Goal: Task Accomplishment & Management: Use online tool/utility

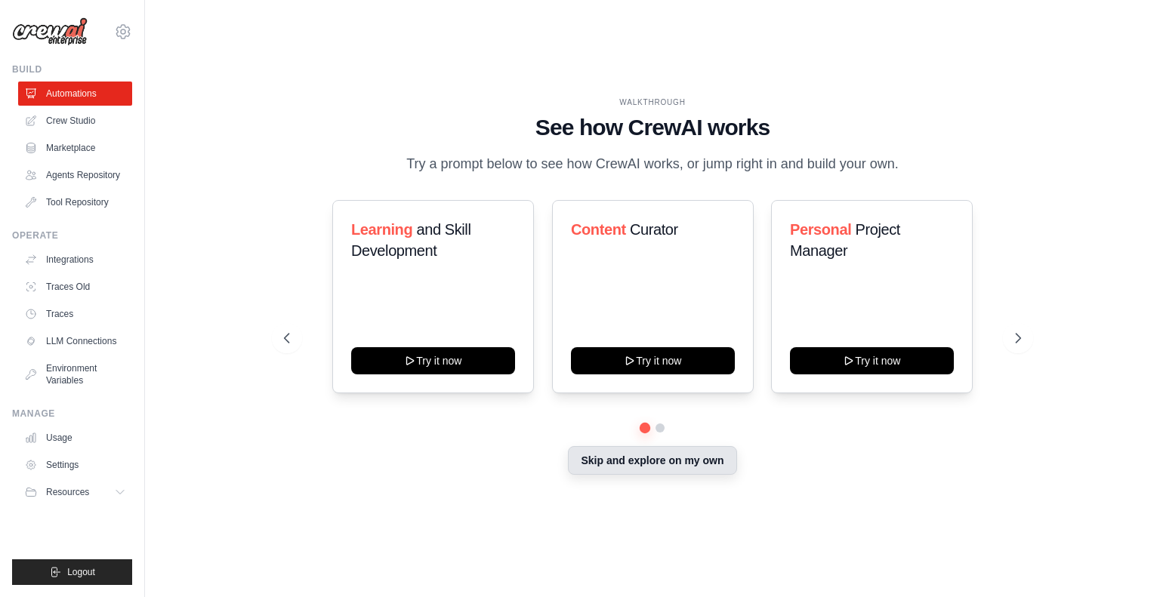
click at [656, 465] on button "Skip and explore on my own" at bounding box center [652, 460] width 168 height 29
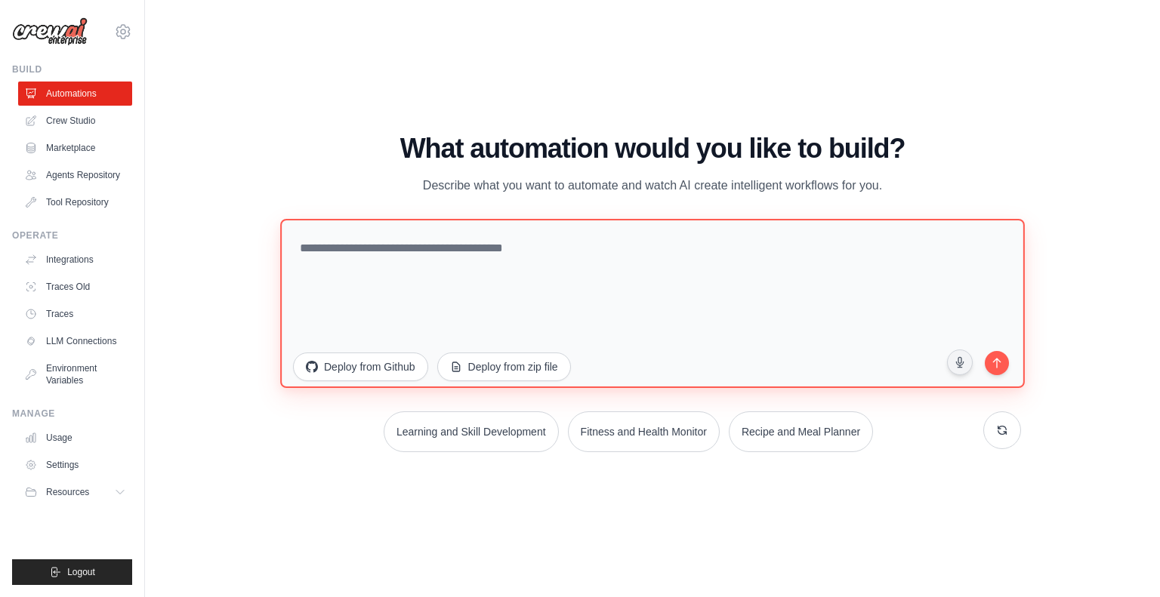
click at [440, 265] on textarea at bounding box center [652, 302] width 745 height 169
paste textarea "**********"
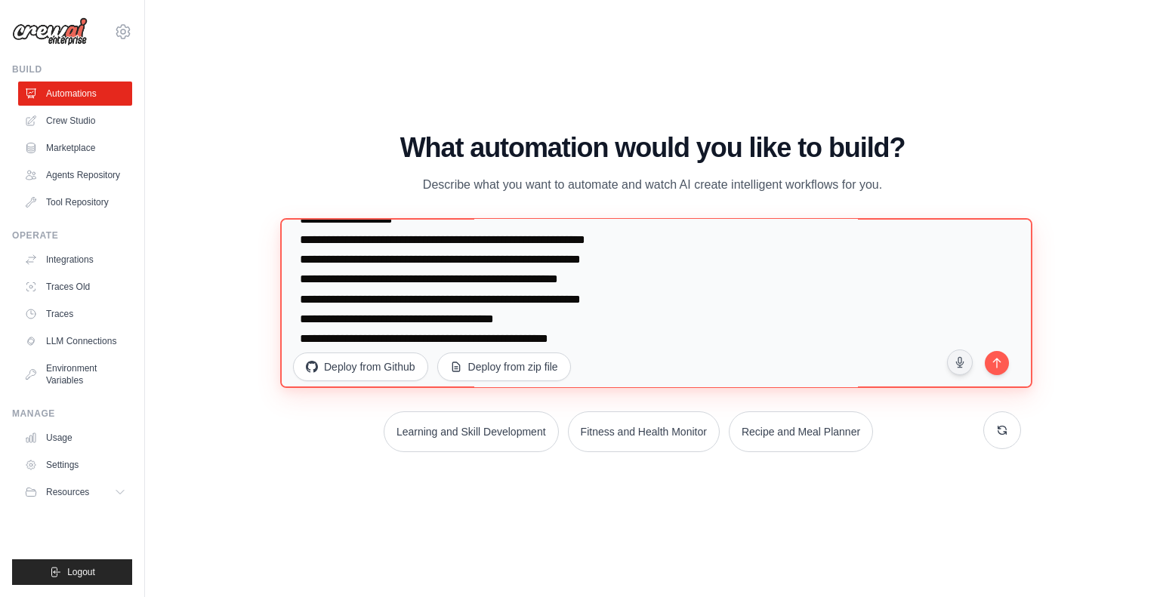
scroll to position [3071, 0]
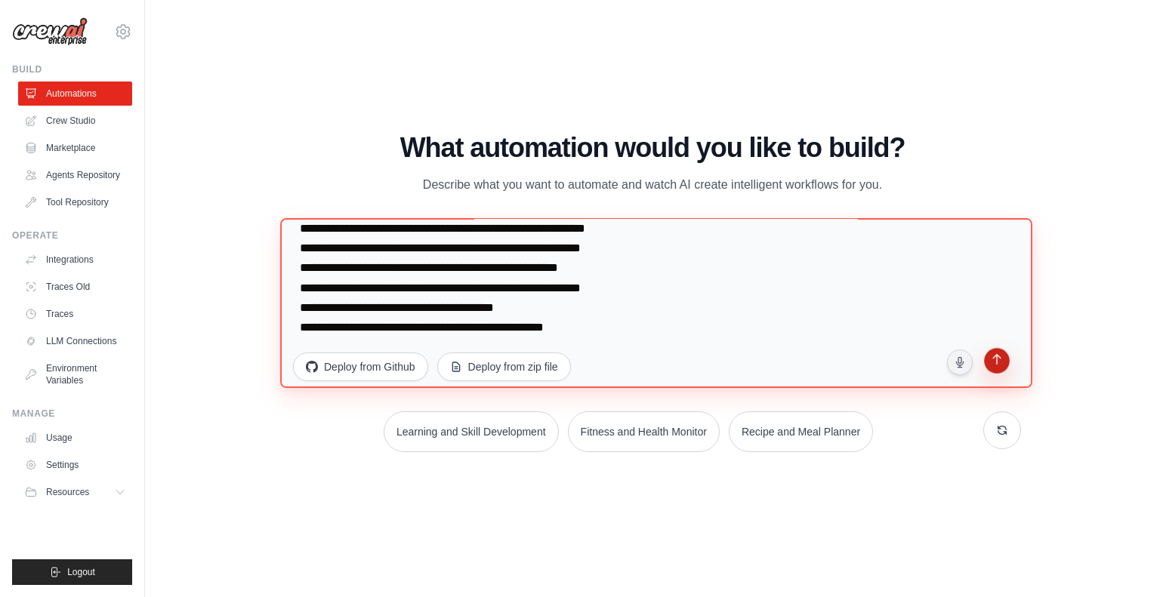
type textarea "**********"
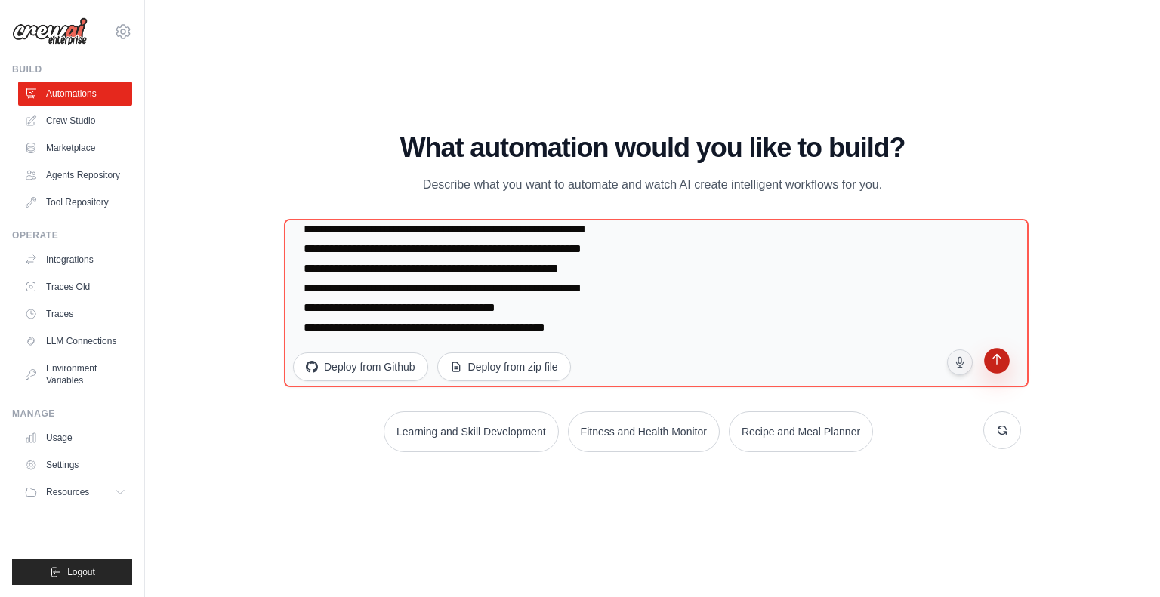
click at [993, 372] on button "submit" at bounding box center [997, 363] width 30 height 30
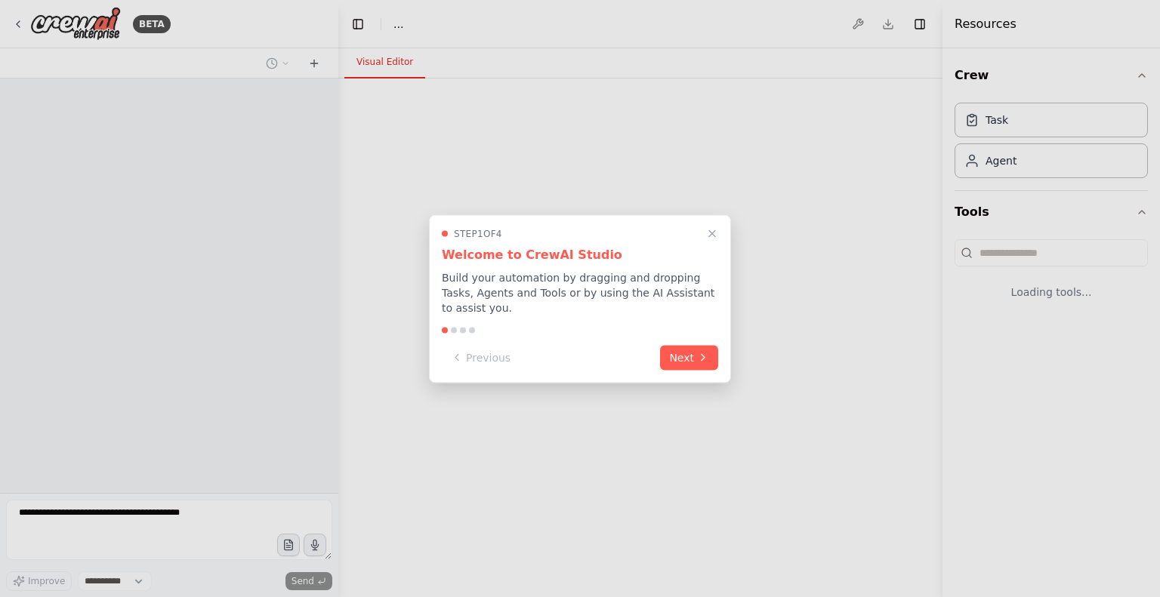
select select "****"
click at [708, 235] on icon "Close walkthrough" at bounding box center [712, 234] width 14 height 14
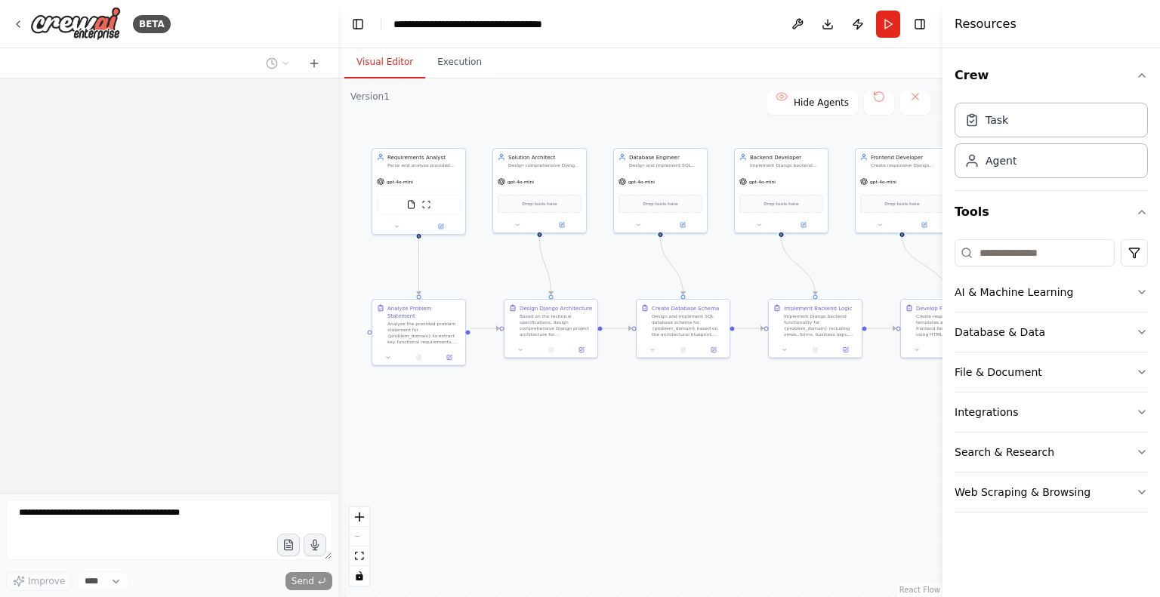
drag, startPoint x: 705, startPoint y: 227, endPoint x: 521, endPoint y: 100, distance: 224.2
click at [521, 100] on div ".deletable-edge-delete-btn { width: 20px; height: 20px; border: 0px solid #ffff…" at bounding box center [640, 338] width 604 height 519
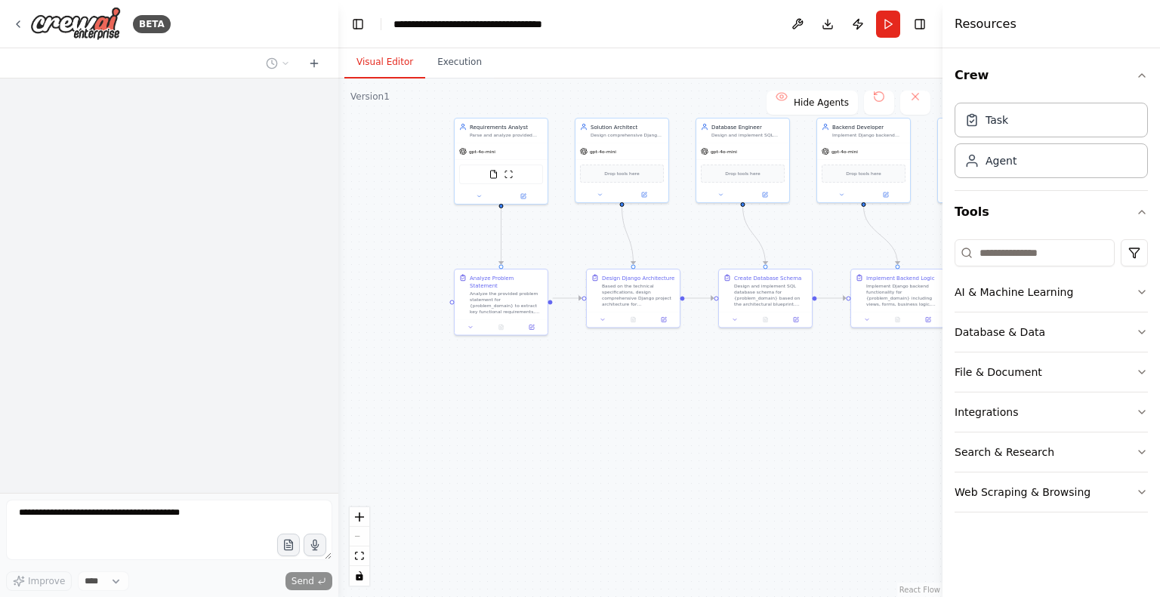
drag, startPoint x: 792, startPoint y: 459, endPoint x: 872, endPoint y: 427, distance: 86.8
click at [872, 427] on div ".deletable-edge-delete-btn { width: 20px; height: 20px; border: 0px solid #ffff…" at bounding box center [640, 338] width 604 height 519
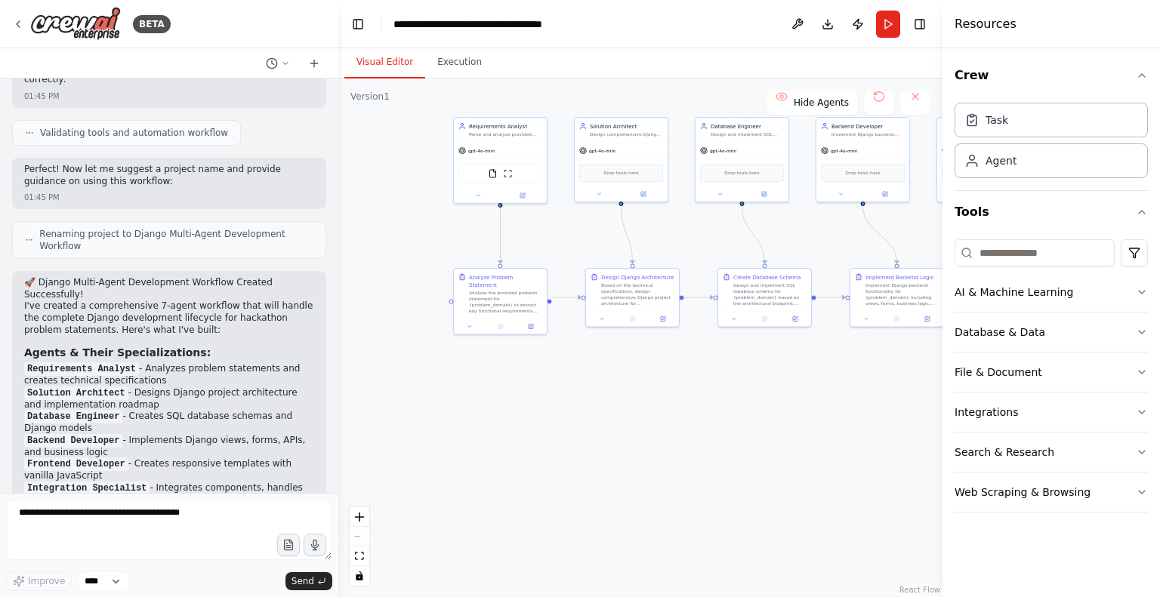
scroll to position [3337, 0]
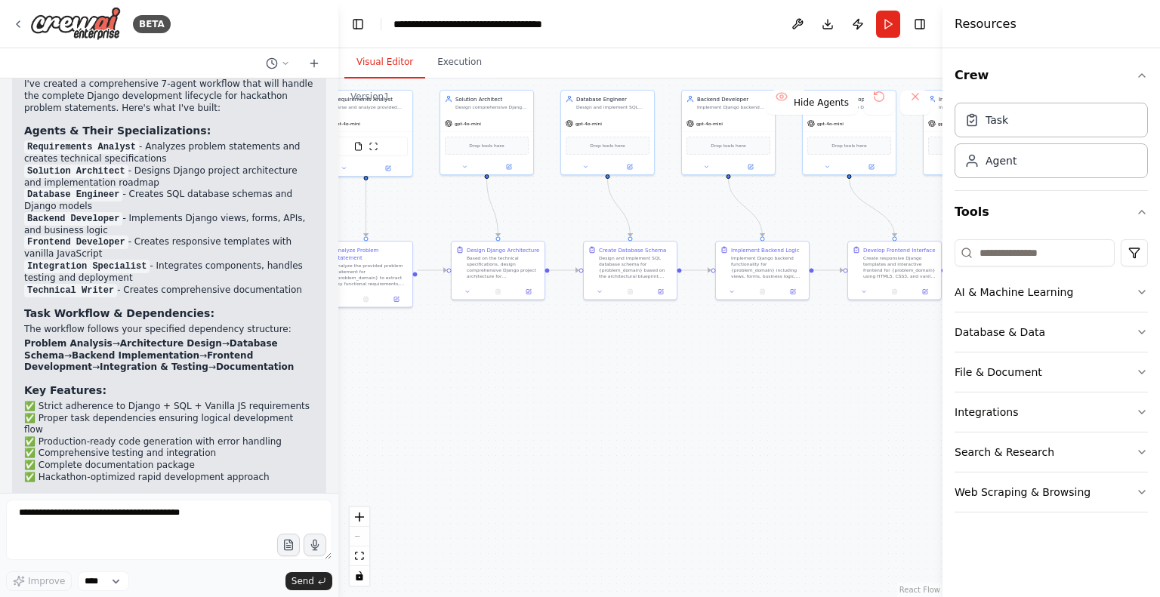
drag, startPoint x: 607, startPoint y: 433, endPoint x: 426, endPoint y: 394, distance: 185.5
click at [426, 394] on div ".deletable-edge-delete-btn { width: 20px; height: 20px; border: 0px solid #ffff…" at bounding box center [640, 338] width 604 height 519
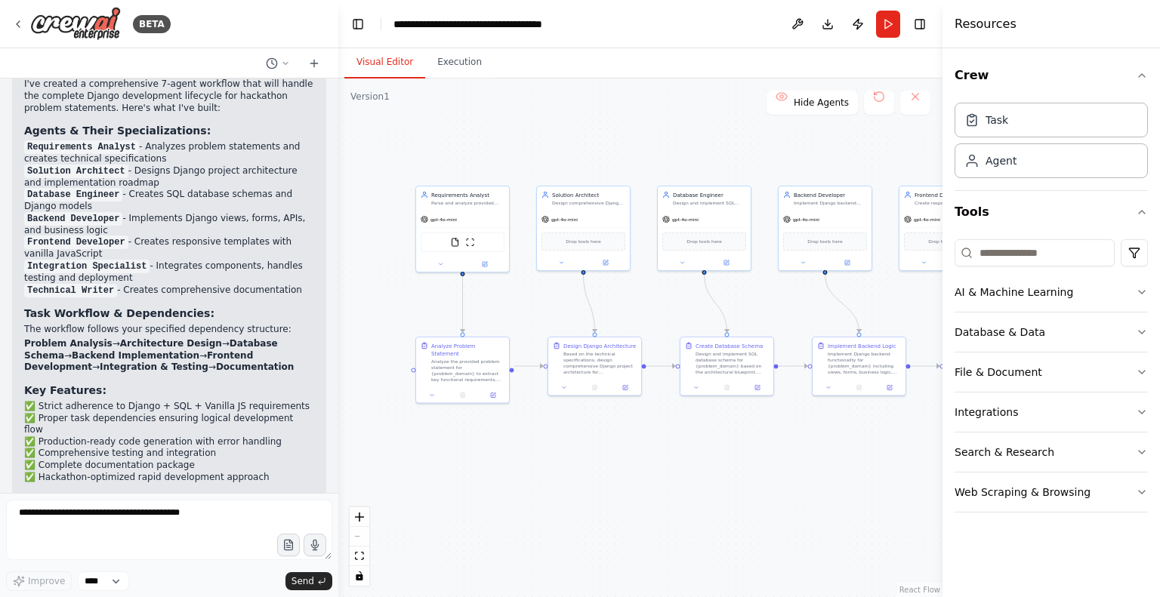
drag, startPoint x: 426, startPoint y: 394, endPoint x: 569, endPoint y: 498, distance: 177.8
click at [569, 498] on div ".deletable-edge-delete-btn { width: 20px; height: 20px; border: 0px solid #ffff…" at bounding box center [640, 338] width 604 height 519
drag, startPoint x: 687, startPoint y: 507, endPoint x: 484, endPoint y: 455, distance: 209.6
click at [484, 455] on div ".deletable-edge-delete-btn { width: 20px; height: 20px; border: 0px solid #ffff…" at bounding box center [640, 338] width 604 height 519
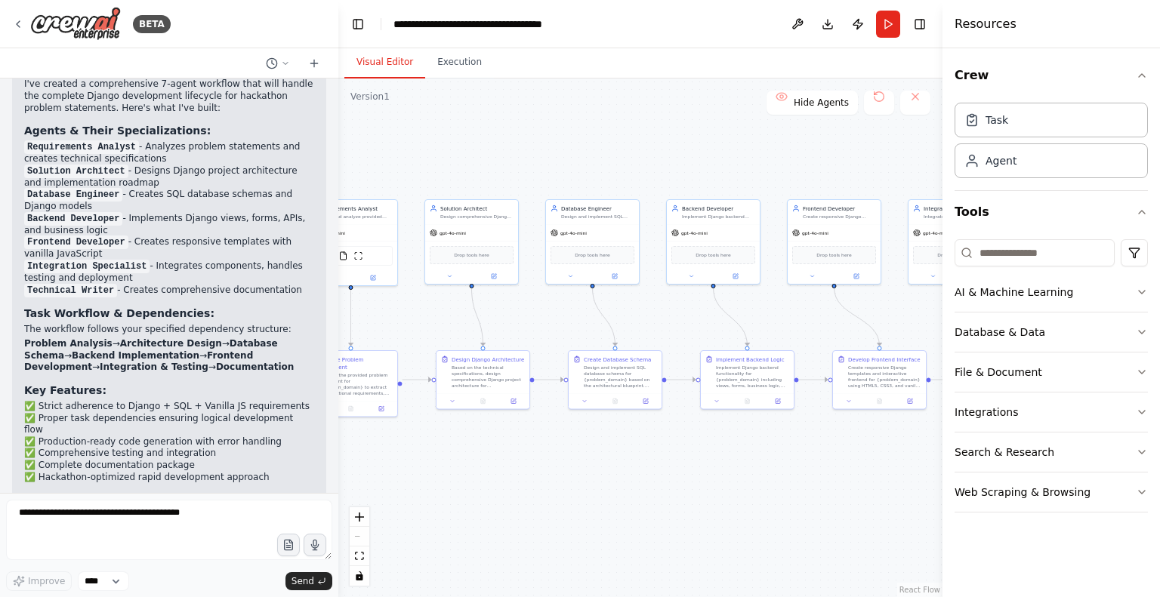
drag, startPoint x: 531, startPoint y: 434, endPoint x: 680, endPoint y: 473, distance: 153.7
click at [680, 473] on div ".deletable-edge-delete-btn { width: 20px; height: 20px; border: 0px solid #ffff…" at bounding box center [640, 338] width 604 height 519
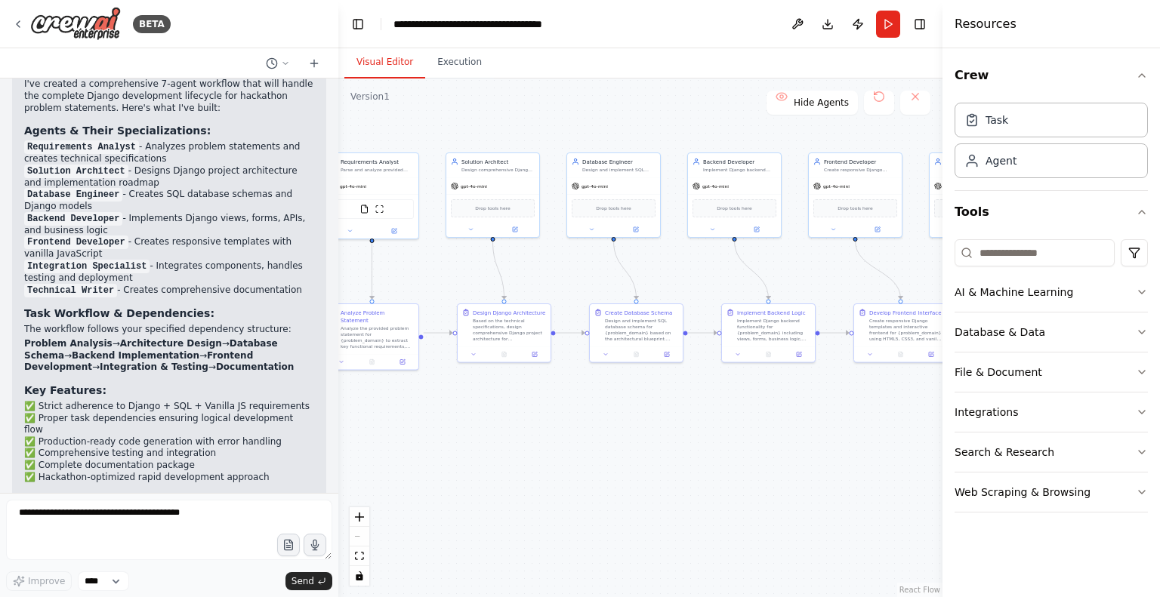
drag, startPoint x: 680, startPoint y: 473, endPoint x: 455, endPoint y: 402, distance: 236.0
click at [455, 402] on div ".deletable-edge-delete-btn { width: 20px; height: 20px; border: 0px solid #ffff…" at bounding box center [640, 338] width 604 height 519
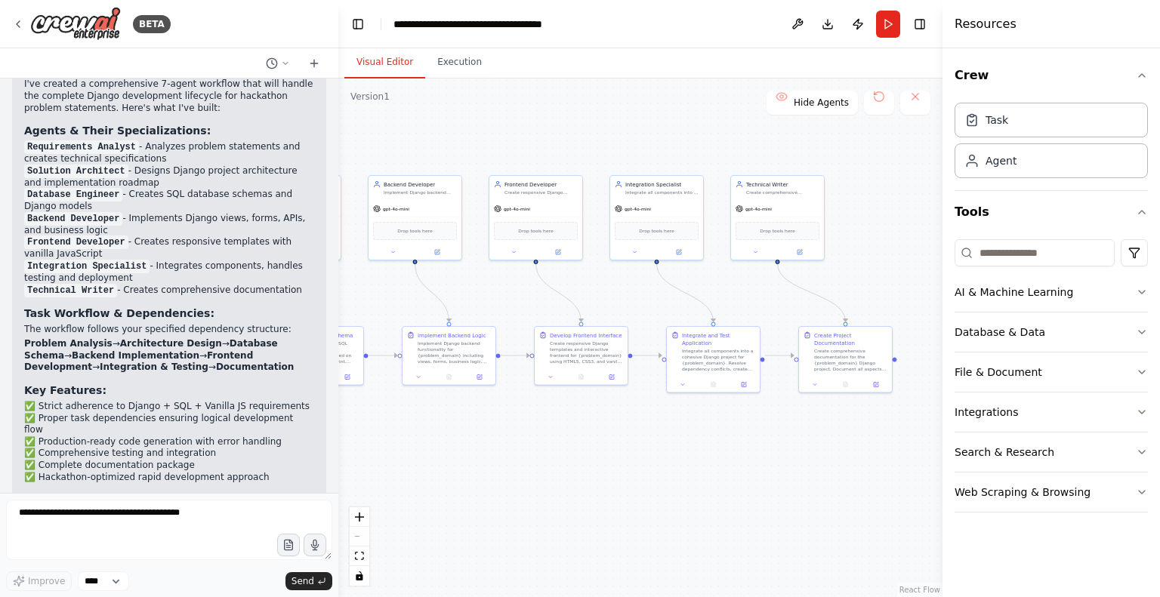
drag, startPoint x: 683, startPoint y: 374, endPoint x: 737, endPoint y: 415, distance: 68.4
click at [737, 415] on div ".deletable-edge-delete-btn { width: 20px; height: 20px; border: 0px solid #ffff…" at bounding box center [640, 338] width 604 height 519
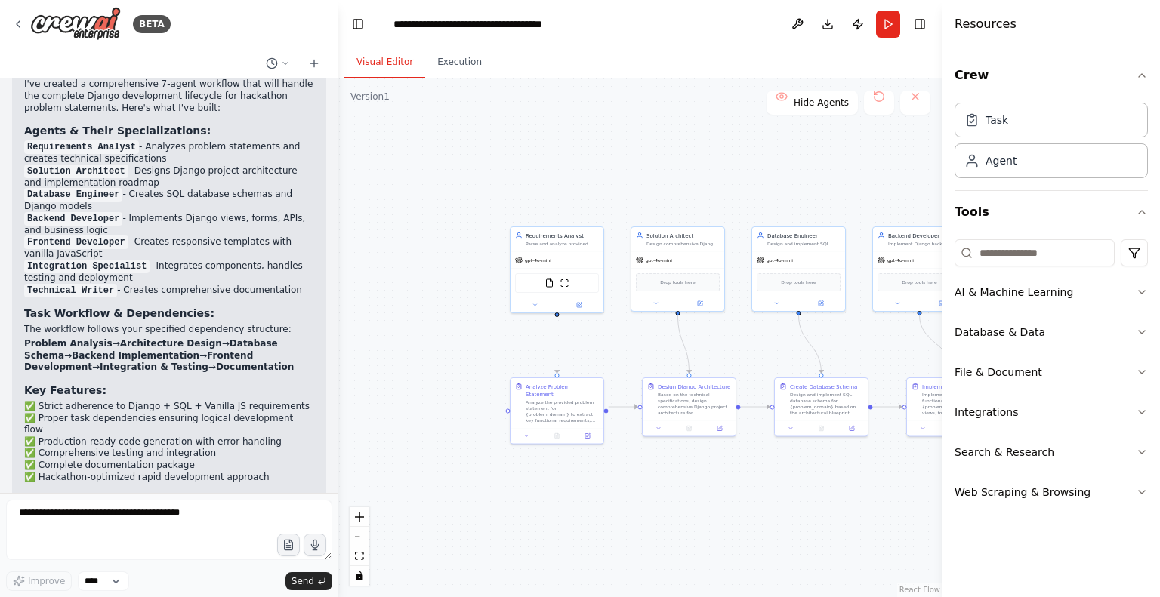
drag, startPoint x: 510, startPoint y: 439, endPoint x: 778, endPoint y: 542, distance: 287.4
click at [778, 542] on div ".deletable-edge-delete-btn { width: 20px; height: 20px; border: 0px solid #ffff…" at bounding box center [640, 338] width 604 height 519
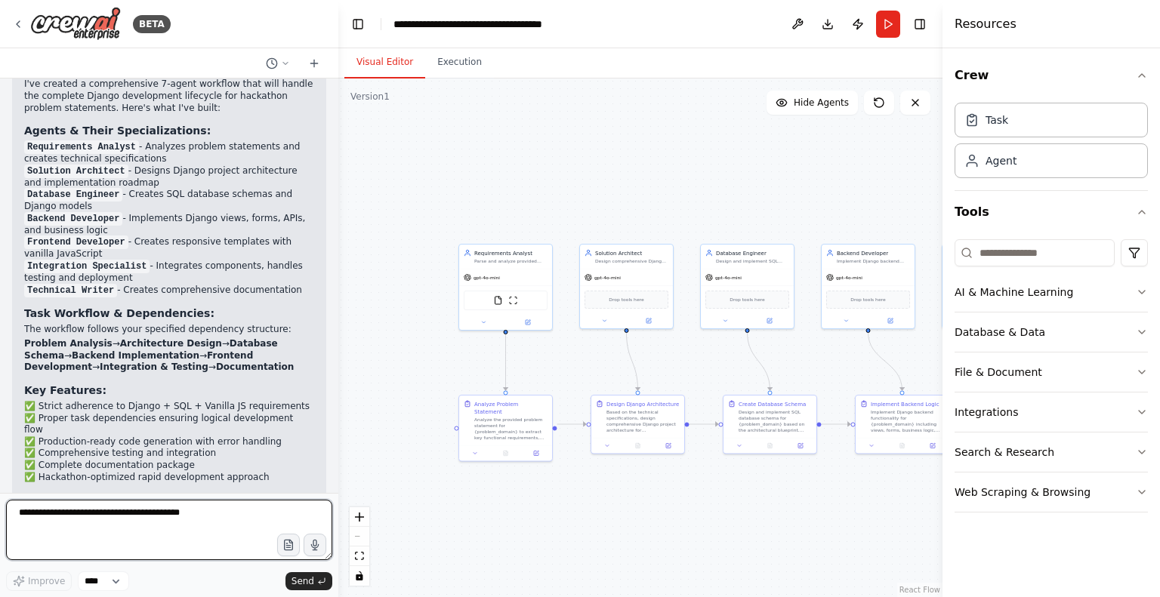
click at [57, 522] on textarea at bounding box center [169, 530] width 326 height 60
type textarea "**********"
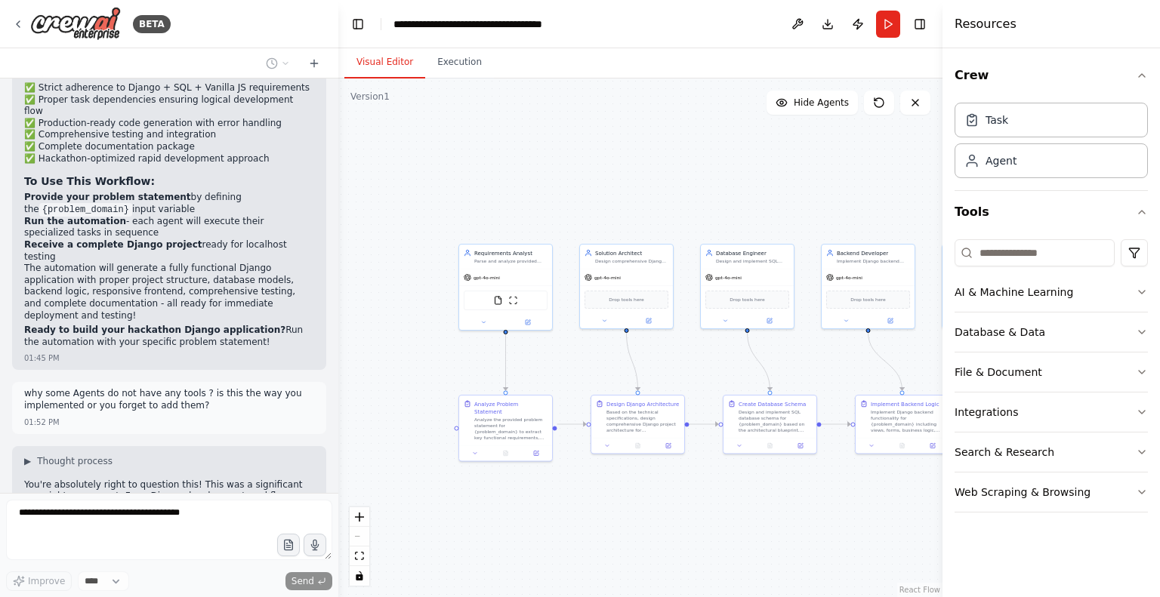
scroll to position [3693, 0]
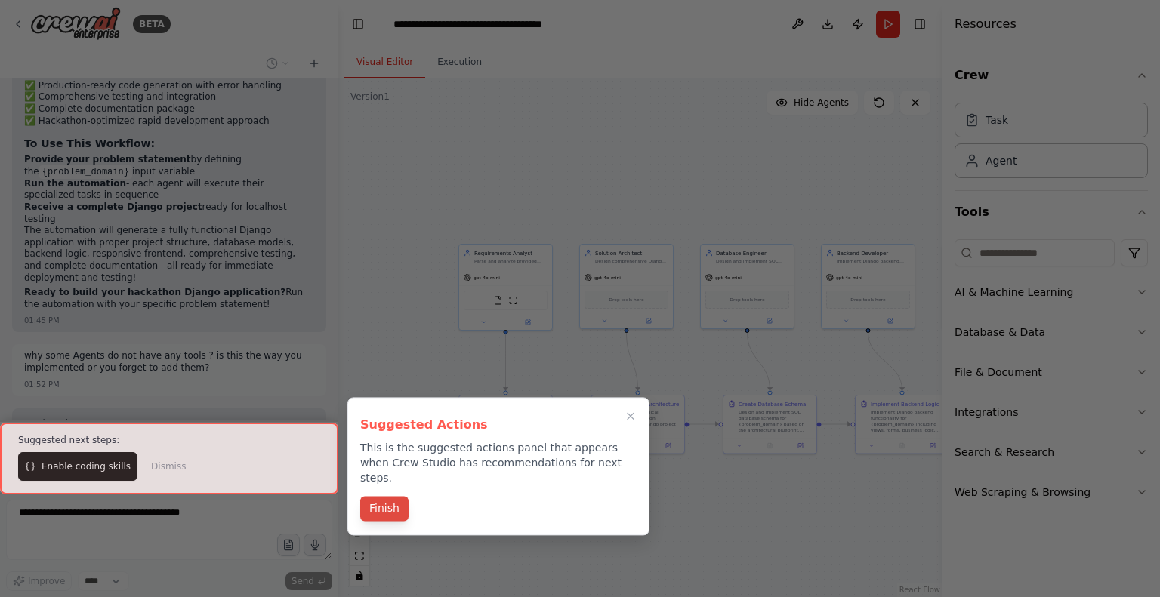
click at [390, 500] on button "Finish" at bounding box center [384, 508] width 48 height 25
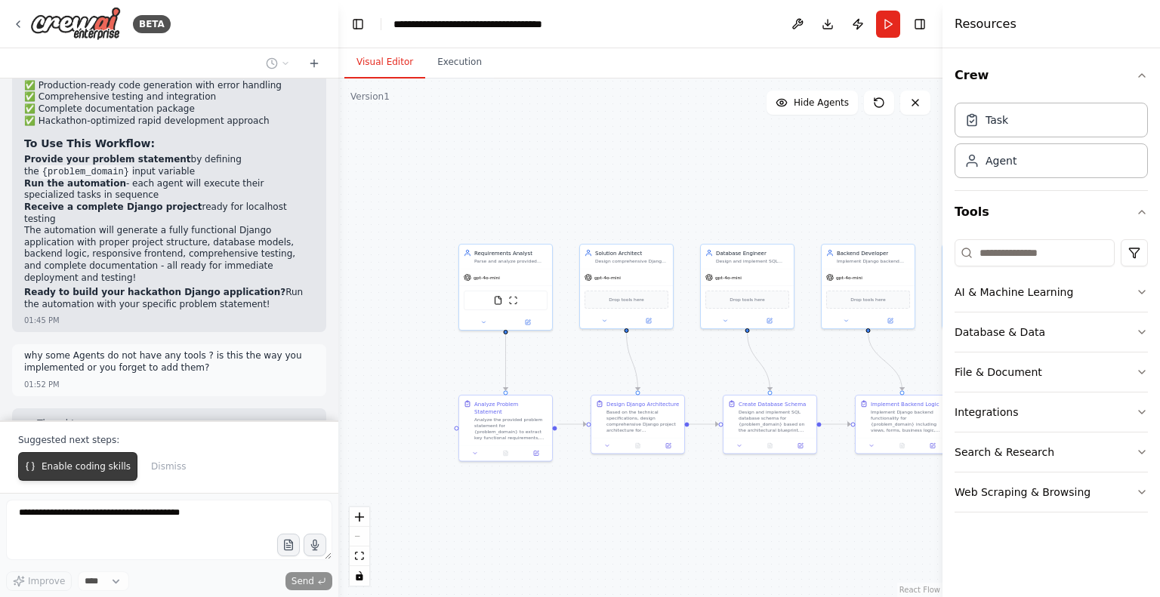
click at [69, 462] on span "Enable coding skills" at bounding box center [86, 467] width 89 height 12
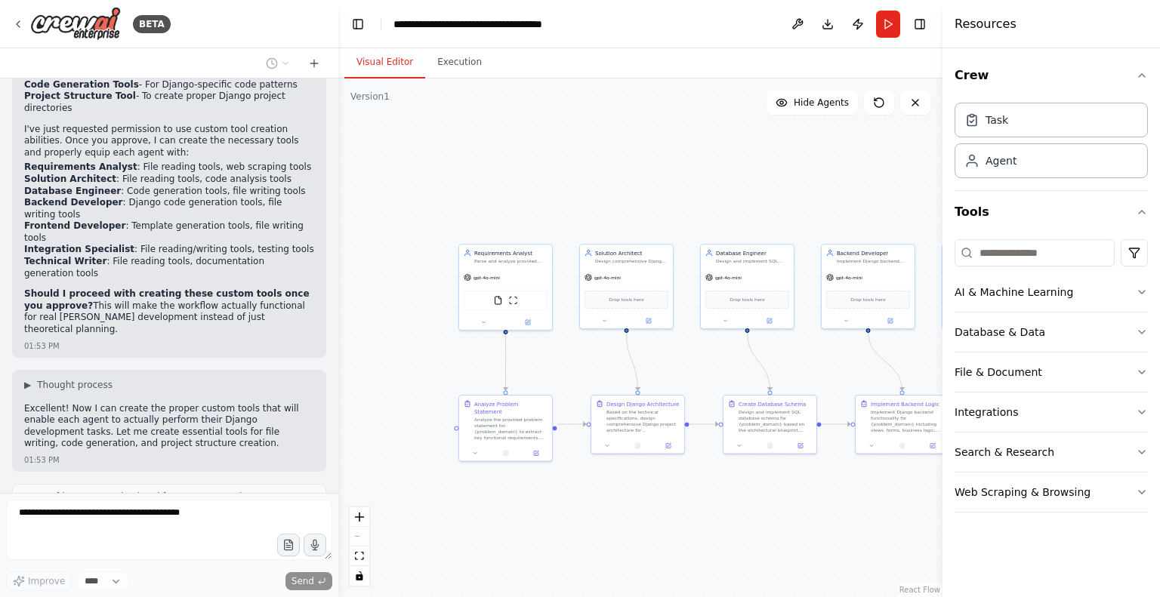
scroll to position [4840, 0]
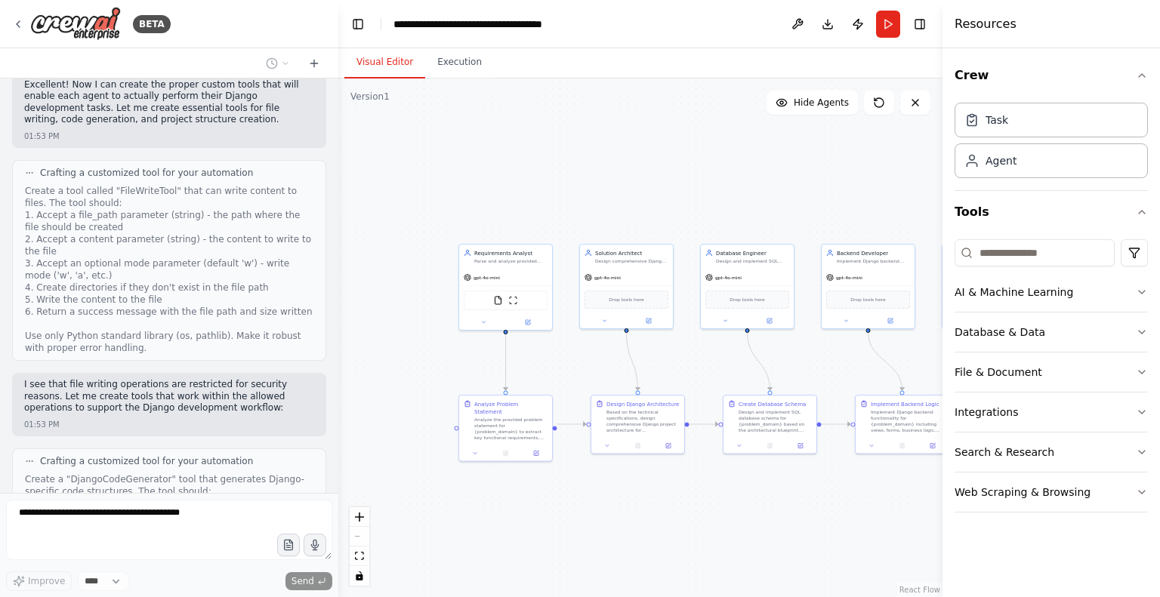
click at [127, 419] on div "01:53 PM" at bounding box center [169, 424] width 290 height 11
click at [116, 571] on div "Improve **** Send" at bounding box center [169, 545] width 326 height 91
click at [284, 495] on form "Improve **** Send" at bounding box center [169, 545] width 338 height 104
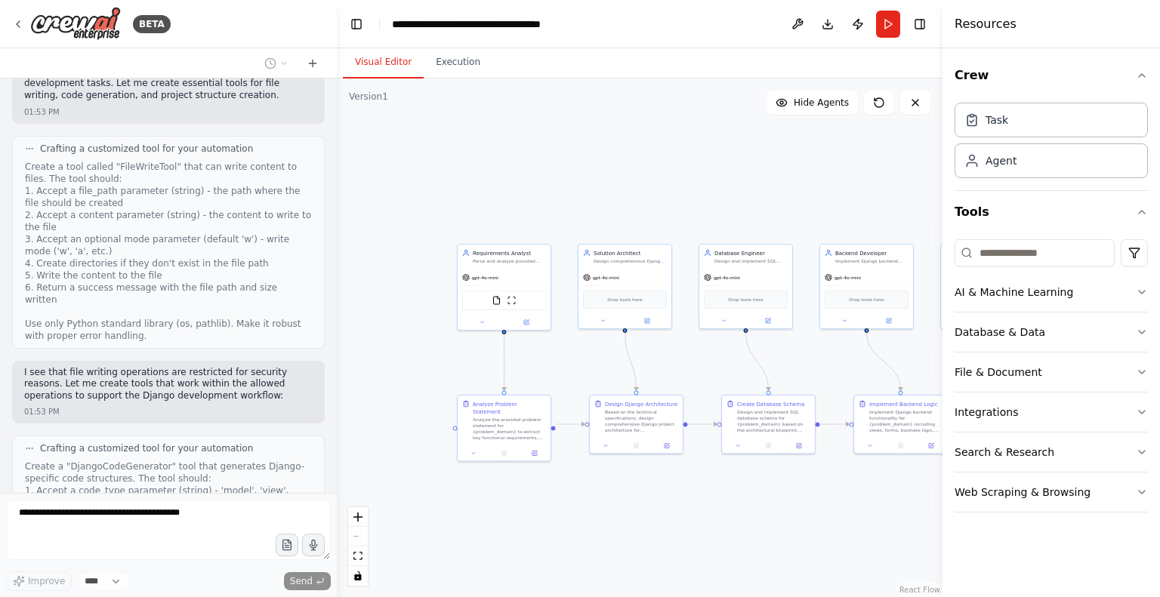
click at [338, 384] on div "BETA CrewAI Multi-Agent Django Development Workflow Overview Create a multi-age…" at bounding box center [580, 298] width 1160 height 597
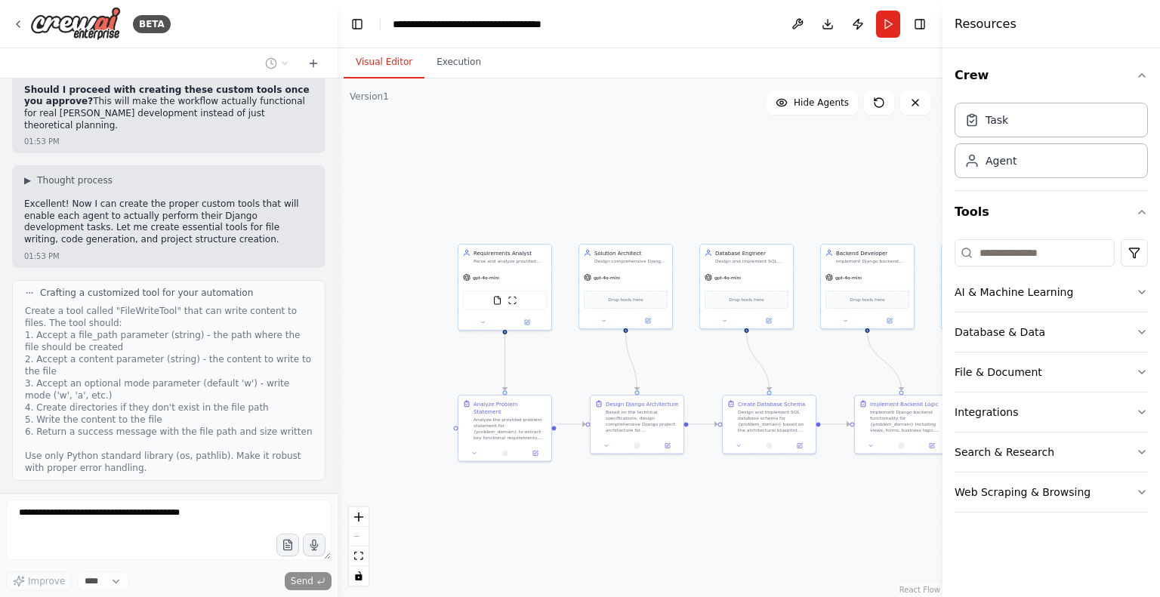
scroll to position [4852, 0]
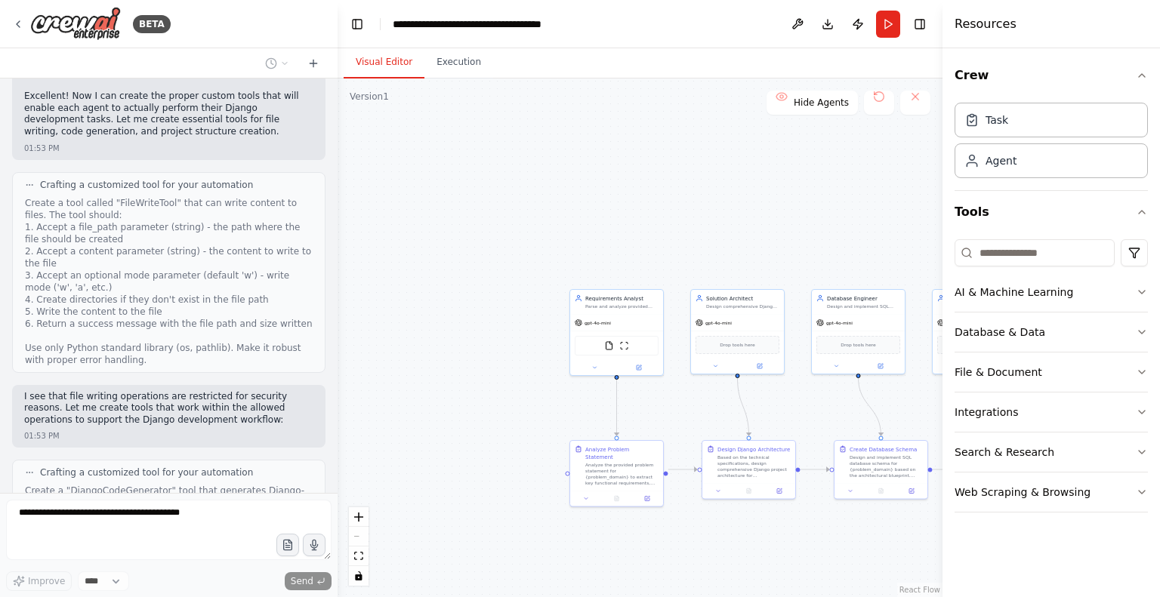
drag, startPoint x: 675, startPoint y: 146, endPoint x: 809, endPoint y: 141, distance: 133.8
click at [809, 141] on div ".deletable-edge-delete-btn { width: 20px; height: 20px; border: 0px solid #ffff…" at bounding box center [640, 338] width 605 height 519
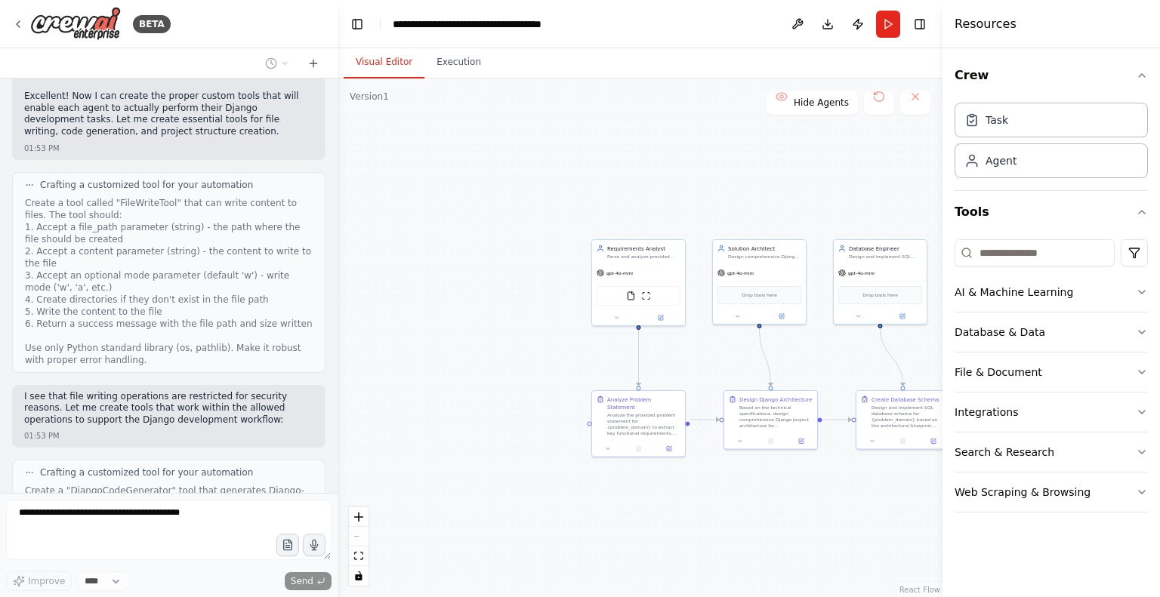
click at [809, 141] on div ".deletable-edge-delete-btn { width: 20px; height: 20px; border: 0px solid #ffff…" at bounding box center [640, 338] width 605 height 519
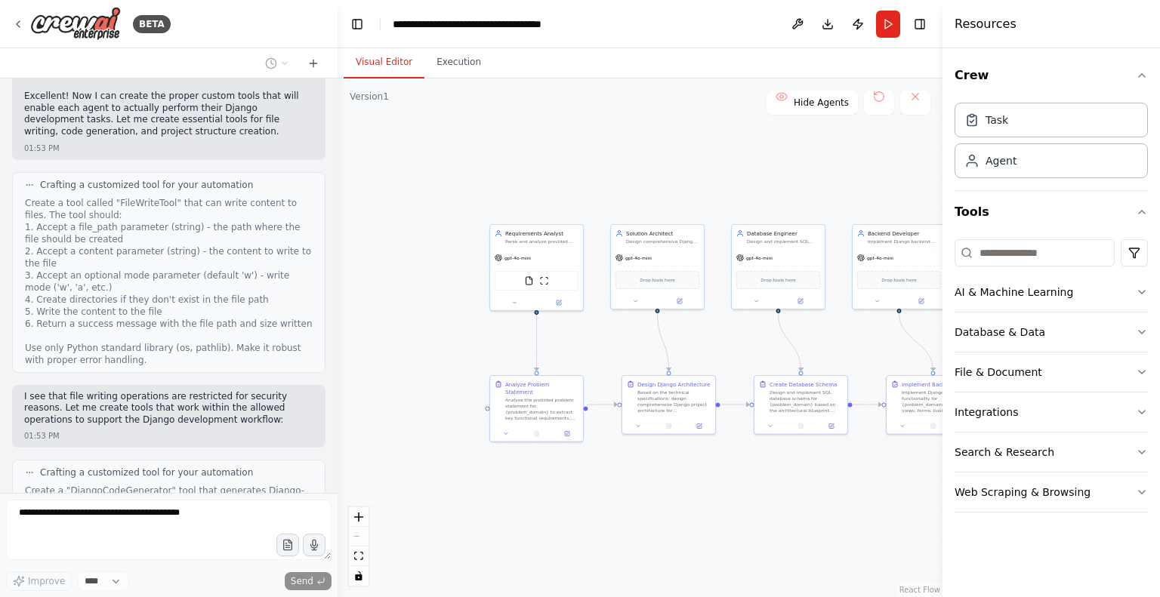
drag, startPoint x: 809, startPoint y: 141, endPoint x: 689, endPoint y: 121, distance: 121.8
click at [689, 121] on div ".deletable-edge-delete-btn { width: 20px; height: 20px; border: 0px solid #ffff…" at bounding box center [640, 338] width 605 height 519
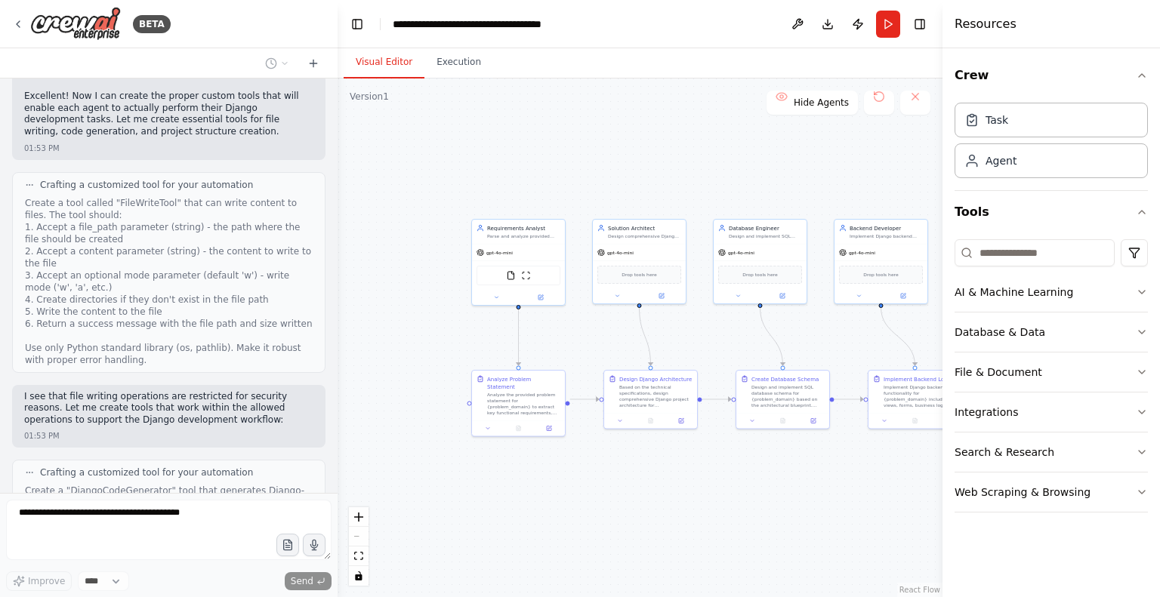
click at [689, 121] on div ".deletable-edge-delete-btn { width: 20px; height: 20px; border: 0px solid #ffff…" at bounding box center [640, 338] width 605 height 519
click at [481, 196] on div ".deletable-edge-delete-btn { width: 20px; height: 20px; border: 0px solid #ffff…" at bounding box center [640, 338] width 605 height 519
click at [435, 63] on button "Execution" at bounding box center [458, 63] width 69 height 32
click at [394, 60] on button "Visual Editor" at bounding box center [384, 63] width 81 height 32
click at [357, 20] on button "Toggle Left Sidebar" at bounding box center [357, 24] width 21 height 21
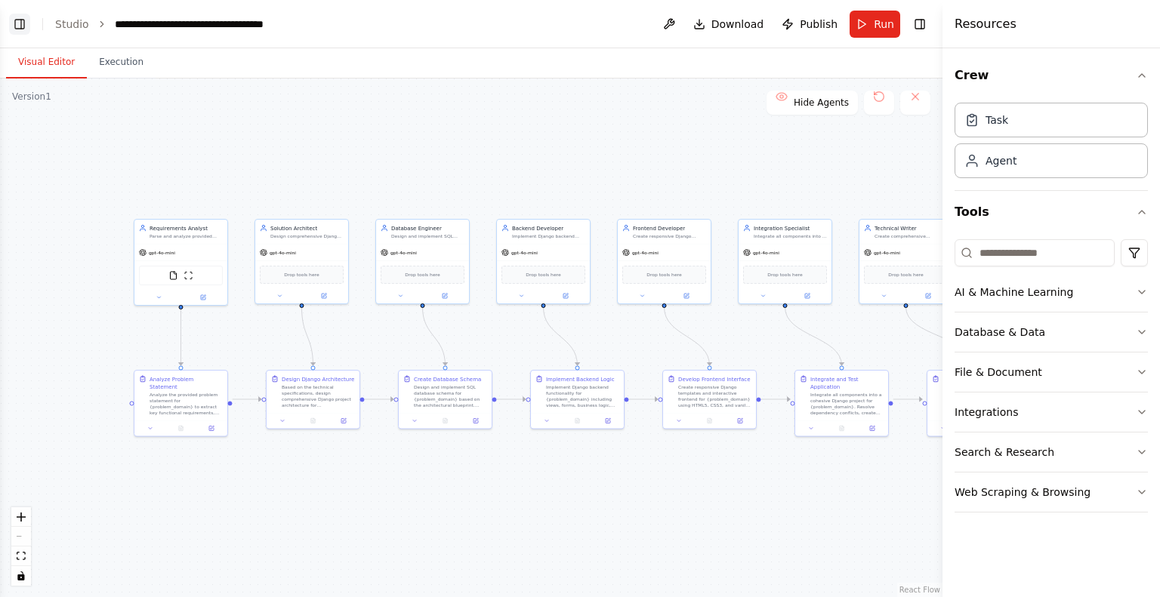
click at [14, 26] on button "Toggle Left Sidebar" at bounding box center [19, 24] width 21 height 21
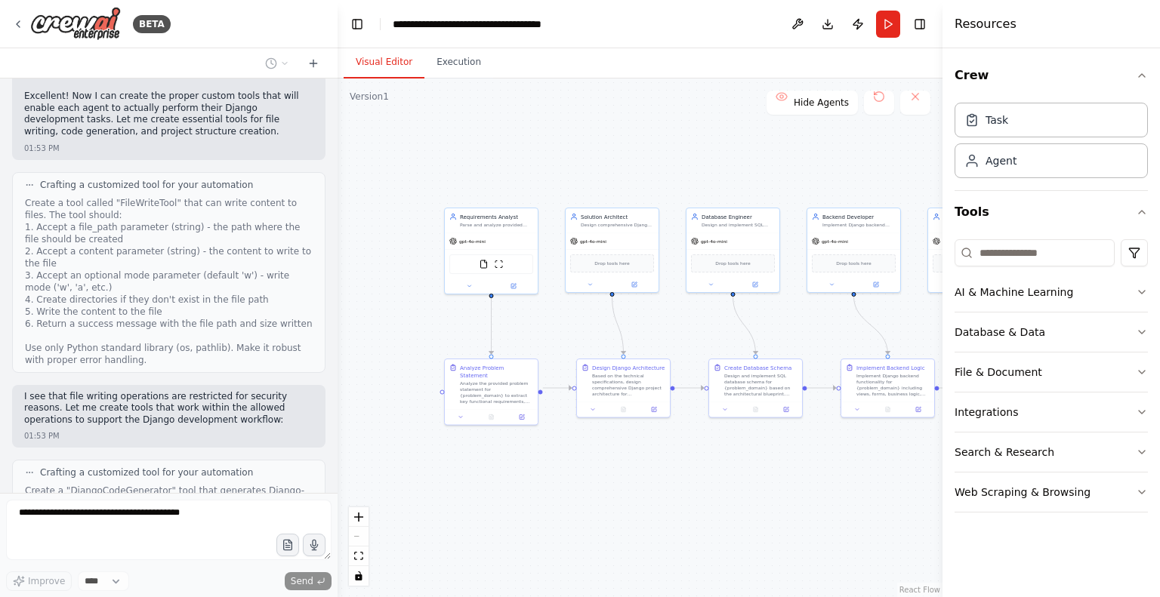
drag, startPoint x: 689, startPoint y: 134, endPoint x: 662, endPoint y: 123, distance: 29.5
click at [662, 123] on div ".deletable-edge-delete-btn { width: 20px; height: 20px; border: 0px solid #ffff…" at bounding box center [640, 338] width 605 height 519
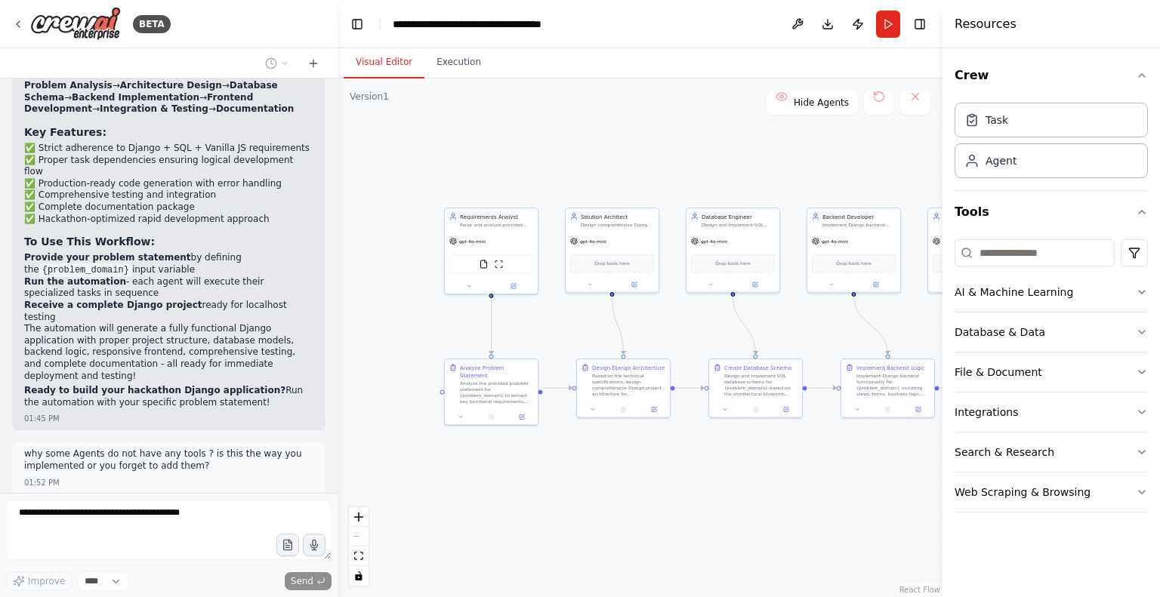
scroll to position [3608, 0]
drag, startPoint x: 193, startPoint y: 261, endPoint x: 16, endPoint y: 247, distance: 177.3
click at [16, 442] on div "why some Agents do not have any tools ? is this the way you implemented or you …" at bounding box center [168, 467] width 313 height 51
copy p "why some Agents do not have any tools ? is this the way you implemented or you …"
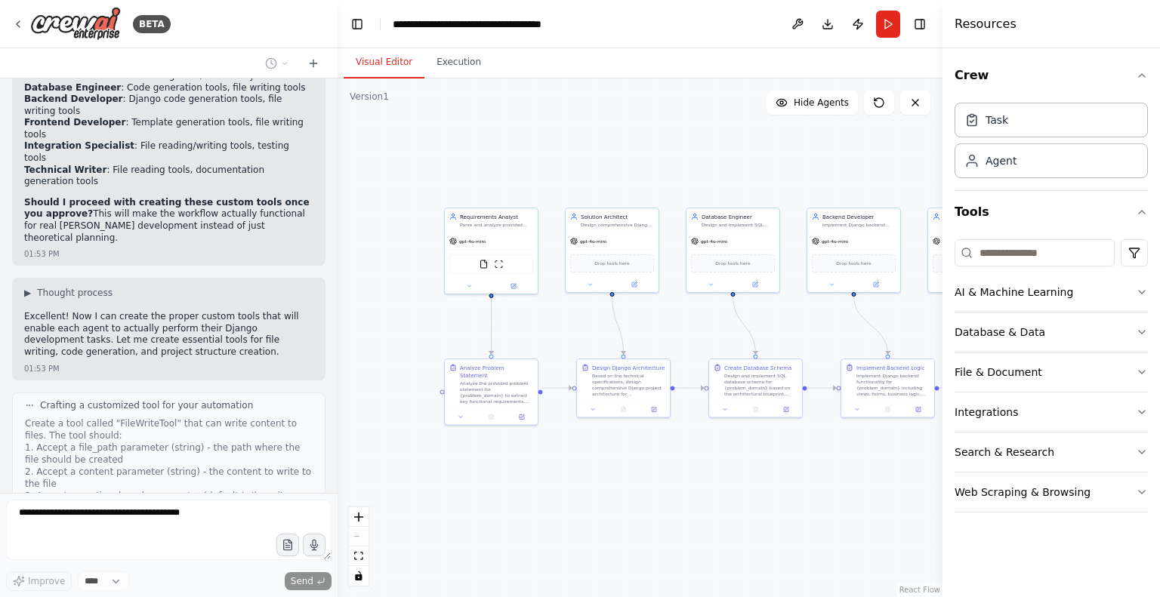
scroll to position [4852, 0]
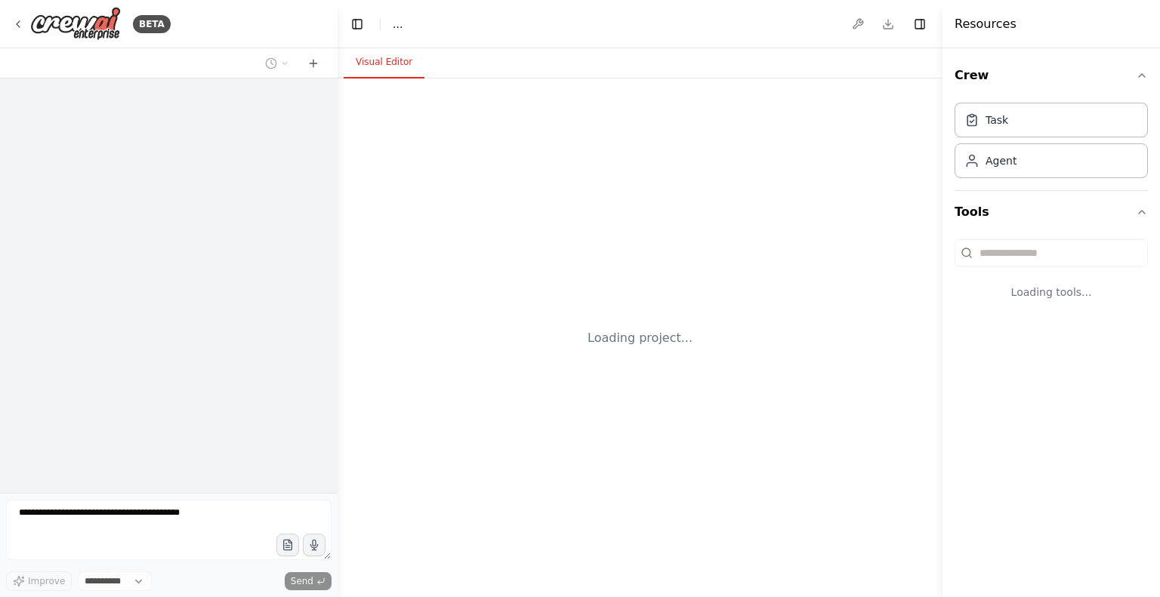
select select "****"
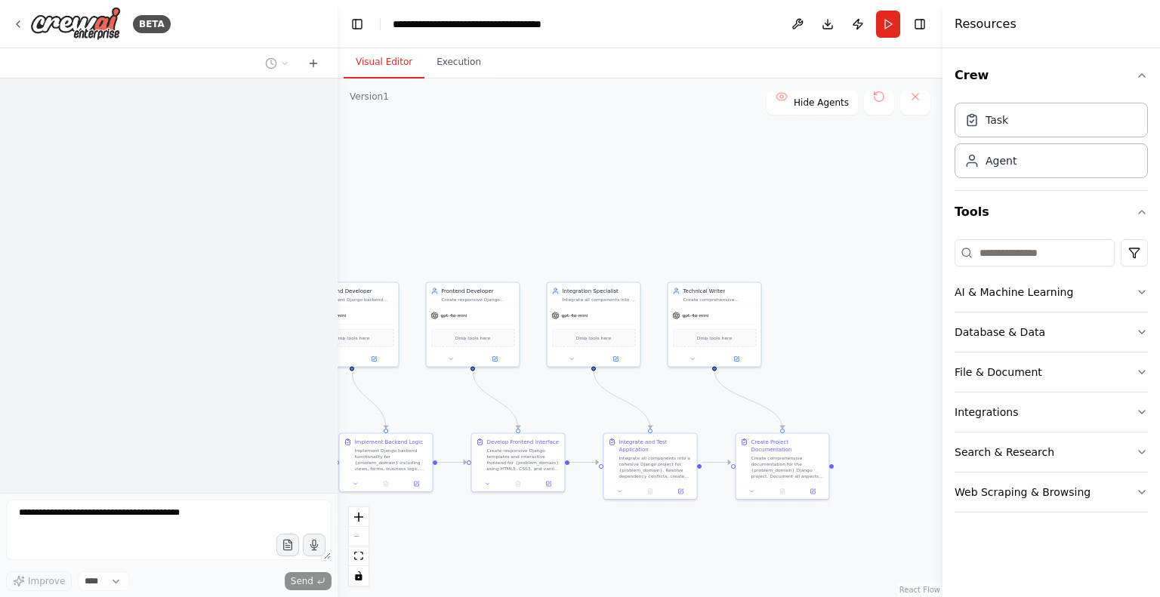
drag, startPoint x: 779, startPoint y: 252, endPoint x: 113, endPoint y: 238, distance: 666.3
click at [113, 238] on div "**********" at bounding box center [580, 298] width 1160 height 597
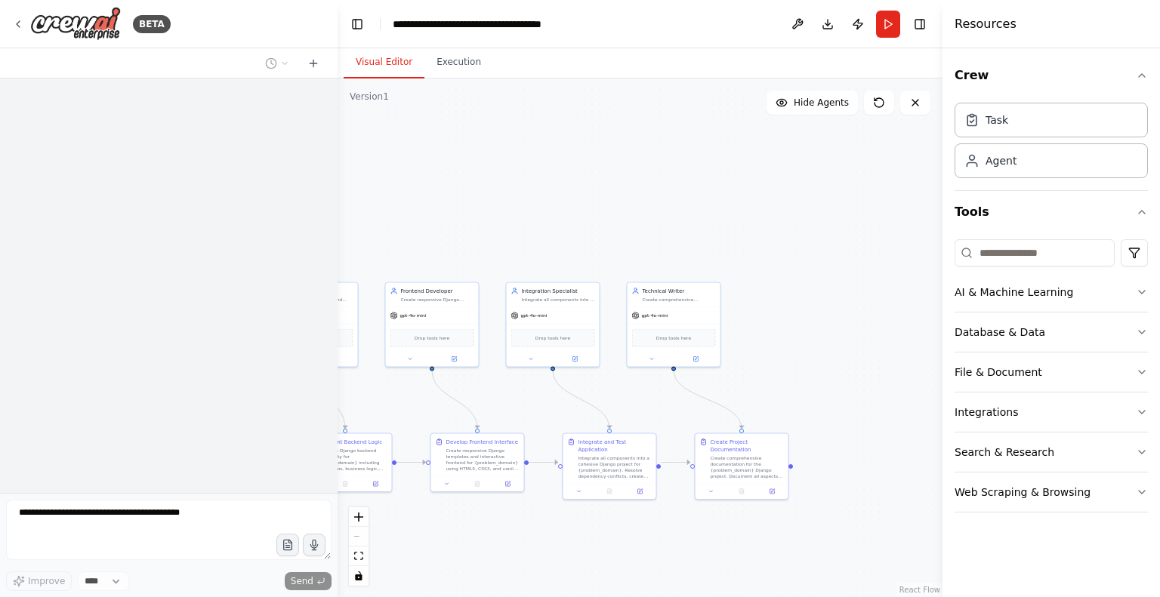
drag, startPoint x: 201, startPoint y: 211, endPoint x: 324, endPoint y: 202, distance: 123.4
click at [324, 202] on div at bounding box center [169, 286] width 338 height 415
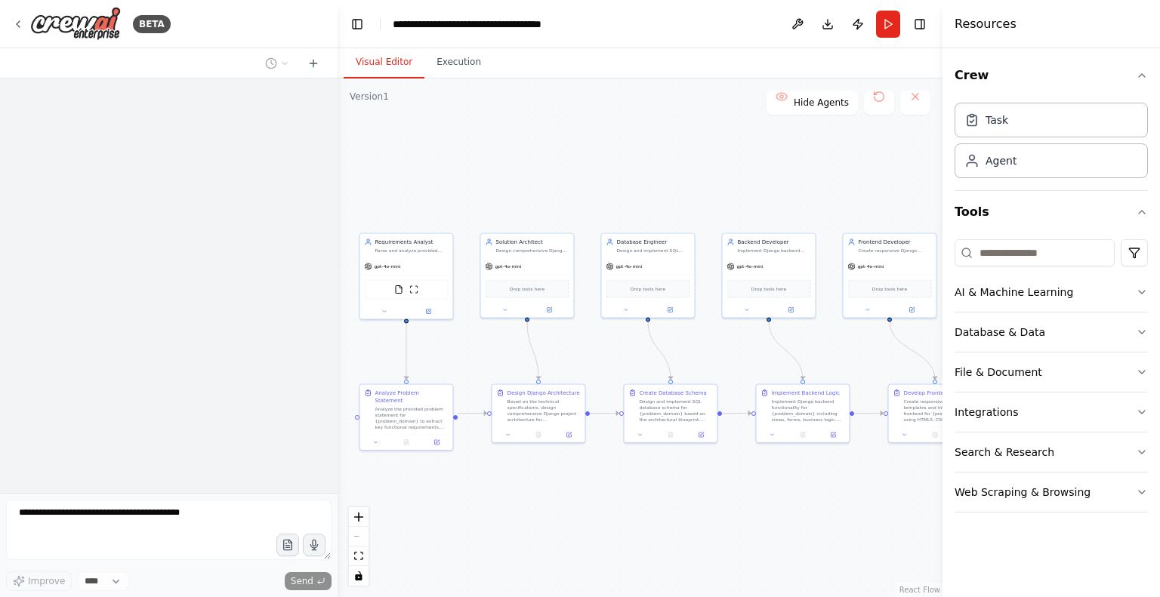
drag, startPoint x: 444, startPoint y: 186, endPoint x: 909, endPoint y: 137, distance: 467.1
click at [909, 137] on div ".deletable-edge-delete-btn { width: 20px; height: 20px; border: 0px solid #ffff…" at bounding box center [640, 338] width 605 height 519
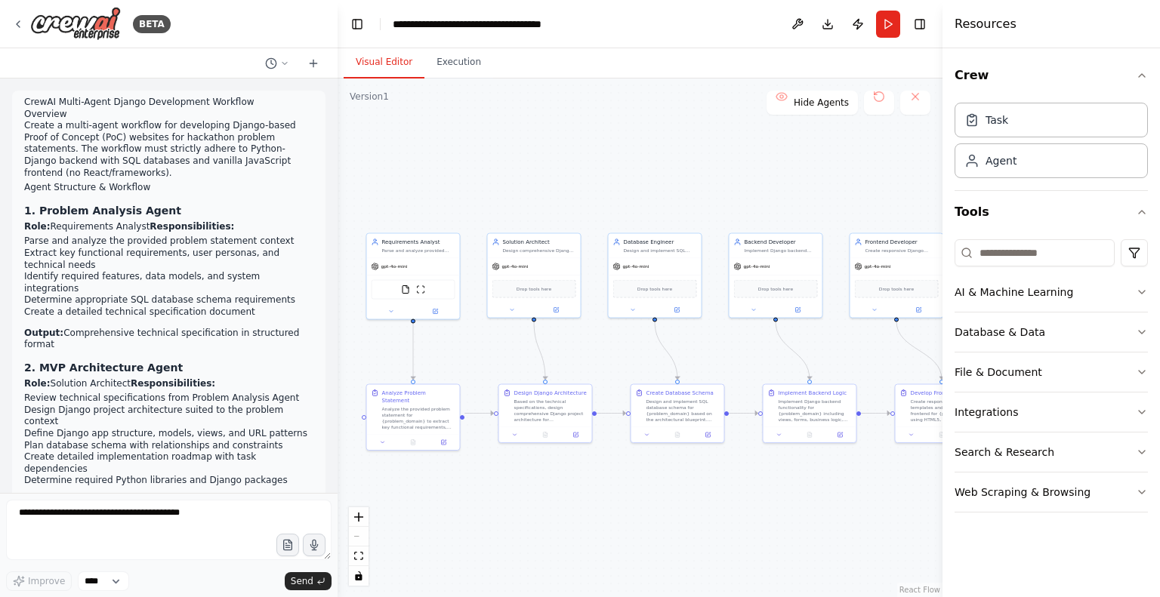
scroll to position [4825, 0]
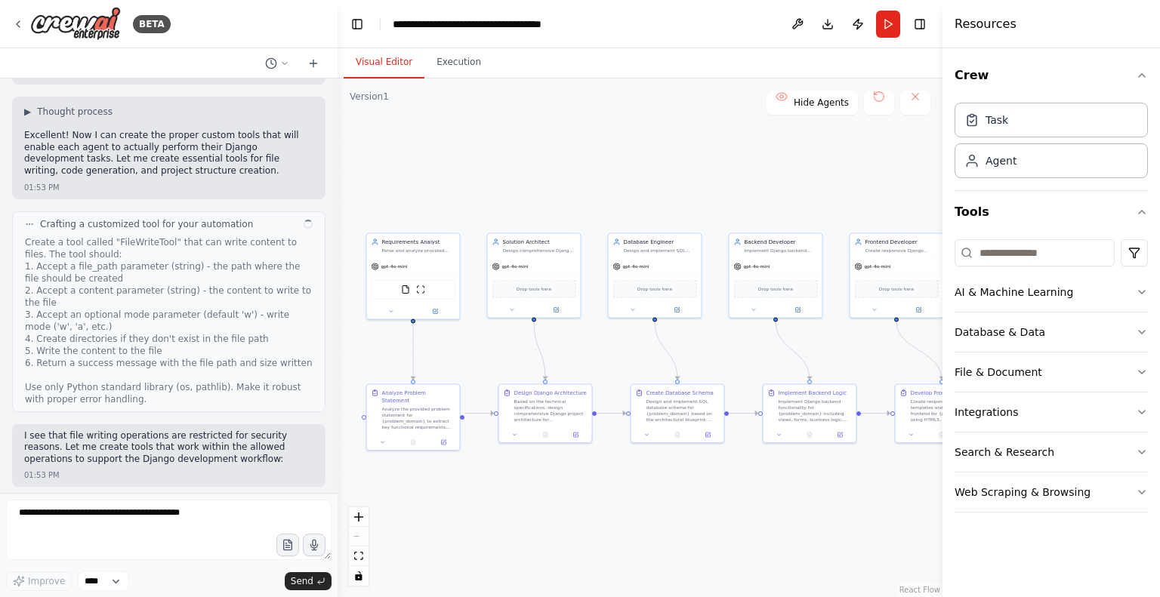
drag, startPoint x: 776, startPoint y: 138, endPoint x: 874, endPoint y: 145, distance: 97.7
click at [874, 145] on div ".deletable-edge-delete-btn { width: 20px; height: 20px; border: 0px solid #ffff…" at bounding box center [640, 338] width 605 height 519
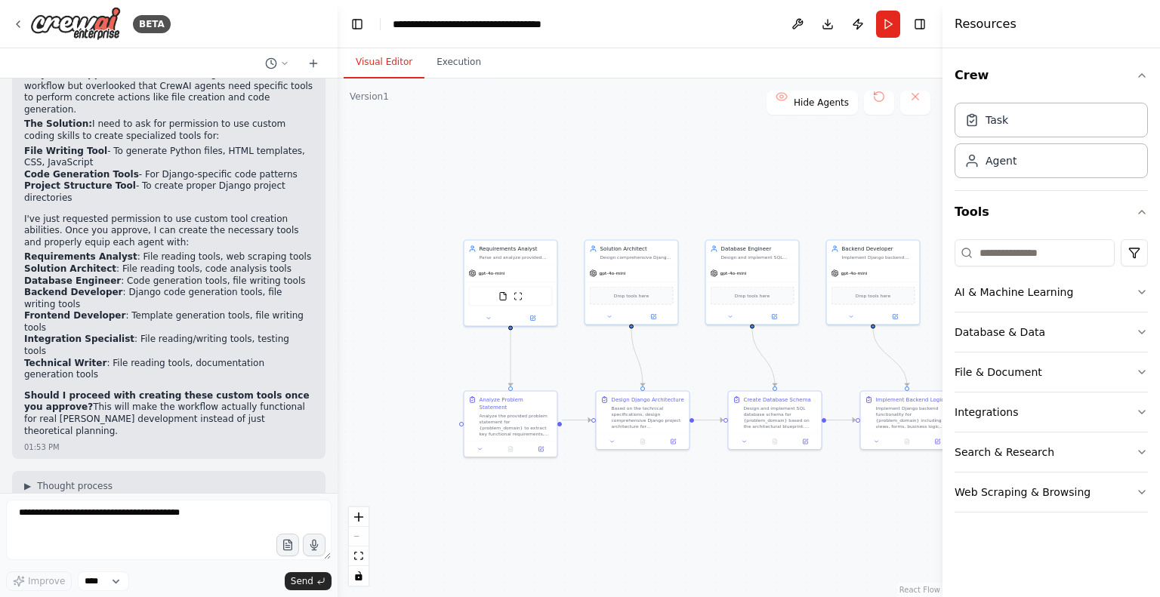
scroll to position [4813, 0]
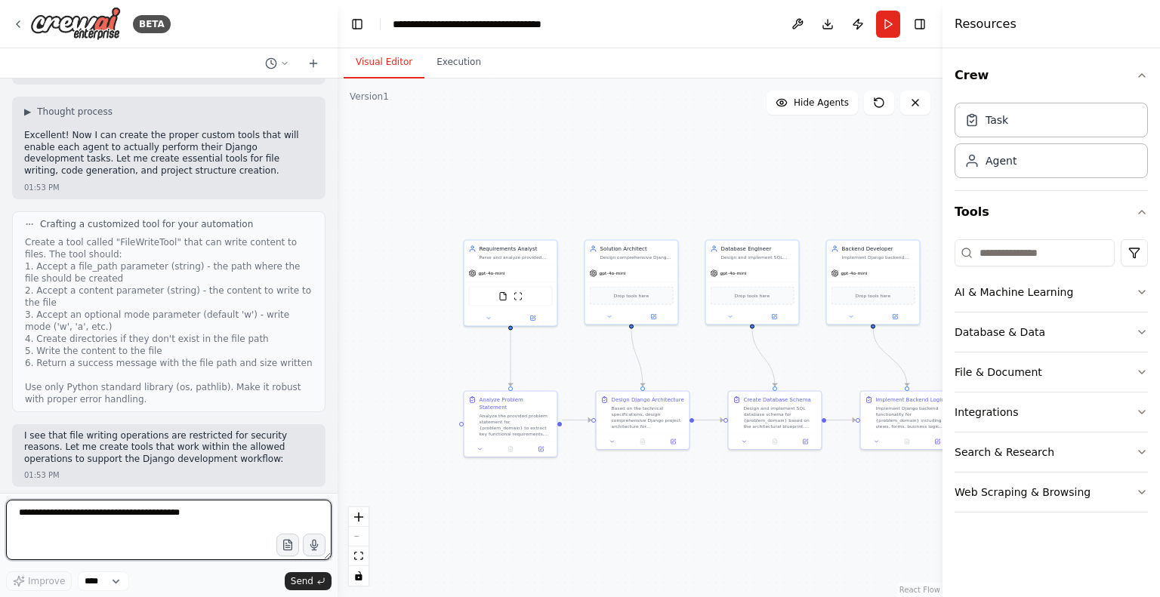
click at [124, 534] on textarea at bounding box center [169, 530] width 326 height 60
paste textarea "**********"
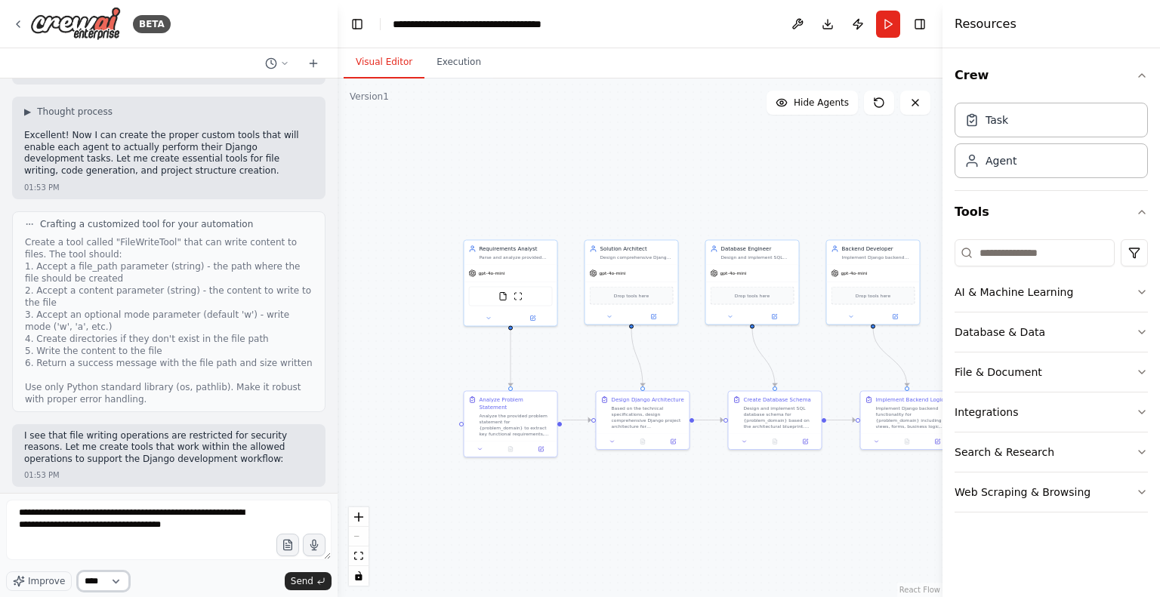
click at [119, 573] on select "****" at bounding box center [103, 582] width 51 height 20
click at [57, 585] on span "Improve" at bounding box center [46, 582] width 37 height 12
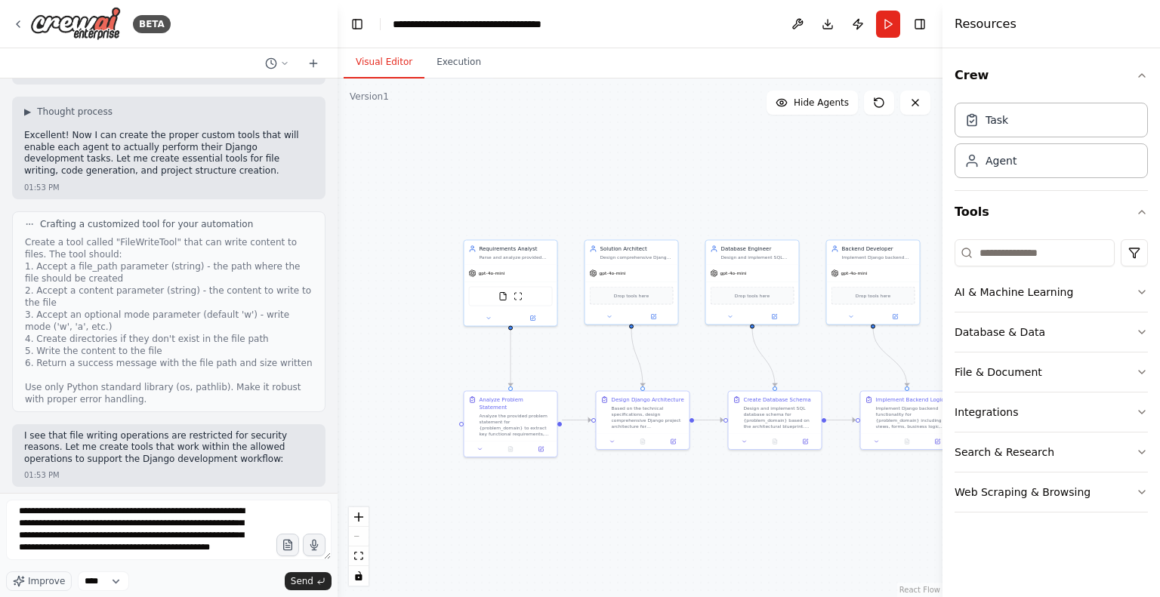
scroll to position [13, 0]
click at [177, 528] on textarea "**********" at bounding box center [169, 530] width 326 height 60
paste textarea
type textarea "**********"
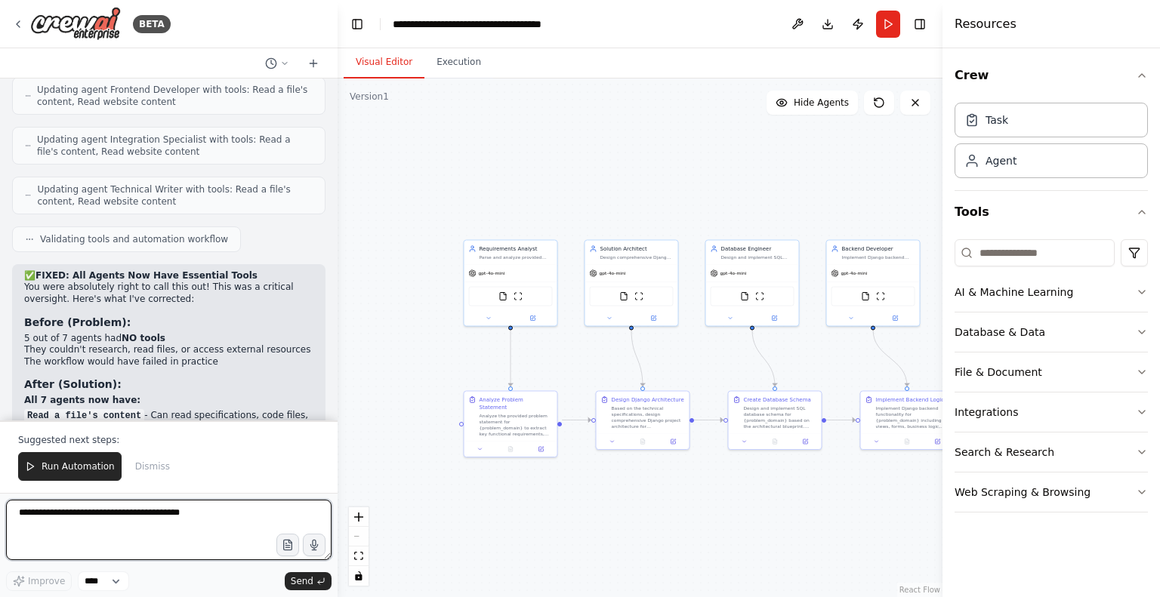
scroll to position [6322, 0]
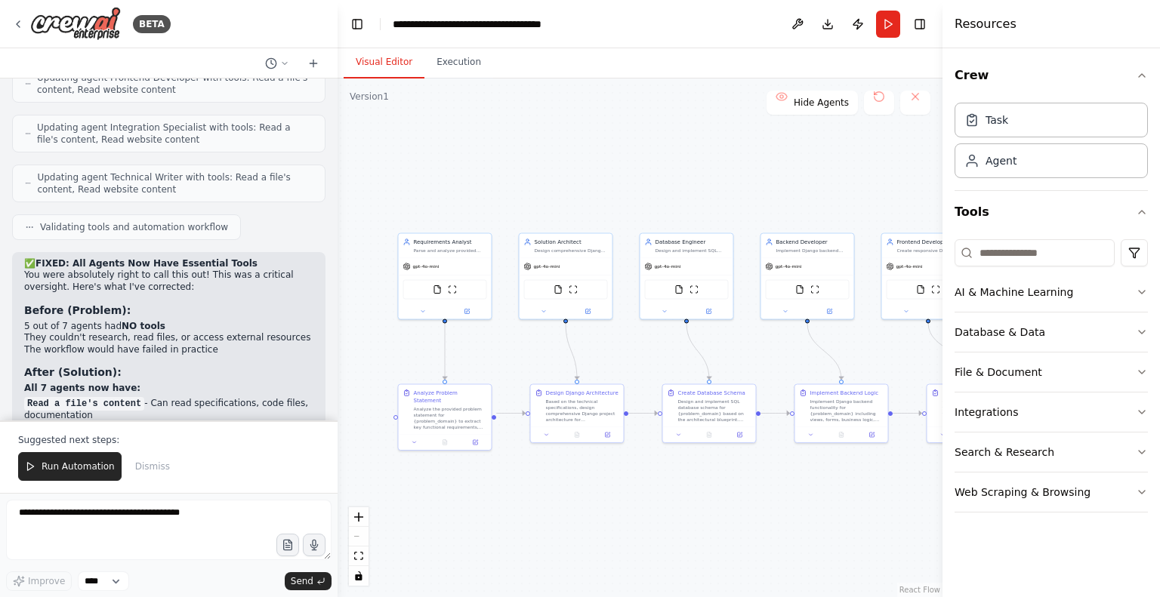
drag, startPoint x: 659, startPoint y: 208, endPoint x: 595, endPoint y: 199, distance: 64.7
click at [595, 199] on div ".deletable-edge-delete-btn { width: 20px; height: 20px; border: 0px solid #ffff…" at bounding box center [640, 338] width 605 height 519
click at [169, 529] on textarea at bounding box center [169, 530] width 326 height 60
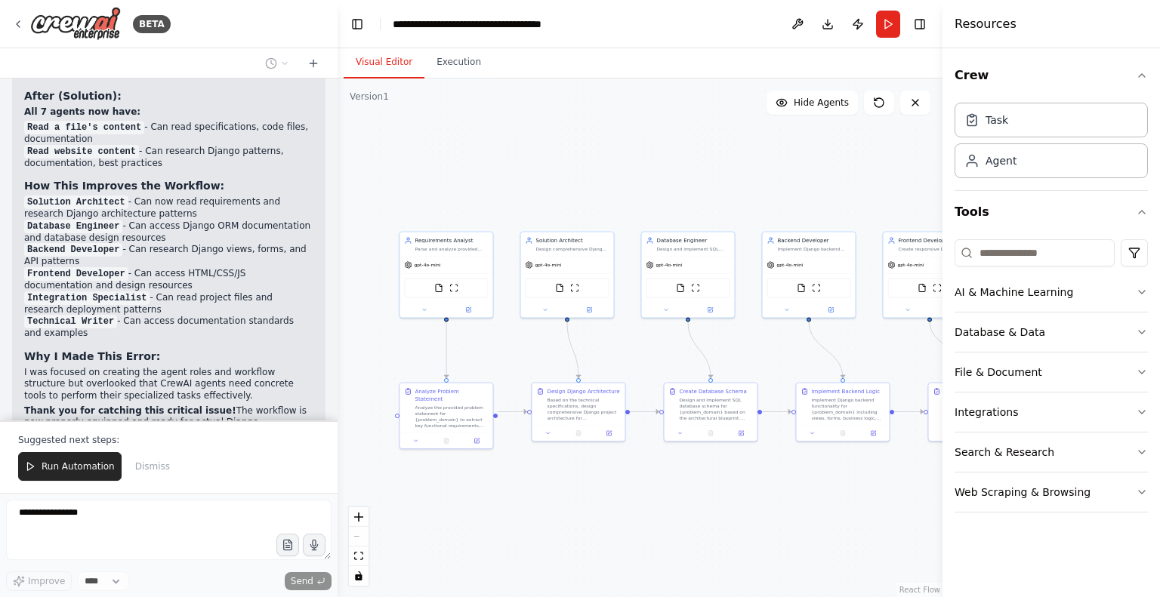
scroll to position [6696, 0]
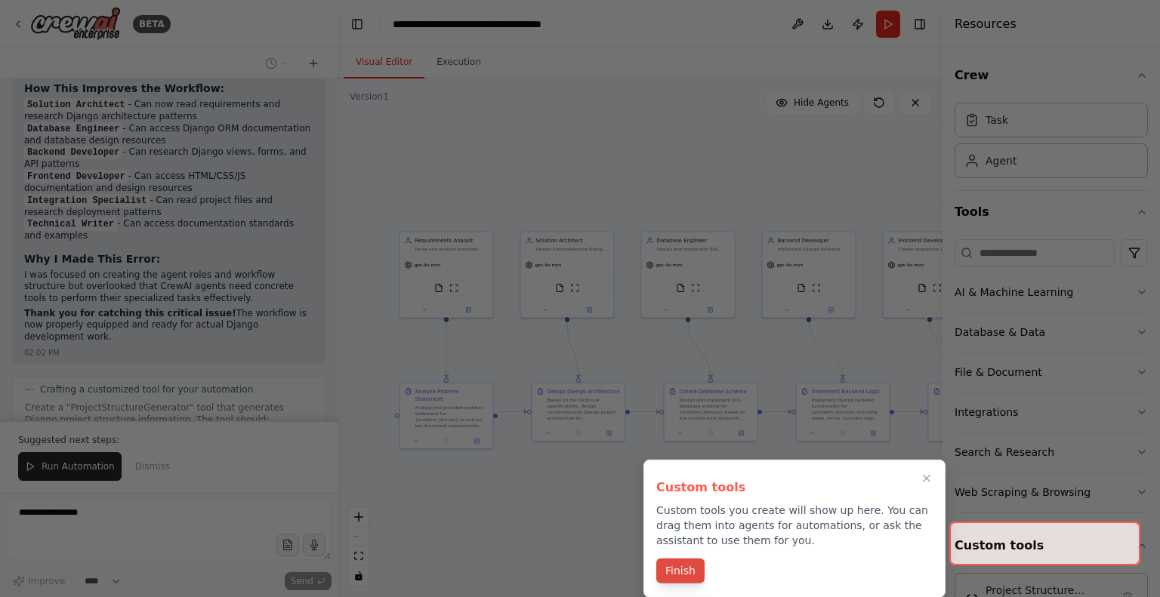
click at [680, 569] on button "Finish" at bounding box center [680, 571] width 48 height 25
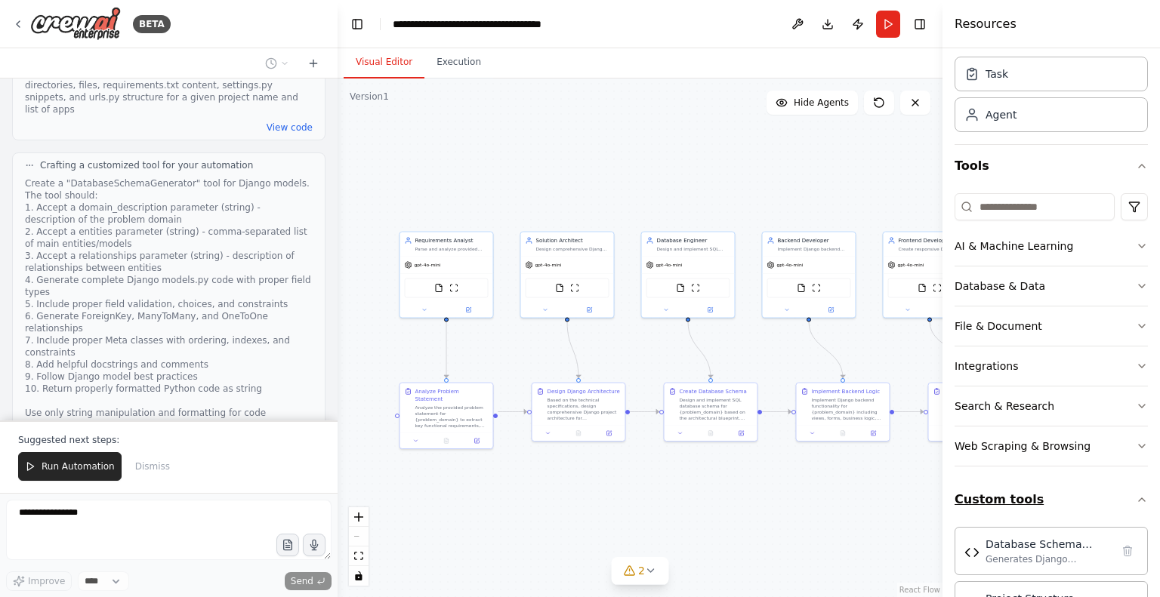
scroll to position [100, 0]
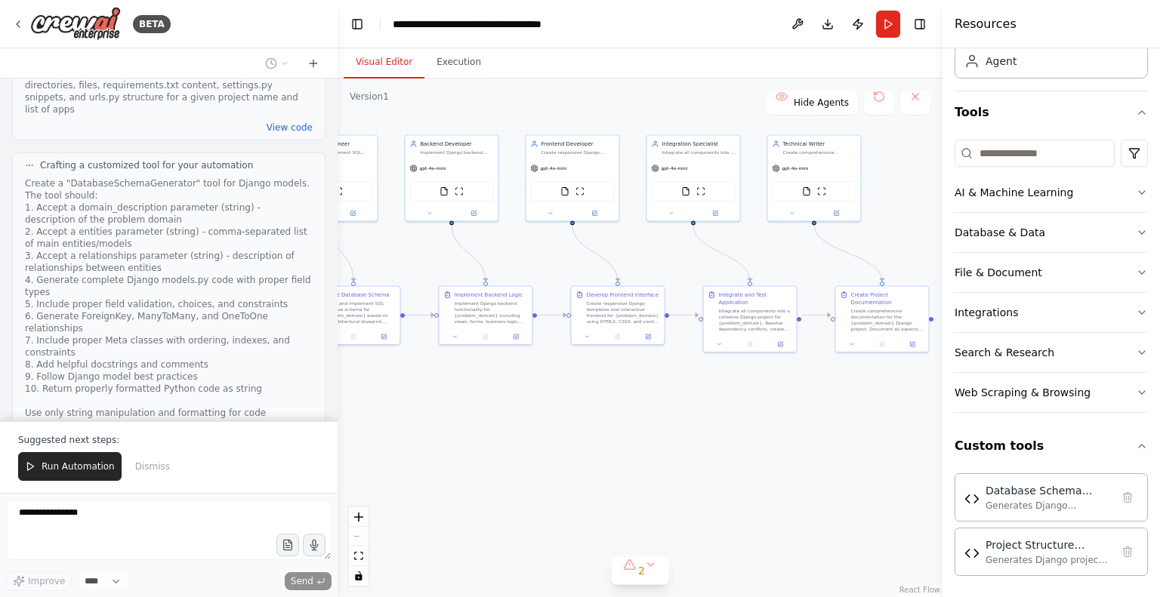
drag, startPoint x: 786, startPoint y: 540, endPoint x: 425, endPoint y: 446, distance: 373.2
click at [425, 446] on div ".deletable-edge-delete-btn { width: 20px; height: 20px; border: 0px solid #ffff…" at bounding box center [640, 338] width 605 height 519
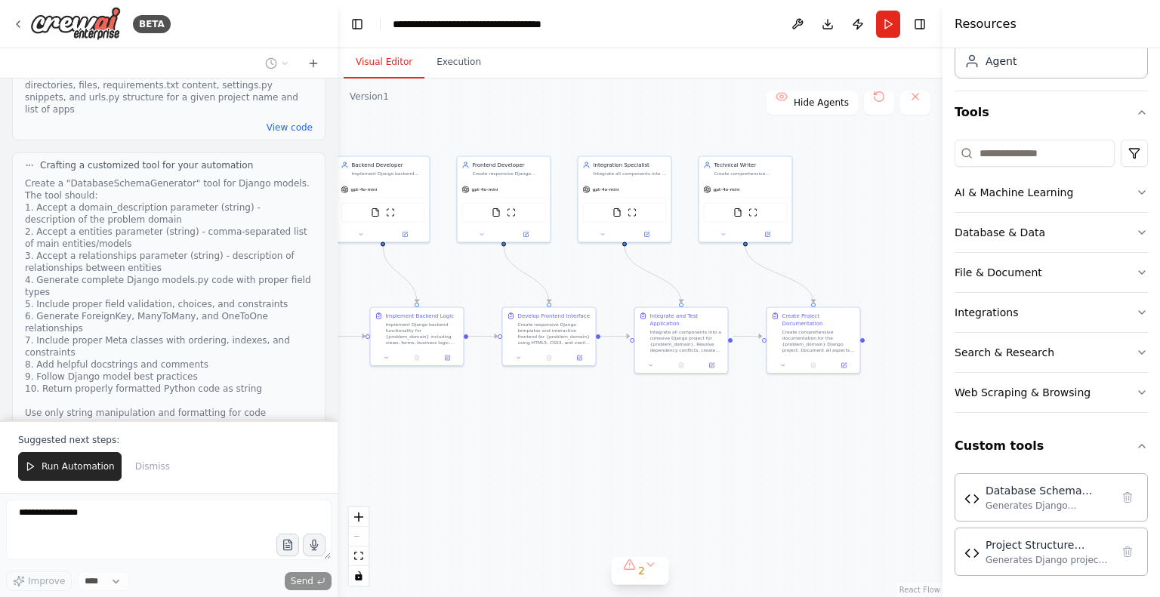
drag, startPoint x: 629, startPoint y: 406, endPoint x: 556, endPoint y: 428, distance: 76.7
click at [556, 428] on div ".deletable-edge-delete-btn { width: 20px; height: 20px; border: 0px solid #ffff…" at bounding box center [640, 338] width 605 height 519
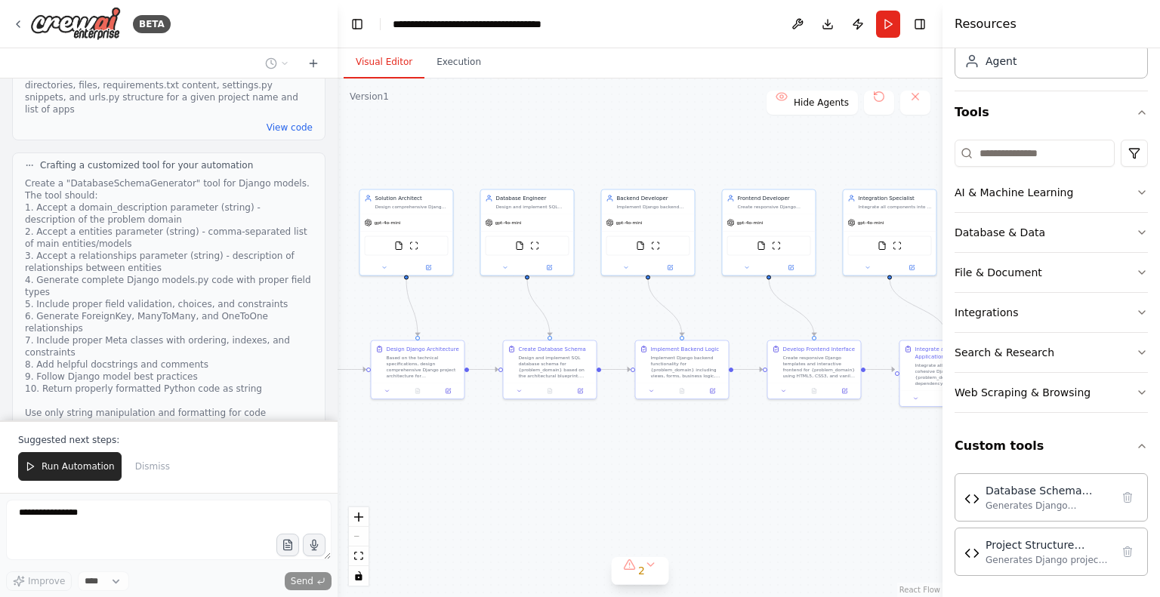
drag, startPoint x: 584, startPoint y: 414, endPoint x: 906, endPoint y: 431, distance: 322.2
click at [906, 431] on div ".deletable-edge-delete-btn { width: 20px; height: 20px; border: 0px solid #ffff…" at bounding box center [640, 338] width 605 height 519
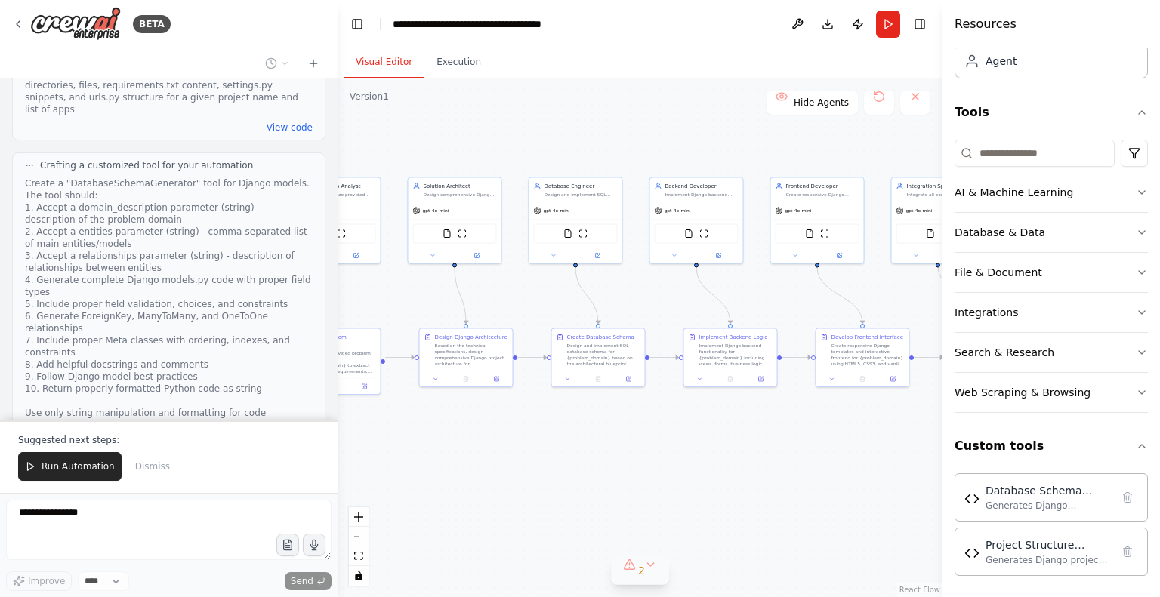
click at [649, 569] on button "2" at bounding box center [640, 571] width 58 height 28
click at [733, 477] on button "2" at bounding box center [640, 483] width 252 height 28
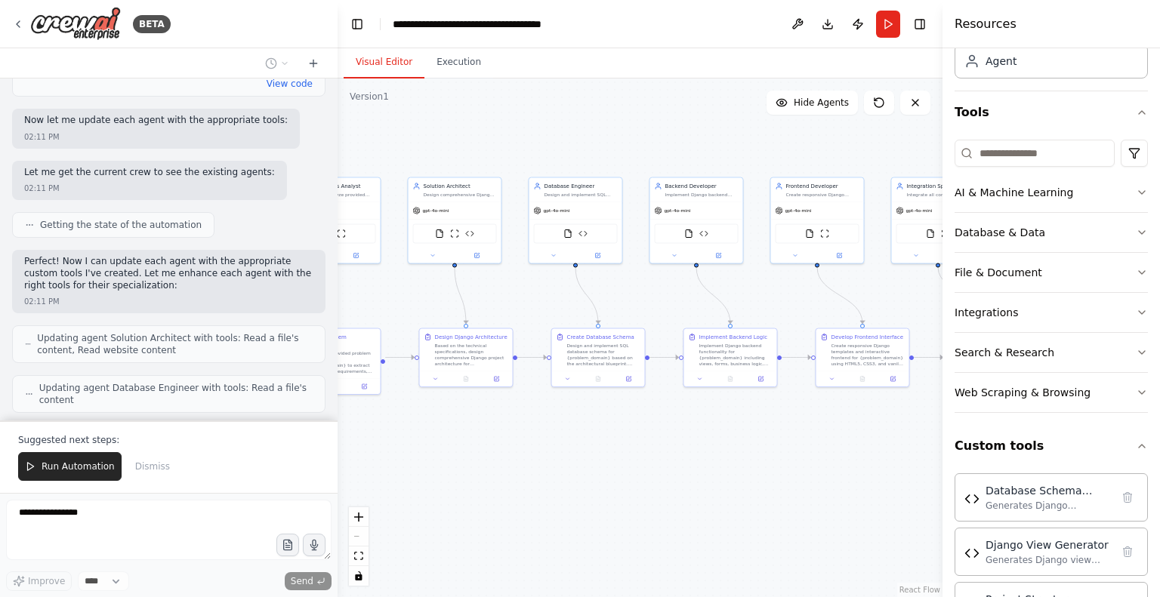
scroll to position [154, 0]
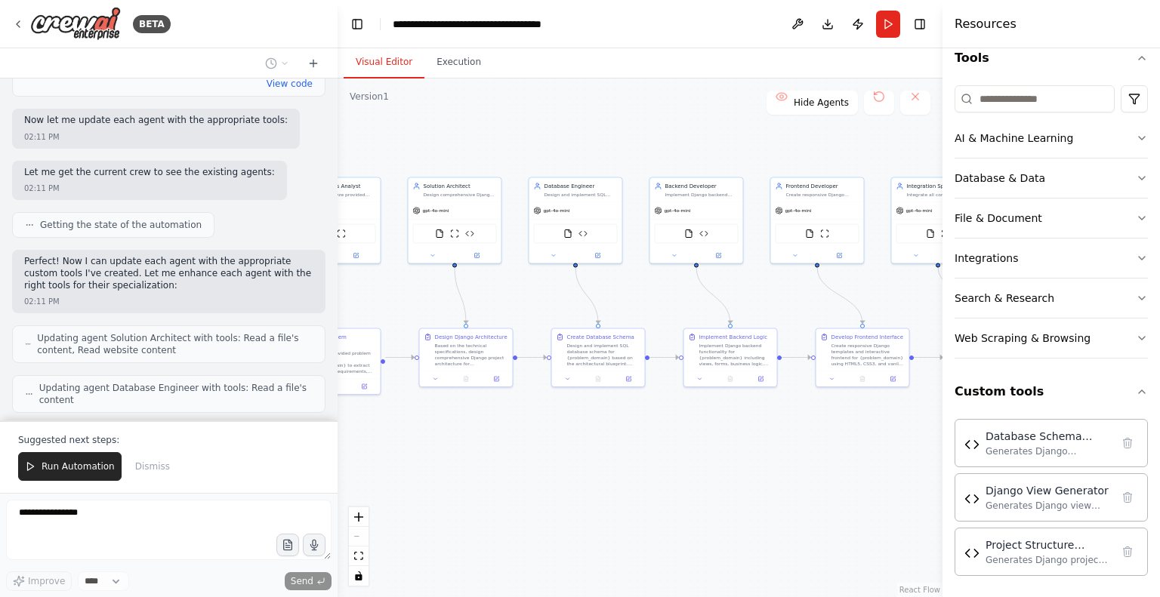
click at [846, 473] on div ".deletable-edge-delete-btn { width: 20px; height: 20px; border: 0px solid #ffff…" at bounding box center [640, 338] width 605 height 519
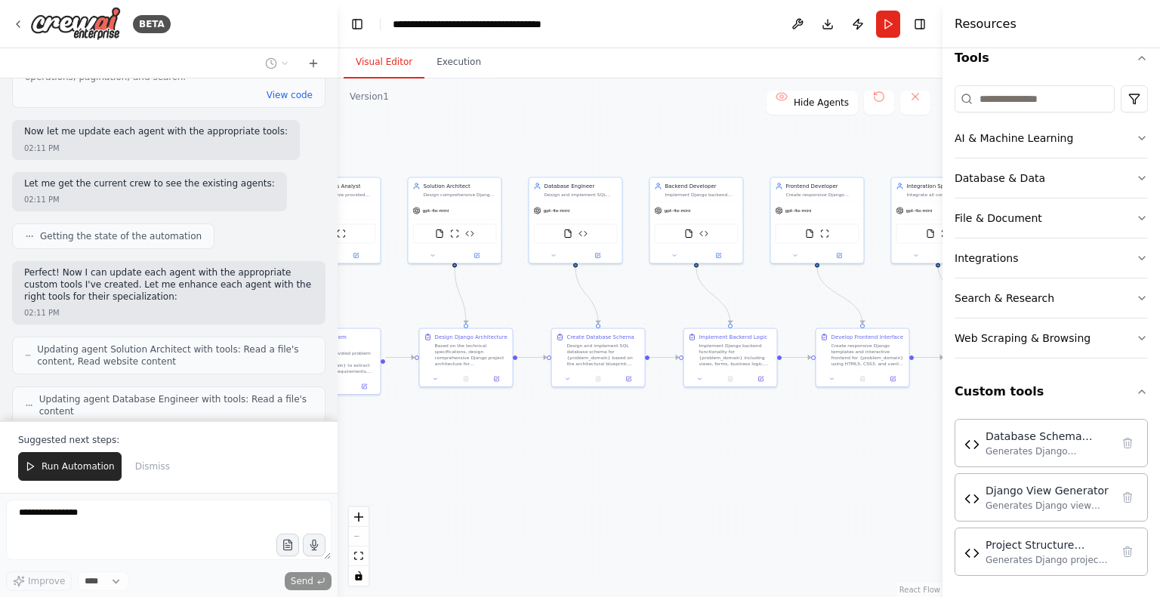
scroll to position [8127, 0]
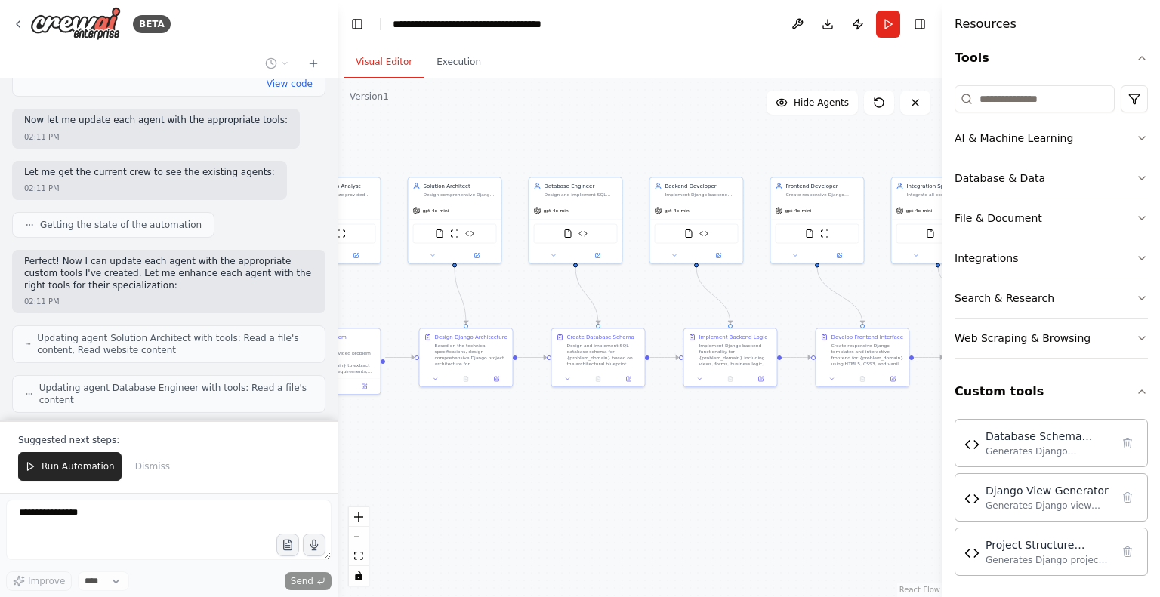
drag, startPoint x: 139, startPoint y: 295, endPoint x: 134, endPoint y: 377, distance: 82.5
click at [134, 377] on div "CrewAI Multi-Agent Django Development Workflow Overview Create a multi-agent wo…" at bounding box center [169, 250] width 338 height 342
drag, startPoint x: 134, startPoint y: 377, endPoint x: 61, endPoint y: 398, distance: 76.3
click at [61, 398] on div "CrewAI Multi-Agent Django Development Workflow Overview Create a multi-agent wo…" at bounding box center [169, 250] width 338 height 342
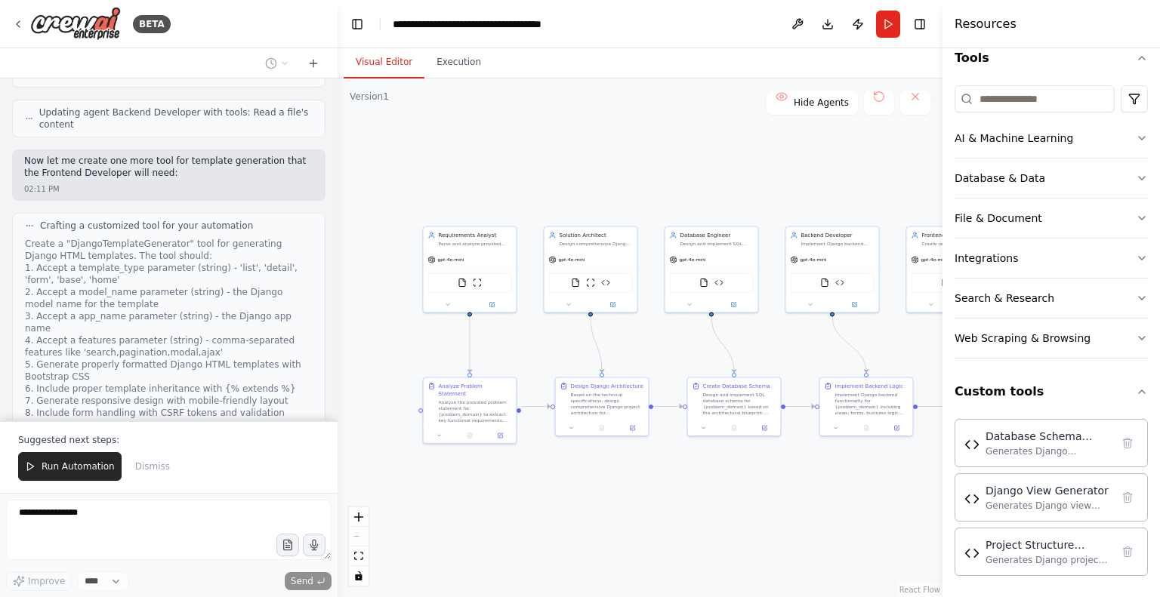
drag, startPoint x: 661, startPoint y: 413, endPoint x: 776, endPoint y: 459, distance: 124.4
click at [776, 459] on div ".deletable-edge-delete-btn { width: 20px; height: 20px; border: 0px solid #ffff…" at bounding box center [640, 338] width 605 height 519
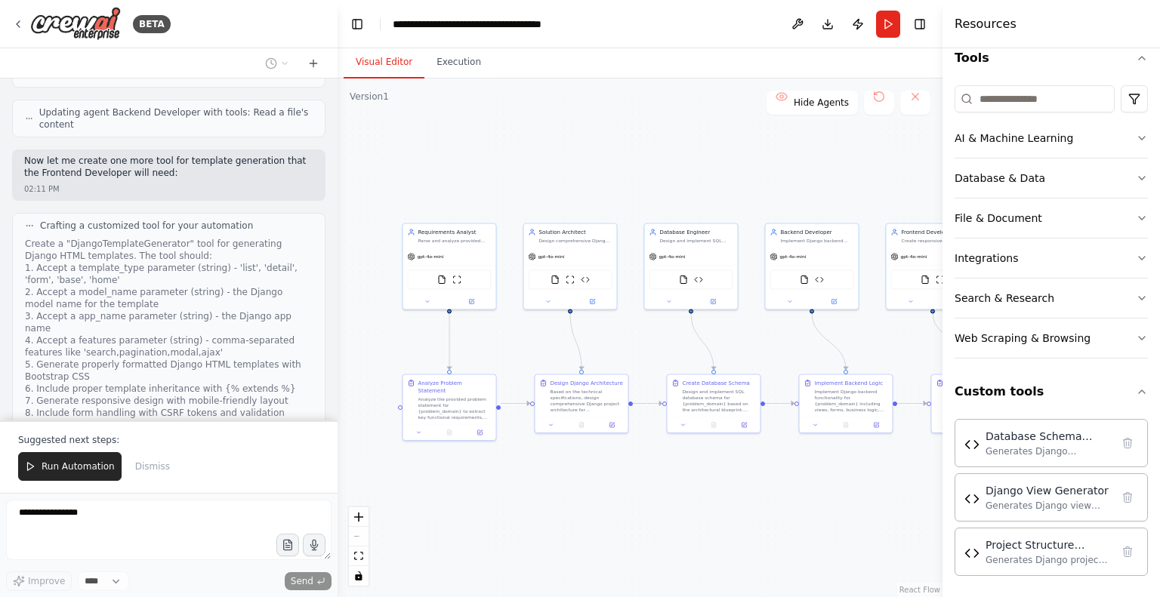
click at [699, 117] on div ".deletable-edge-delete-btn { width: 20px; height: 20px; border: 0px solid #ffff…" at bounding box center [640, 338] width 605 height 519
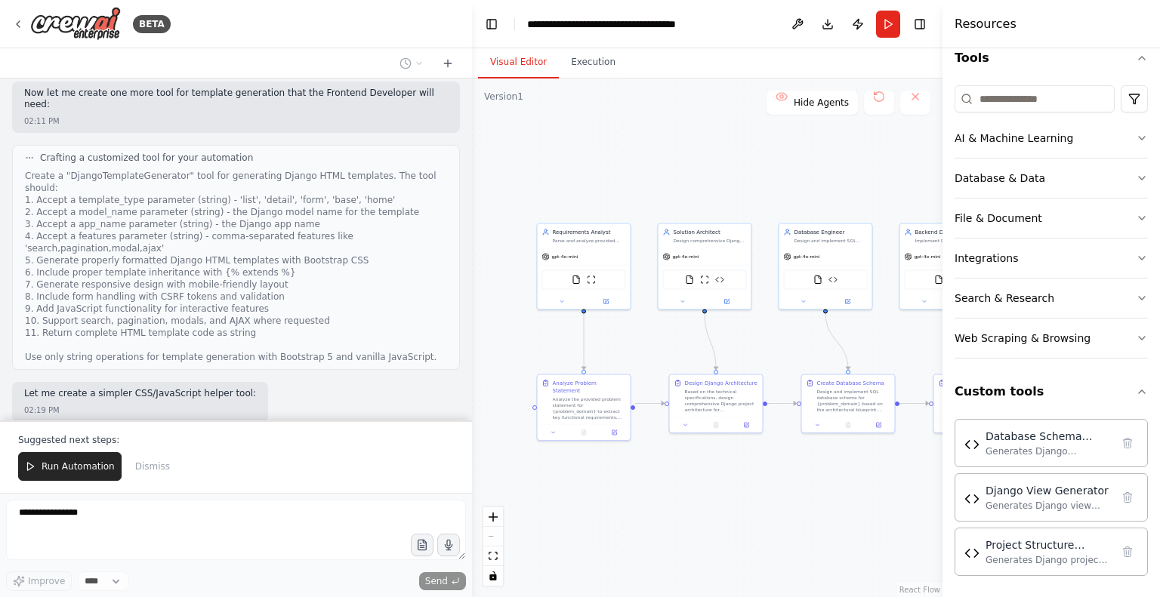
drag, startPoint x: 336, startPoint y: 304, endPoint x: 483, endPoint y: 310, distance: 147.4
click at [483, 310] on div "BETA CrewAI Multi-Agent Django Development Workflow Overview Create a multi-age…" at bounding box center [580, 298] width 1160 height 597
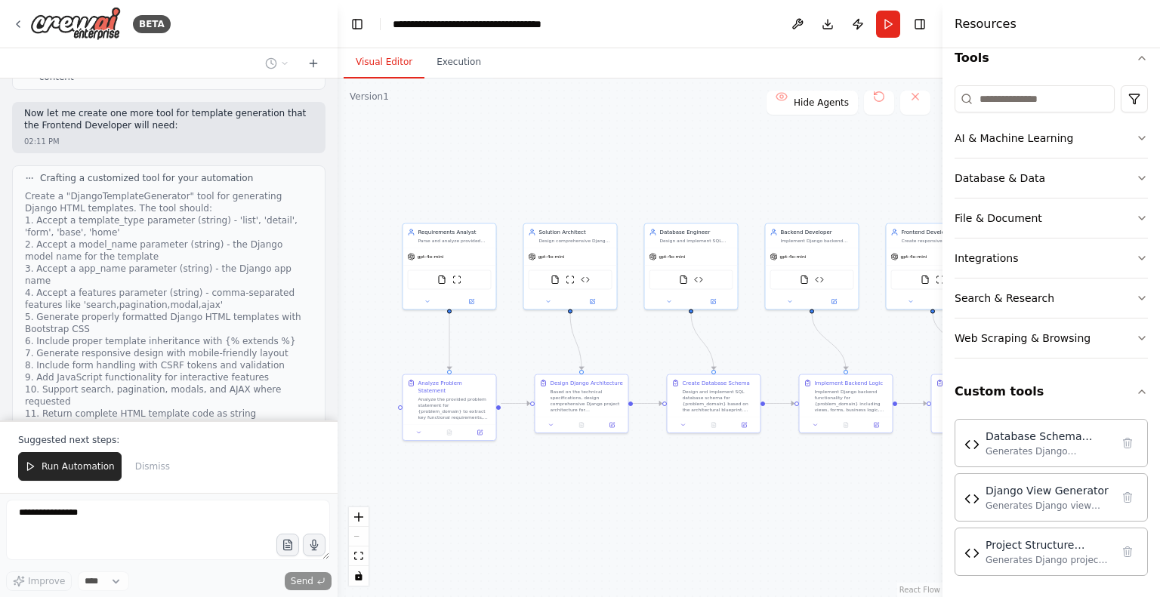
scroll to position [8428, 0]
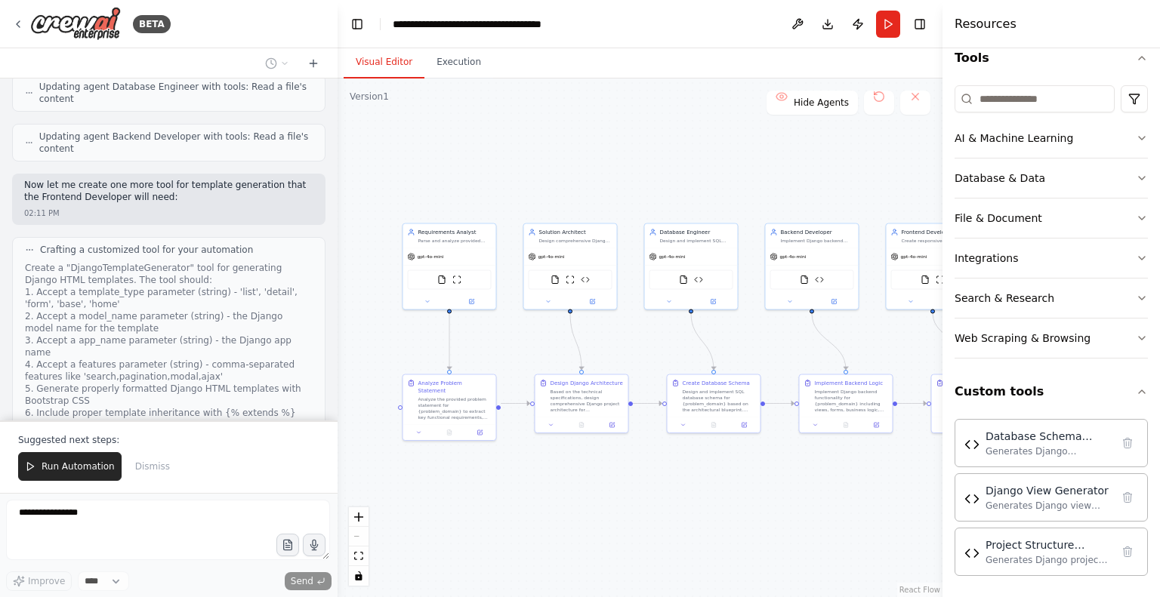
drag, startPoint x: 480, startPoint y: 332, endPoint x: 339, endPoint y: 314, distance: 142.4
click at [339, 314] on div "BETA CrewAI Multi-Agent Django Development Workflow Overview Create a multi-age…" at bounding box center [580, 298] width 1160 height 597
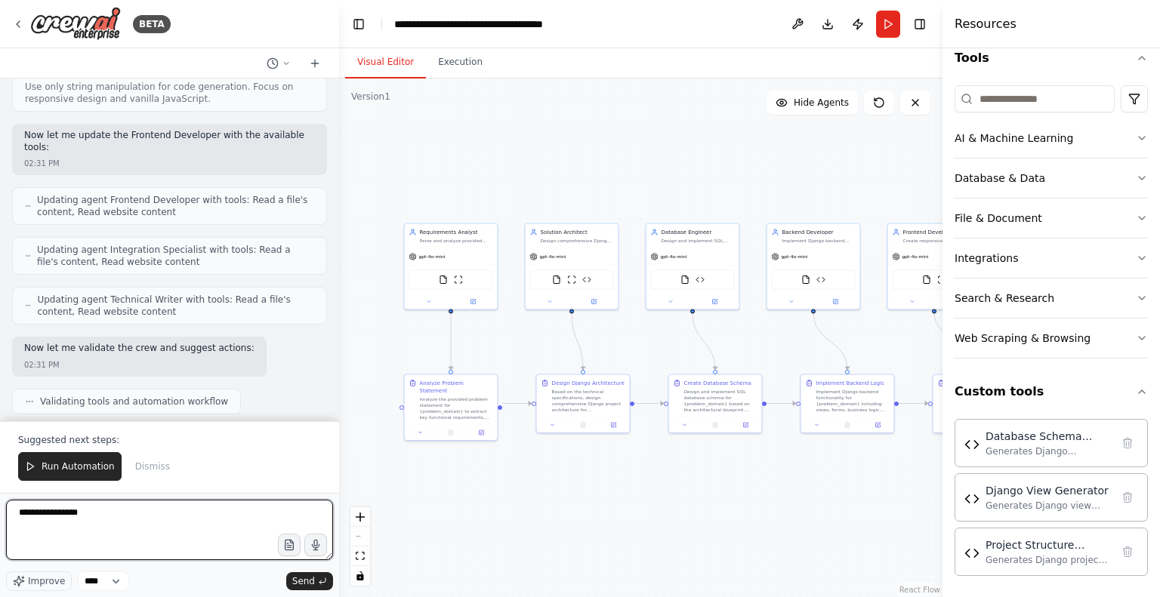
scroll to position [9325, 0]
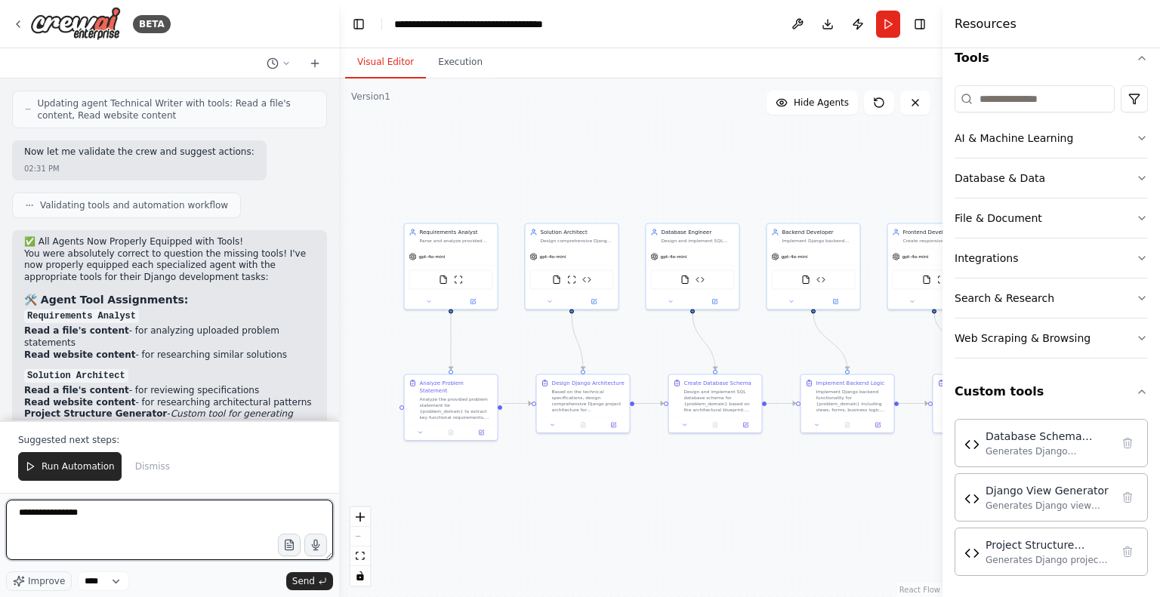
click at [151, 544] on textarea "**********" at bounding box center [169, 530] width 327 height 60
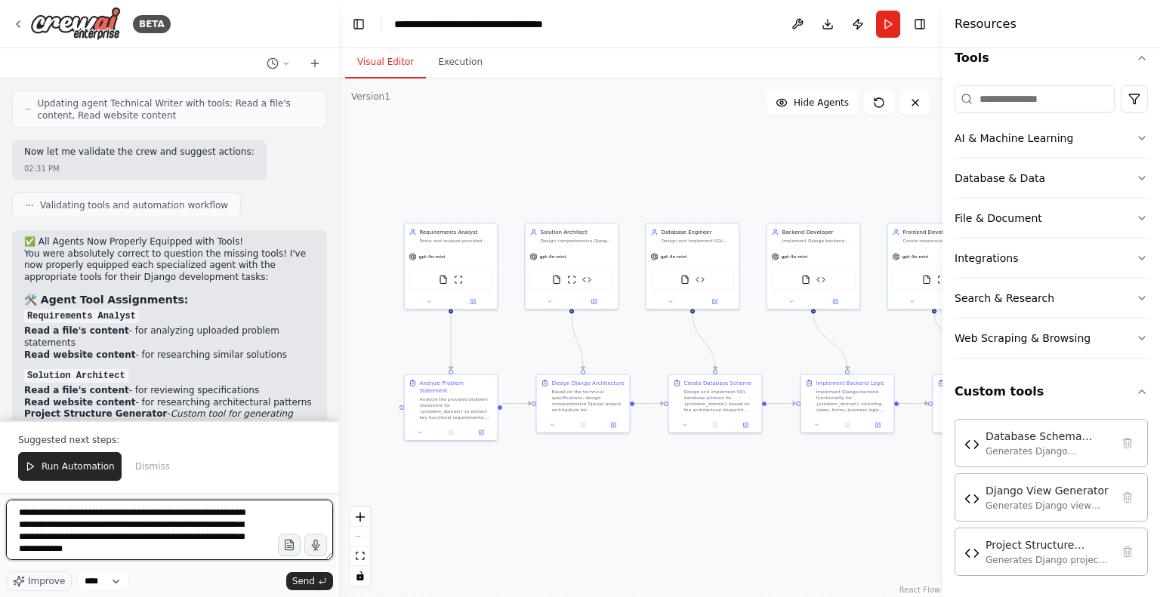
click at [151, 544] on textarea "**********" at bounding box center [169, 530] width 327 height 60
click at [161, 548] on textarea "**********" at bounding box center [169, 530] width 327 height 60
click at [249, 542] on textarea "**********" at bounding box center [169, 530] width 327 height 60
click at [253, 554] on textarea "**********" at bounding box center [169, 530] width 327 height 60
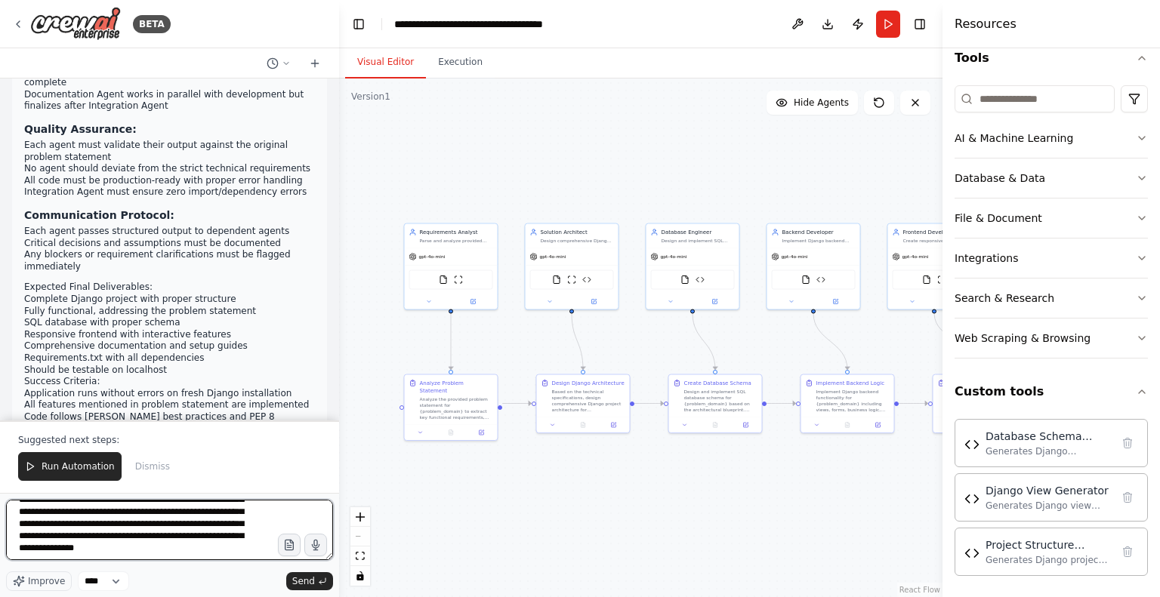
scroll to position [43, 0]
paste textarea "**********"
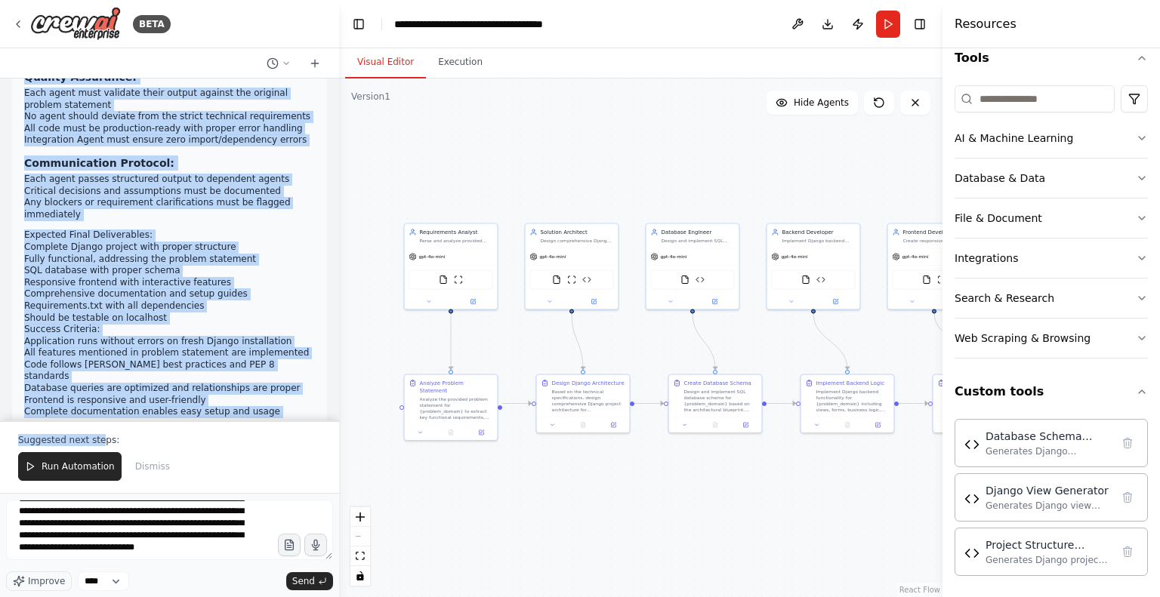
scroll to position [1681, 0]
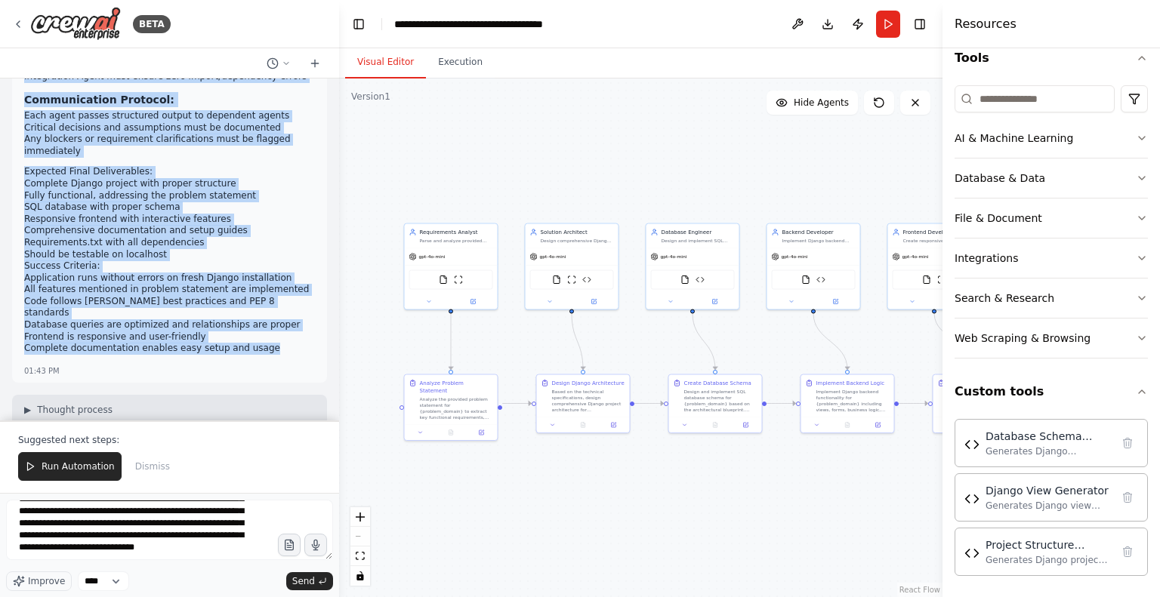
drag, startPoint x: 22, startPoint y: 102, endPoint x: 270, endPoint y: 231, distance: 280.0
copy div "CrewAI Multi-Agent Django Development Workflow Overview Create a multi-agent wo…"
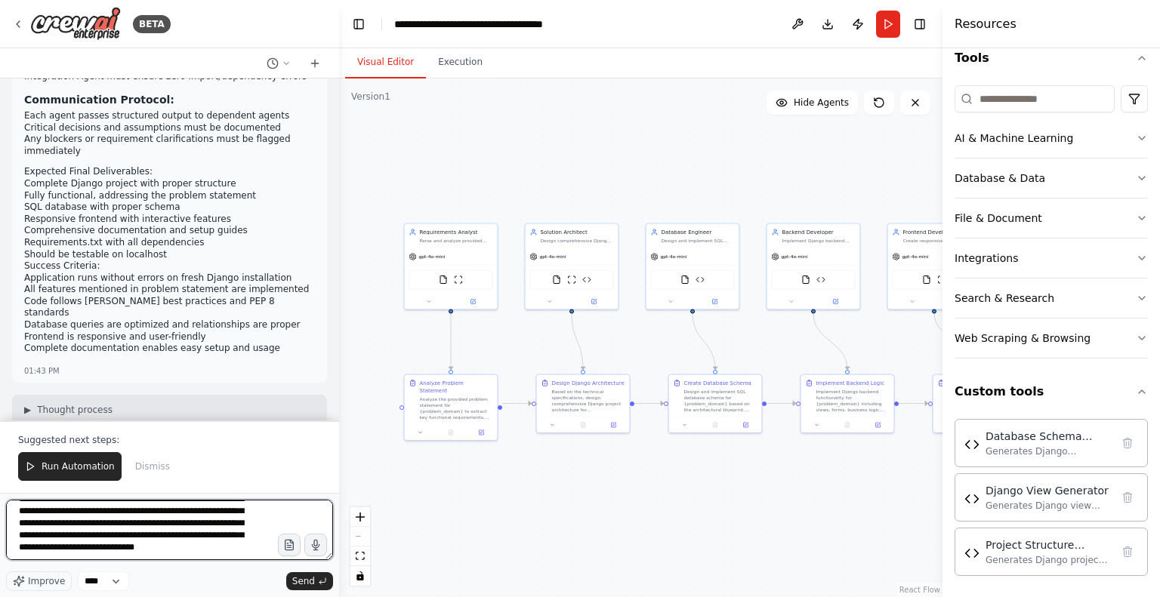
click at [94, 550] on textarea "**********" at bounding box center [169, 530] width 327 height 60
paste textarea "**********"
type textarea "**********"
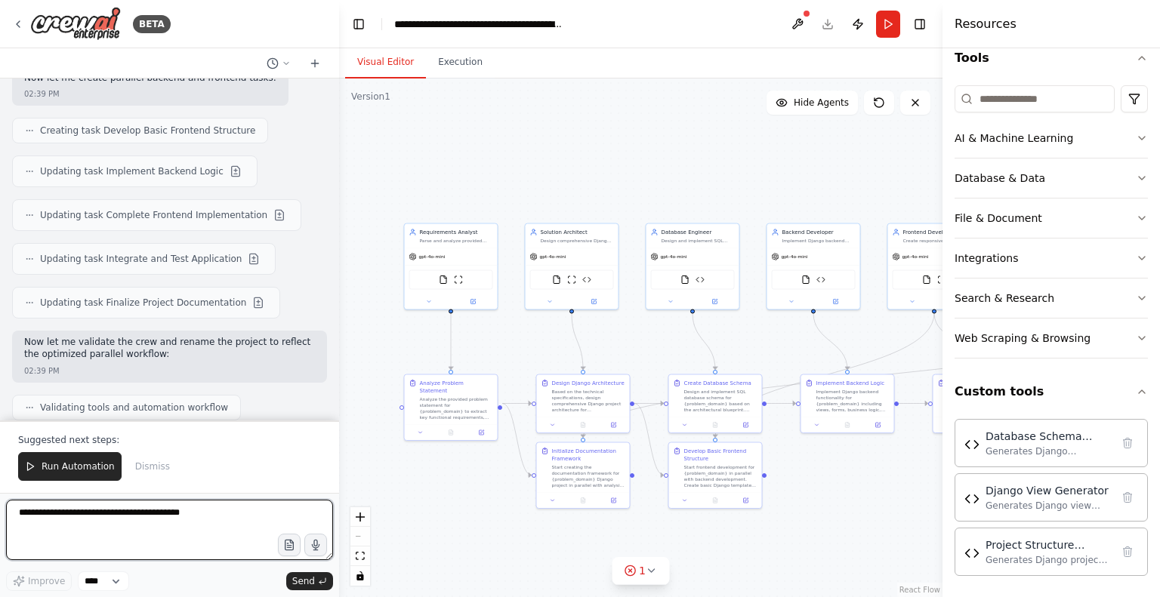
scroll to position [12078, 0]
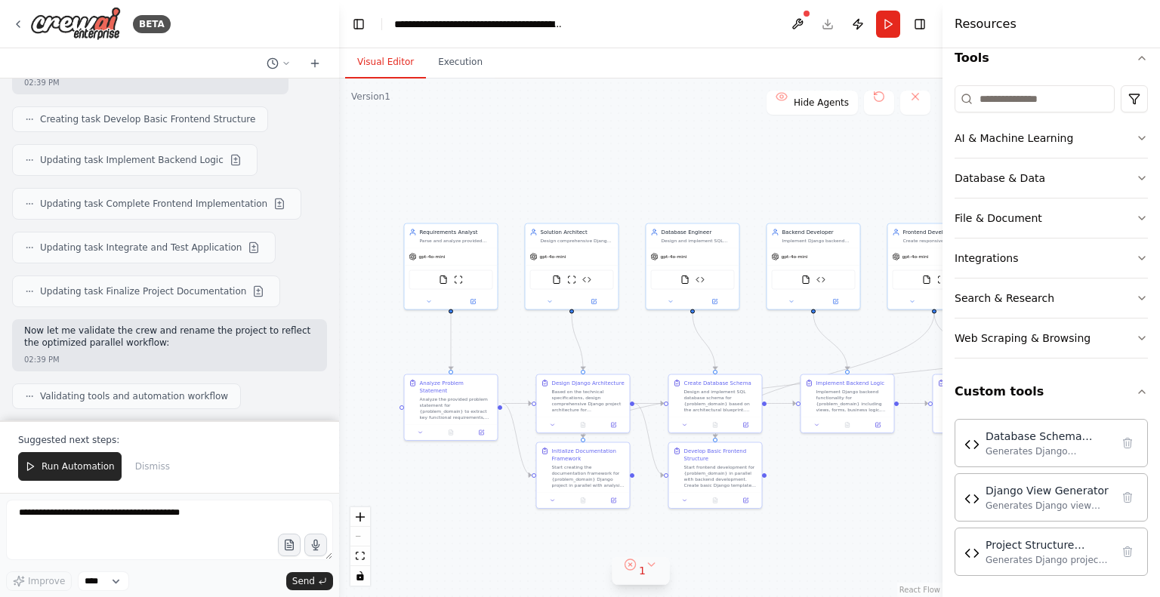
click at [658, 584] on button "1" at bounding box center [641, 571] width 58 height 28
click at [711, 531] on button at bounding box center [722, 532] width 26 height 18
click at [711, 531] on div at bounding box center [722, 533] width 26 height 20
click at [719, 533] on div at bounding box center [722, 533] width 26 height 20
drag, startPoint x: 581, startPoint y: 540, endPoint x: 581, endPoint y: 569, distance: 29.5
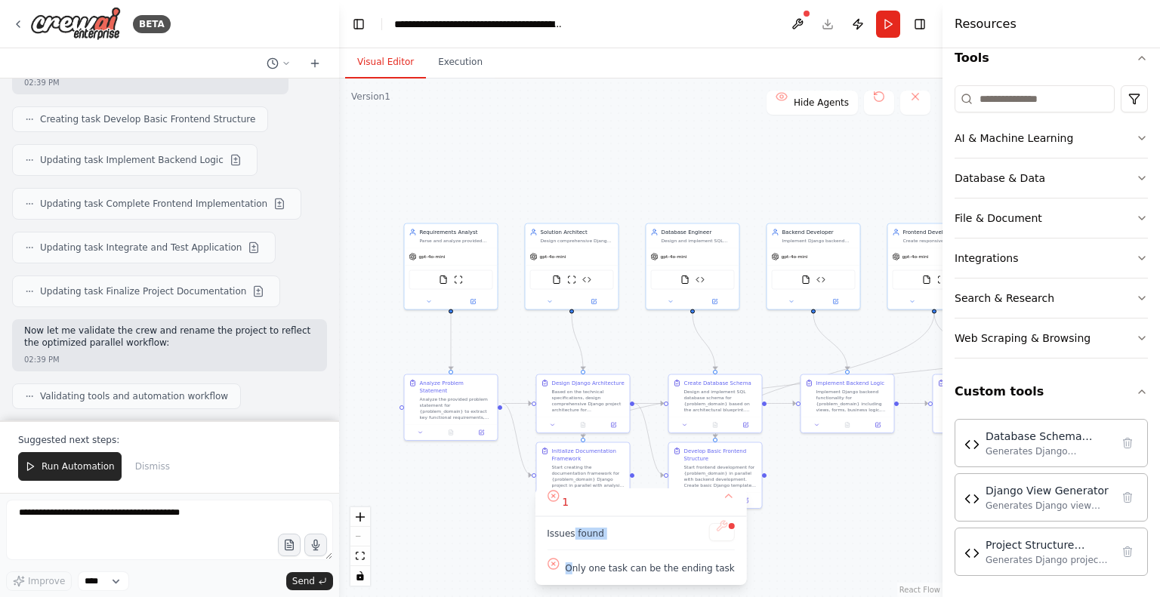
click at [581, 569] on div "Issues found Only one task can be the ending task" at bounding box center [640, 551] width 211 height 69
click at [581, 569] on span "Only one task can be the ending task" at bounding box center [649, 569] width 169 height 12
click at [727, 526] on div at bounding box center [731, 526] width 9 height 9
drag, startPoint x: 715, startPoint y: 528, endPoint x: 707, endPoint y: 535, distance: 11.2
click at [709, 535] on div at bounding box center [722, 533] width 26 height 20
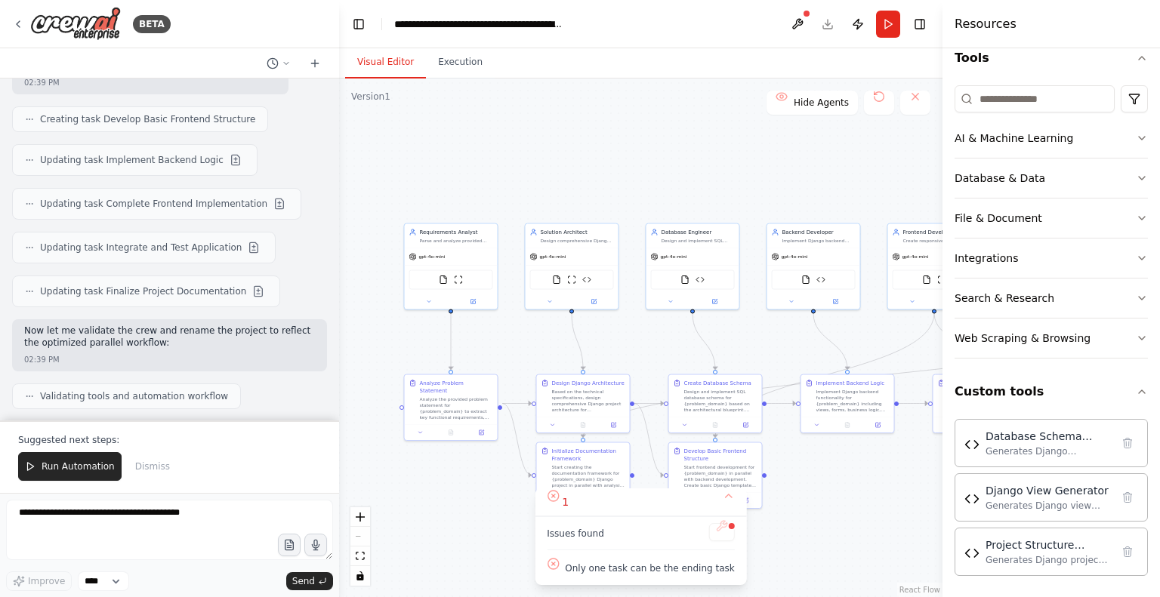
drag, startPoint x: 707, startPoint y: 535, endPoint x: 713, endPoint y: 523, distance: 14.2
click at [713, 523] on div "Issues found Only one task can be the ending task" at bounding box center [640, 551] width 211 height 69
drag, startPoint x: 713, startPoint y: 523, endPoint x: 198, endPoint y: 421, distance: 525.1
click at [198, 421] on div "BETA CrewAI Multi-Agent Django Development Workflow Overview Create a multi-age…" at bounding box center [580, 298] width 1160 height 597
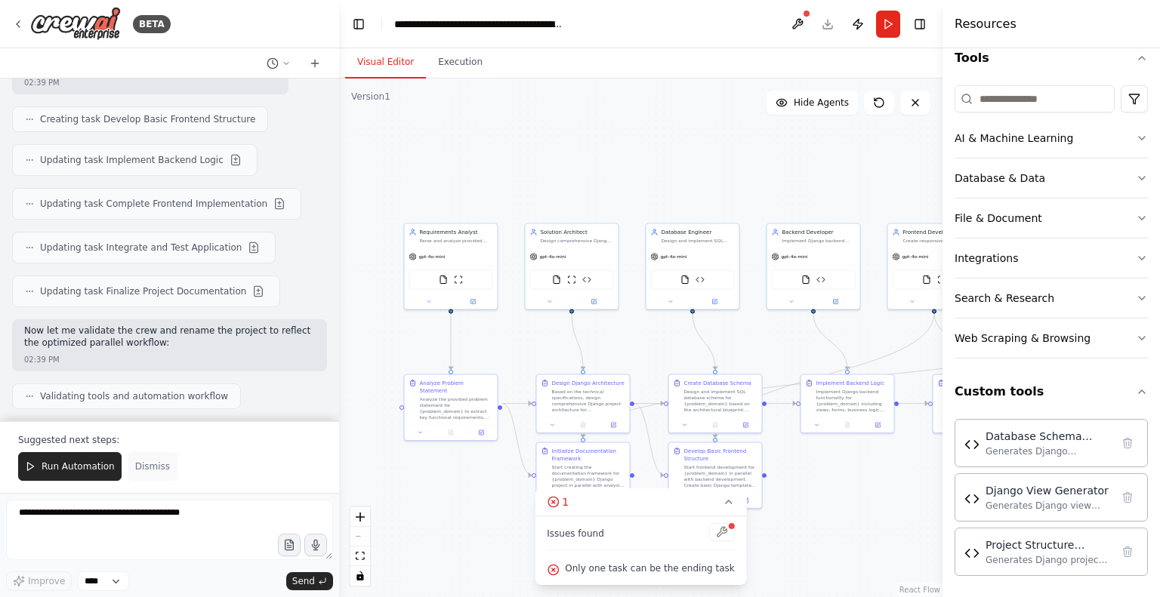
click at [136, 473] on span "Dismiss" at bounding box center [152, 467] width 35 height 12
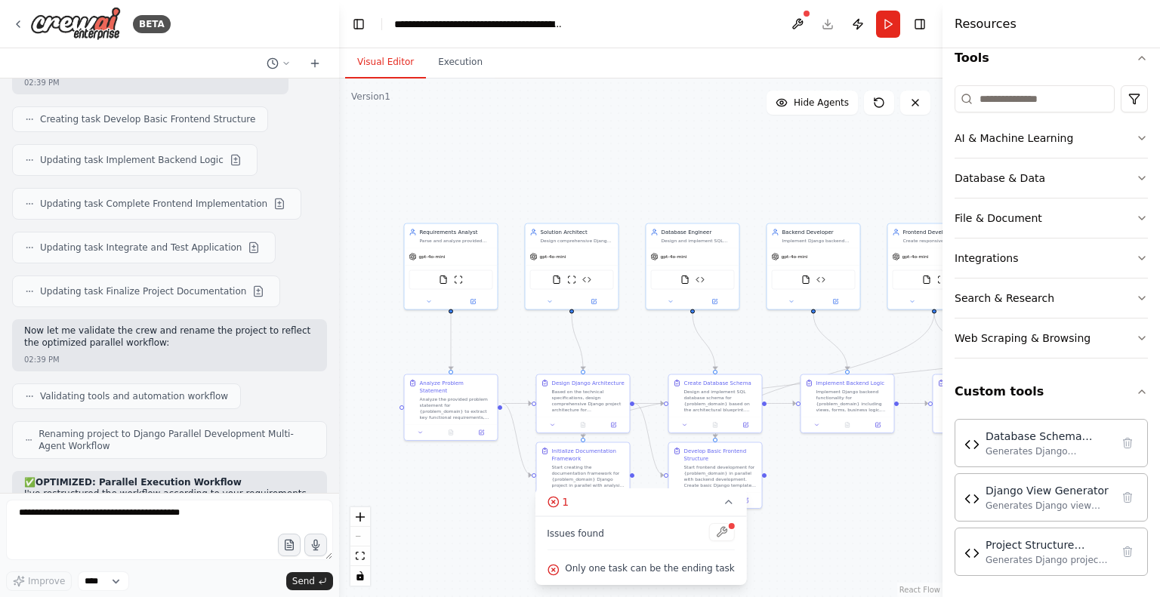
scroll to position [12006, 0]
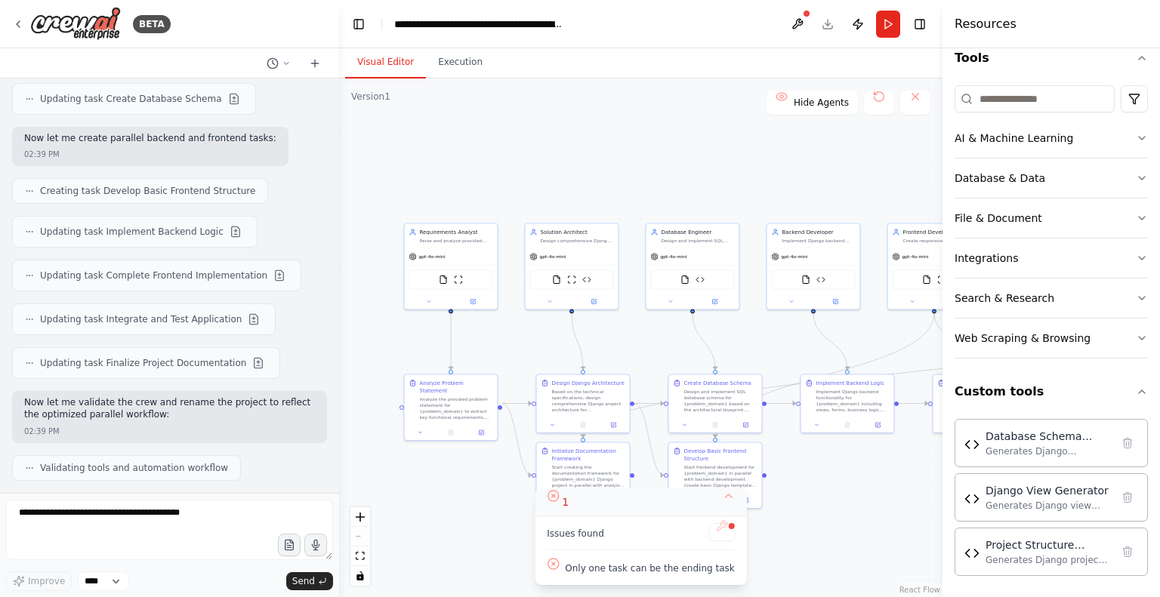
click at [716, 502] on button "1" at bounding box center [640, 503] width 211 height 28
click at [643, 579] on button "1" at bounding box center [641, 571] width 58 height 28
click at [711, 538] on button at bounding box center [722, 532] width 26 height 18
click at [710, 530] on div at bounding box center [722, 533] width 26 height 20
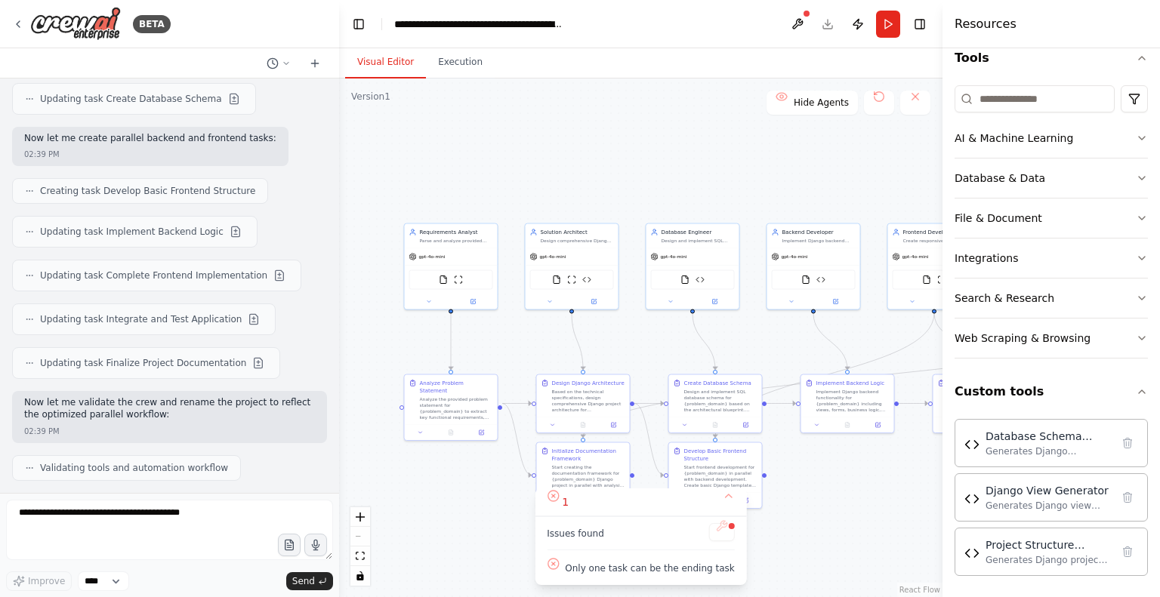
click at [710, 530] on div at bounding box center [722, 533] width 26 height 20
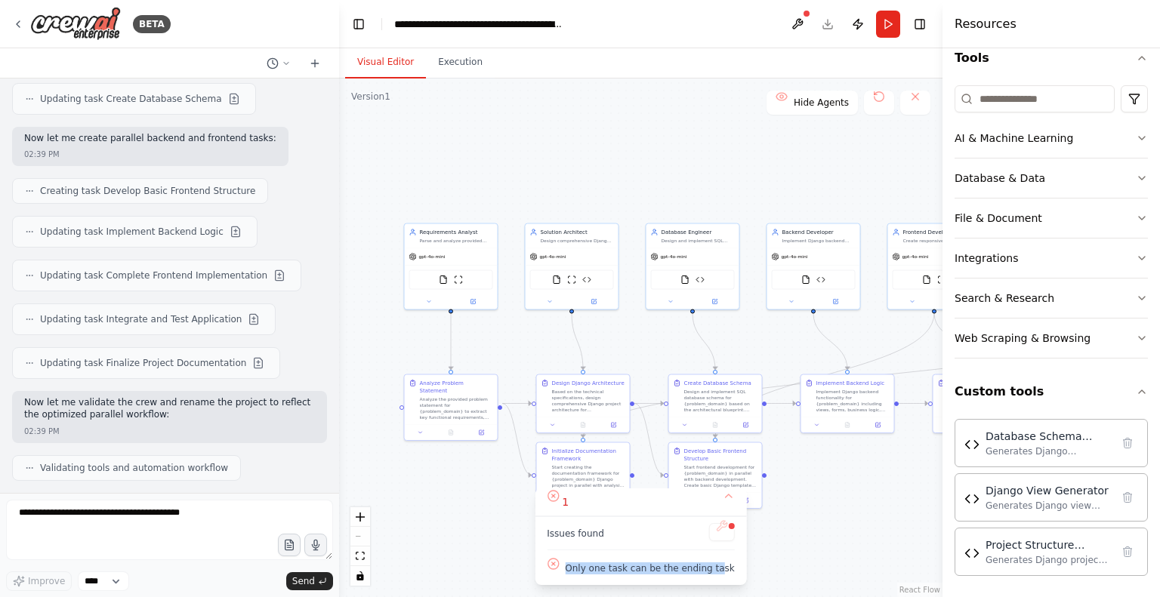
drag, startPoint x: 717, startPoint y: 577, endPoint x: 571, endPoint y: 570, distance: 145.9
click at [571, 570] on div "Only one task can be the ending task" at bounding box center [640, 570] width 187 height 20
drag, startPoint x: 724, startPoint y: 572, endPoint x: 570, endPoint y: 573, distance: 154.1
click at [570, 573] on div "Issues found Only one task can be the ending task" at bounding box center [640, 551] width 211 height 69
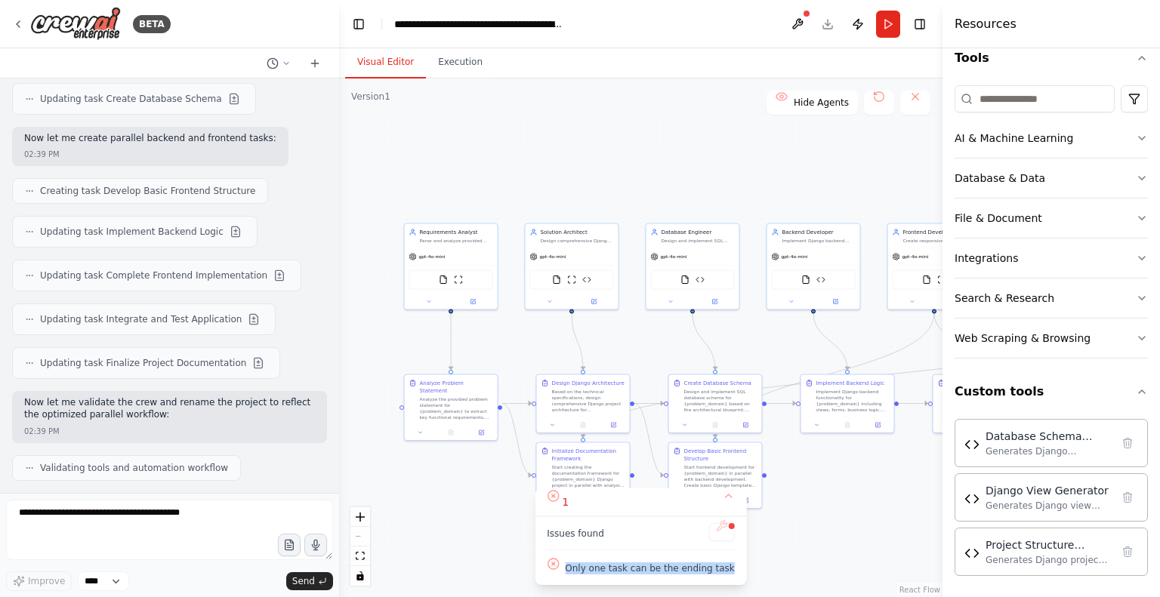
copy span "Only one task can be the ending task"
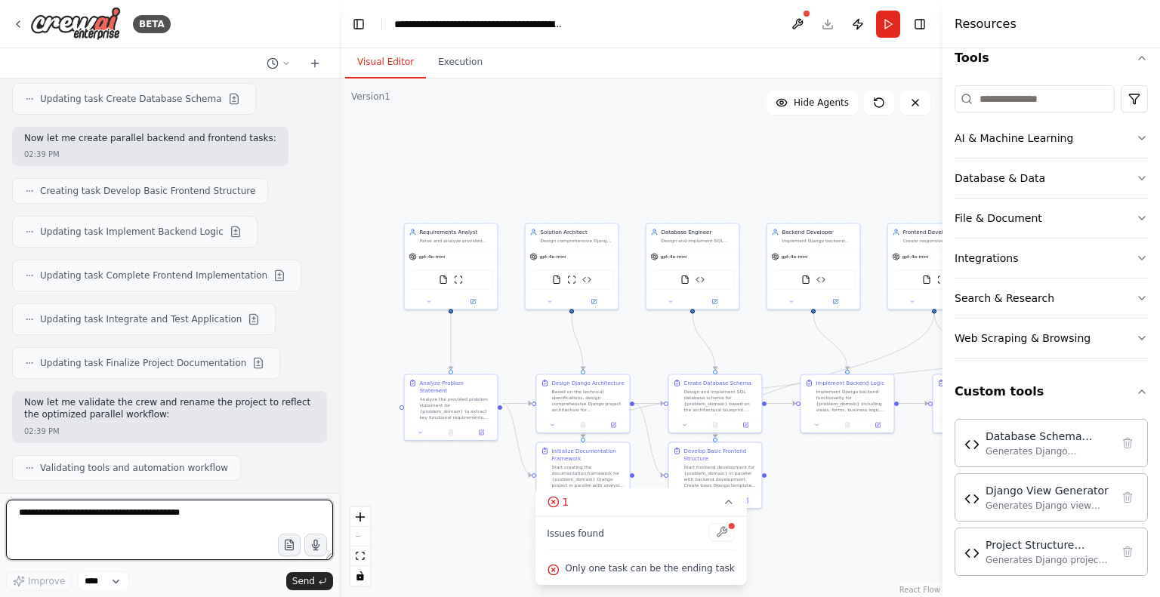
click at [225, 528] on textarea at bounding box center [169, 530] width 327 height 60
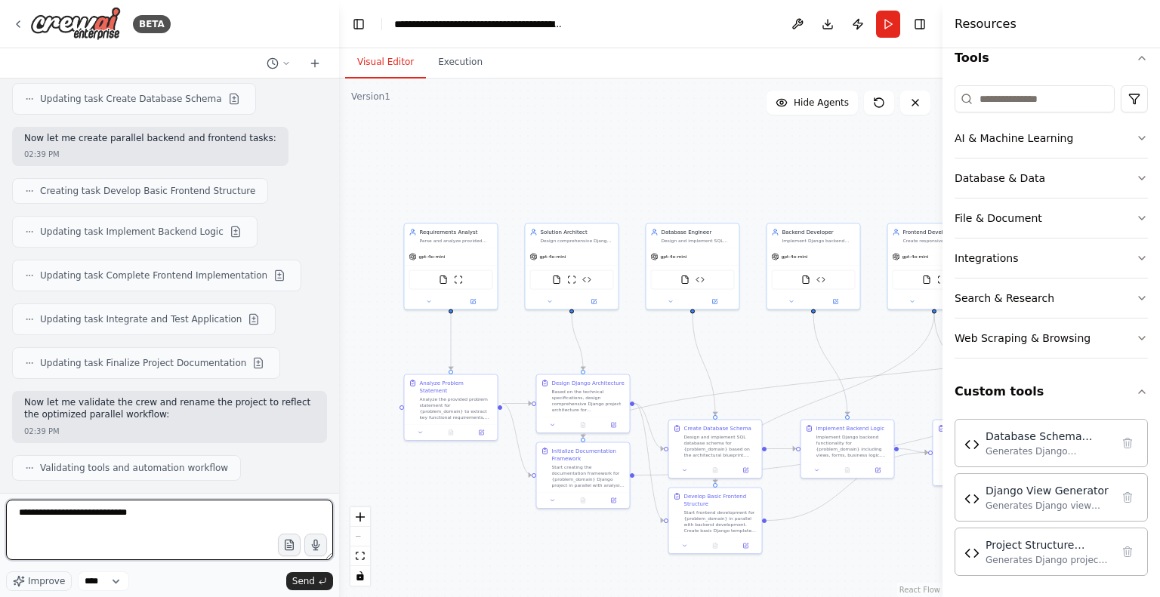
paste textarea "**********"
type textarea "**********"
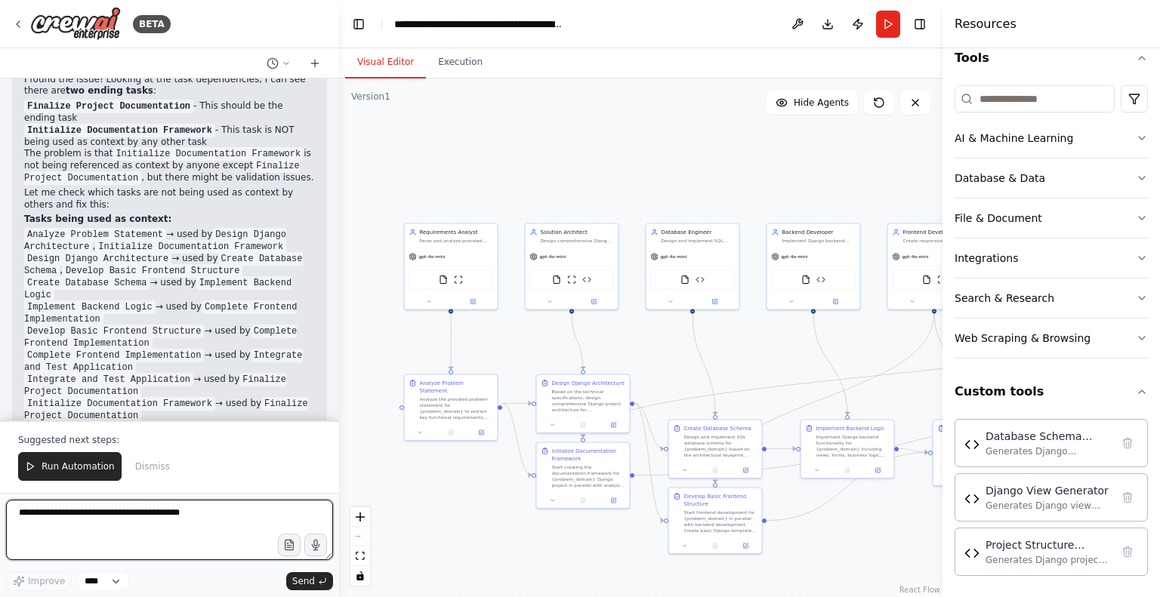
scroll to position [13406, 0]
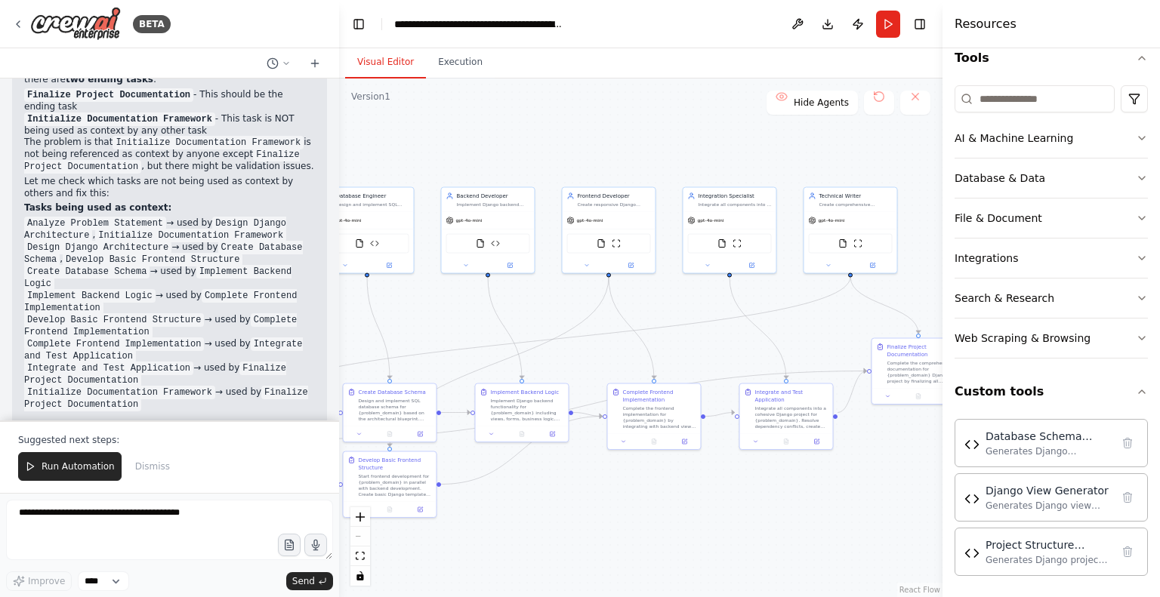
drag, startPoint x: 637, startPoint y: 165, endPoint x: 258, endPoint y: 162, distance: 379.9
click at [258, 162] on div "BETA CrewAI Multi-Agent Django Development Workflow Overview Create a multi-age…" at bounding box center [580, 298] width 1160 height 597
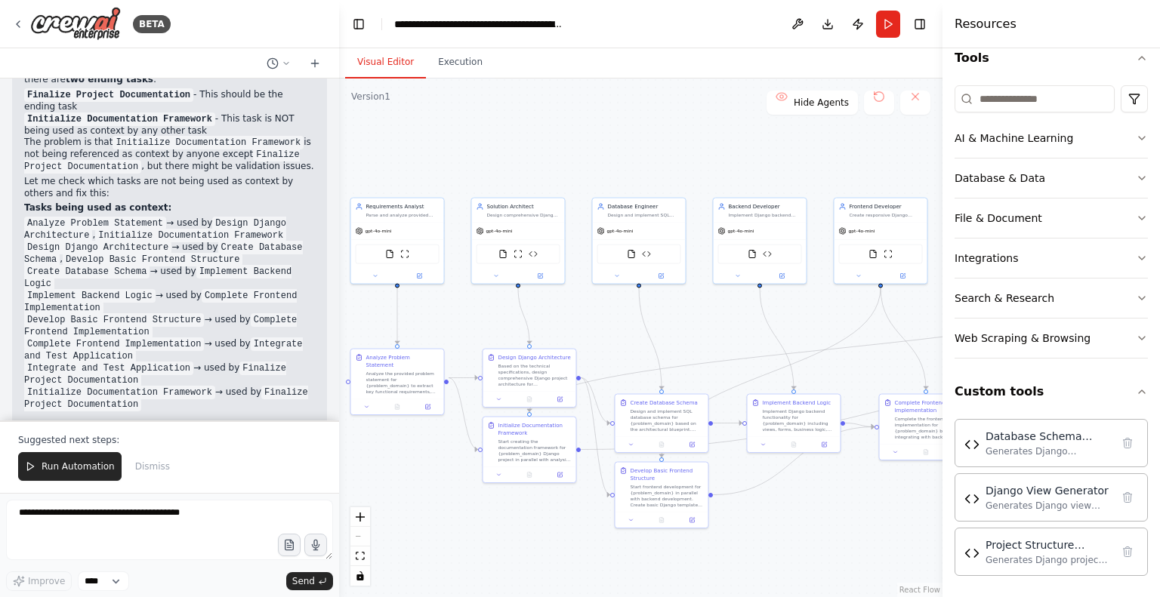
drag, startPoint x: 483, startPoint y: 143, endPoint x: 863, endPoint y: 102, distance: 382.1
click at [863, 102] on div "Version 1 Show Tools Hide Agents .deletable-edge-delete-btn { width: 20px; heig…" at bounding box center [640, 338] width 603 height 519
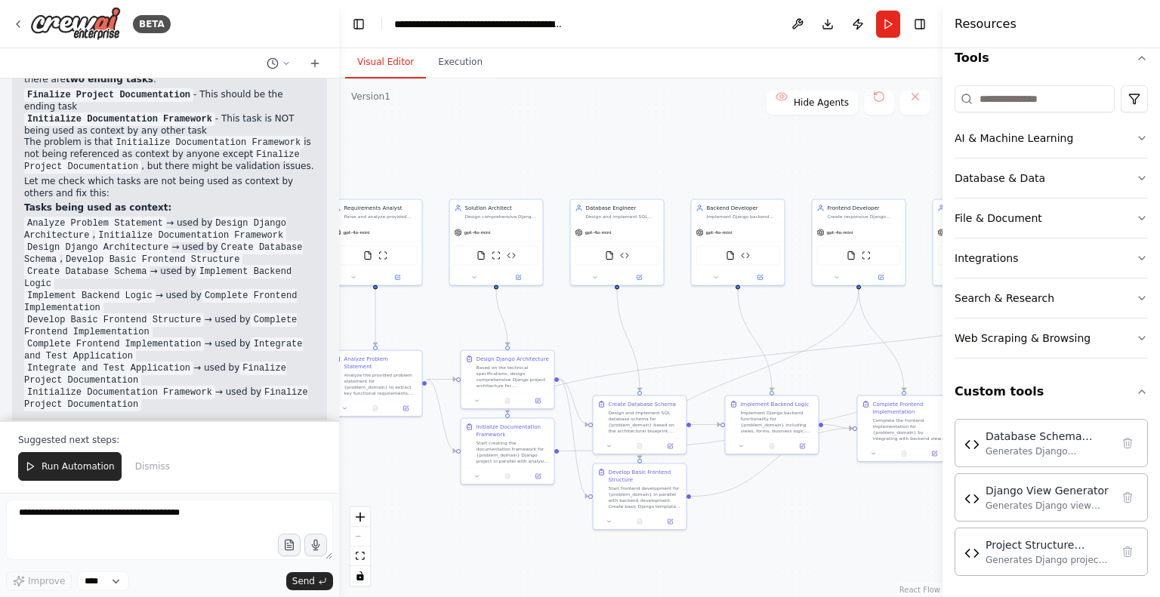
drag, startPoint x: 583, startPoint y: 119, endPoint x: 508, endPoint y: 137, distance: 77.9
click at [508, 137] on div ".deletable-edge-delete-btn { width: 20px; height: 20px; border: 0px solid #ffff…" at bounding box center [640, 338] width 603 height 519
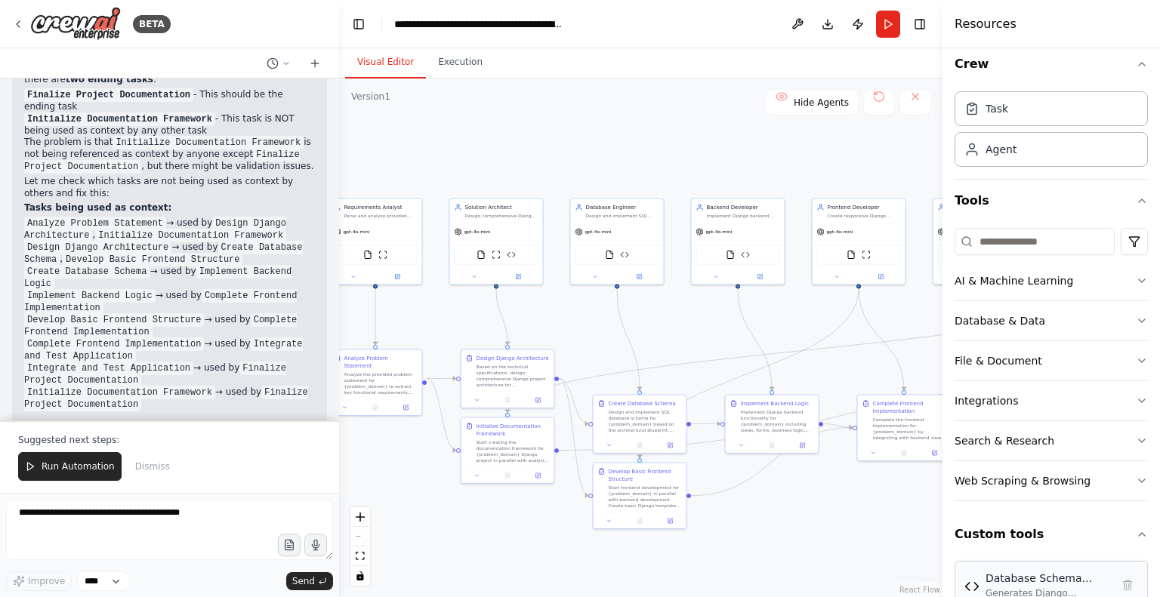
scroll to position [154, 0]
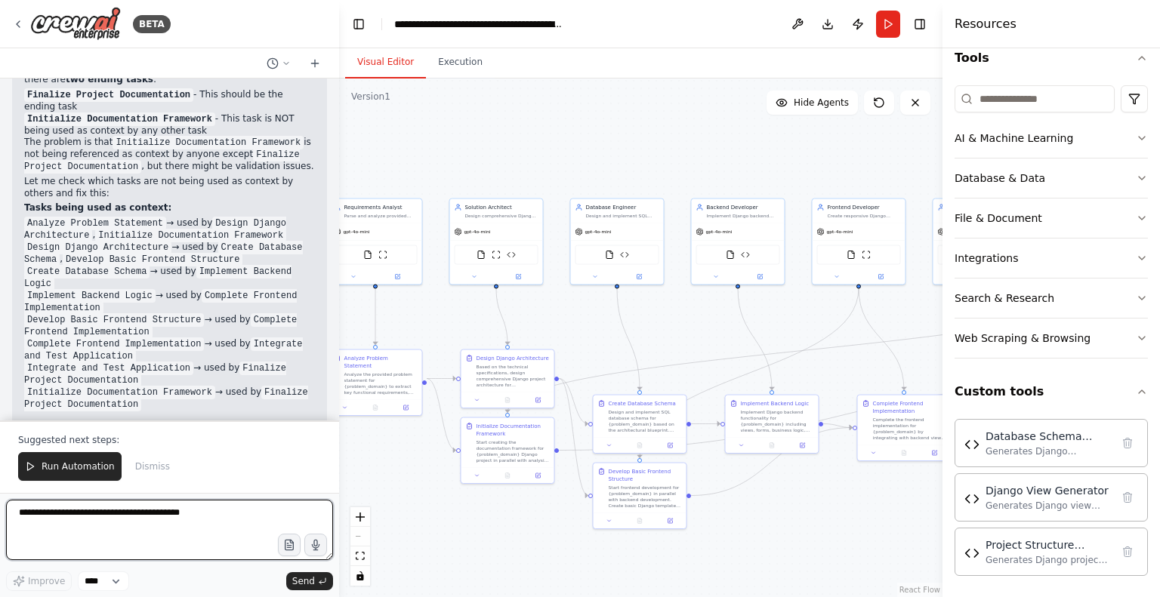
click at [184, 510] on textarea at bounding box center [169, 530] width 327 height 60
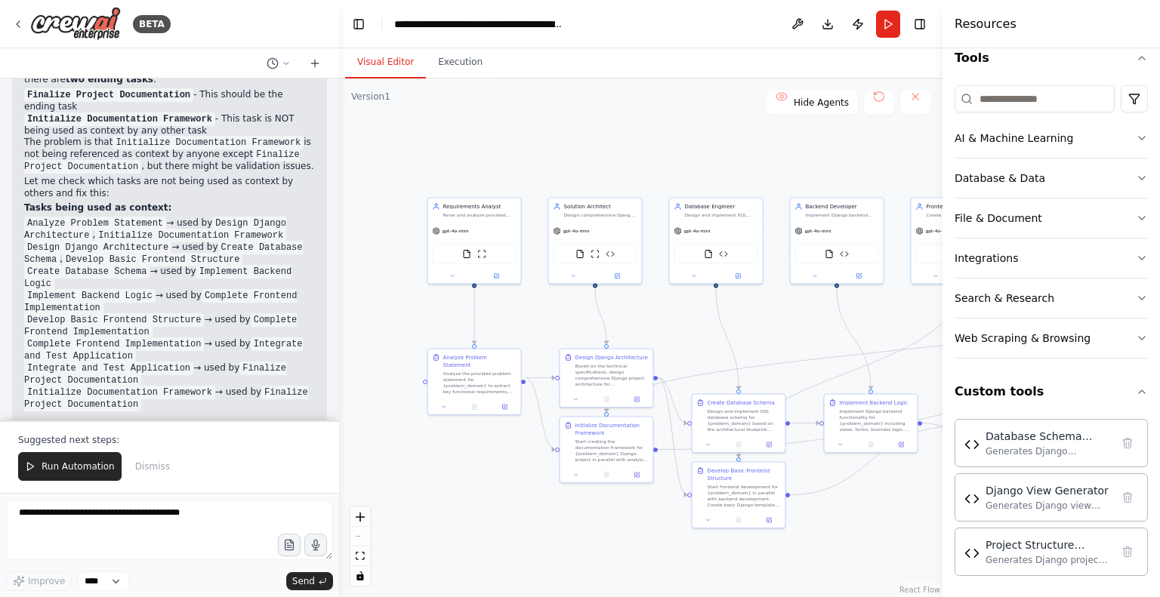
drag, startPoint x: 584, startPoint y: 160, endPoint x: 677, endPoint y: 159, distance: 93.7
click at [677, 159] on div ".deletable-edge-delete-btn { width: 20px; height: 20px; border: 0px solid #ffff…" at bounding box center [640, 338] width 603 height 519
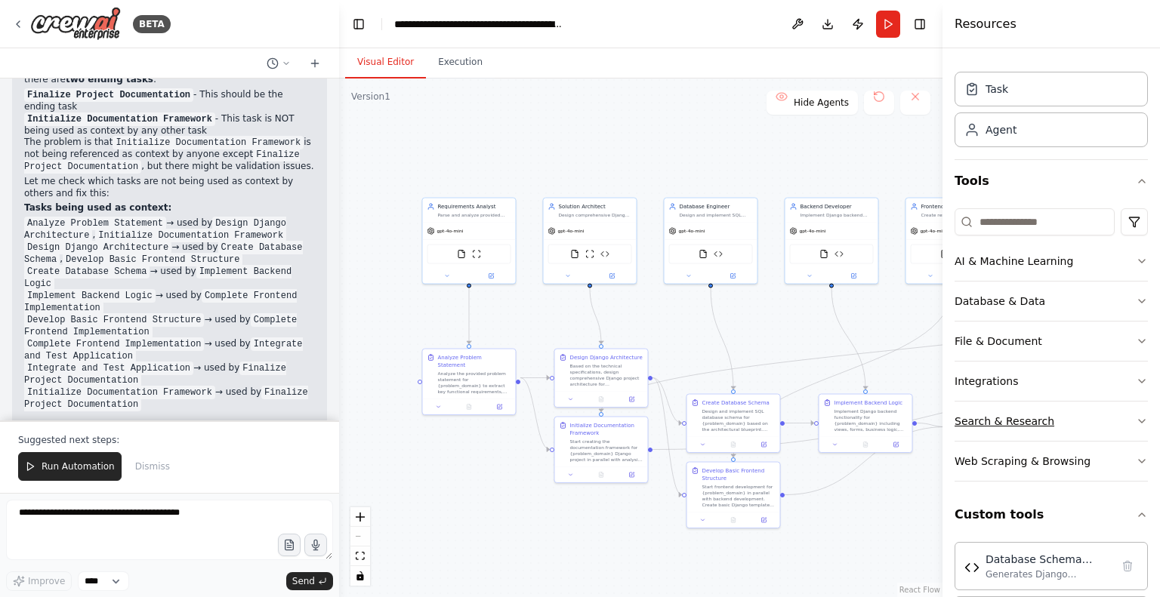
scroll to position [0, 0]
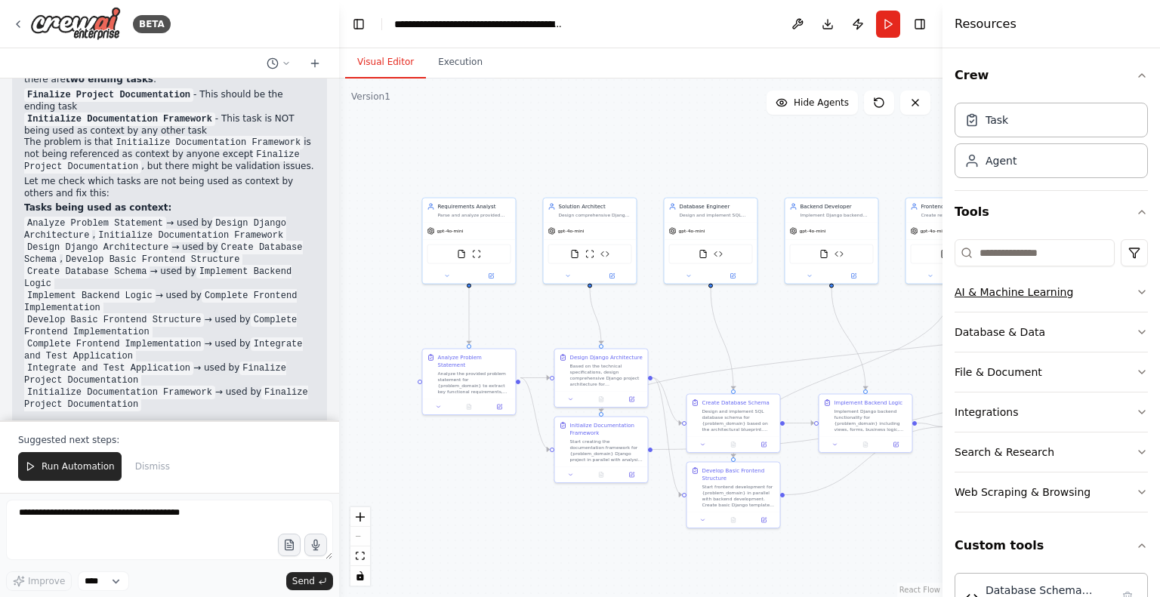
click at [1136, 290] on icon "button" at bounding box center [1142, 292] width 12 height 12
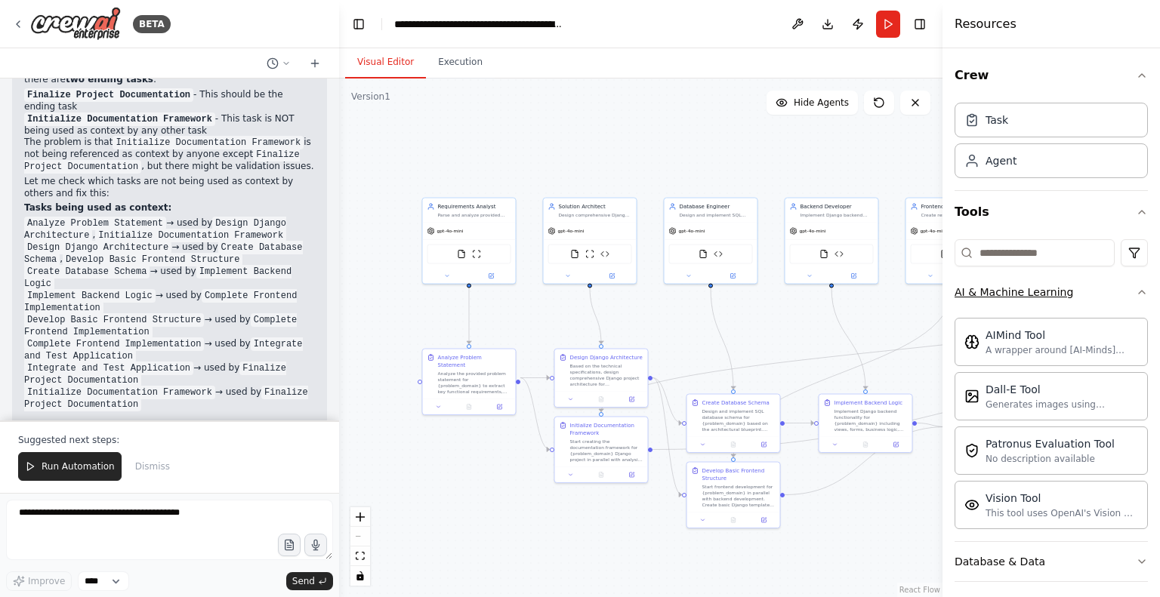
click at [1136, 290] on icon "button" at bounding box center [1142, 292] width 12 height 12
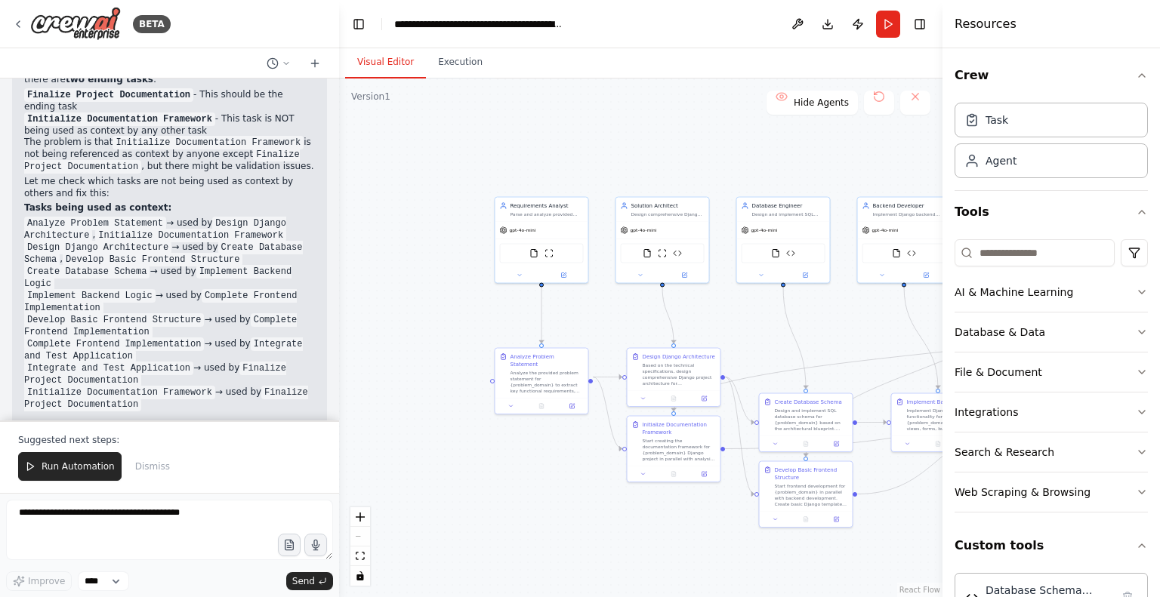
drag, startPoint x: 435, startPoint y: 150, endPoint x: 494, endPoint y: 155, distance: 59.1
click at [494, 155] on div ".deletable-edge-delete-btn { width: 20px; height: 20px; border: 0px solid #ffff…" at bounding box center [640, 338] width 603 height 519
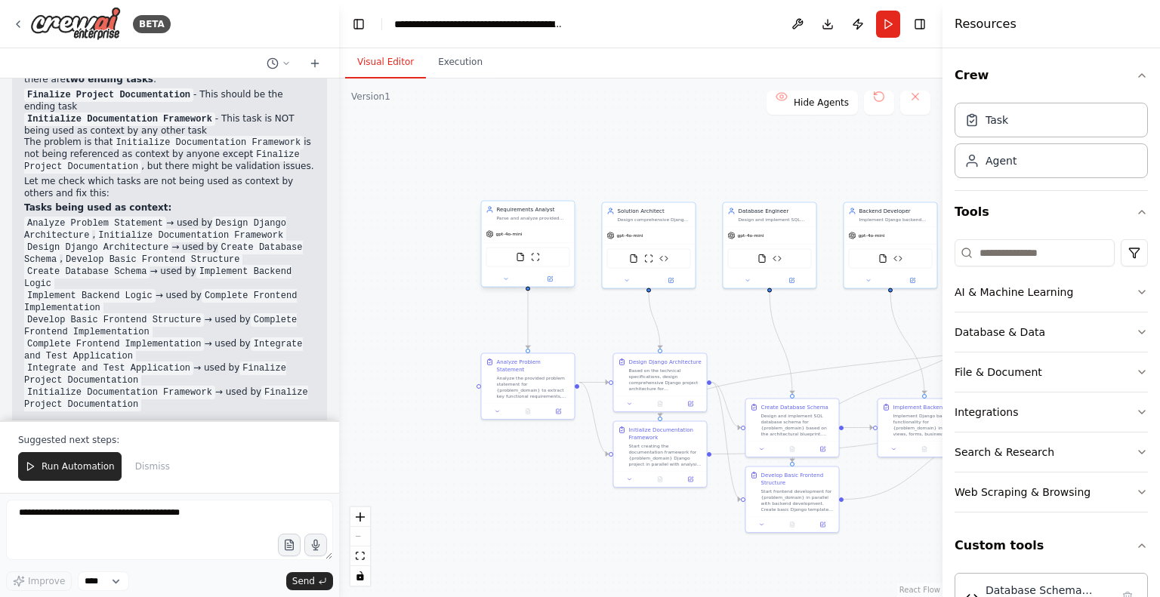
click at [505, 238] on div "gpt-4o-mini" at bounding box center [528, 234] width 93 height 17
click at [430, 177] on div ".deletable-edge-delete-btn { width: 20px; height: 20px; border: 0px solid #ffff…" at bounding box center [640, 338] width 603 height 519
click at [508, 280] on button at bounding box center [506, 279] width 43 height 9
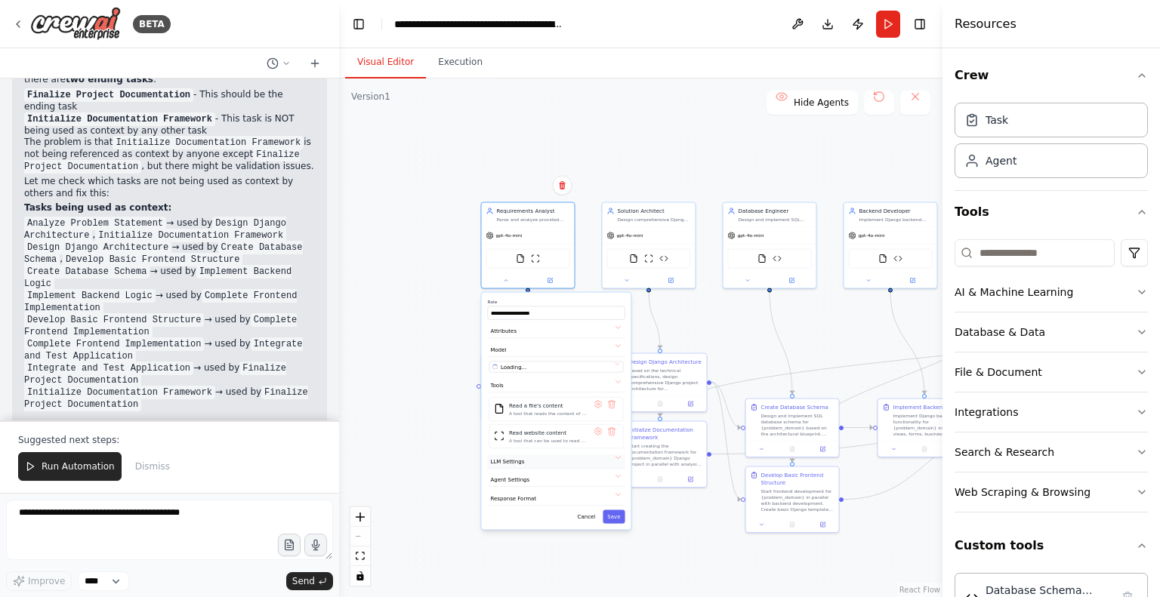
click at [616, 455] on button "LLM Settings" at bounding box center [556, 462] width 137 height 14
click at [616, 478] on button "Agent Settings" at bounding box center [556, 481] width 137 height 14
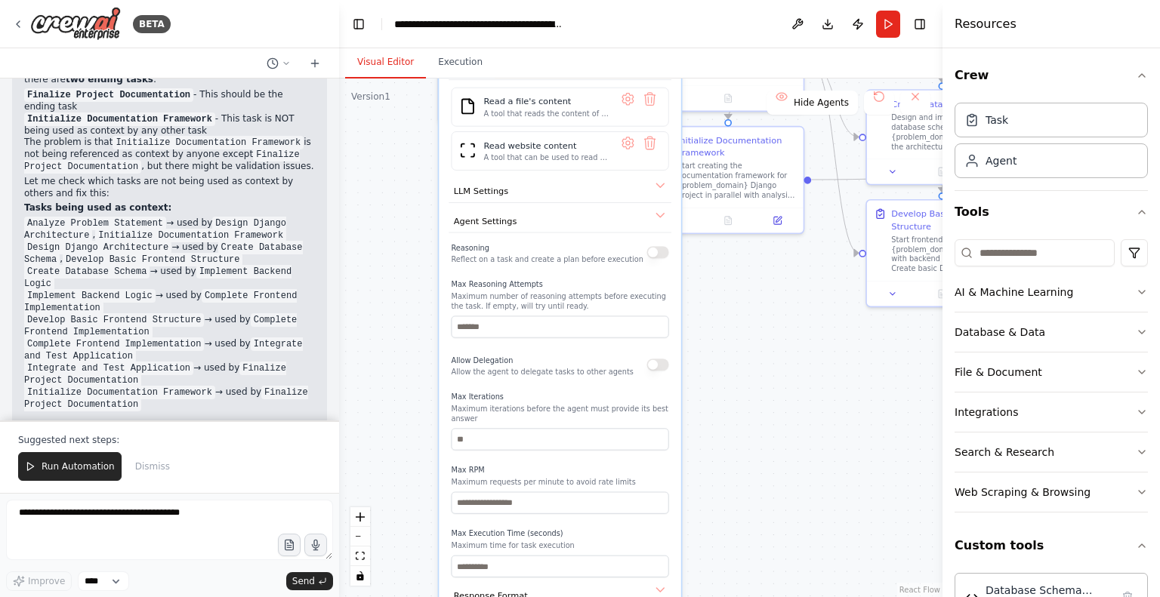
drag, startPoint x: 380, startPoint y: 443, endPoint x: 372, endPoint y: 181, distance: 262.2
click at [372, 181] on div ".deletable-edge-delete-btn { width: 20px; height: 20px; border: 0px solid #ffff…" at bounding box center [640, 338] width 603 height 519
click at [656, 211] on button "Agent Settings" at bounding box center [557, 219] width 223 height 23
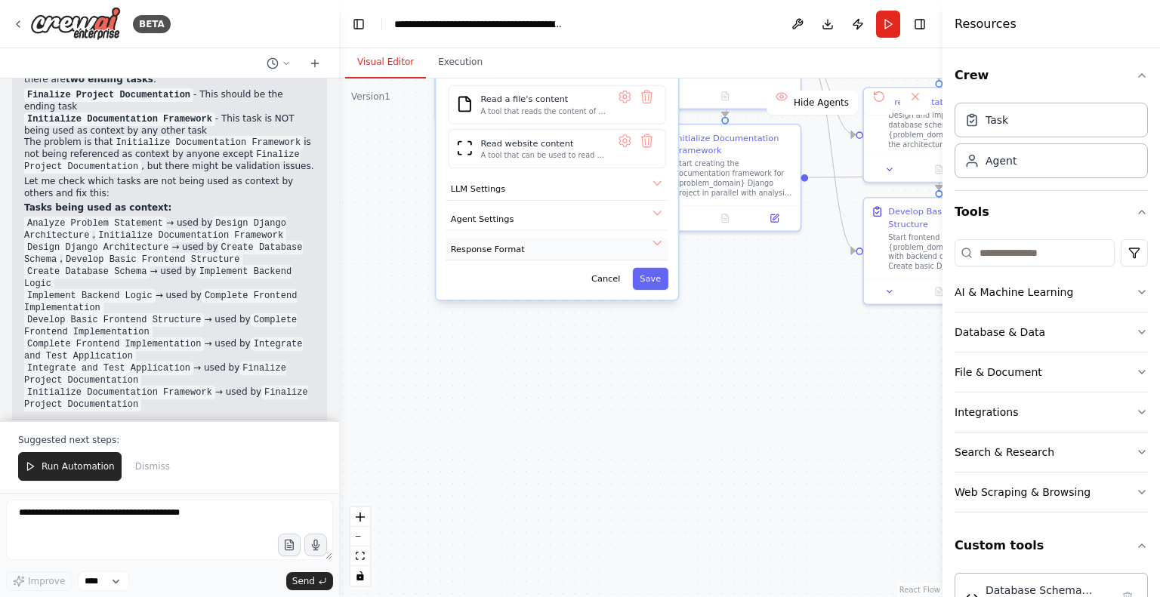
click at [653, 238] on button "Response Format" at bounding box center [557, 249] width 223 height 23
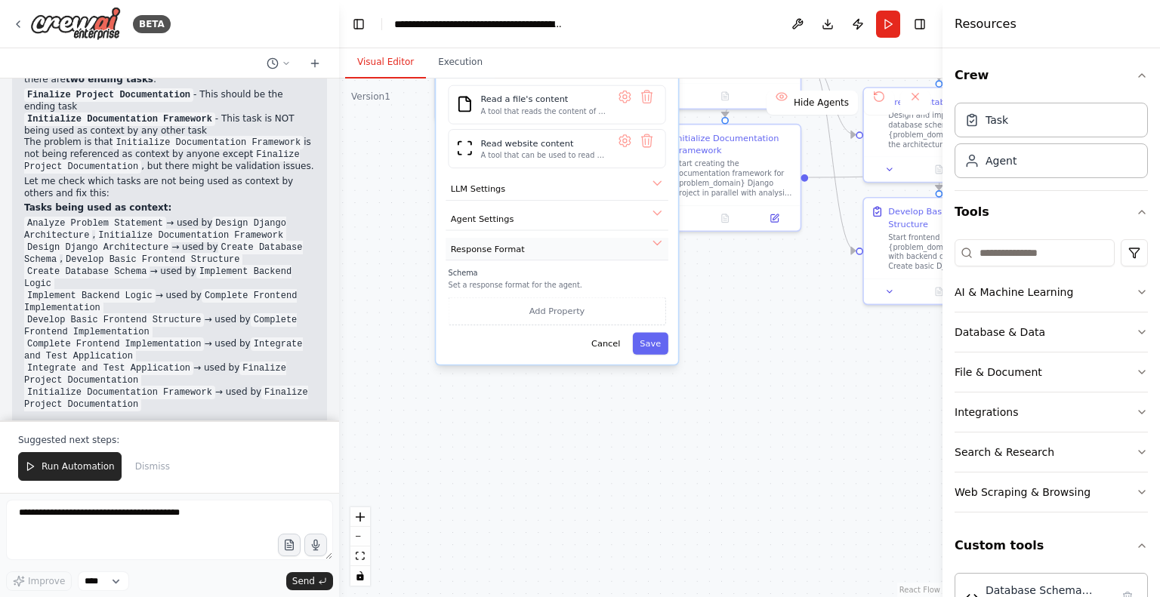
click at [653, 238] on button "Response Format" at bounding box center [557, 249] width 223 height 23
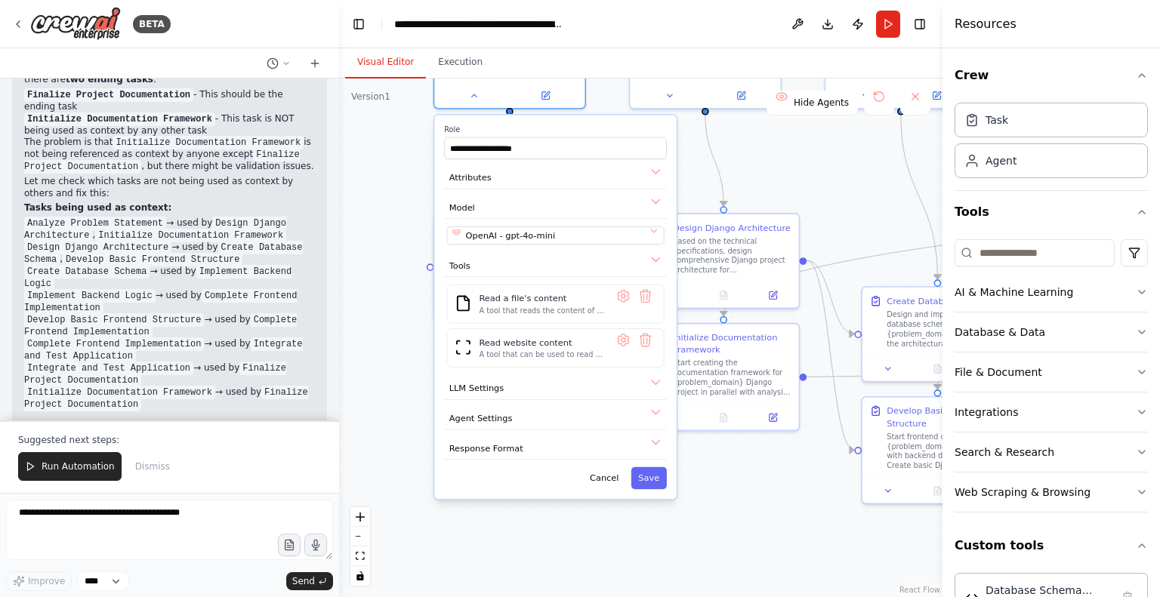
drag, startPoint x: 399, startPoint y: 184, endPoint x: 399, endPoint y: 421, distance: 237.2
click at [399, 421] on div ".deletable-edge-delete-btn { width: 20px; height: 20px; border: 0px solid #ffff…" at bounding box center [640, 338] width 603 height 519
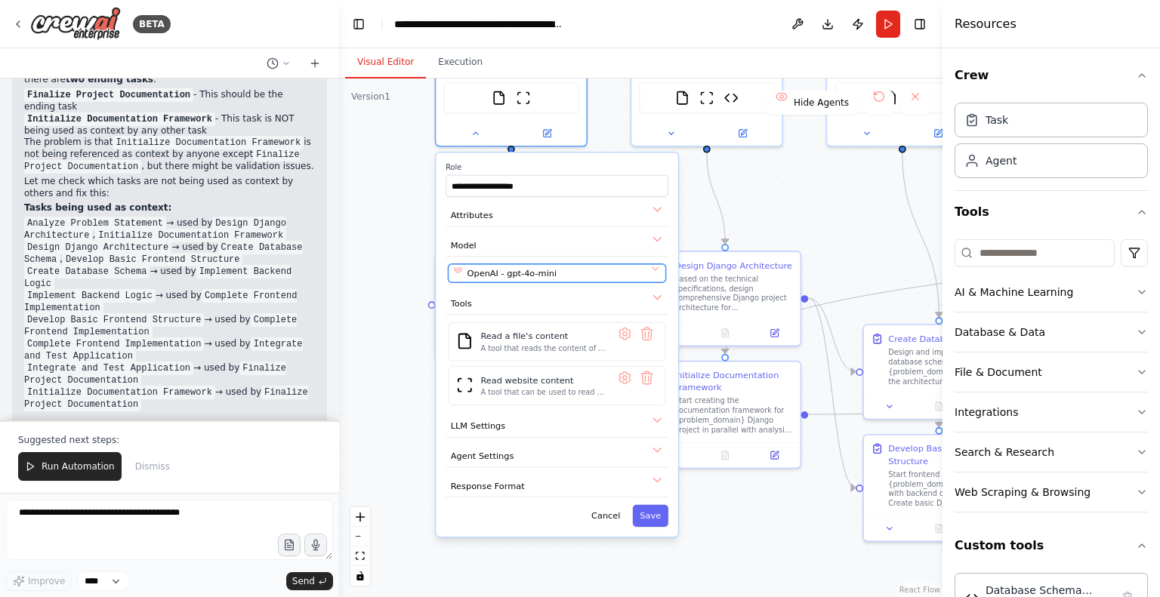
click at [635, 277] on div "OpenAI - gpt-4o-mini" at bounding box center [550, 273] width 192 height 12
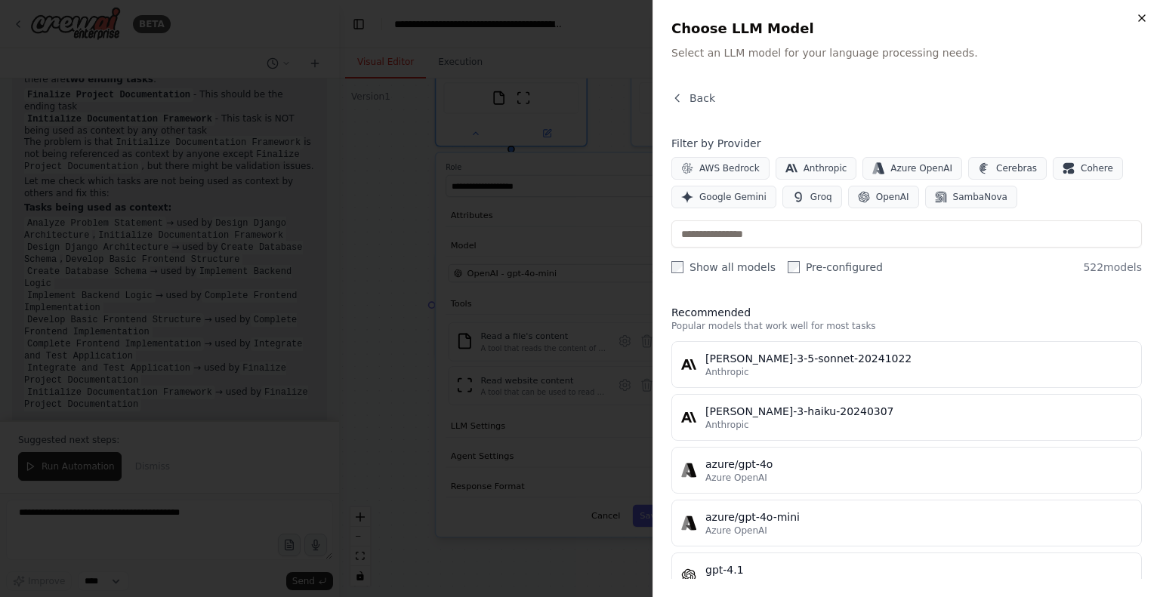
click at [1142, 21] on icon "button" at bounding box center [1142, 18] width 12 height 12
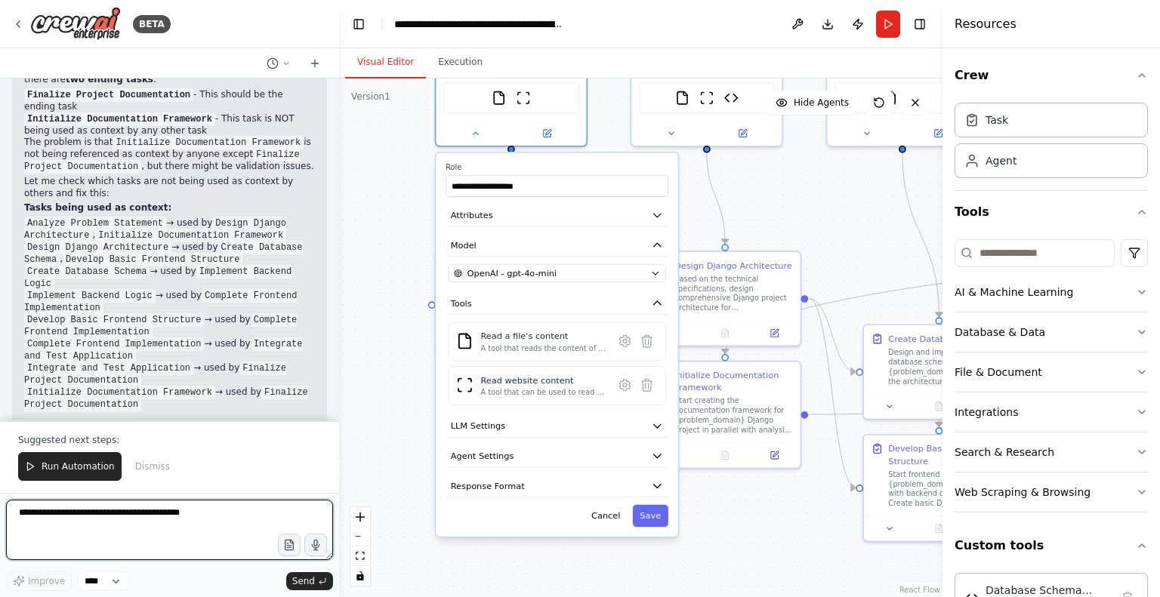
click at [214, 515] on textarea at bounding box center [169, 530] width 327 height 60
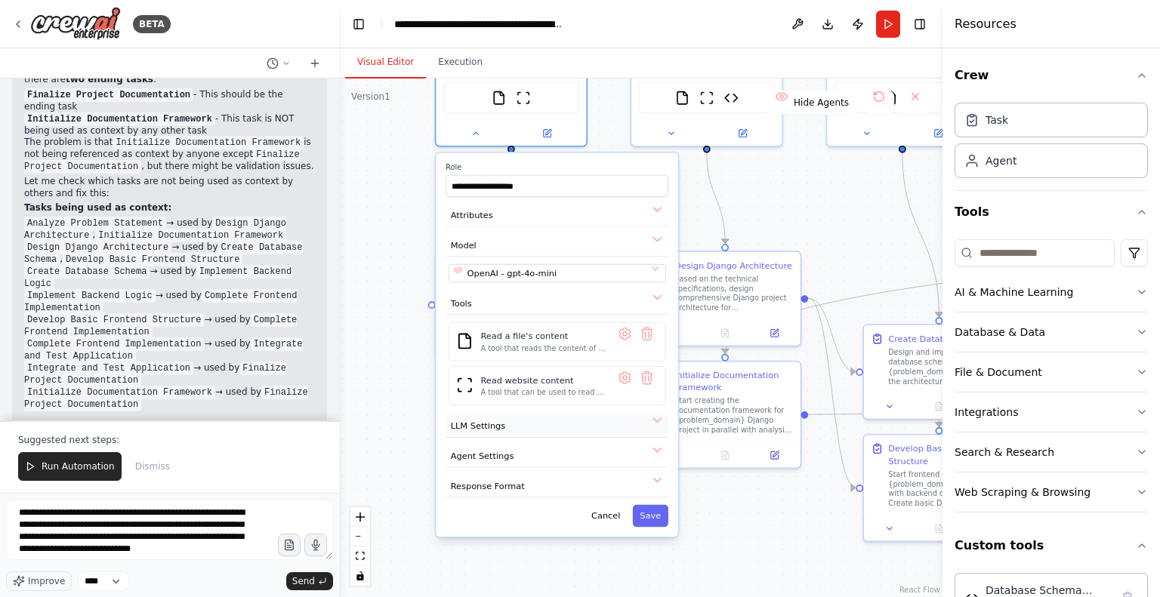
click at [508, 426] on button "LLM Settings" at bounding box center [557, 426] width 223 height 23
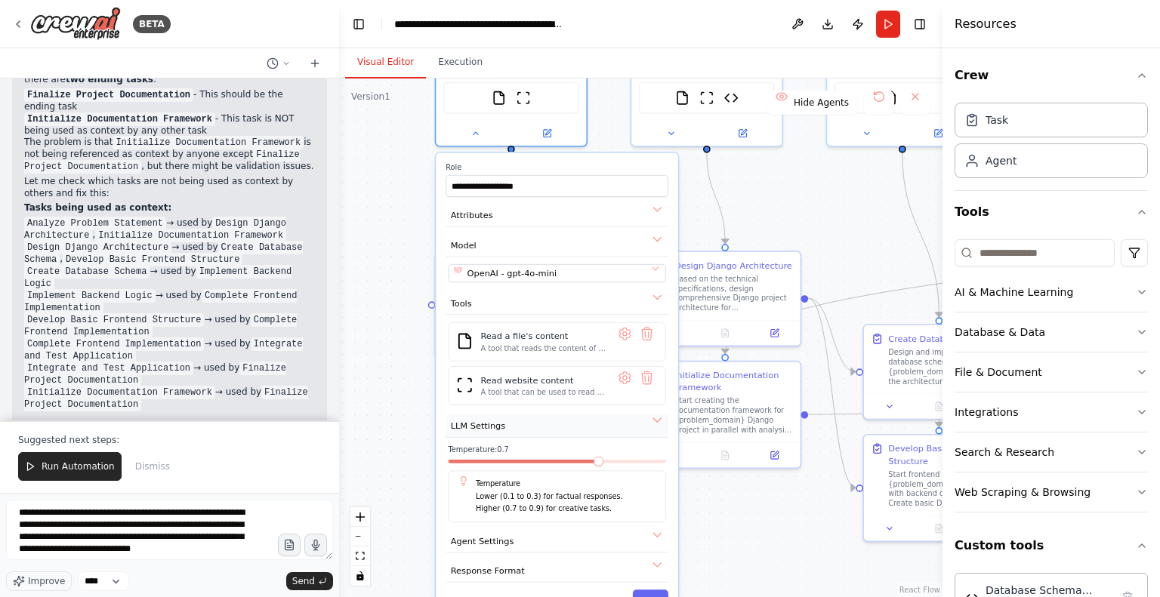
click at [502, 421] on button "LLM Settings" at bounding box center [557, 426] width 223 height 23
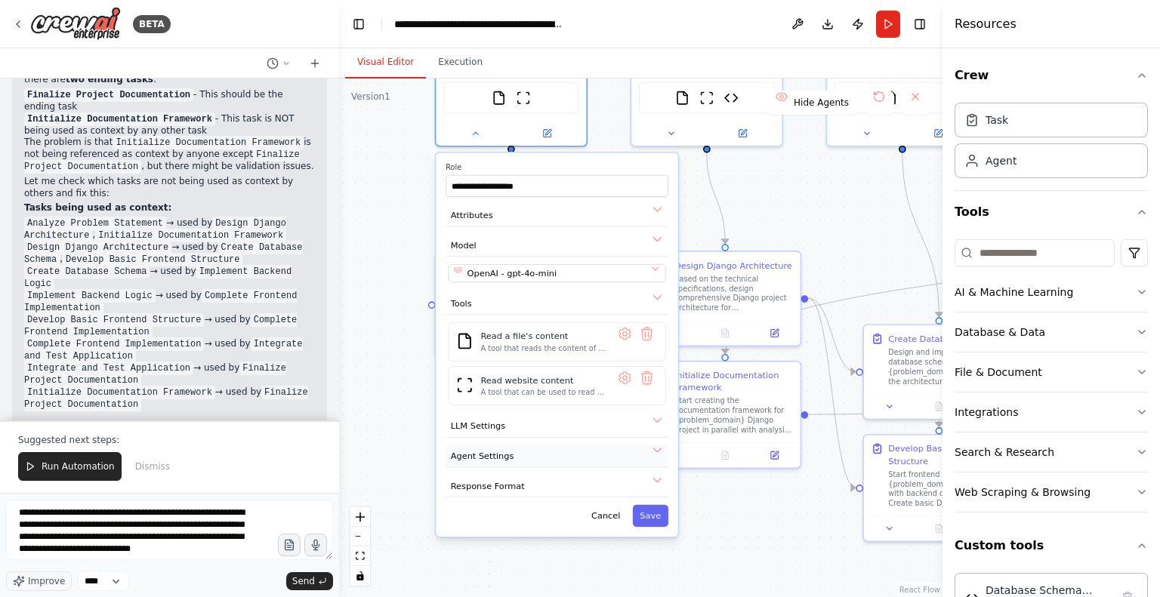
click at [495, 450] on span "Agent Settings" at bounding box center [482, 456] width 63 height 12
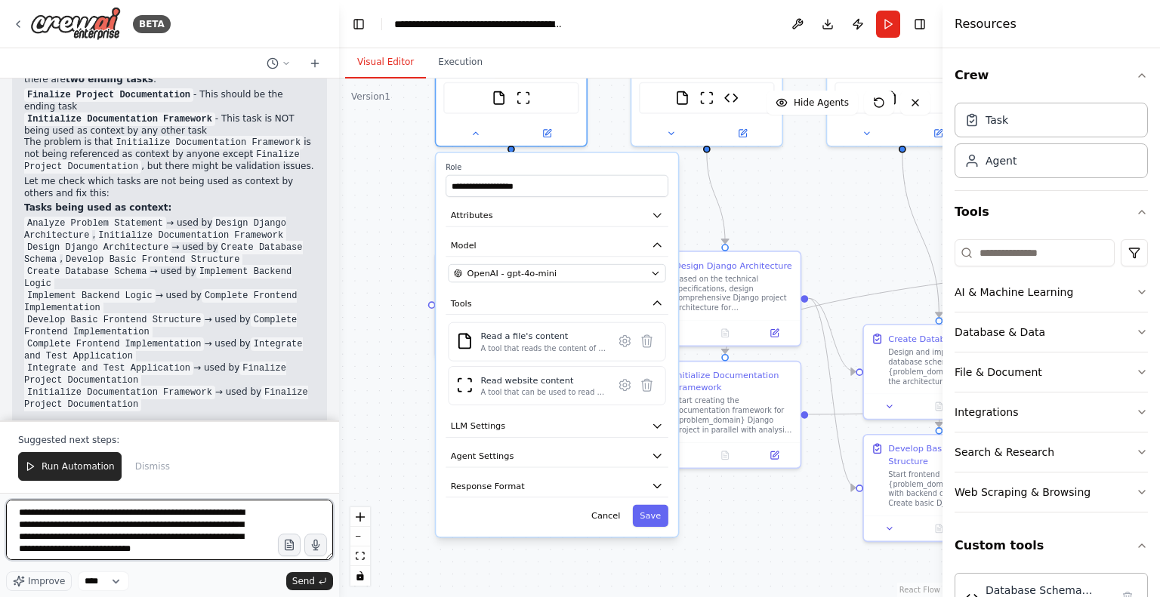
click at [166, 551] on textarea "**********" at bounding box center [169, 530] width 327 height 60
click at [218, 553] on textarea "**********" at bounding box center [169, 530] width 327 height 60
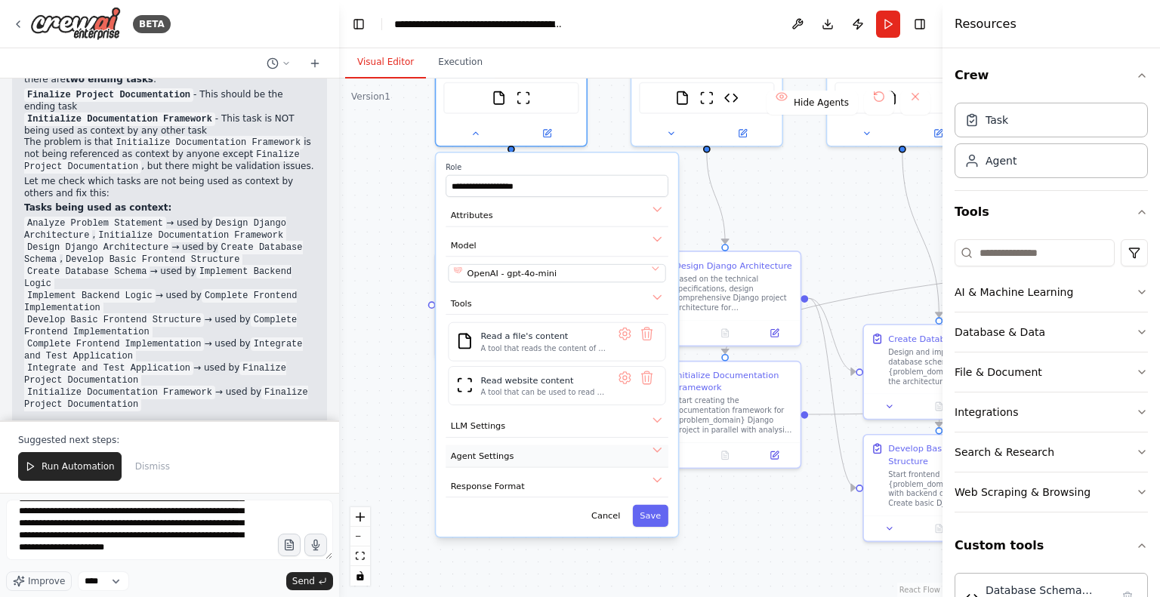
click at [489, 461] on button "Agent Settings" at bounding box center [557, 456] width 223 height 23
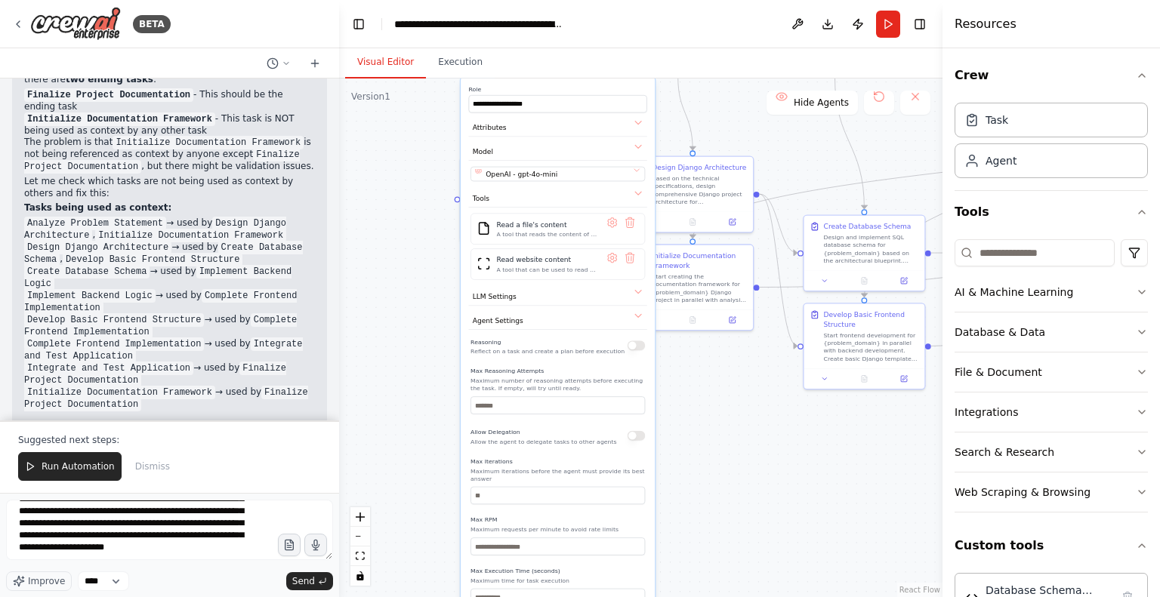
drag, startPoint x: 384, startPoint y: 458, endPoint x: 397, endPoint y: 323, distance: 136.6
click at [397, 323] on div ".deletable-edge-delete-btn { width: 20px; height: 20px; border: 0px solid #ffff…" at bounding box center [640, 338] width 603 height 519
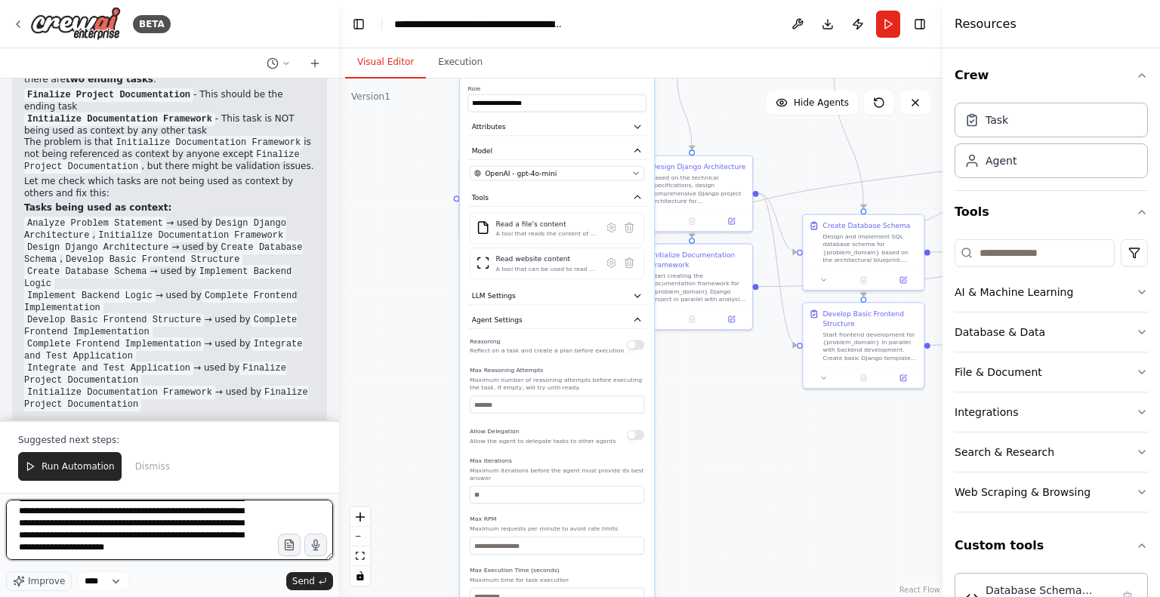
click at [236, 543] on textarea "**********" at bounding box center [169, 530] width 327 height 60
click at [230, 553] on textarea "**********" at bounding box center [169, 530] width 327 height 60
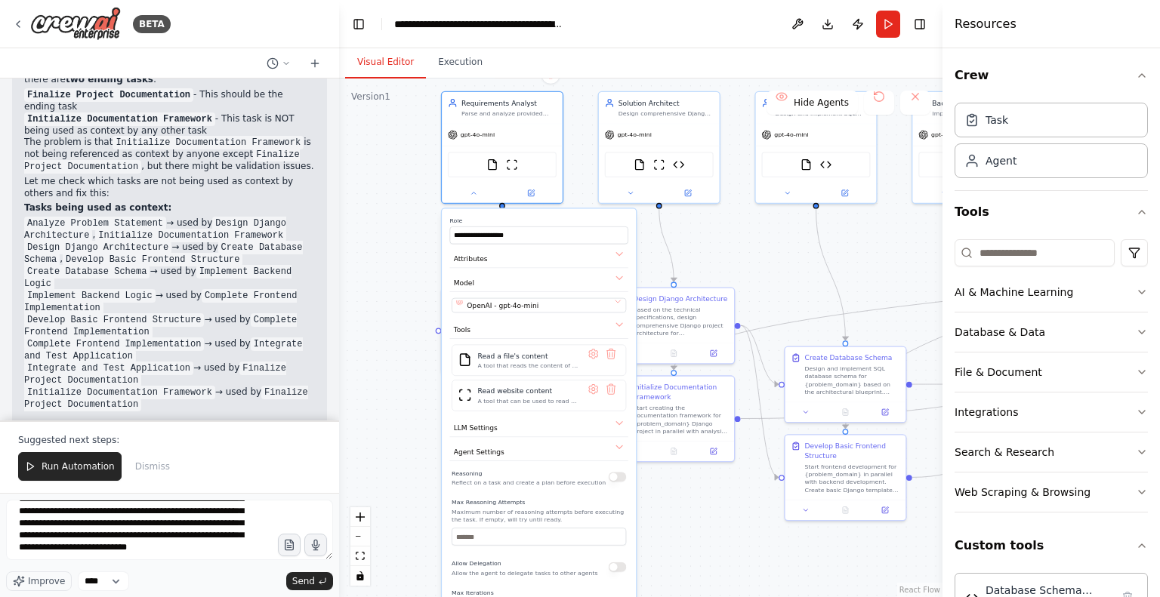
drag, startPoint x: 428, startPoint y: 431, endPoint x: 412, endPoint y: 623, distance: 192.5
click at [412, 597] on html "BETA CrewAI Multi-Agent Django Development Workflow Overview Create a multi-age…" at bounding box center [580, 298] width 1160 height 597
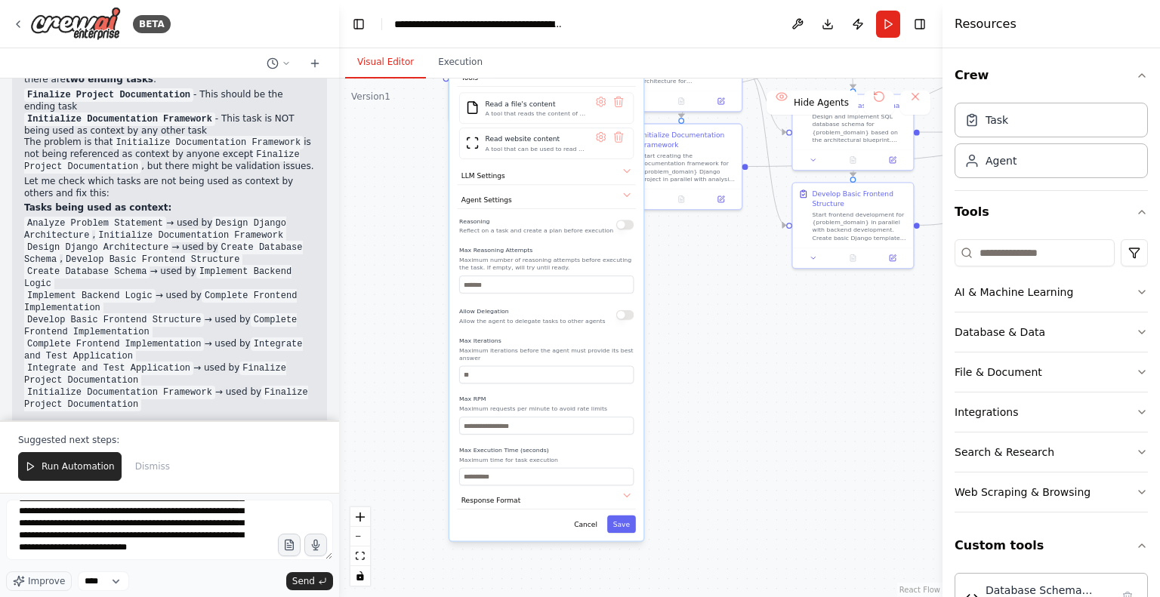
drag, startPoint x: 365, startPoint y: 458, endPoint x: 370, endPoint y: 141, distance: 316.5
click at [370, 141] on div ".deletable-edge-delete-btn { width: 20px; height: 20px; border: 0px solid #ffff…" at bounding box center [640, 338] width 603 height 519
click at [598, 512] on button "Cancel" at bounding box center [585, 519] width 35 height 17
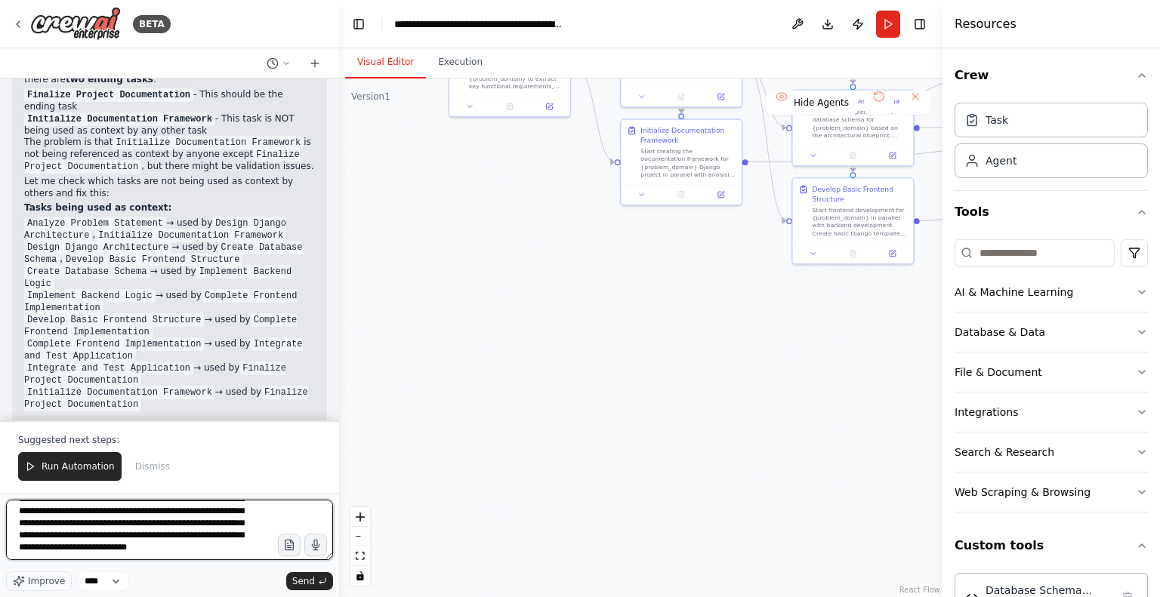
click at [242, 553] on textarea "**********" at bounding box center [169, 530] width 327 height 60
type textarea "**********"
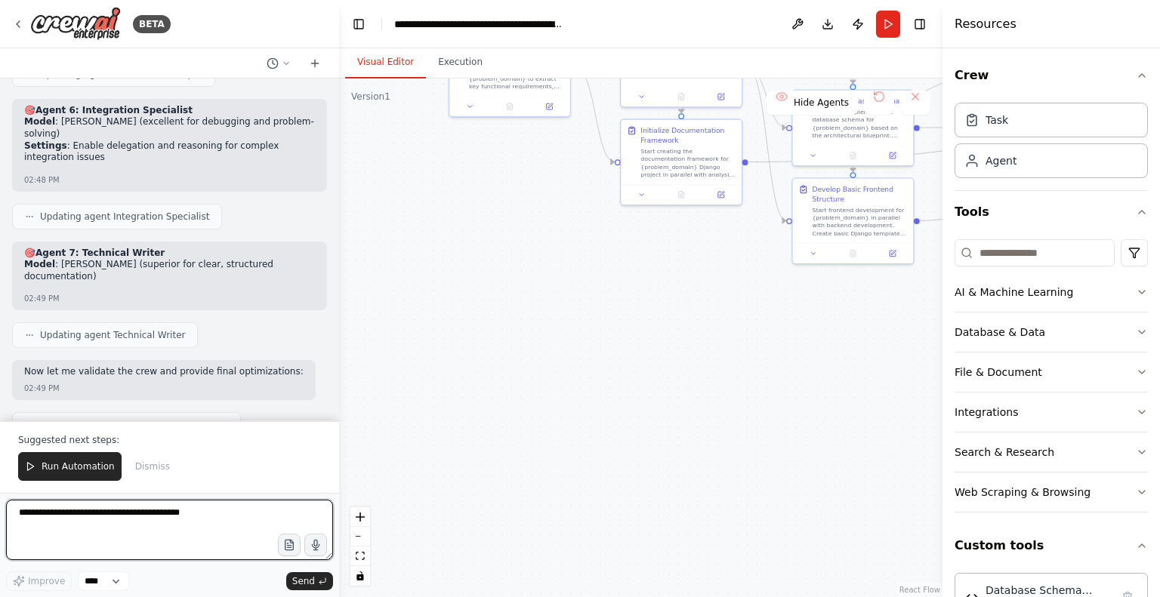
scroll to position [15748, 0]
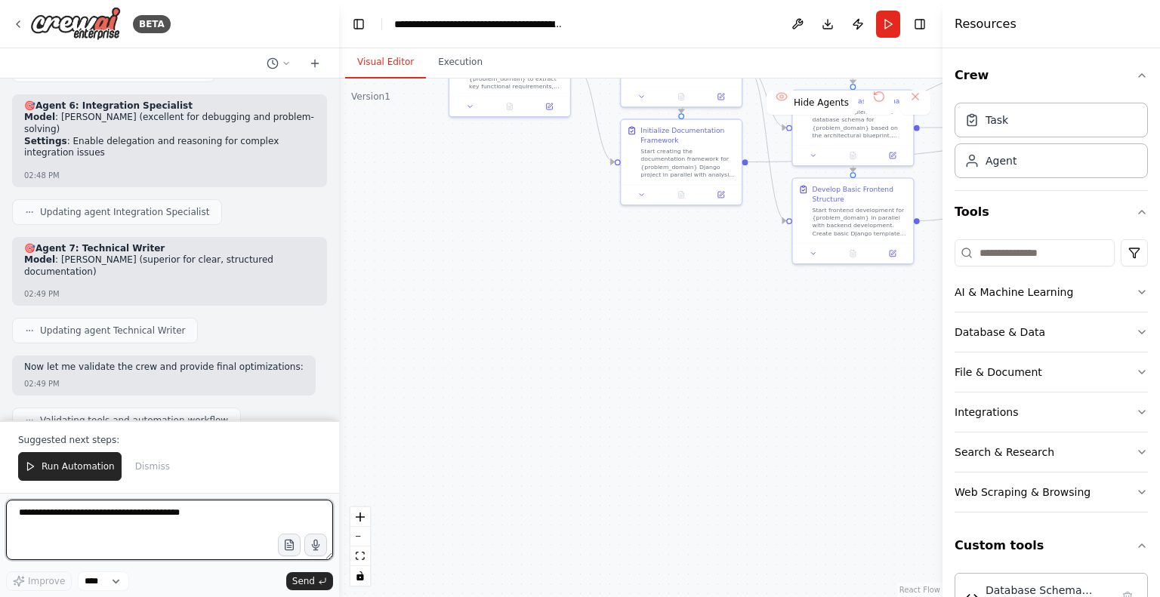
click at [136, 516] on textarea at bounding box center [169, 530] width 327 height 60
type textarea "*"
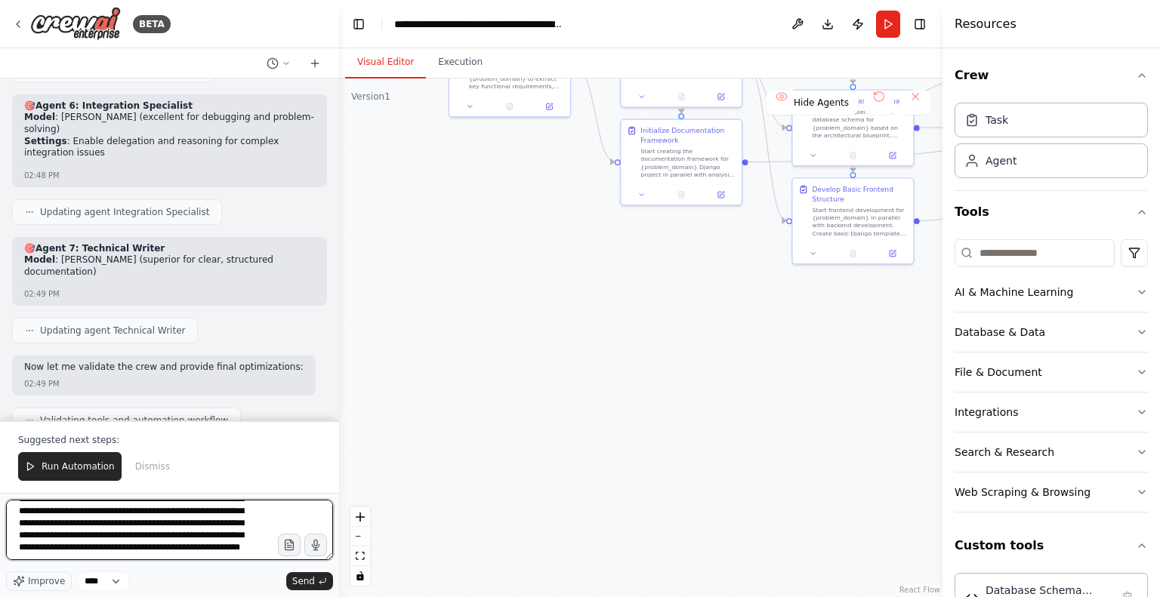
scroll to position [43, 0]
type textarea "**********"
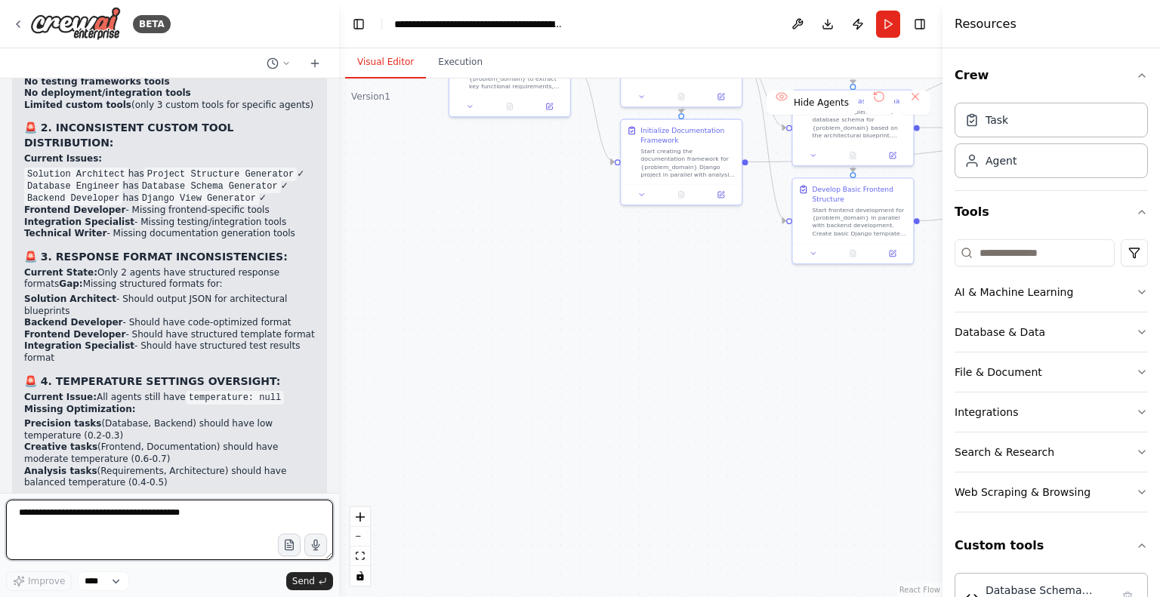
scroll to position [17459, 0]
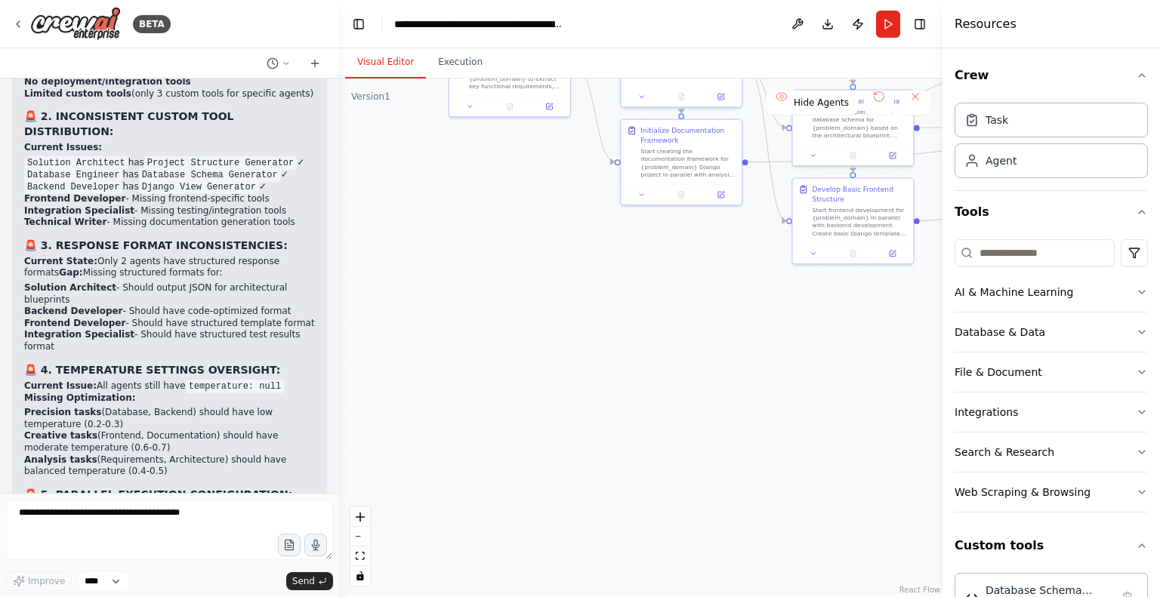
drag, startPoint x: 114, startPoint y: 143, endPoint x: 222, endPoint y: 141, distance: 108.0
drag, startPoint x: 130, startPoint y: 156, endPoint x: 173, endPoint y: 166, distance: 44.2
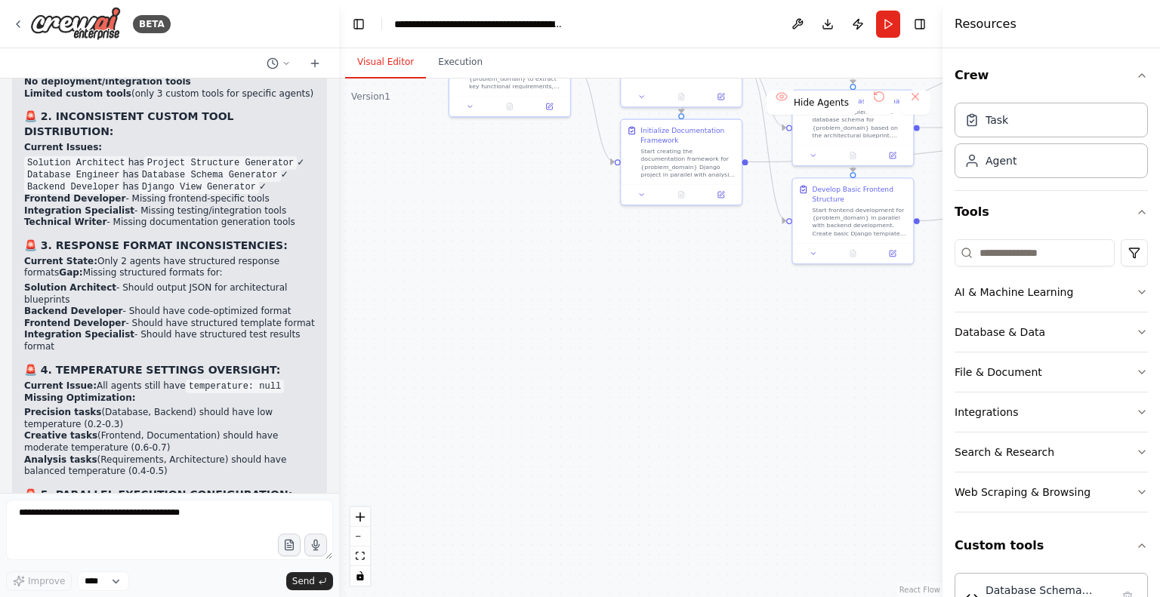
drag, startPoint x: 173, startPoint y: 166, endPoint x: 178, endPoint y: 177, distance: 12.5
drag, startPoint x: 178, startPoint y: 177, endPoint x: 206, endPoint y: 181, distance: 28.1
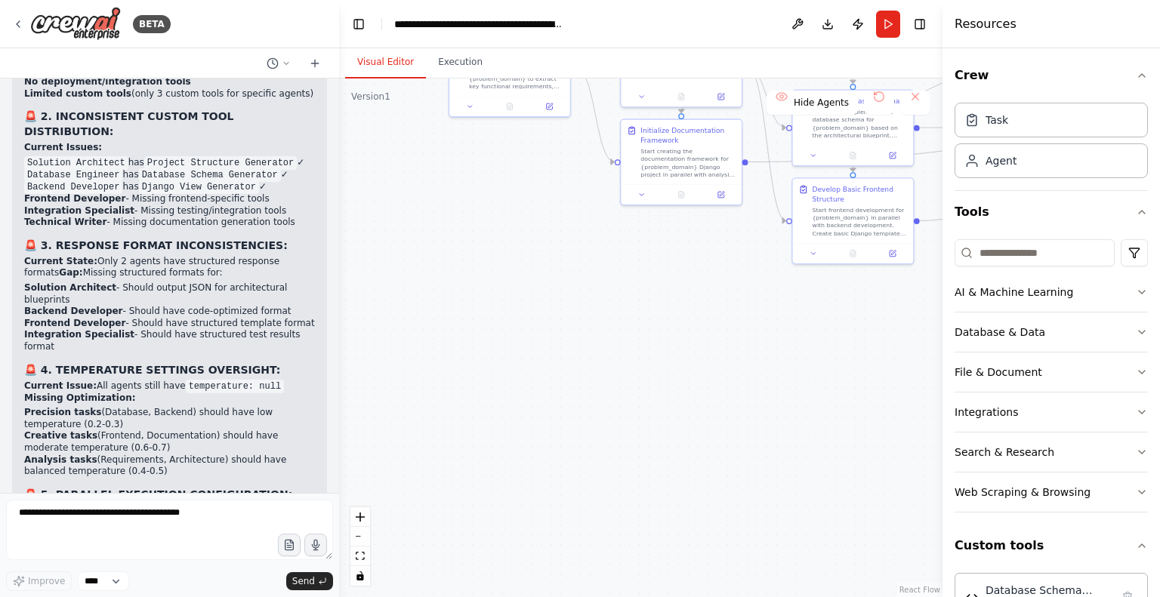
drag, startPoint x: 208, startPoint y: 187, endPoint x: 211, endPoint y: 195, distance: 7.9
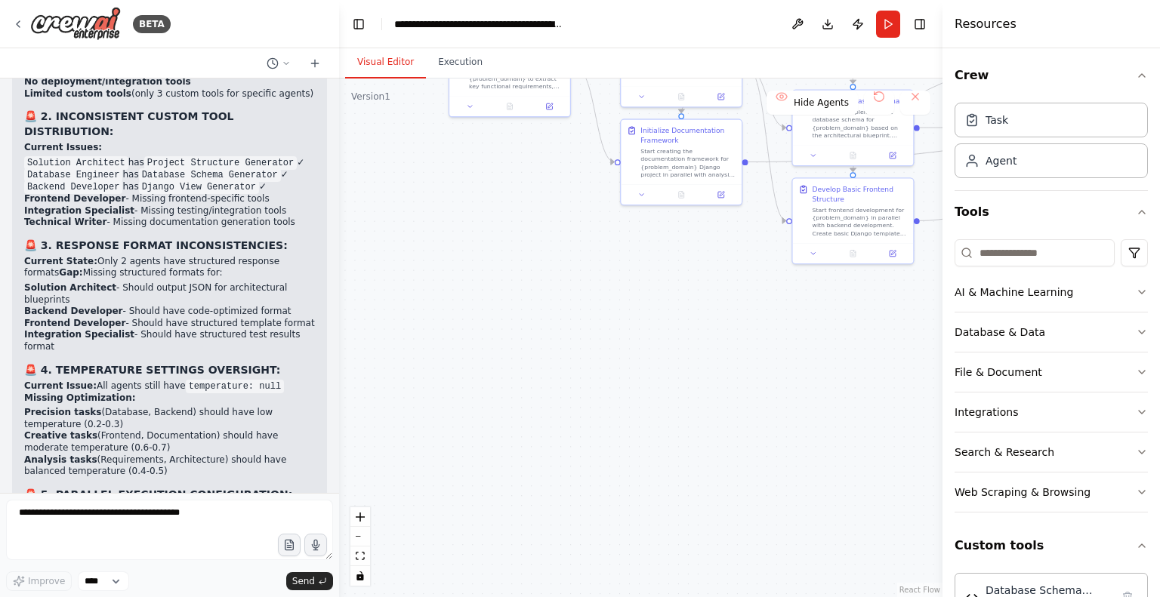
drag, startPoint x: 211, startPoint y: 195, endPoint x: 192, endPoint y: 190, distance: 19.4
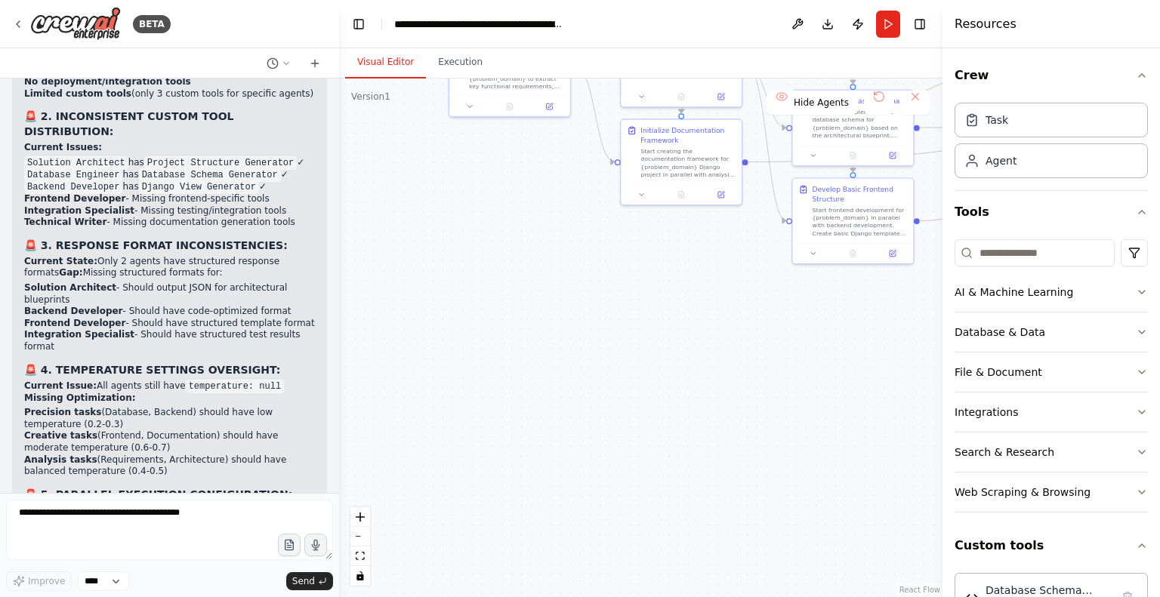
drag, startPoint x: 63, startPoint y: 214, endPoint x: 115, endPoint y: 255, distance: 65.1
click at [115, 255] on div "🔍 COMPREHENSIVE ANALYSIS: Gaps & Misconfigurations Review After thoroughly revi…" at bounding box center [169, 571] width 291 height 1706
drag, startPoint x: 115, startPoint y: 401, endPoint x: 227, endPoint y: 414, distance: 113.3
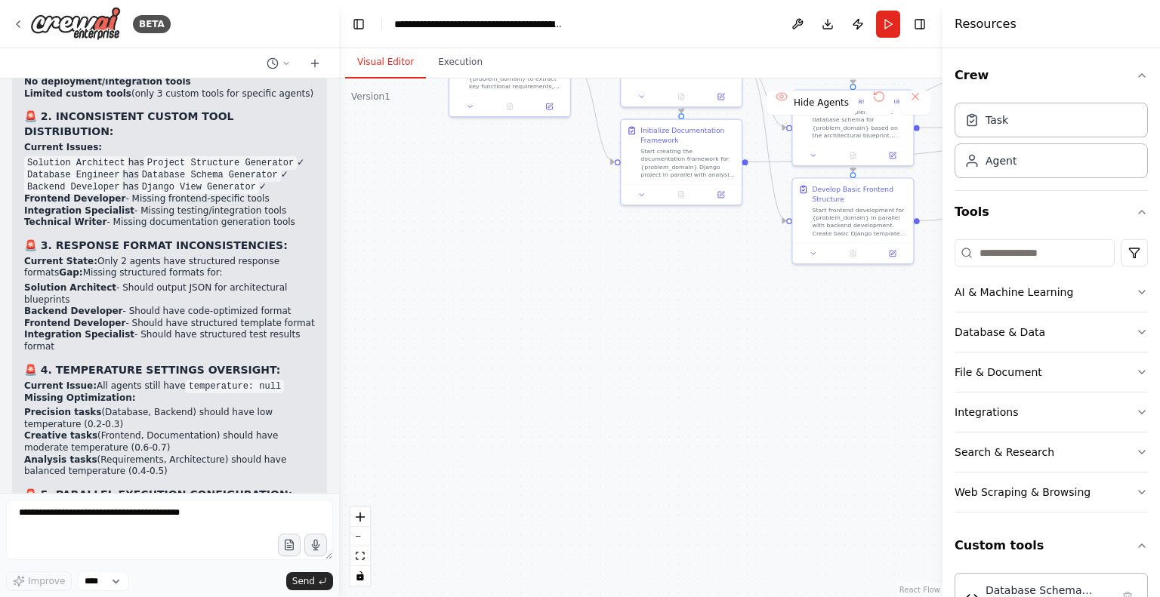
drag, startPoint x: 227, startPoint y: 414, endPoint x: 236, endPoint y: 430, distance: 17.9
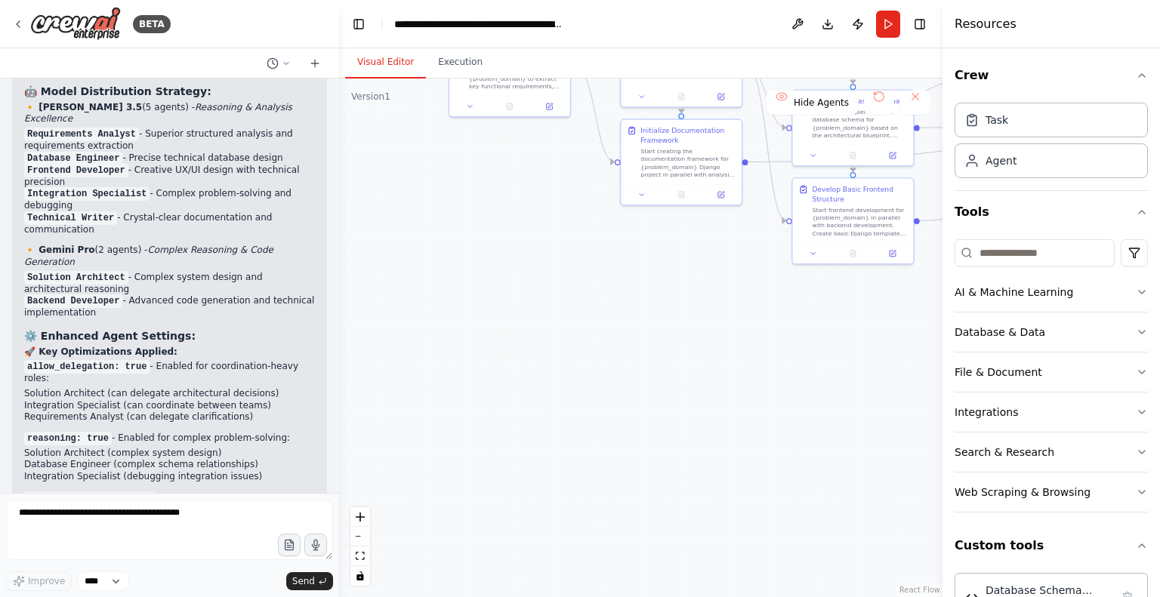
scroll to position [16187, 0]
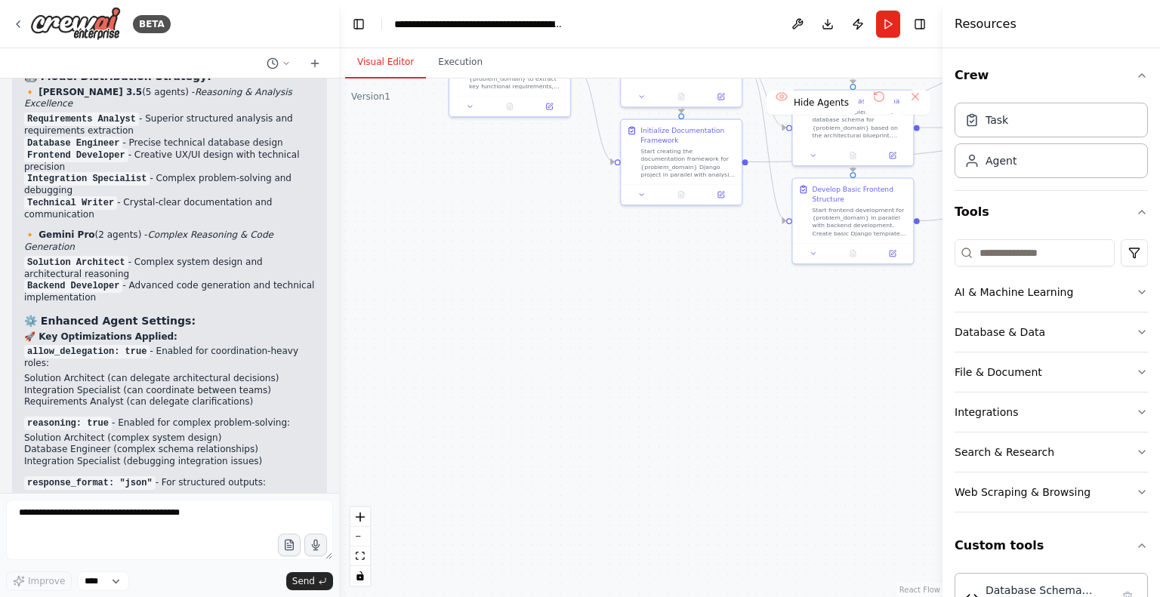
drag, startPoint x: 45, startPoint y: 210, endPoint x: 177, endPoint y: 242, distance: 136.7
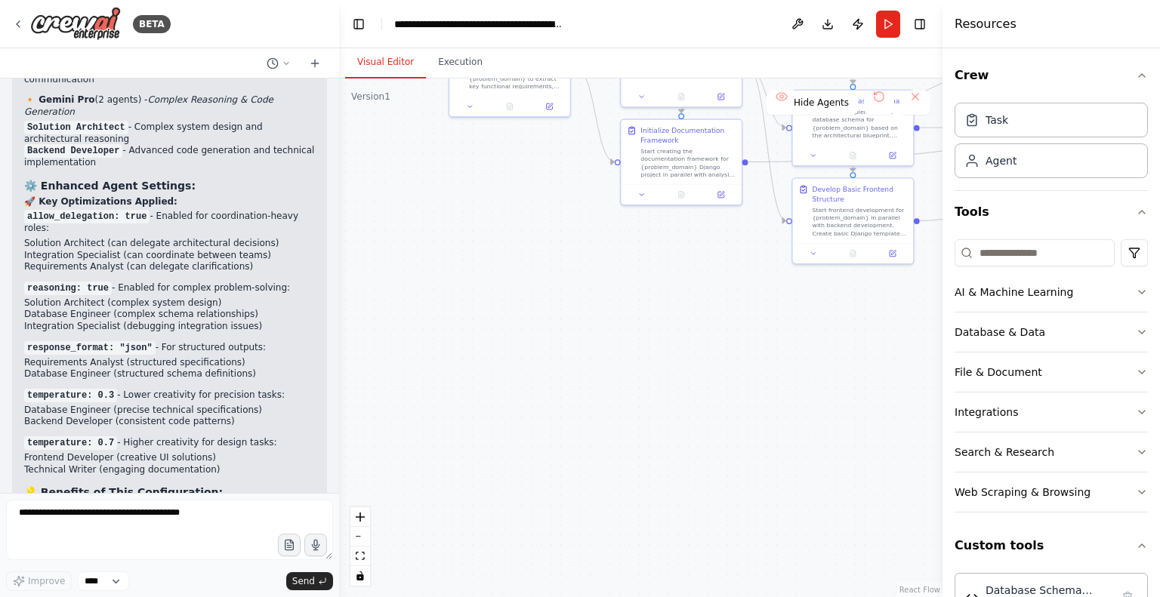
scroll to position [16347, 0]
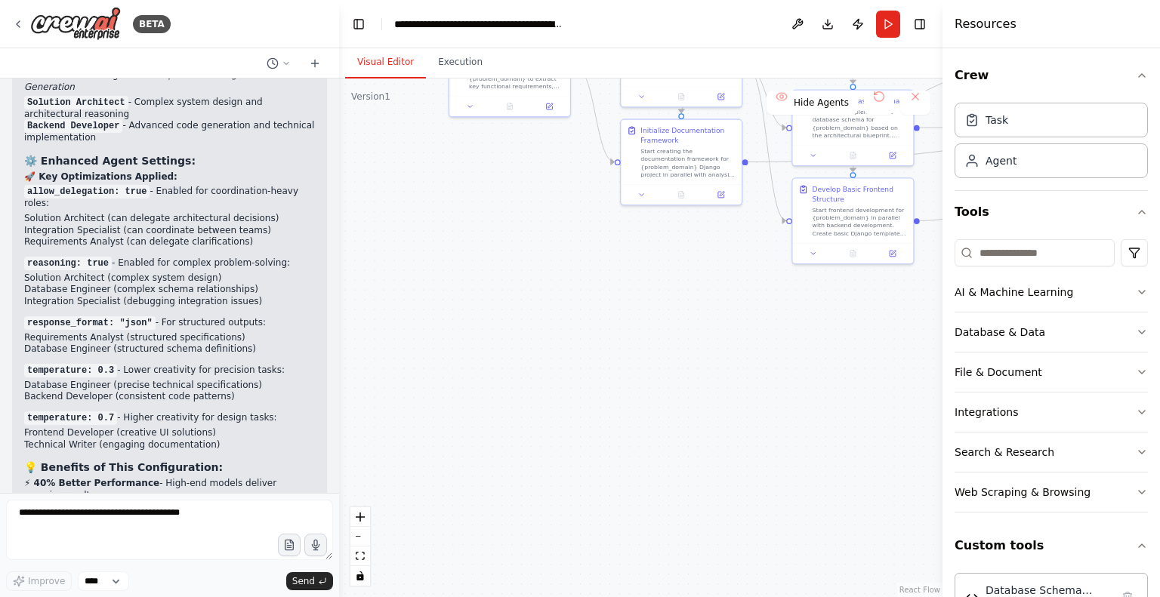
drag, startPoint x: 89, startPoint y: 244, endPoint x: 295, endPoint y: 256, distance: 205.8
drag, startPoint x: 69, startPoint y: 268, endPoint x: 218, endPoint y: 268, distance: 148.0
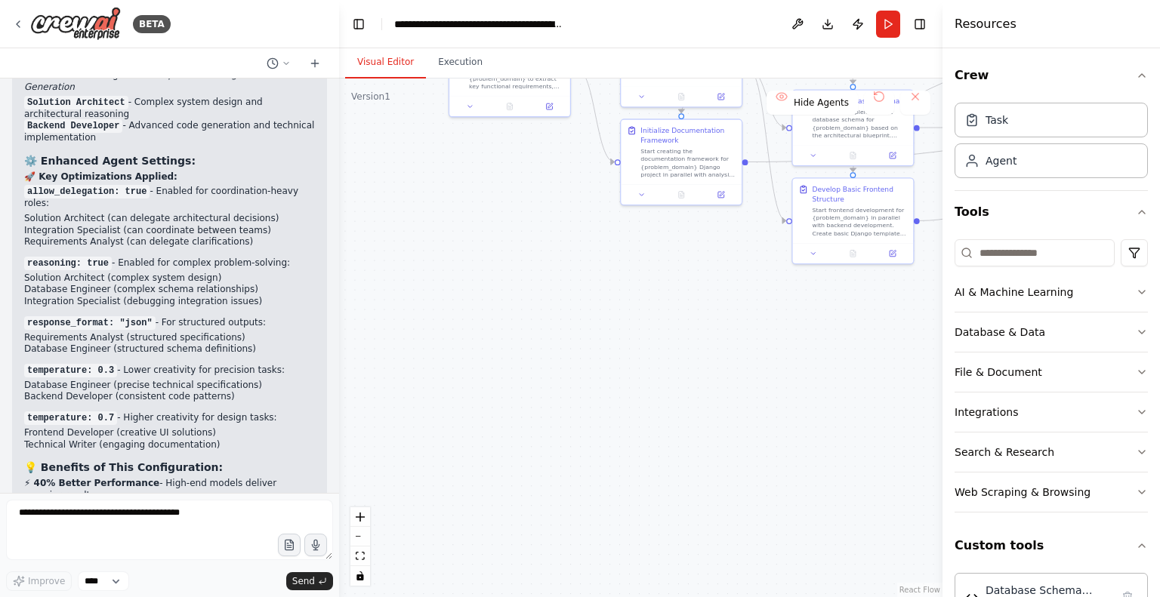
drag, startPoint x: 63, startPoint y: 284, endPoint x: 233, endPoint y: 282, distance: 169.2
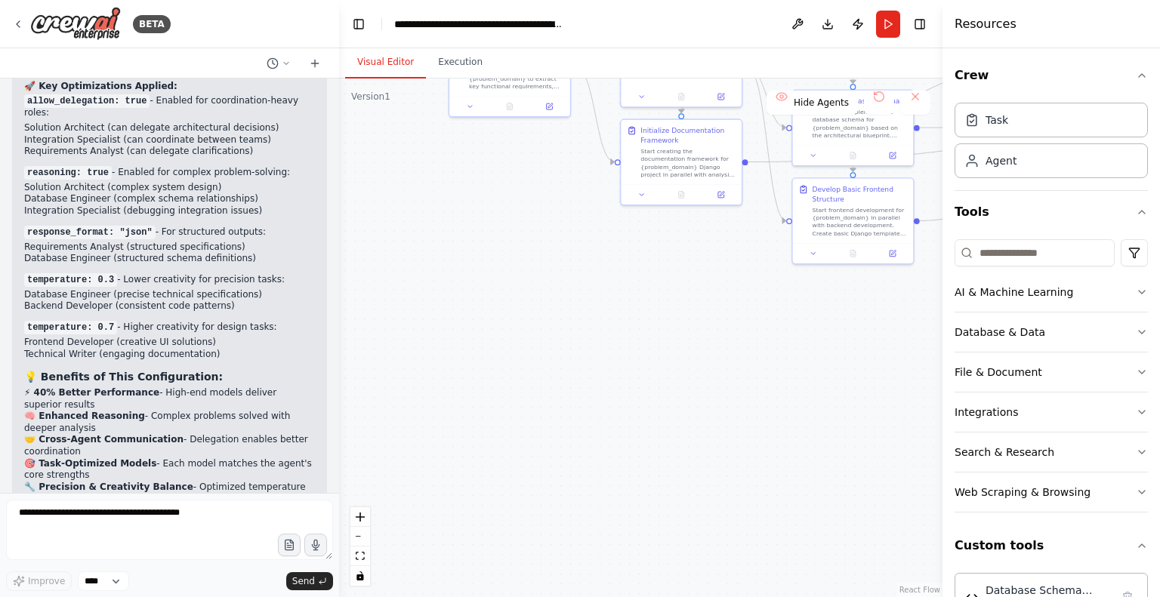
scroll to position [16452, 0]
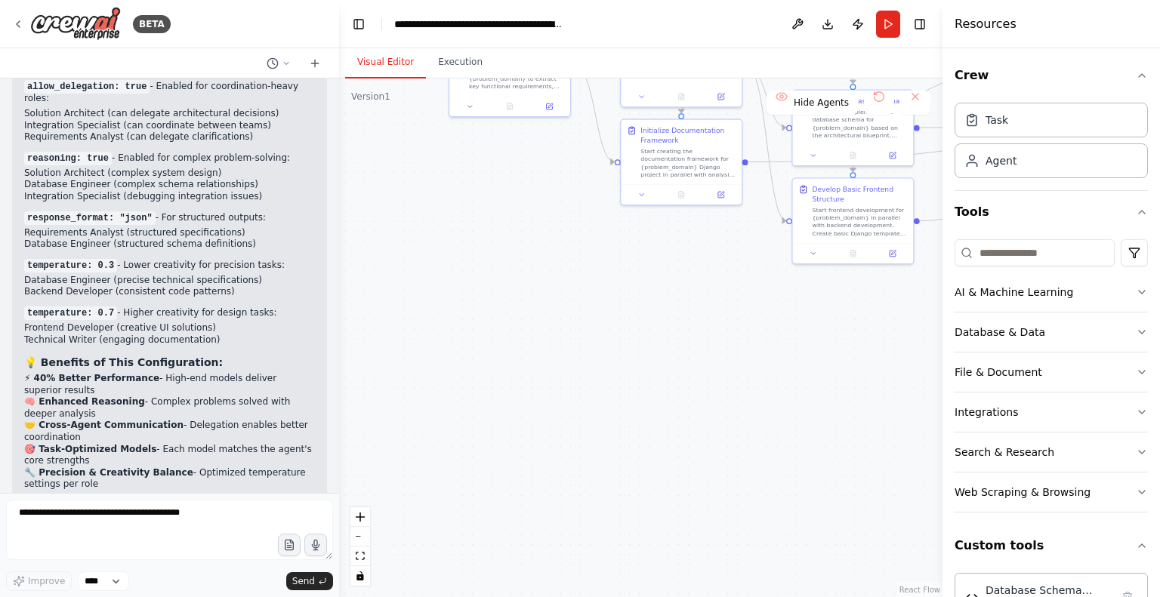
drag, startPoint x: 117, startPoint y: 214, endPoint x: 254, endPoint y: 211, distance: 136.7
drag, startPoint x: 88, startPoint y: 267, endPoint x: 184, endPoint y: 326, distance: 112.6
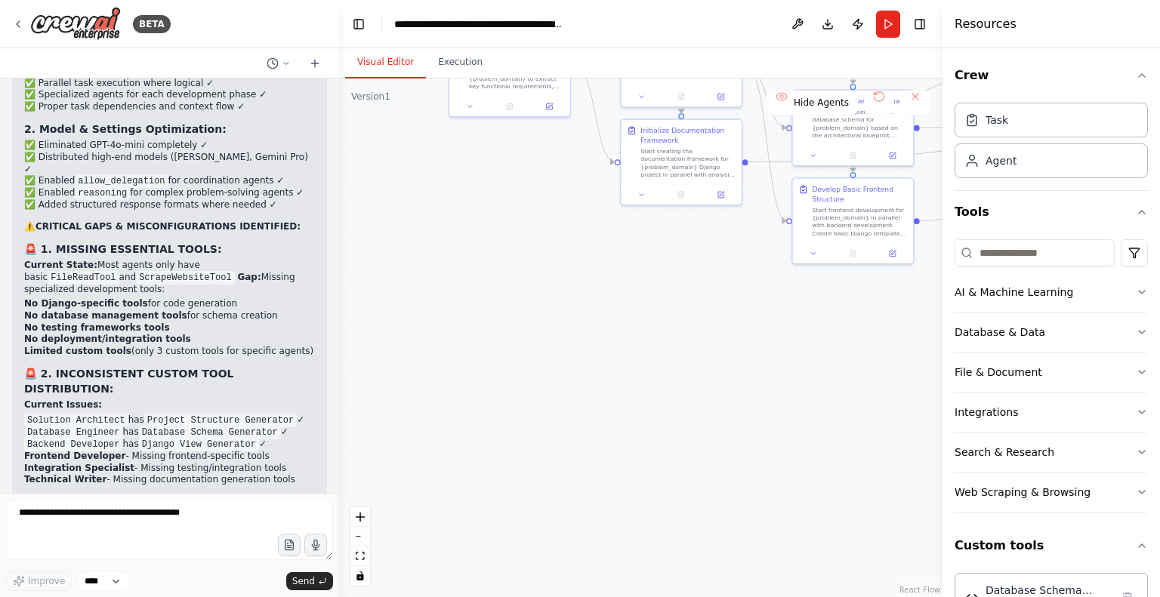
scroll to position [17203, 0]
drag, startPoint x: 147, startPoint y: 252, endPoint x: 242, endPoint y: 265, distance: 96.8
drag, startPoint x: 167, startPoint y: 261, endPoint x: 248, endPoint y: 261, distance: 80.8
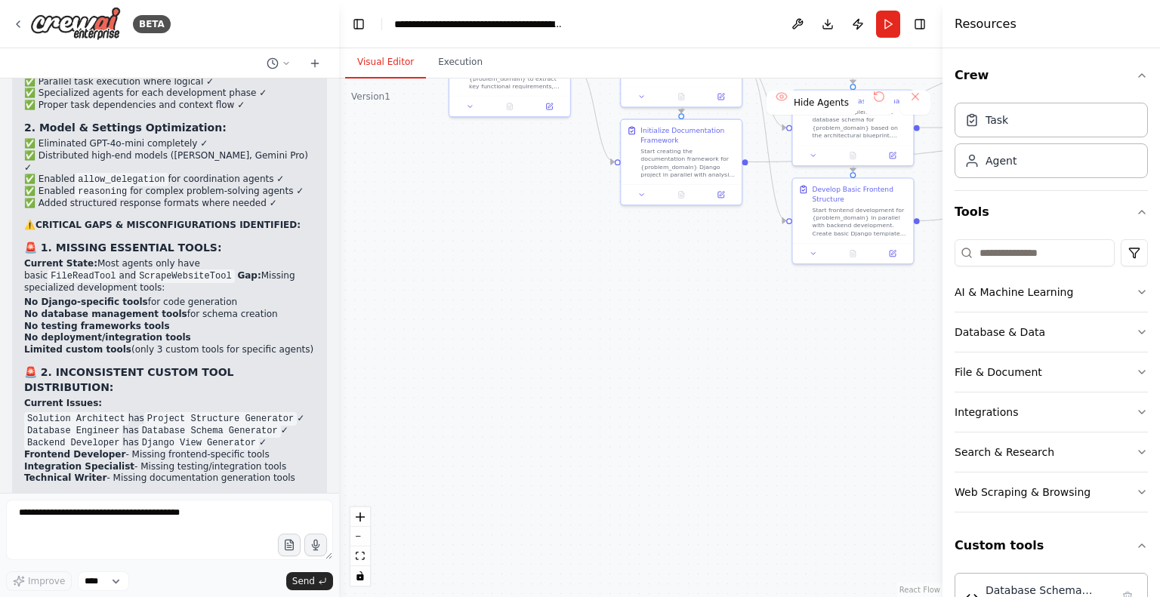
drag, startPoint x: 248, startPoint y: 261, endPoint x: 266, endPoint y: 261, distance: 18.1
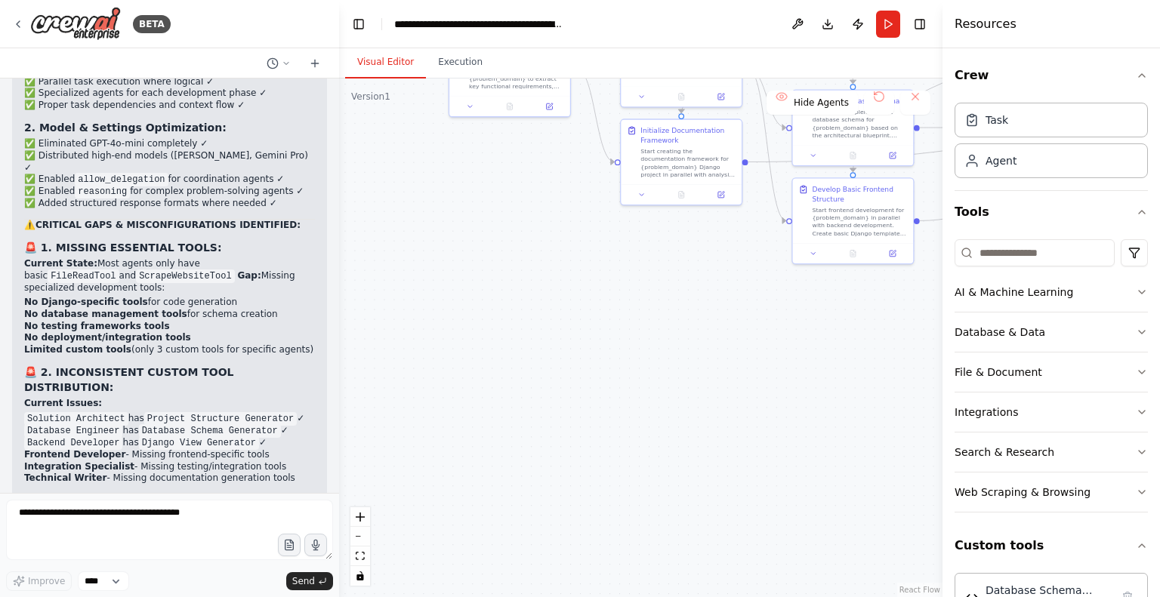
drag, startPoint x: 100, startPoint y: 267, endPoint x: 200, endPoint y: 269, distance: 99.7
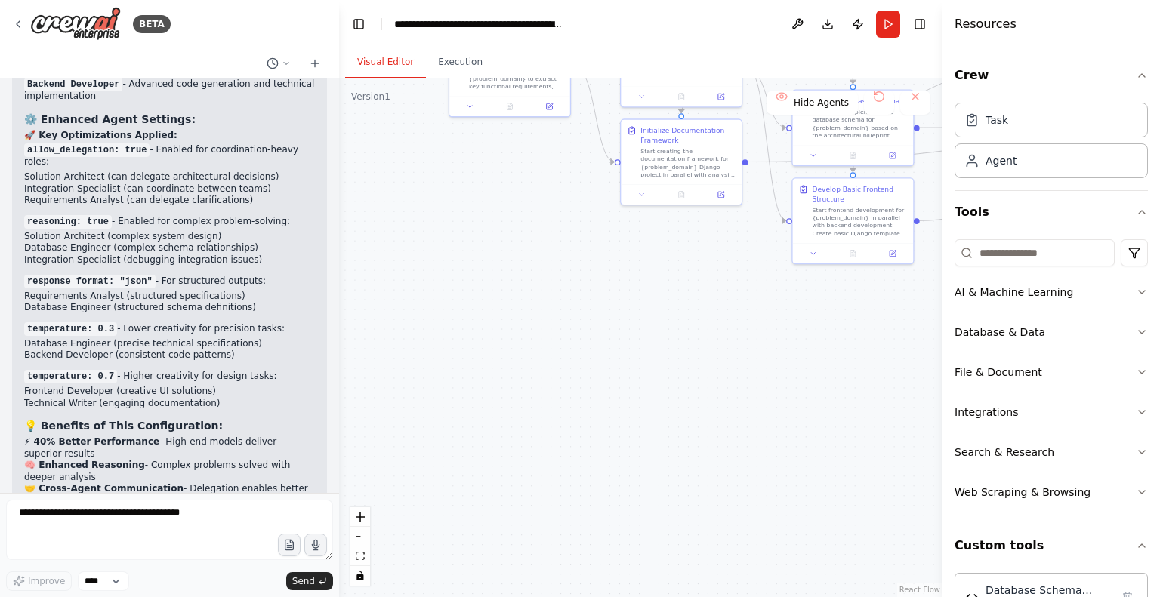
scroll to position [16383, 0]
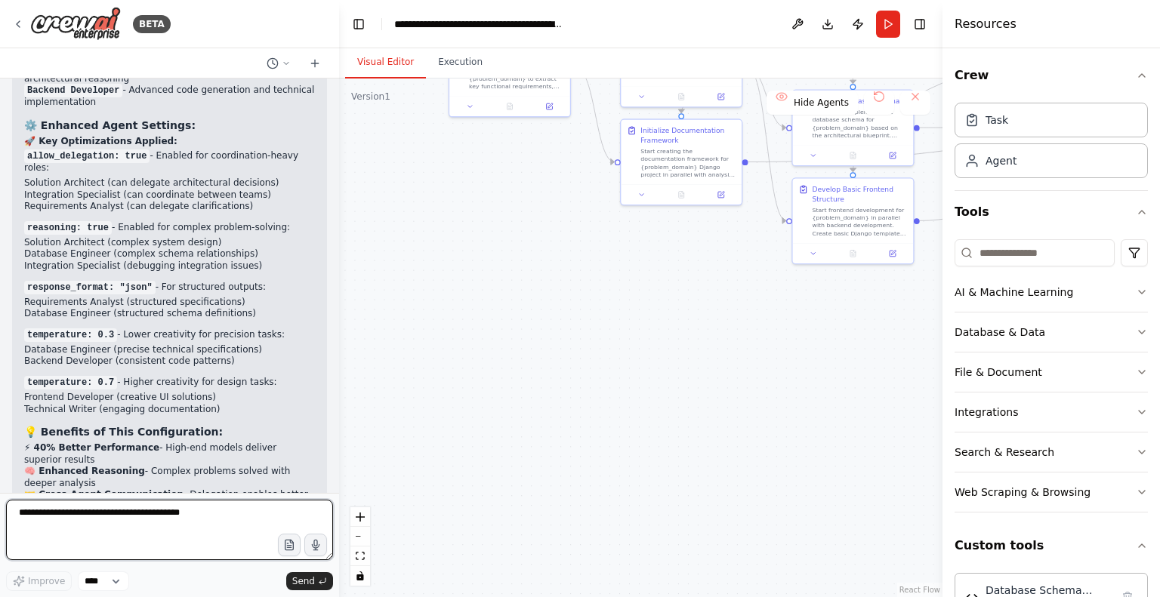
click at [156, 517] on textarea at bounding box center [169, 530] width 327 height 60
type textarea "*"
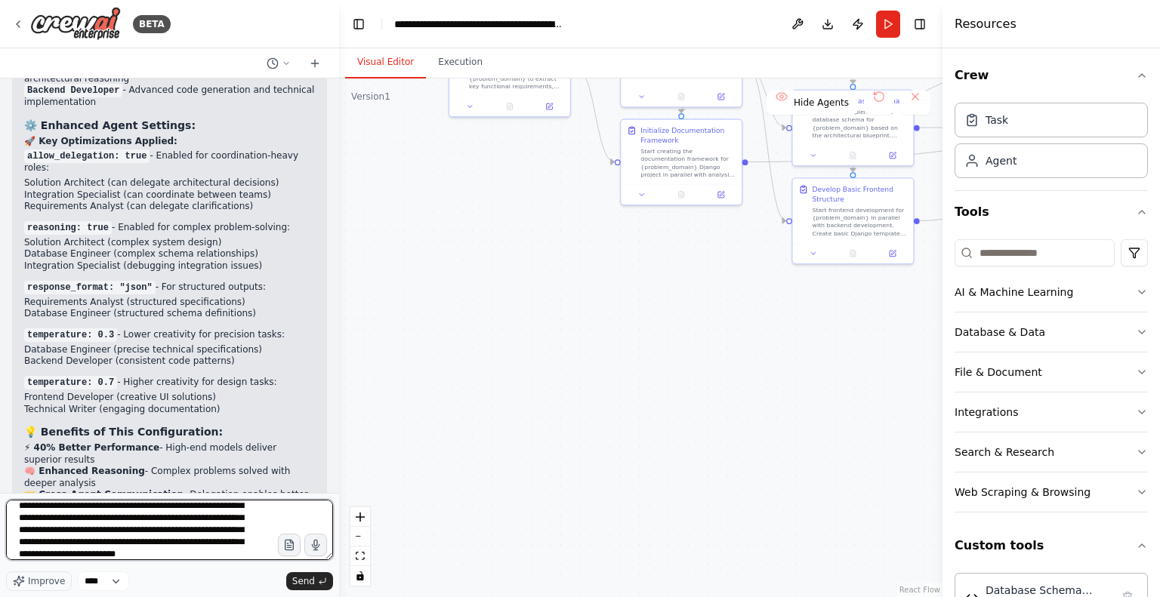
scroll to position [31, 0]
drag, startPoint x: 47, startPoint y: 249, endPoint x: 208, endPoint y: 255, distance: 161.7
click at [128, 510] on textarea "**********" at bounding box center [169, 530] width 327 height 60
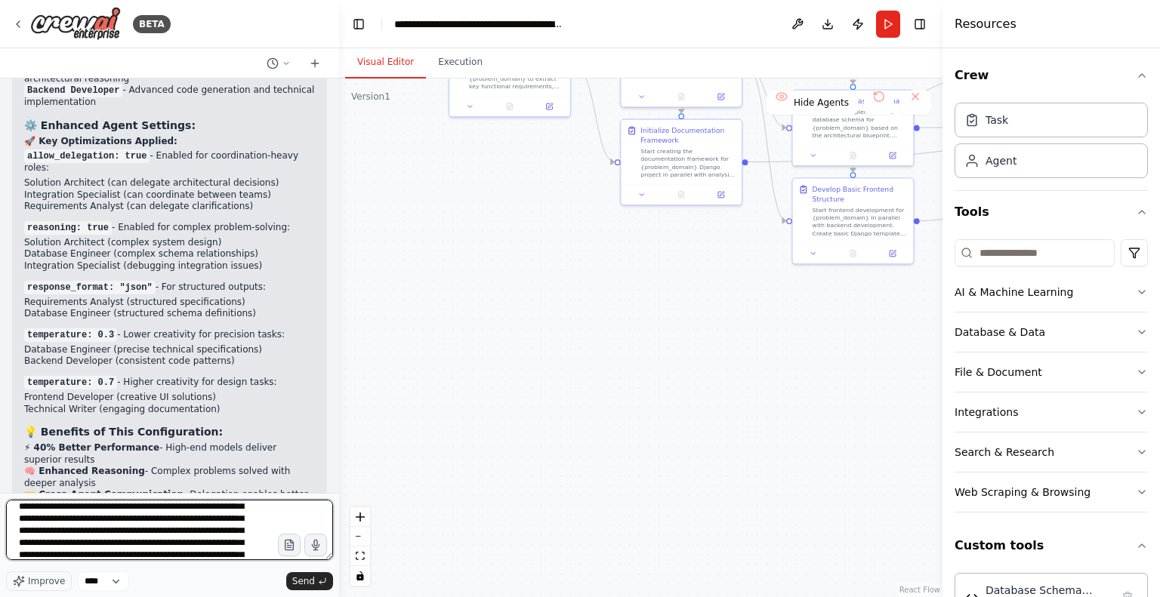
scroll to position [17, 0]
click at [34, 535] on textarea "**********" at bounding box center [169, 530] width 327 height 60
click at [247, 551] on textarea "**********" at bounding box center [169, 530] width 327 height 60
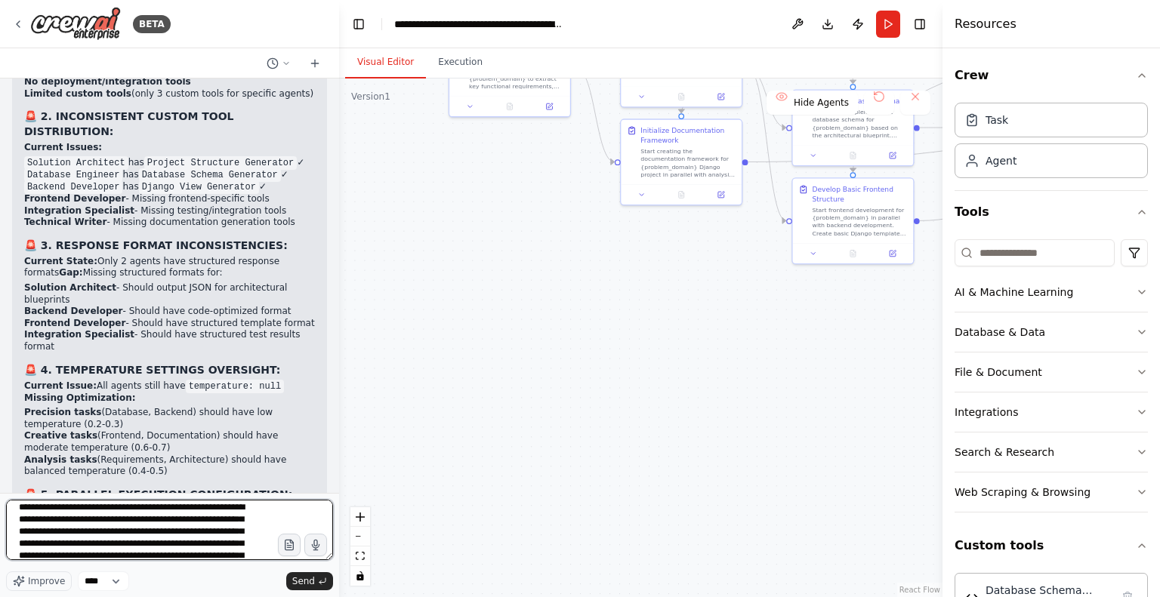
scroll to position [0, 0]
drag, startPoint x: 105, startPoint y: 539, endPoint x: 88, endPoint y: 517, distance: 27.4
click at [88, 517] on textarea "**********" at bounding box center [169, 530] width 327 height 60
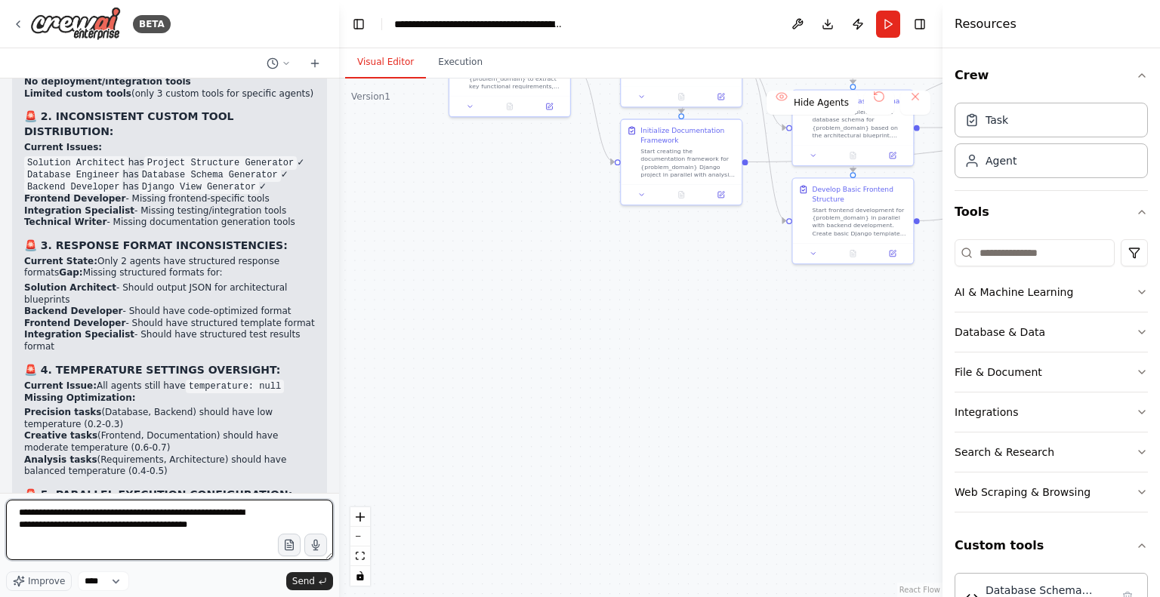
type textarea "**********"
click at [131, 511] on textarea "**********" at bounding box center [169, 530] width 327 height 60
type textarea "**********"
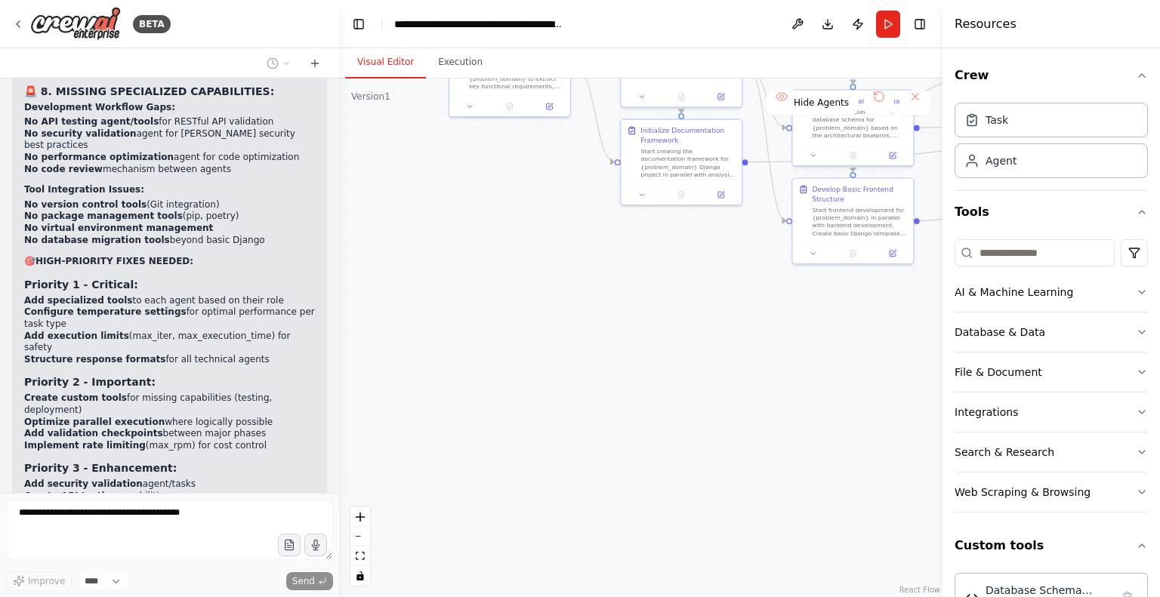
scroll to position [18603, 0]
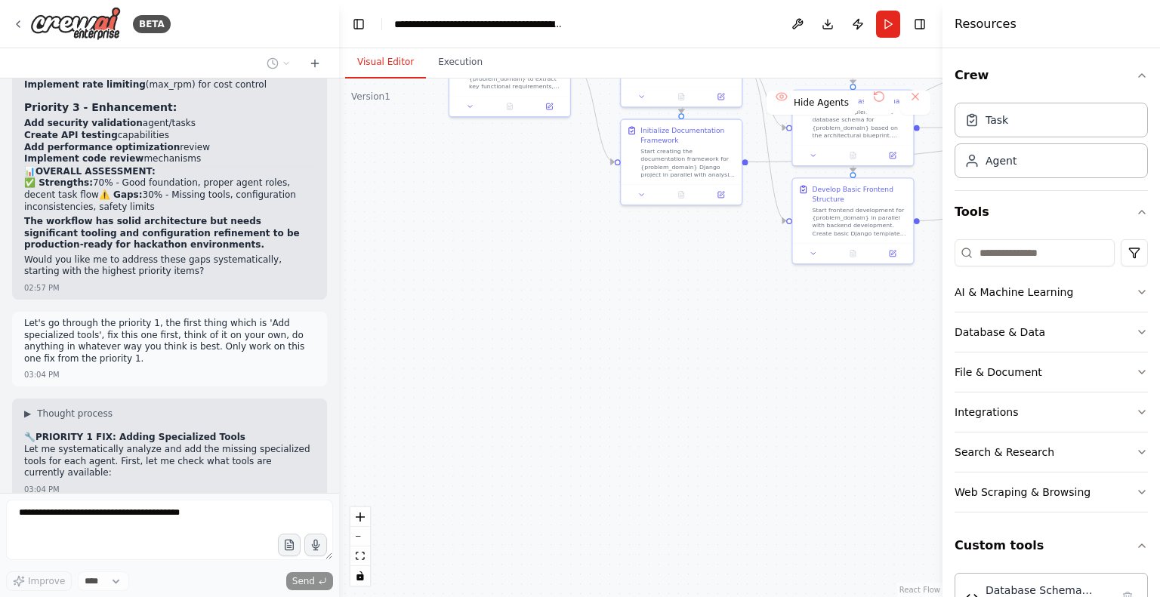
click at [1137, 295] on div "Crew Task Agent Tools AI & Machine Learning Database & Data File & Document Int…" at bounding box center [1052, 322] width 218 height 549
click at [1136, 296] on icon "button" at bounding box center [1142, 292] width 12 height 12
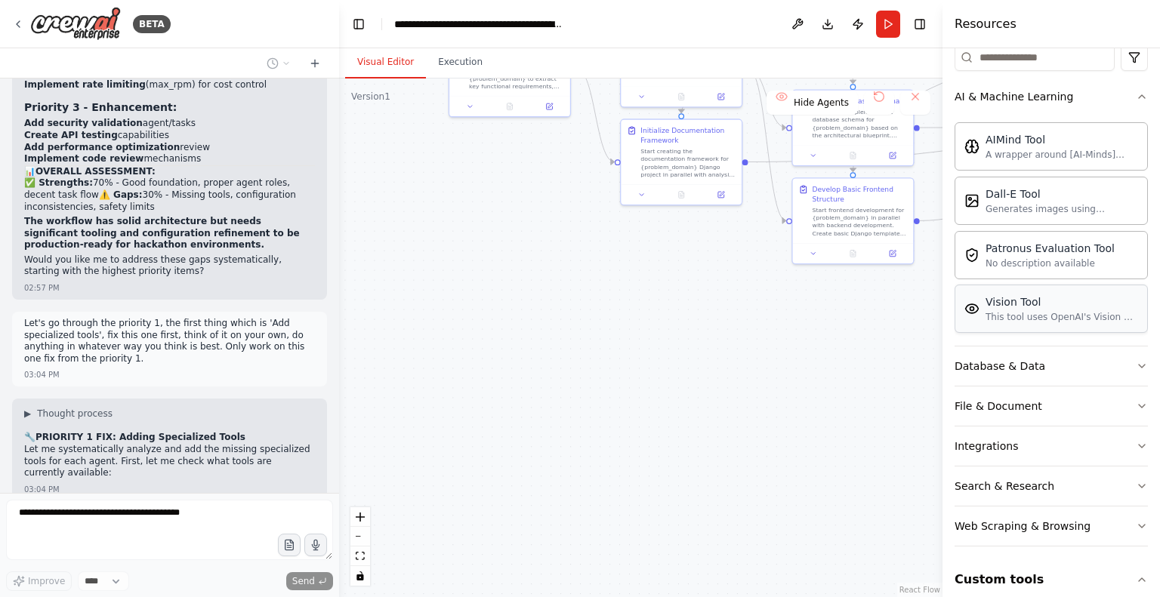
scroll to position [196, 0]
click at [1128, 355] on button "Database & Data" at bounding box center [1051, 365] width 193 height 39
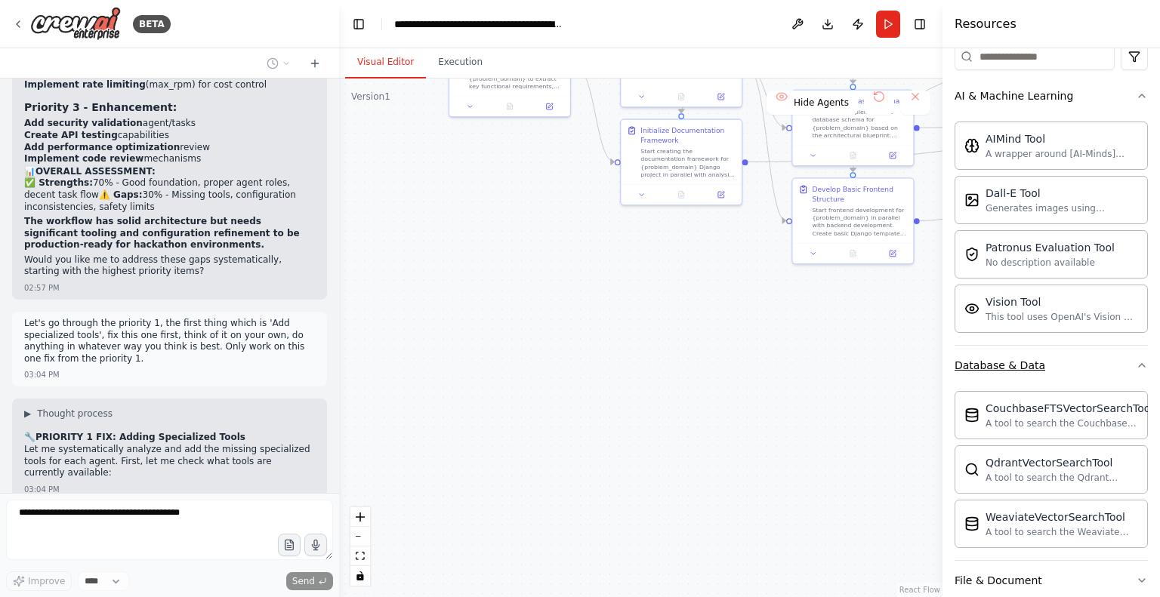
click at [1136, 360] on icon "button" at bounding box center [1142, 366] width 12 height 12
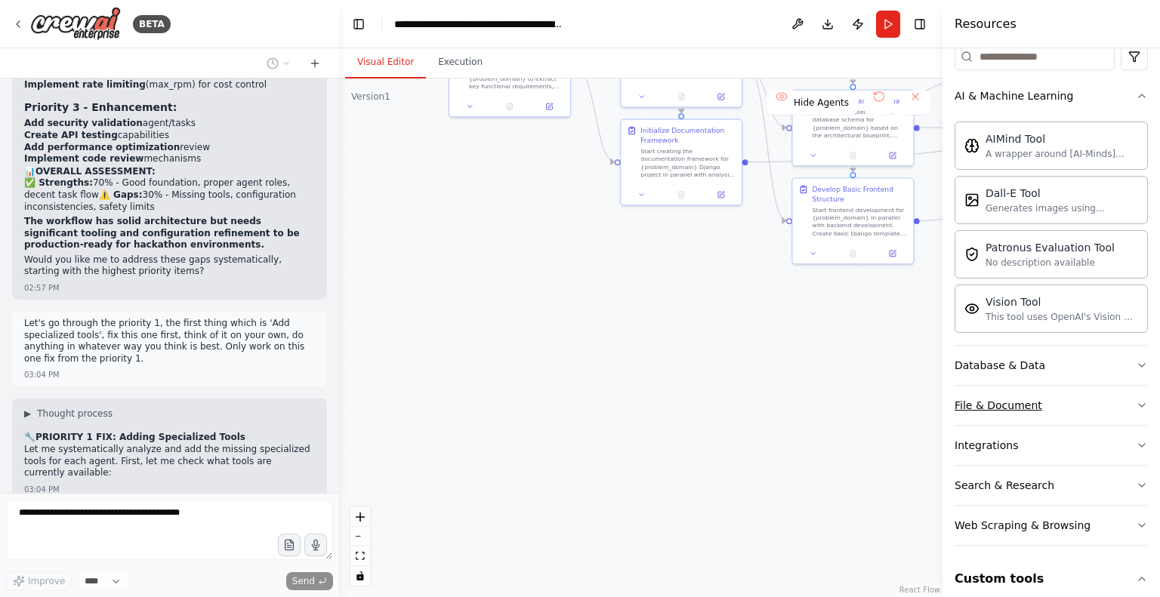
click at [1136, 401] on icon "button" at bounding box center [1142, 406] width 12 height 12
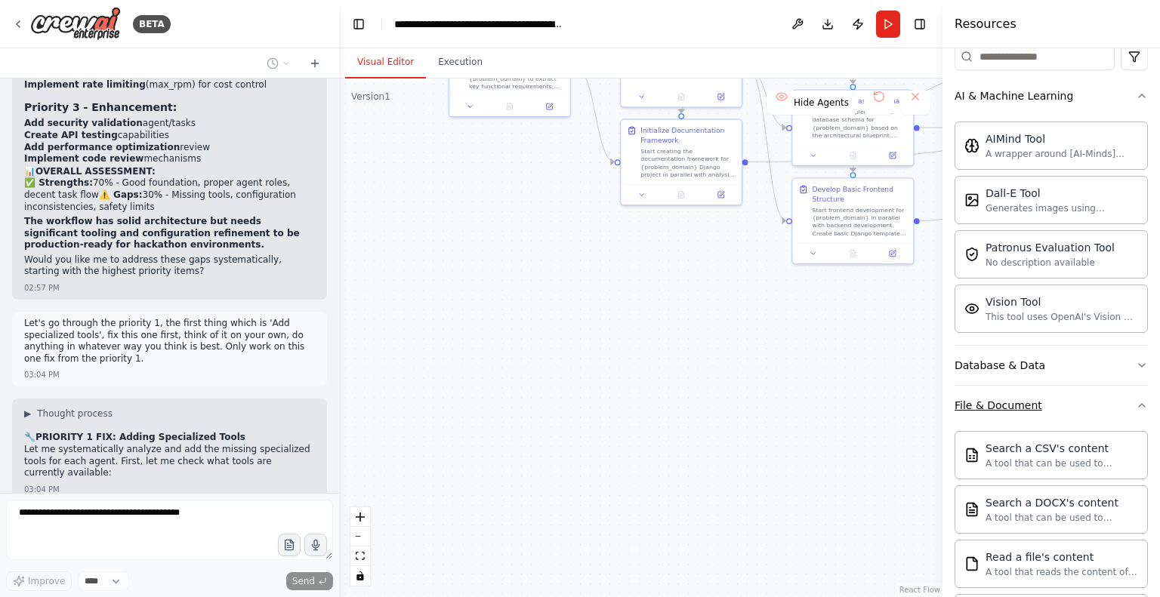
click at [1136, 401] on icon "button" at bounding box center [1142, 406] width 12 height 12
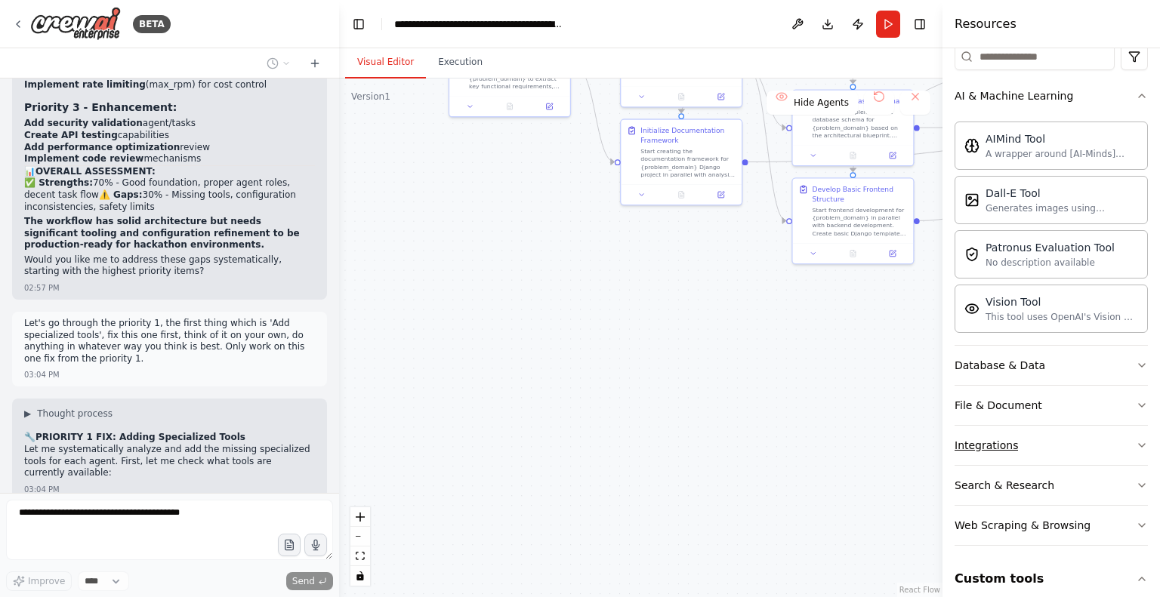
click at [1102, 449] on button "Integrations" at bounding box center [1051, 445] width 193 height 39
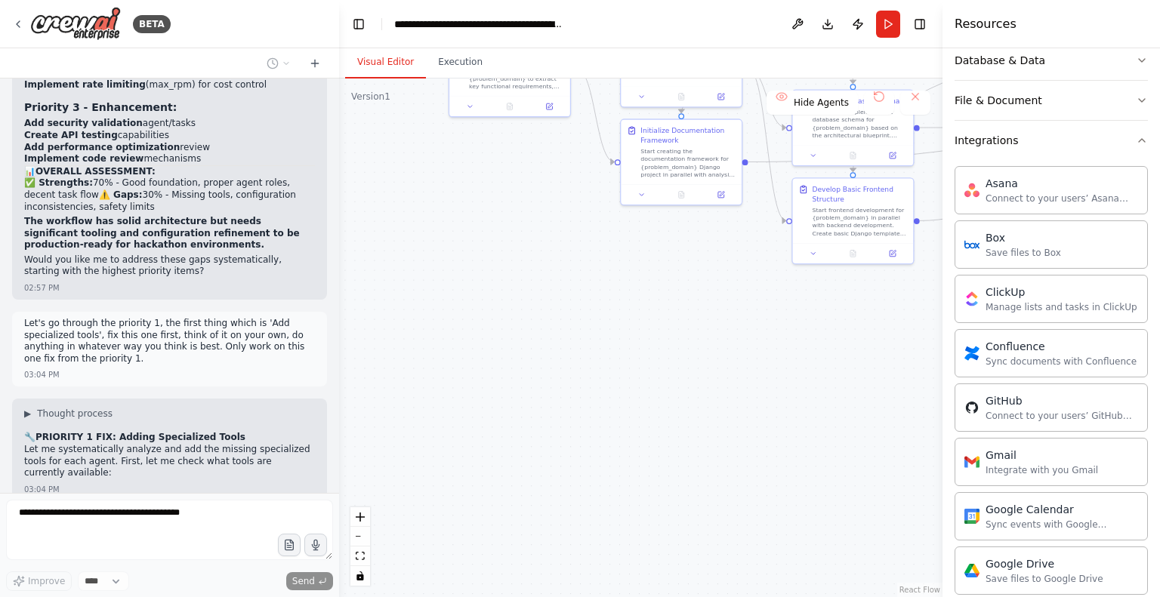
scroll to position [346, 0]
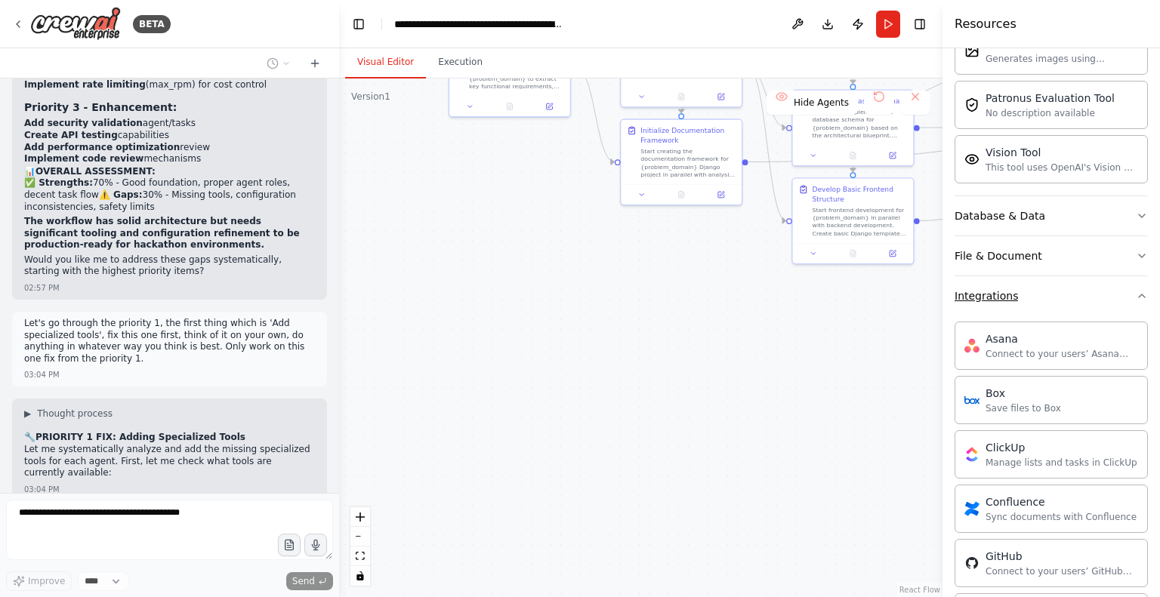
click at [1136, 295] on icon "button" at bounding box center [1142, 296] width 12 height 12
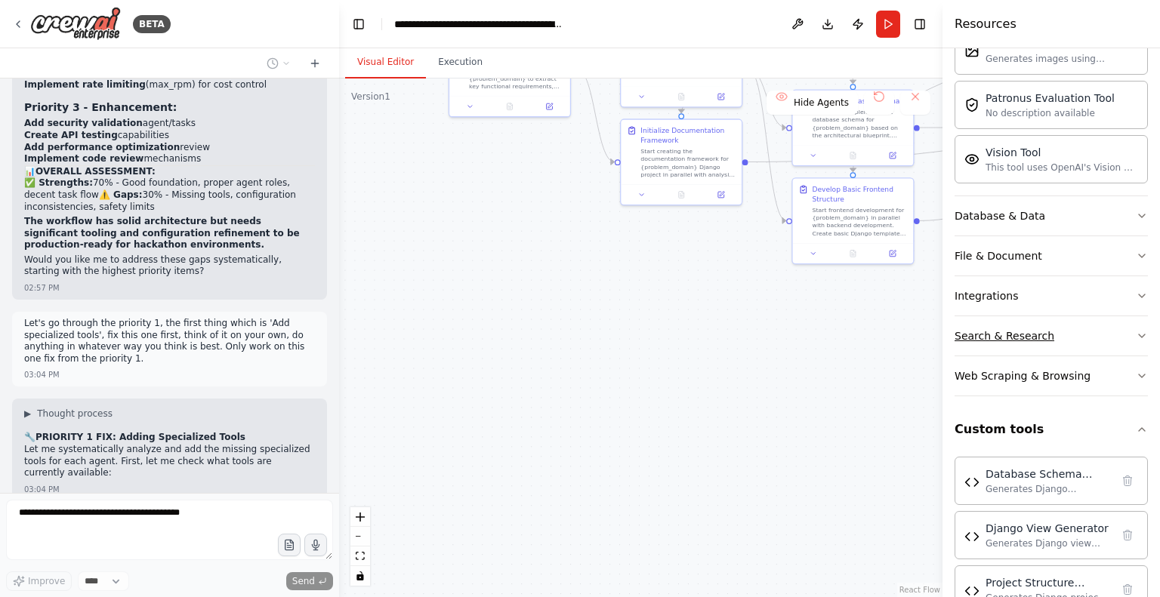
click at [1112, 329] on button "Search & Research" at bounding box center [1051, 335] width 193 height 39
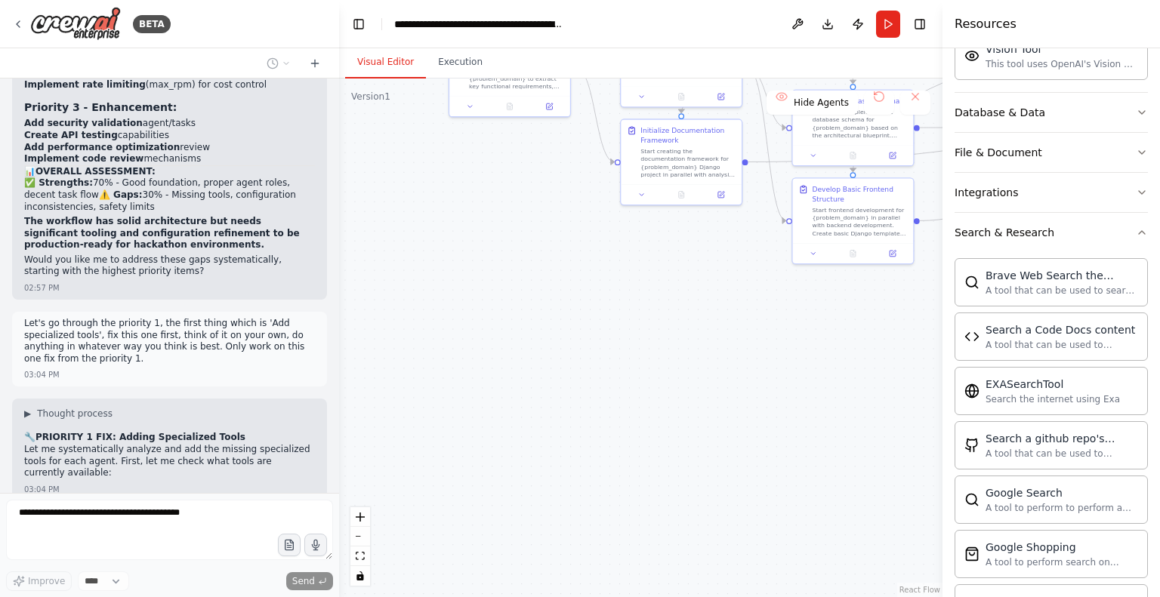
scroll to position [449, 0]
click at [1139, 231] on icon "button" at bounding box center [1142, 232] width 6 height 3
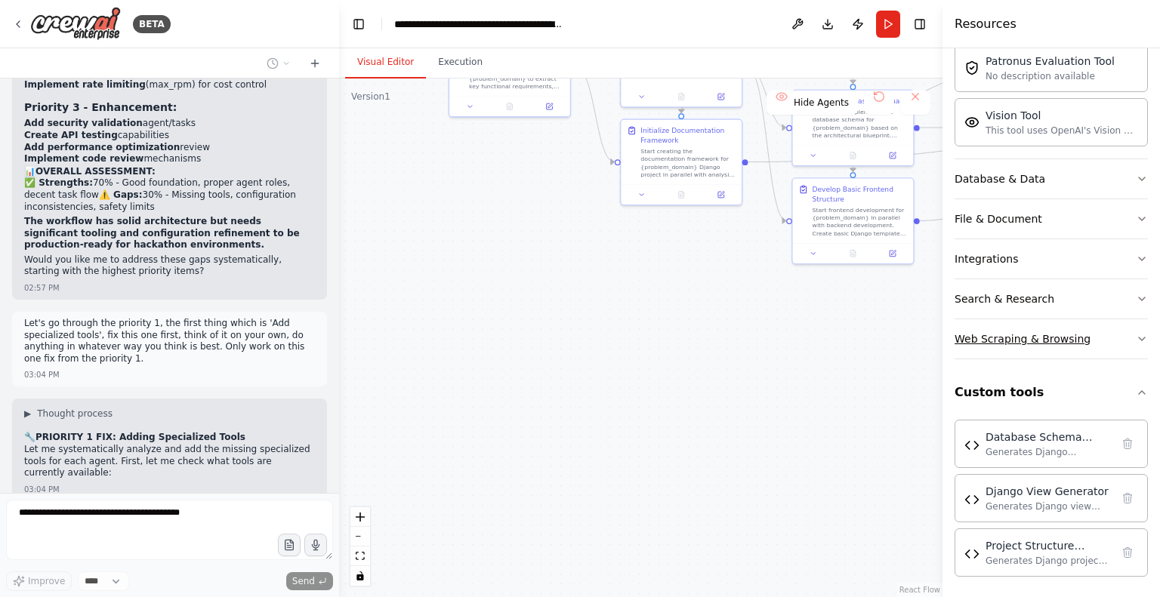
click at [1136, 336] on icon "button" at bounding box center [1142, 339] width 12 height 12
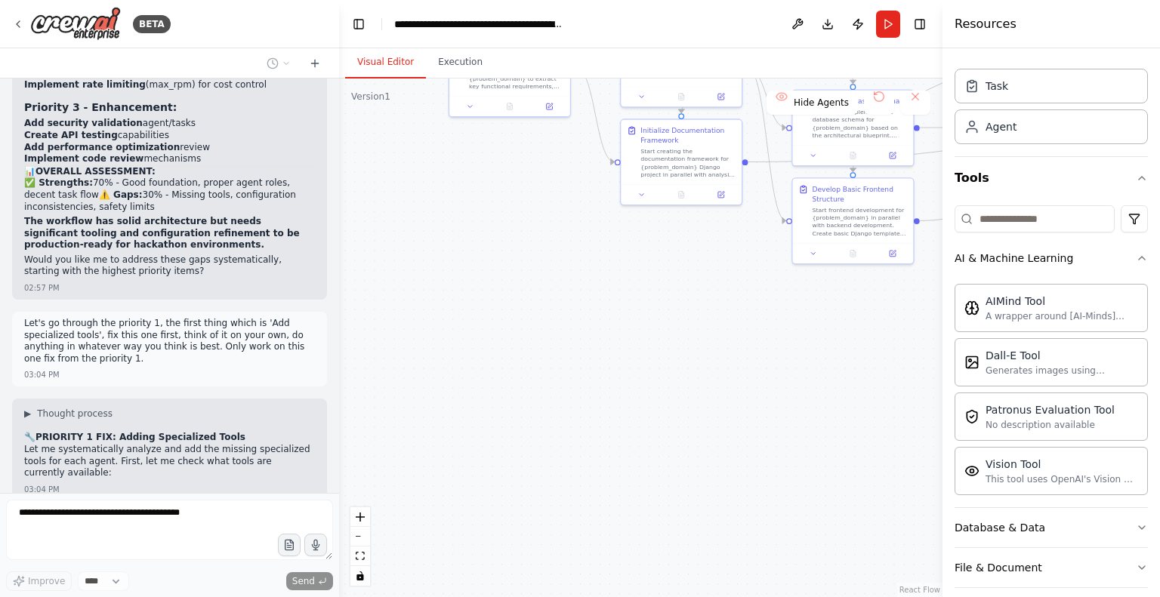
scroll to position [0, 0]
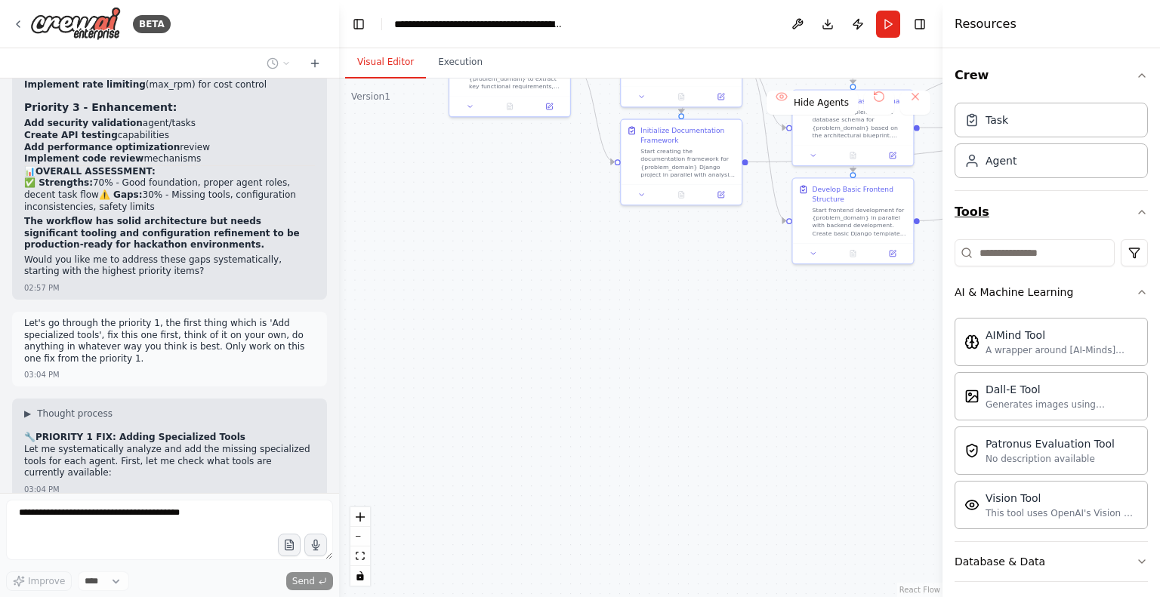
click at [1136, 214] on icon "button" at bounding box center [1142, 212] width 12 height 12
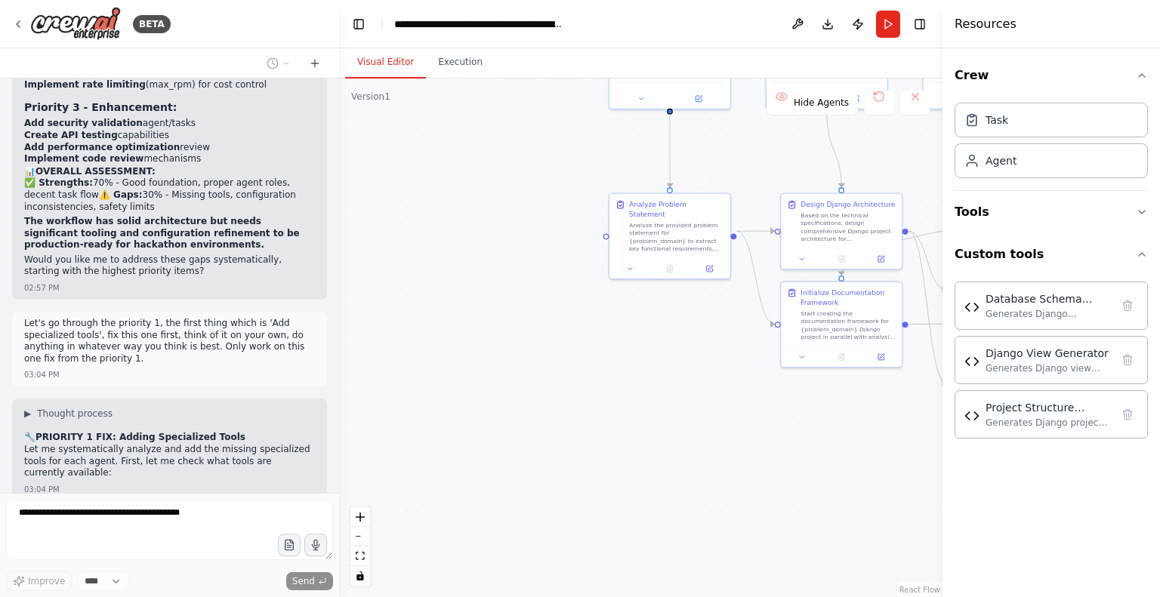
drag, startPoint x: 674, startPoint y: 316, endPoint x: 856, endPoint y: 444, distance: 222.3
click at [856, 444] on div ".deletable-edge-delete-btn { width: 20px; height: 20px; border: 0px solid #ffff…" at bounding box center [640, 338] width 603 height 519
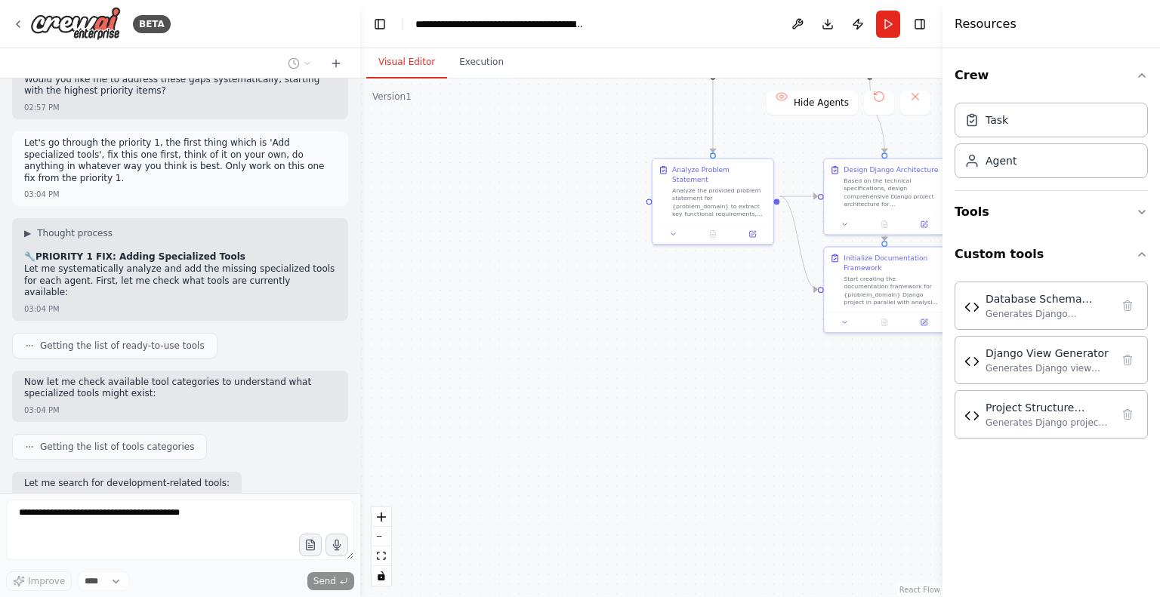
scroll to position [17962, 0]
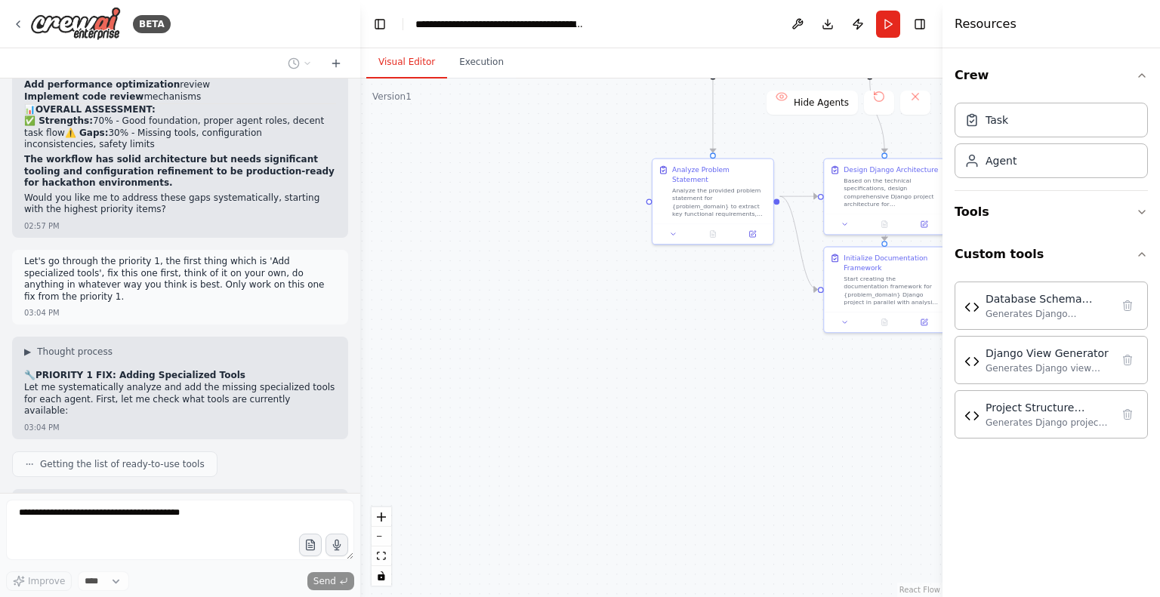
drag, startPoint x: 335, startPoint y: 355, endPoint x: 360, endPoint y: 330, distance: 35.2
click at [360, 330] on div "BETA CrewAI Multi-Agent Django Development Workflow Overview Create a multi-age…" at bounding box center [580, 298] width 1160 height 597
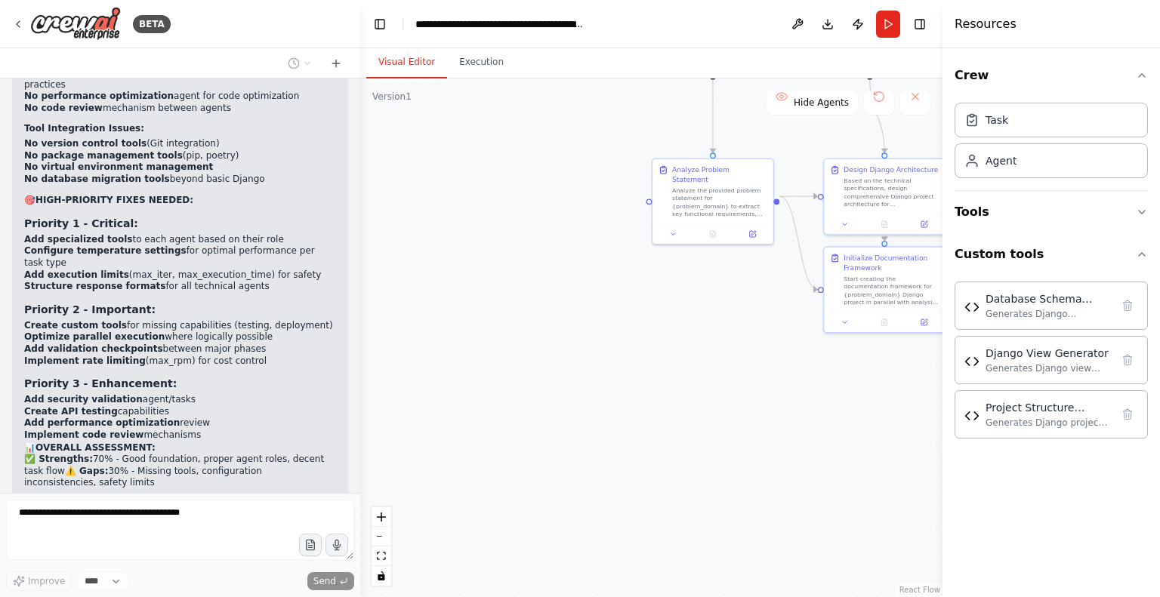
scroll to position [17627, 0]
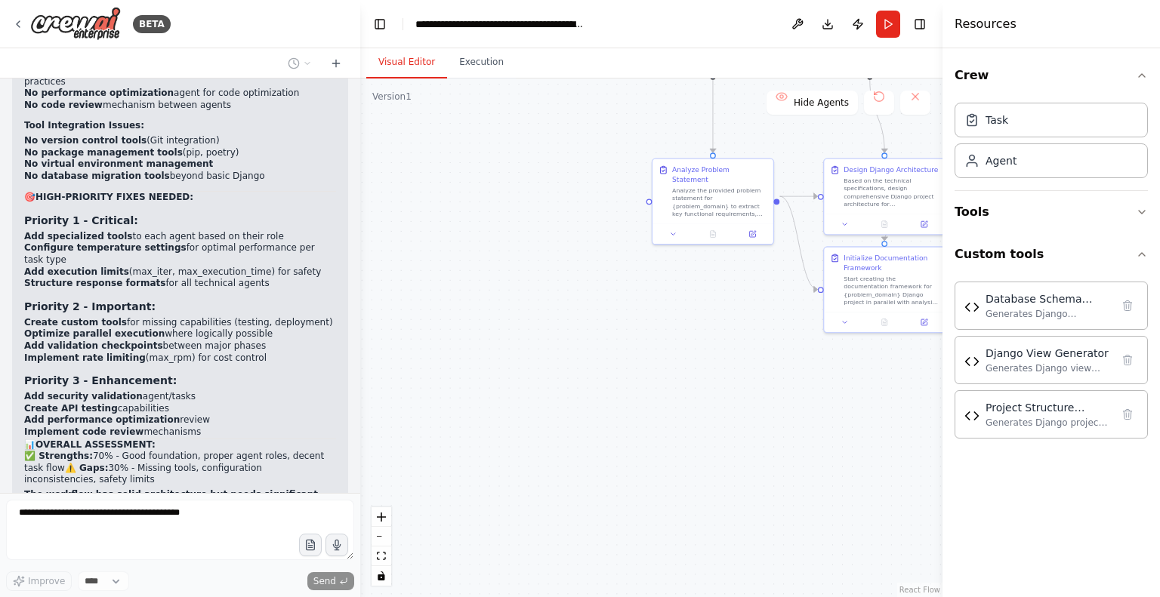
drag, startPoint x: 54, startPoint y: 337, endPoint x: 216, endPoint y: 353, distance: 162.4
drag, startPoint x: 216, startPoint y: 353, endPoint x: 269, endPoint y: 356, distance: 53.0
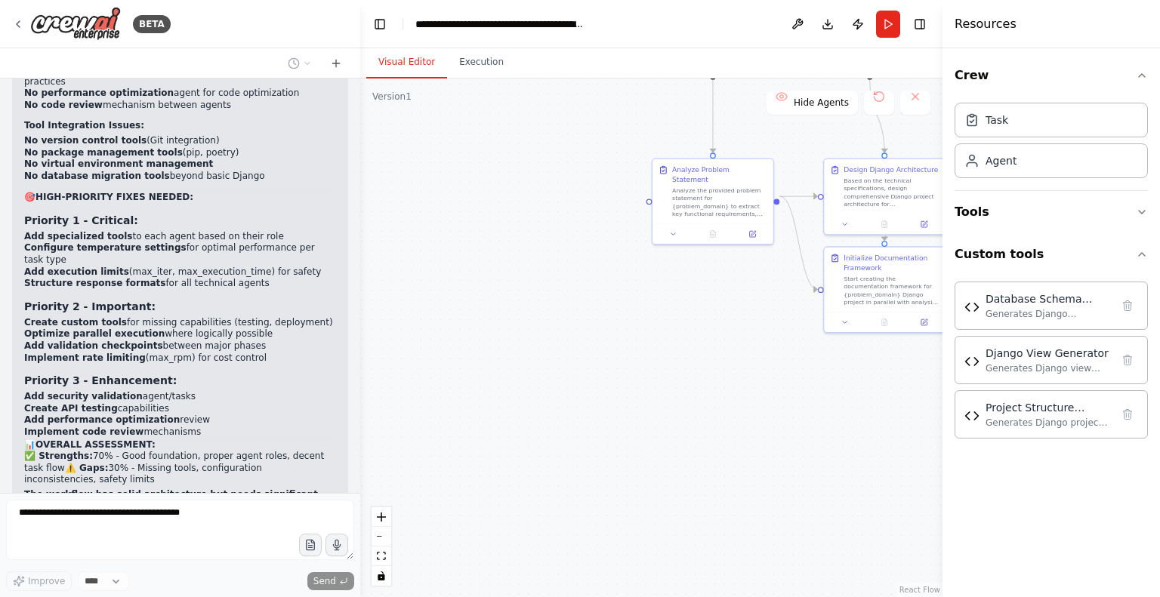
drag, startPoint x: 129, startPoint y: 356, endPoint x: 214, endPoint y: 369, distance: 85.7
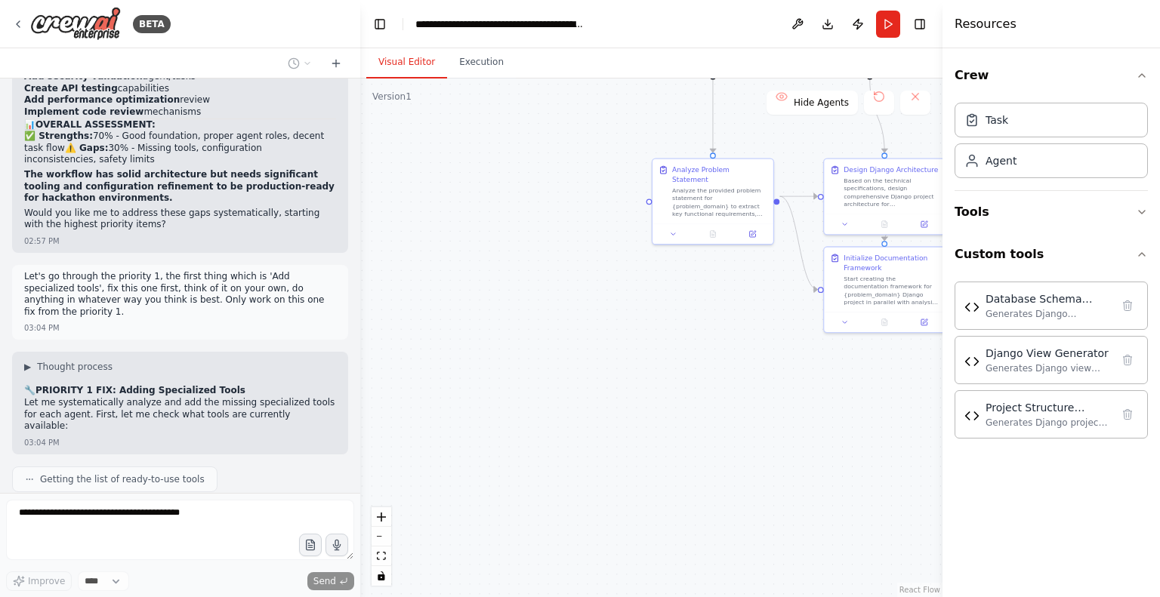
scroll to position [17962, 0]
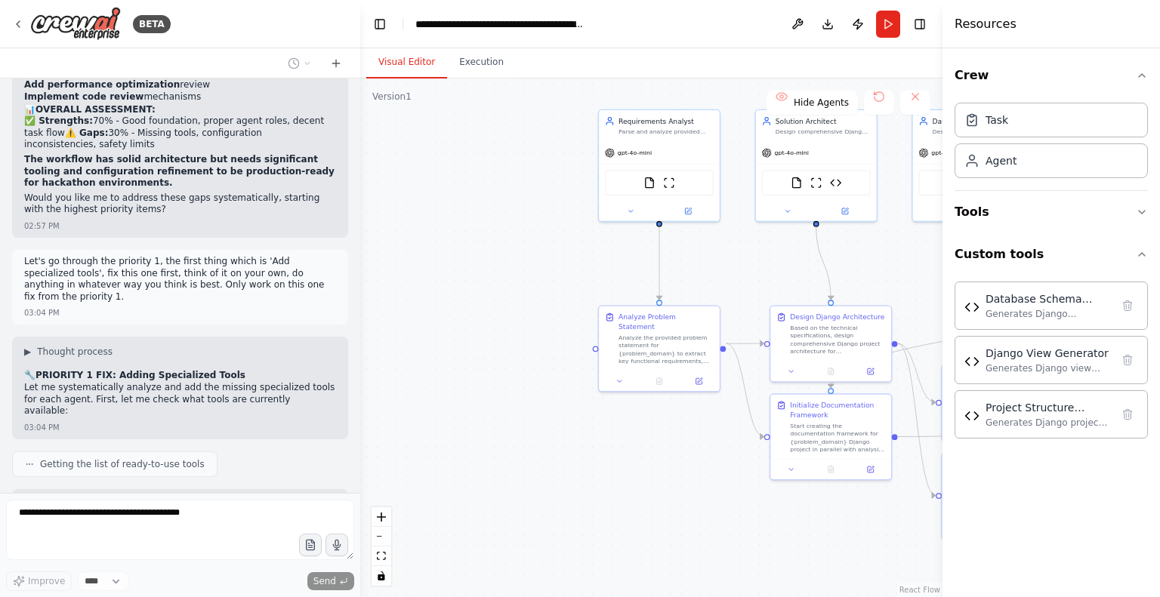
drag, startPoint x: 505, startPoint y: 193, endPoint x: 443, endPoint y: 366, distance: 183.7
click at [443, 366] on div ".deletable-edge-delete-btn { width: 20px; height: 20px; border: 0px solid #ffff…" at bounding box center [651, 338] width 582 height 519
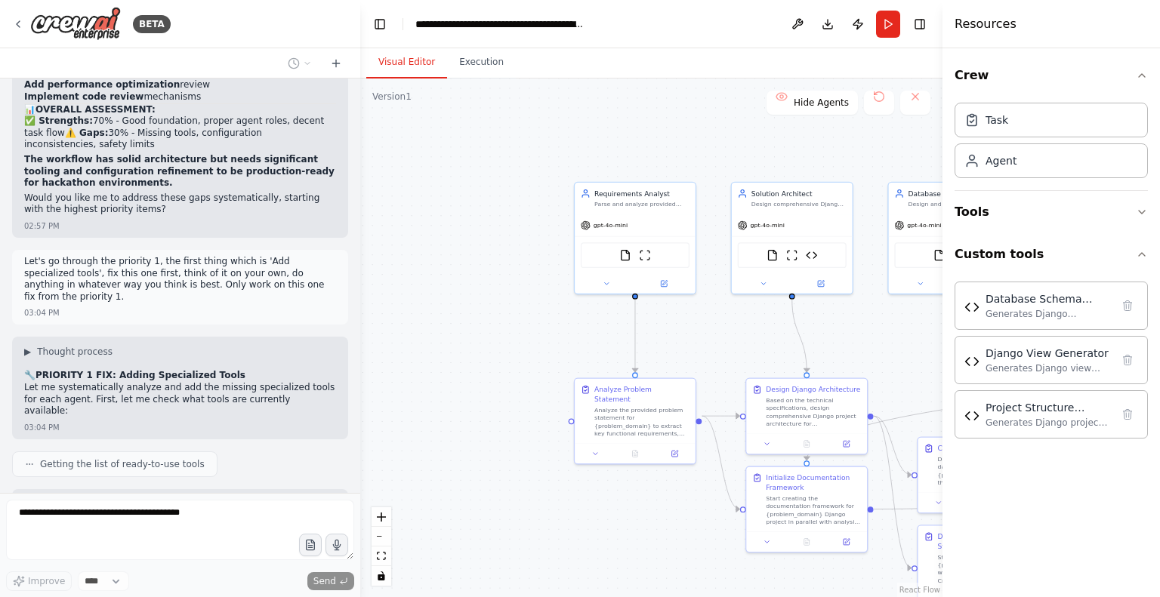
drag, startPoint x: 520, startPoint y: 298, endPoint x: 499, endPoint y: 358, distance: 63.1
click at [499, 358] on div ".deletable-edge-delete-btn { width: 20px; height: 20px; border: 0px solid #ffff…" at bounding box center [651, 338] width 582 height 519
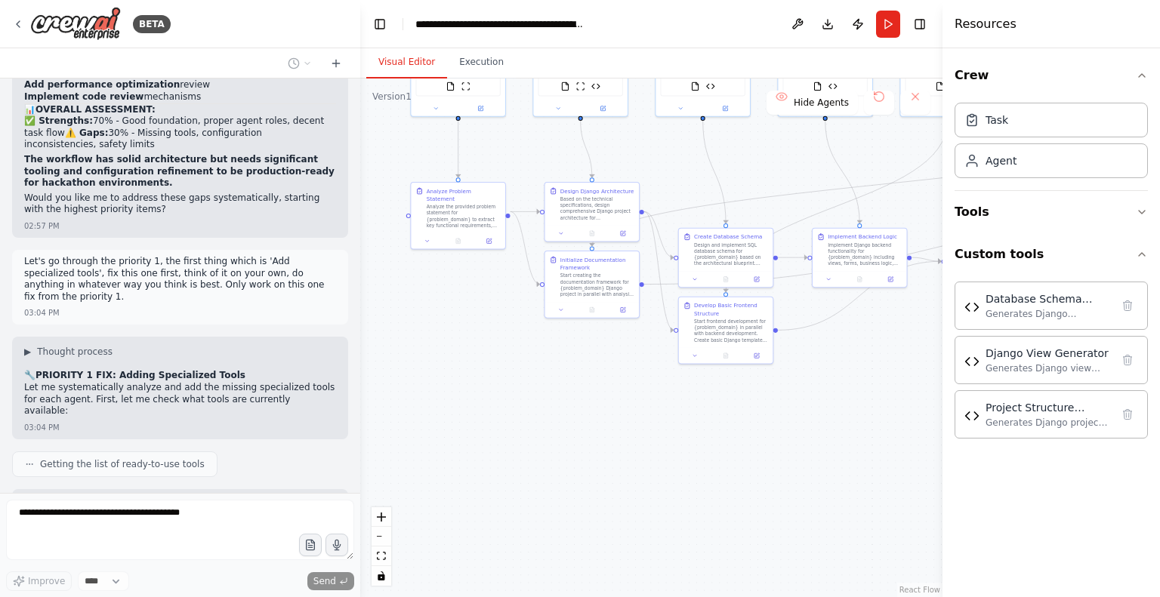
drag, startPoint x: 499, startPoint y: 358, endPoint x: 348, endPoint y: 156, distance: 252.6
click at [348, 156] on div "BETA CrewAI Multi-Agent Django Development Workflow Overview Create a multi-age…" at bounding box center [580, 298] width 1160 height 597
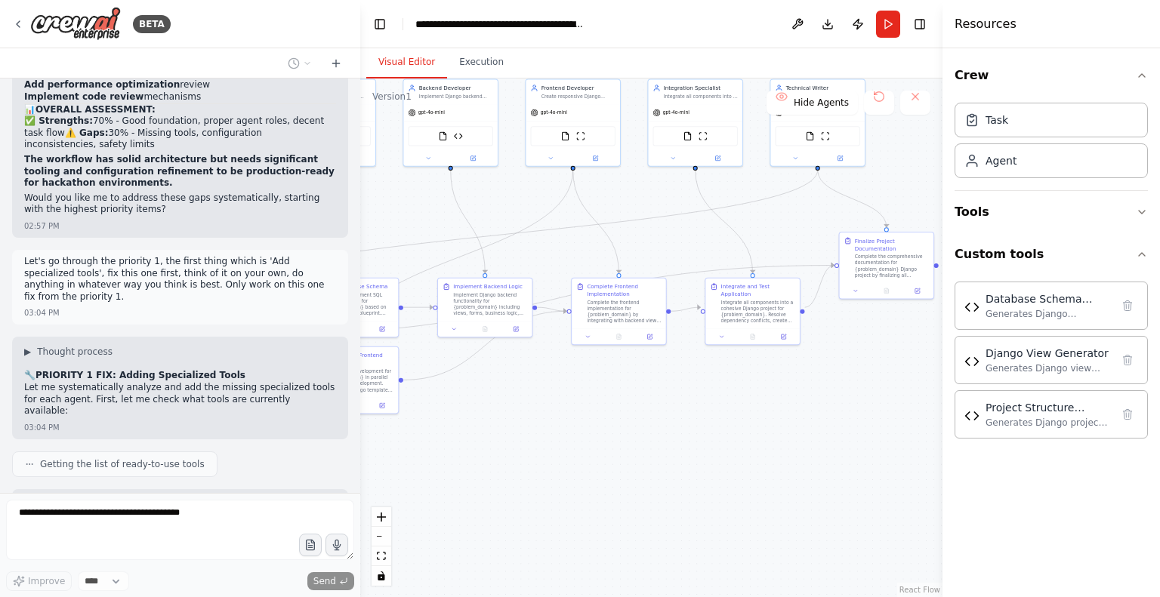
drag, startPoint x: 844, startPoint y: 408, endPoint x: 469, endPoint y: 461, distance: 379.1
click at [469, 461] on div ".deletable-edge-delete-btn { width: 20px; height: 20px; border: 0px solid #ffff…" at bounding box center [651, 338] width 582 height 519
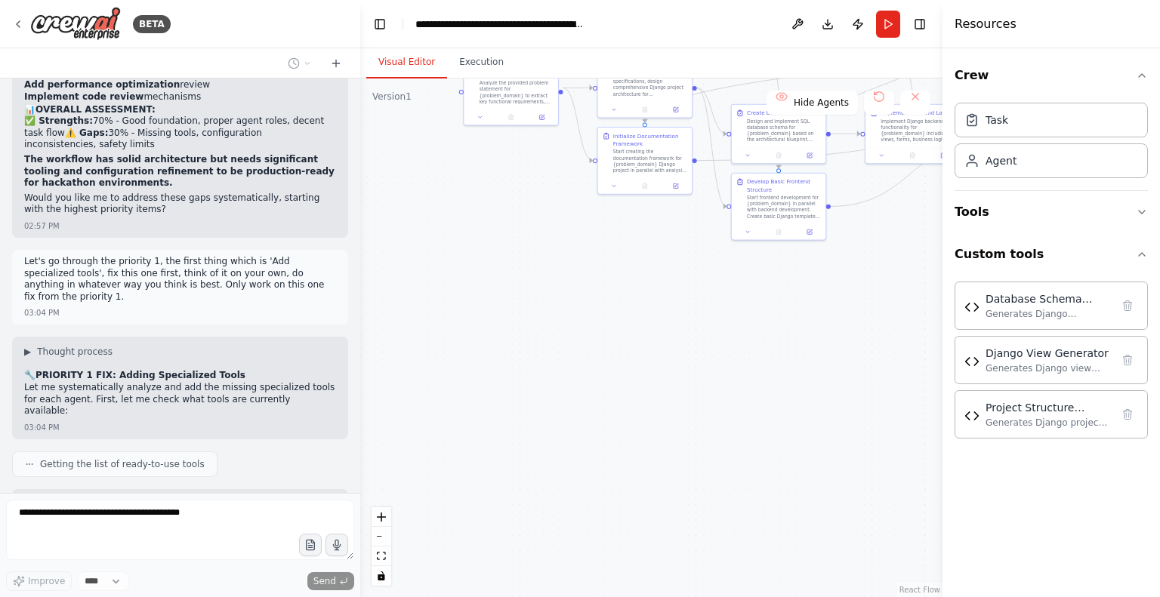
drag, startPoint x: 658, startPoint y: 454, endPoint x: 1106, endPoint y: 275, distance: 483.0
click at [1106, 275] on div "BETA CrewAI Multi-Agent Django Development Workflow Overview Create a multi-age…" at bounding box center [580, 298] width 1160 height 597
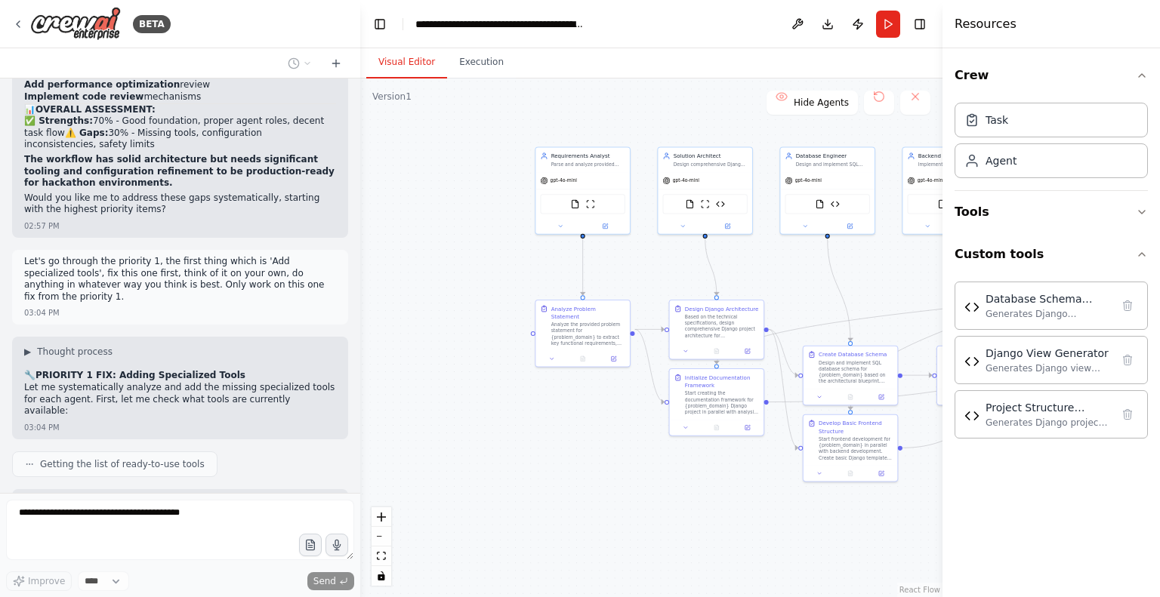
drag, startPoint x: 461, startPoint y: 221, endPoint x: 520, endPoint y: 464, distance: 250.2
click at [520, 464] on div ".deletable-edge-delete-btn { width: 20px; height: 20px; border: 0px solid #ffff…" at bounding box center [651, 338] width 582 height 519
drag, startPoint x: 160, startPoint y: 302, endPoint x: 136, endPoint y: 390, distance: 91.6
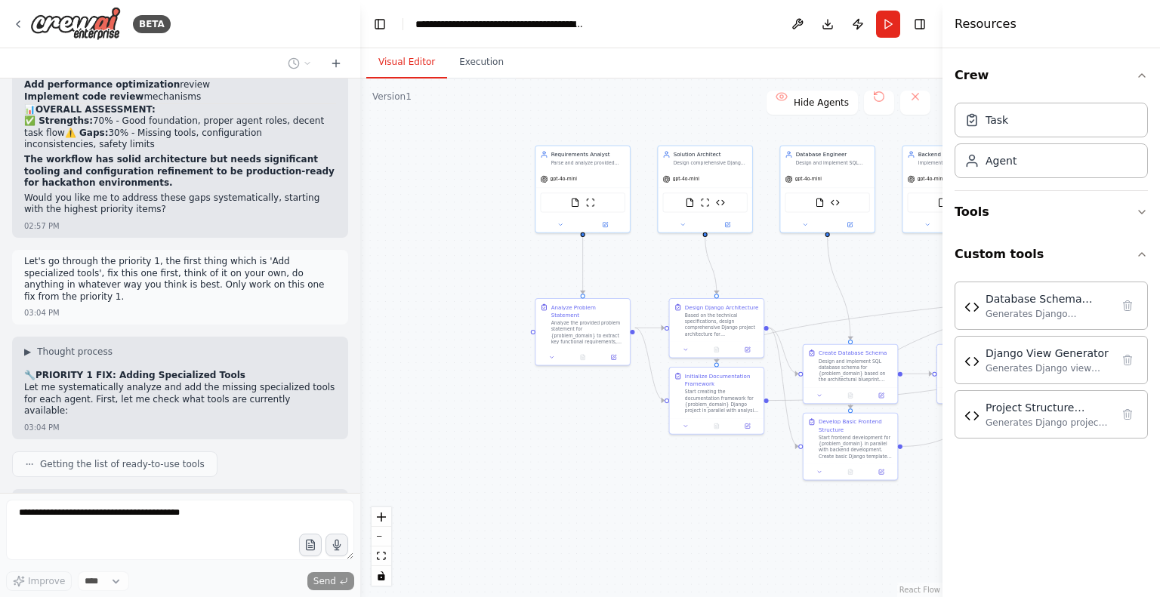
click at [268, 283] on div "BETA CrewAI Multi-Agent Django Development Workflow Overview Create a multi-age…" at bounding box center [180, 298] width 360 height 597
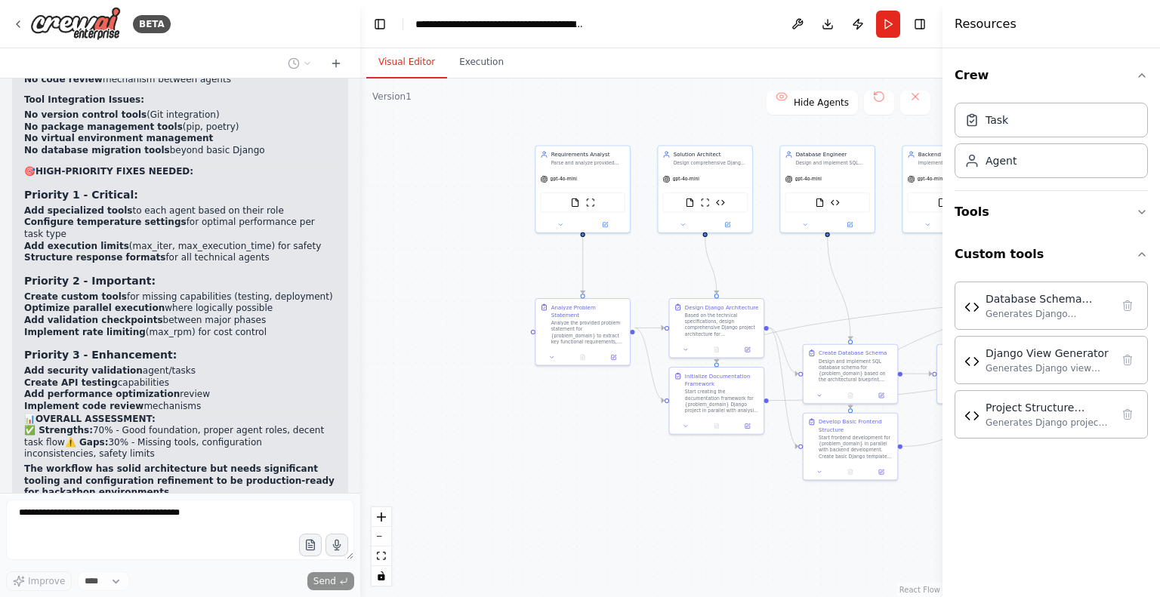
scroll to position [17611, 0]
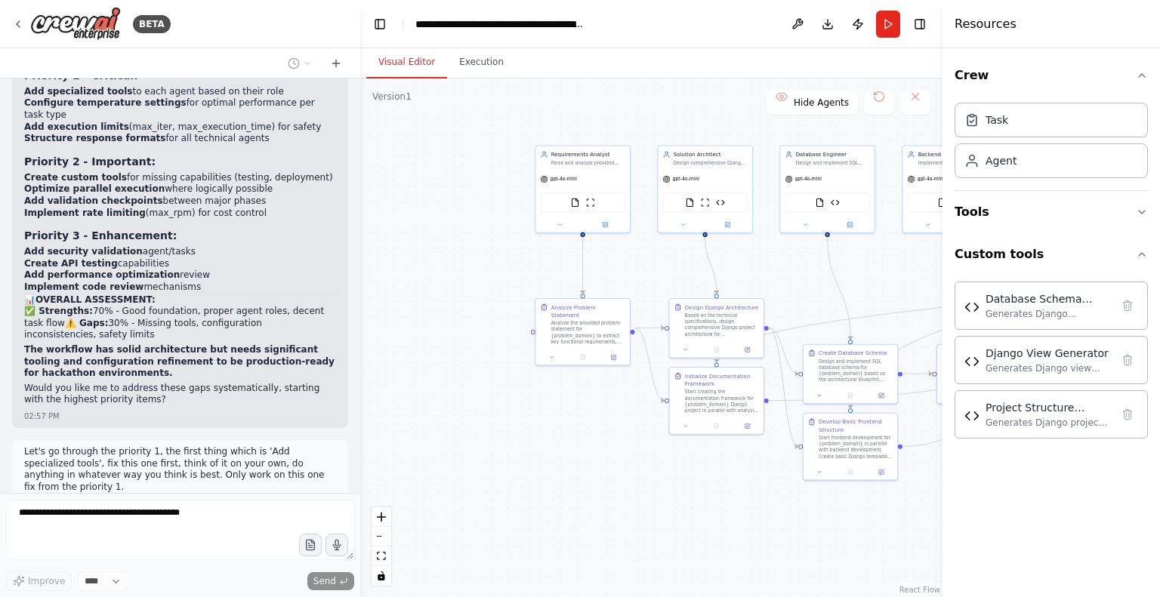
scroll to position [17962, 0]
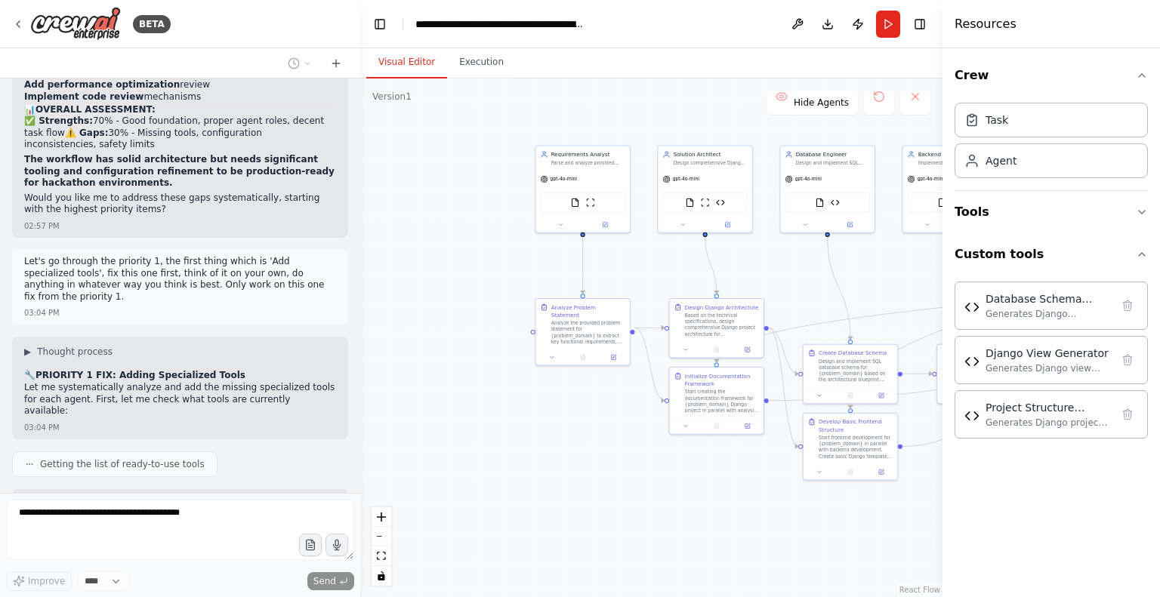
drag, startPoint x: 42, startPoint y: 469, endPoint x: 76, endPoint y: 468, distance: 34.8
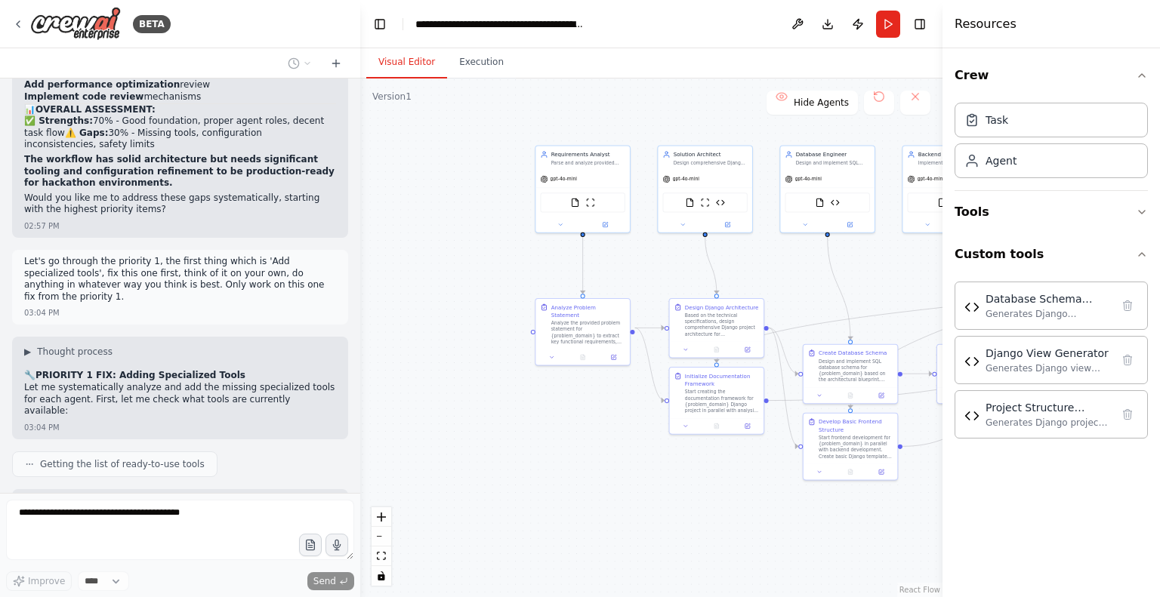
click at [459, 353] on div ".deletable-edge-delete-btn { width: 20px; height: 20px; border: 0px solid #ffff…" at bounding box center [651, 338] width 582 height 519
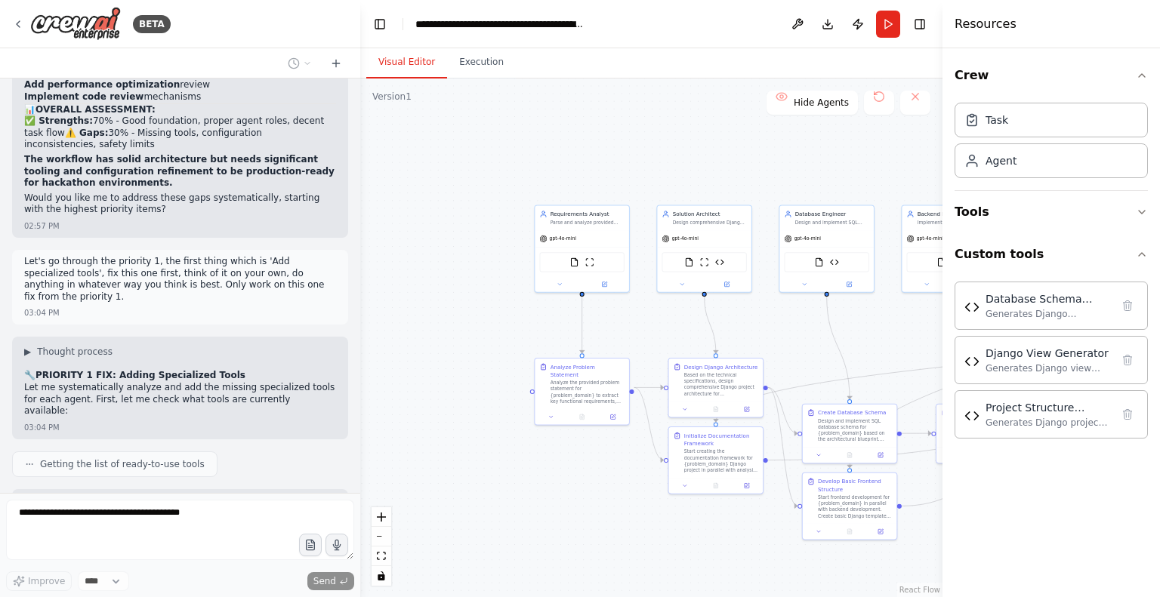
drag, startPoint x: 459, startPoint y: 353, endPoint x: 458, endPoint y: 412, distance: 58.2
click at [458, 412] on div ".deletable-edge-delete-btn { width: 20px; height: 20px; border: 0px solid #ffff…" at bounding box center [651, 338] width 582 height 519
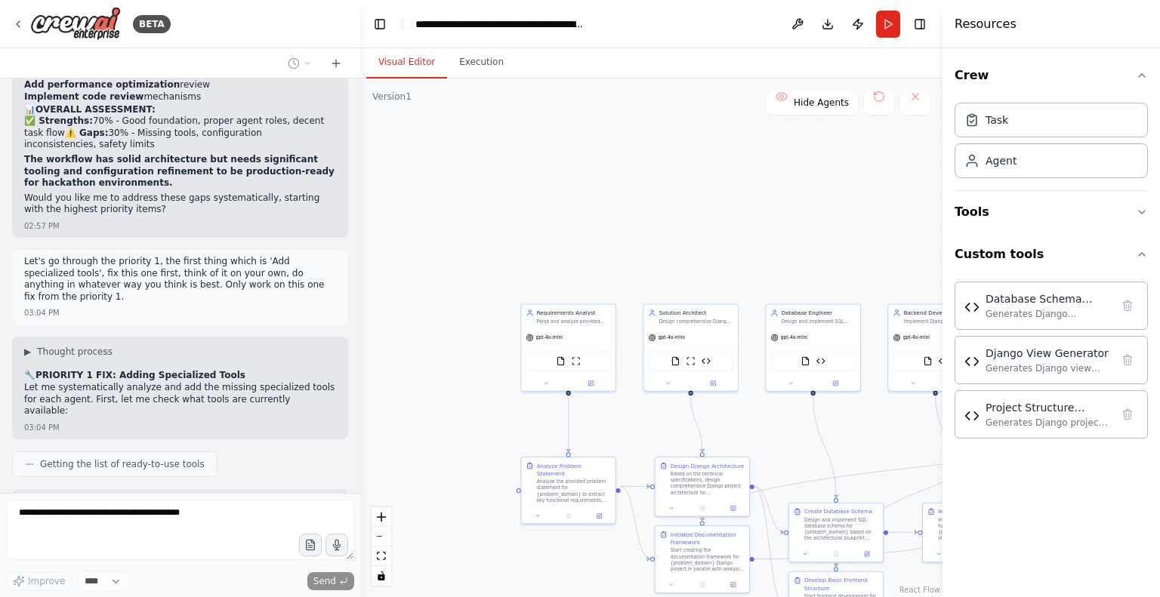
drag, startPoint x: 495, startPoint y: 169, endPoint x: 465, endPoint y: 319, distance: 153.3
click at [465, 319] on div ".deletable-edge-delete-btn { width: 20px; height: 20px; border: 0px solid #ffff…" at bounding box center [651, 338] width 582 height 519
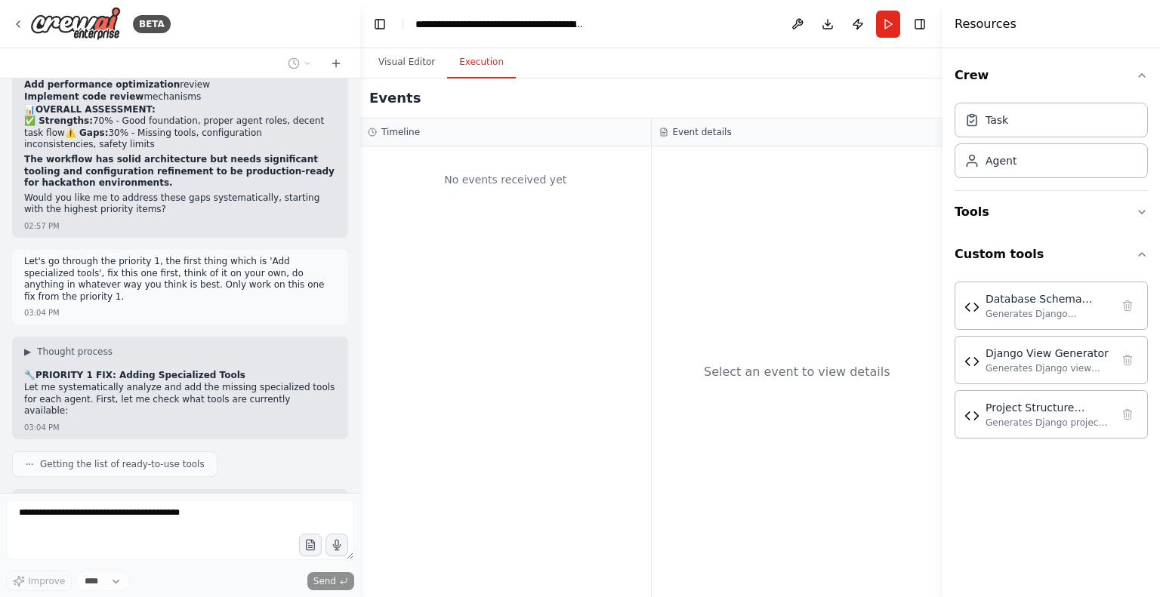
click at [470, 73] on button "Execution" at bounding box center [481, 63] width 69 height 32
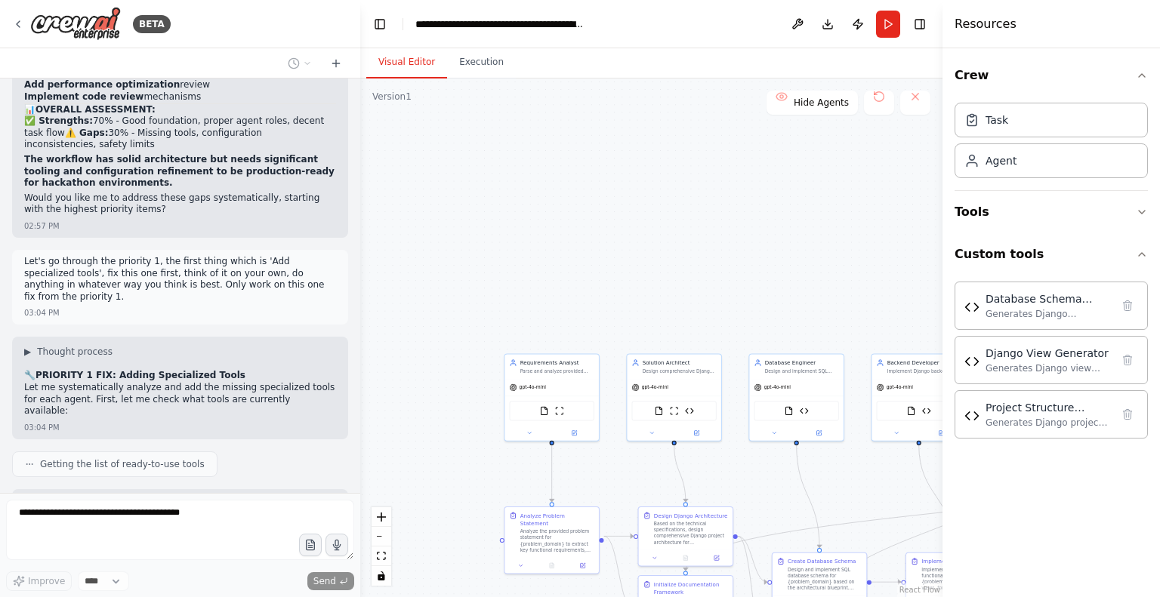
click at [386, 70] on button "Visual Editor" at bounding box center [406, 63] width 81 height 32
click at [924, 23] on button "Toggle Right Sidebar" at bounding box center [919, 24] width 21 height 21
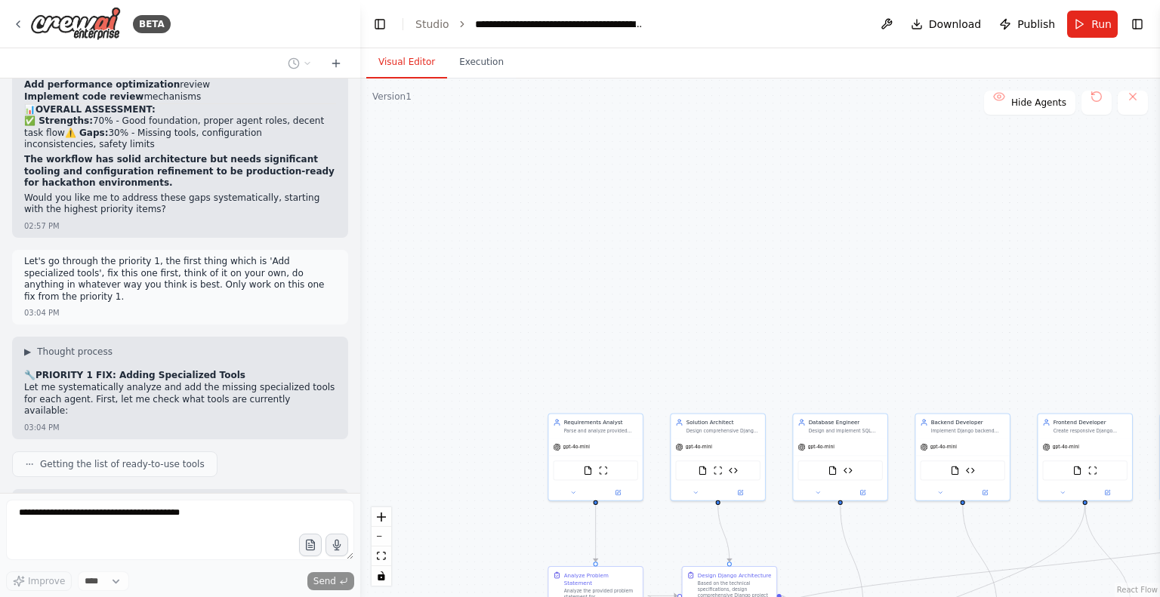
drag, startPoint x: 785, startPoint y: 181, endPoint x: 818, endPoint y: 224, distance: 53.9
click at [818, 224] on div ".deletable-edge-delete-btn { width: 20px; height: 20px; border: 0px solid #ffff…" at bounding box center [760, 338] width 800 height 519
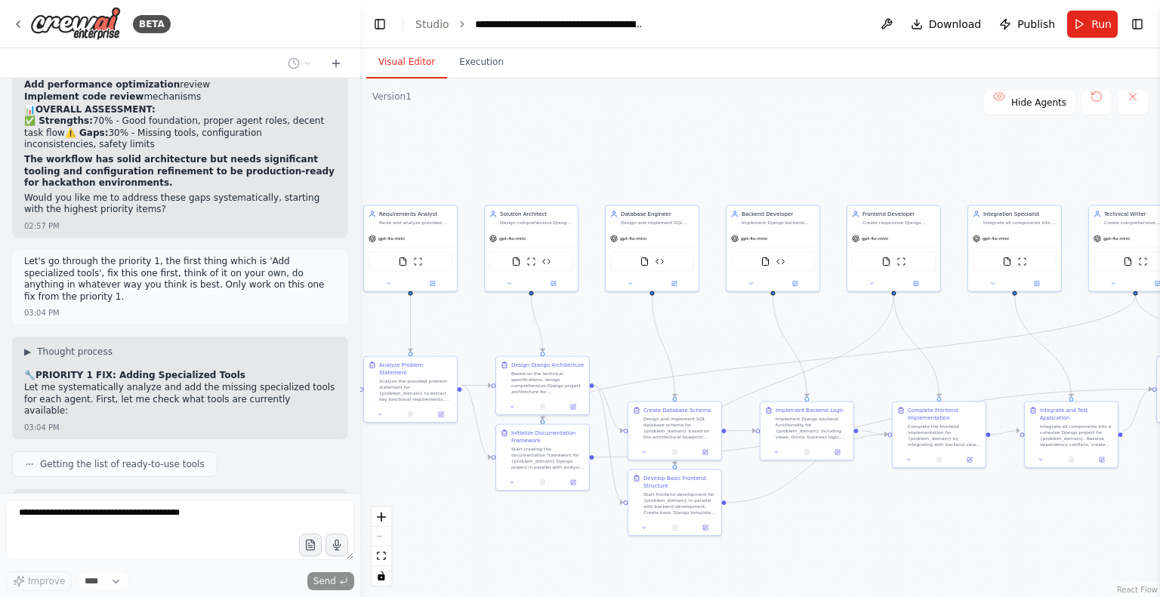
drag, startPoint x: 818, startPoint y: 224, endPoint x: 640, endPoint y: 35, distance: 259.7
click at [640, 35] on main "**********" at bounding box center [760, 298] width 800 height 597
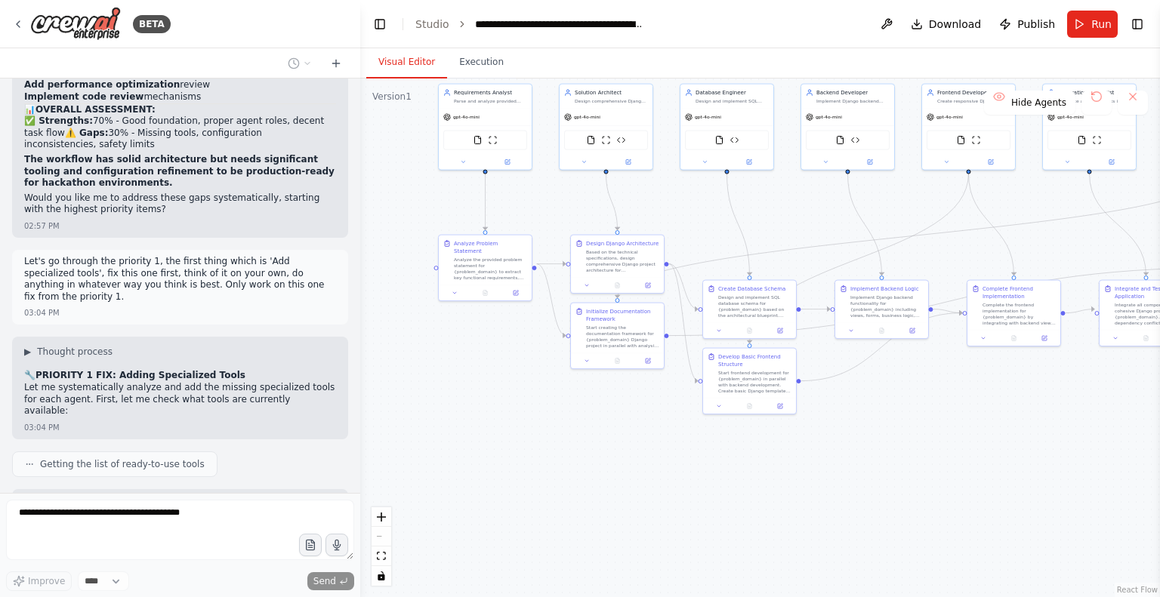
drag, startPoint x: 786, startPoint y: 146, endPoint x: 860, endPoint y: 25, distance: 141.7
click at [860, 25] on main "**********" at bounding box center [760, 298] width 800 height 597
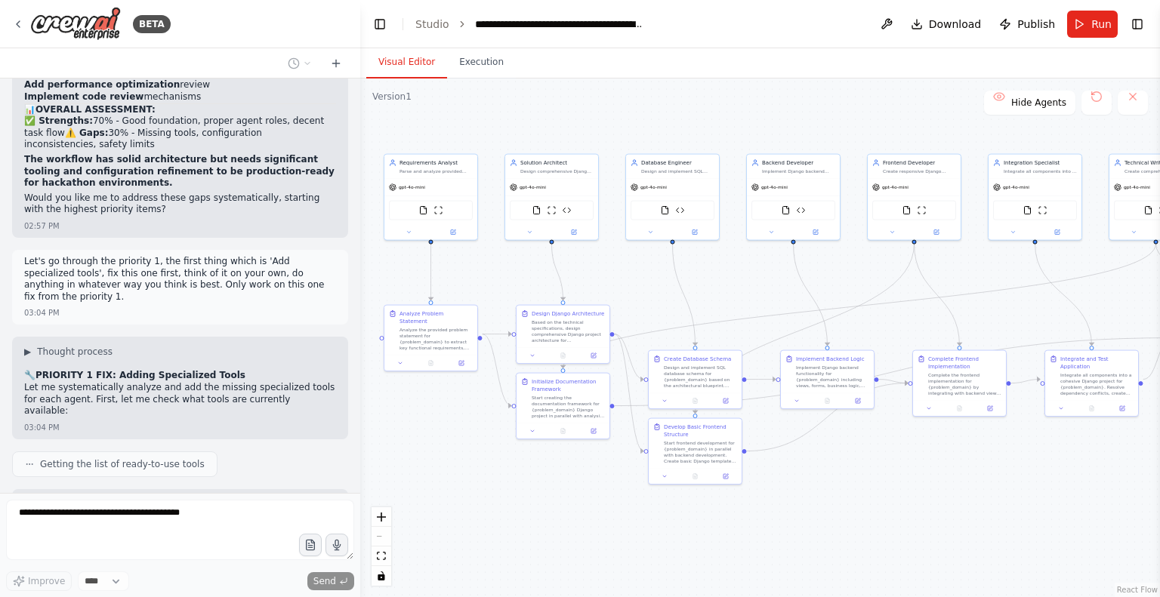
drag, startPoint x: 909, startPoint y: 480, endPoint x: 876, endPoint y: 543, distance: 71.0
click at [876, 543] on div ".deletable-edge-delete-btn { width: 20px; height: 20px; border: 0px solid #ffff…" at bounding box center [760, 338] width 800 height 519
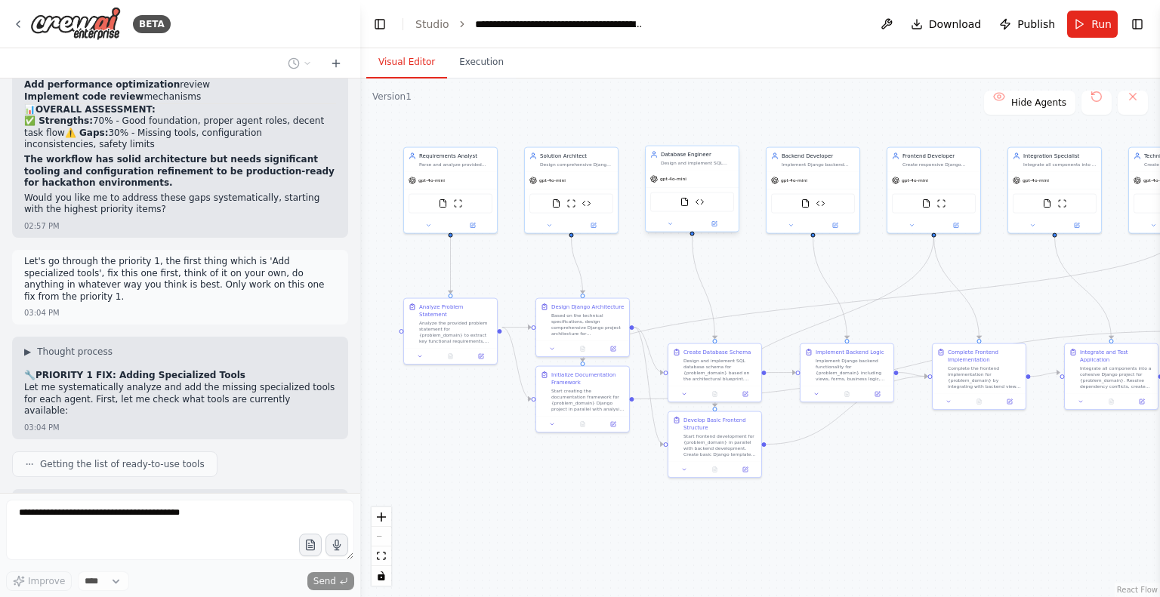
click at [668, 231] on div "Database Engineer Design and implement SQL database schema based on architectur…" at bounding box center [692, 189] width 94 height 87
click at [671, 229] on div at bounding box center [692, 224] width 93 height 15
click at [887, 586] on div ".deletable-edge-delete-btn { width: 20px; height: 20px; border: 0px solid #ffff…" at bounding box center [760, 338] width 800 height 519
click at [550, 224] on icon at bounding box center [549, 224] width 6 height 6
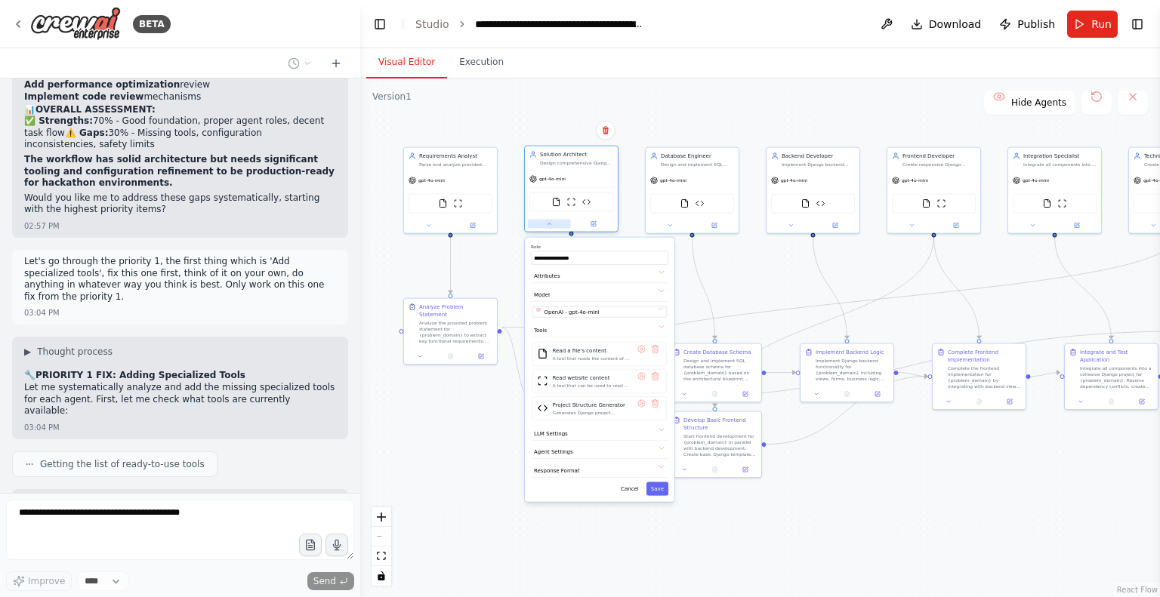
click at [550, 221] on icon at bounding box center [549, 224] width 6 height 6
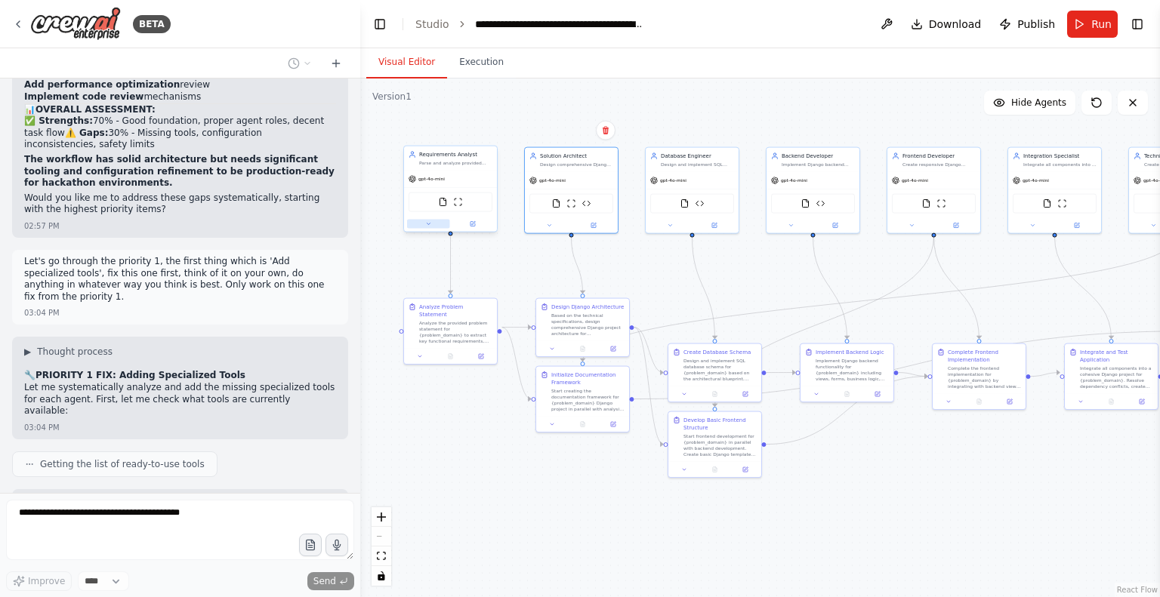
click at [429, 221] on icon at bounding box center [428, 224] width 6 height 6
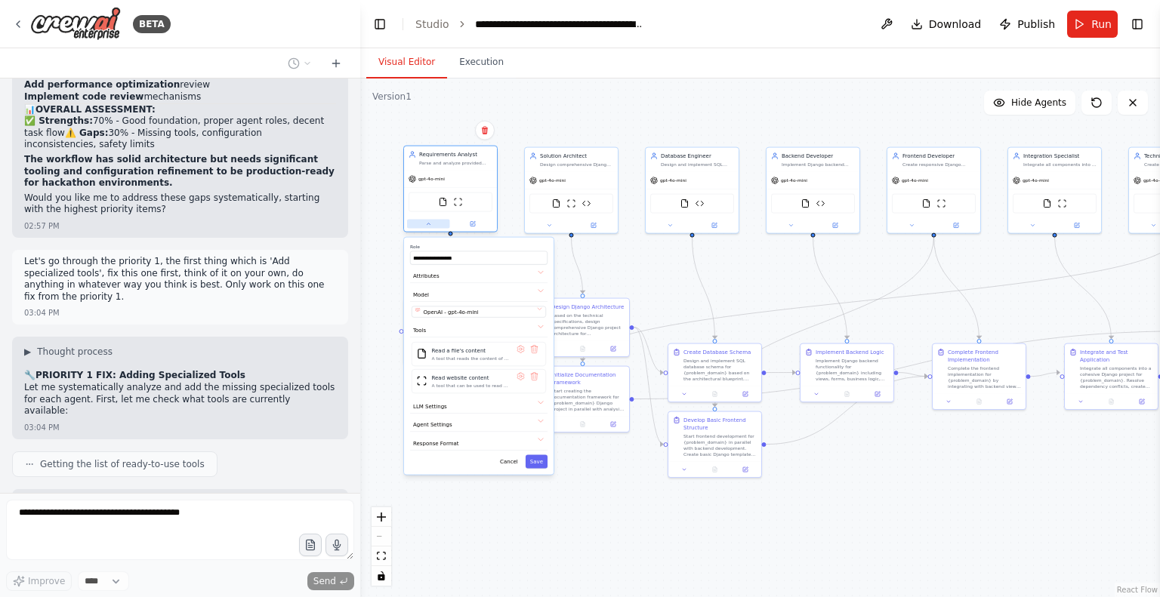
click at [429, 221] on icon at bounding box center [428, 224] width 6 height 6
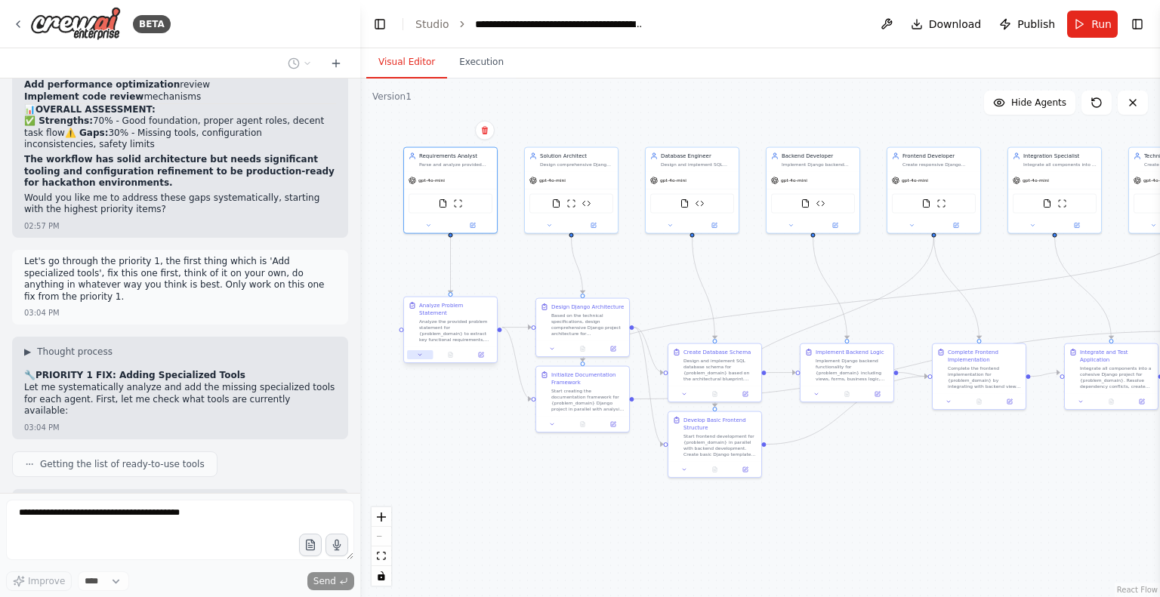
click at [417, 352] on icon at bounding box center [420, 355] width 6 height 6
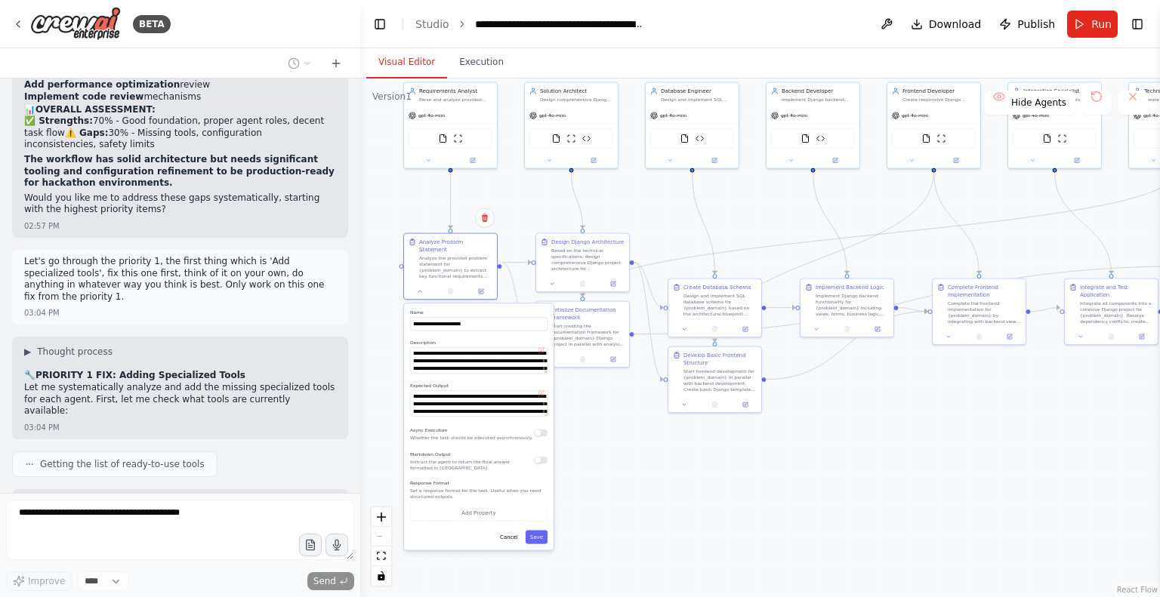
drag, startPoint x: 592, startPoint y: 557, endPoint x: 592, endPoint y: 492, distance: 65.7
click at [592, 492] on div ".deletable-edge-delete-btn { width: 20px; height: 20px; border: 0px solid #ffff…" at bounding box center [760, 338] width 800 height 519
click at [514, 535] on div "**********" at bounding box center [479, 426] width 150 height 247
click at [512, 530] on button "Cancel" at bounding box center [508, 537] width 27 height 14
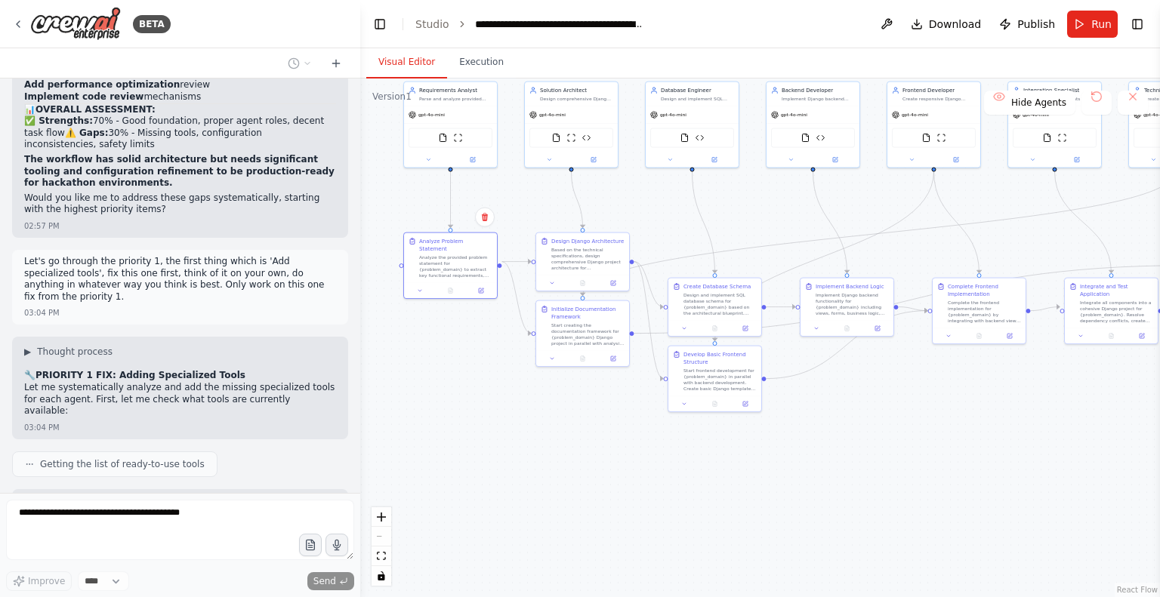
click at [580, 491] on div ".deletable-edge-delete-btn { width: 20px; height: 20px; border: 0px solid #ffff…" at bounding box center [760, 338] width 800 height 519
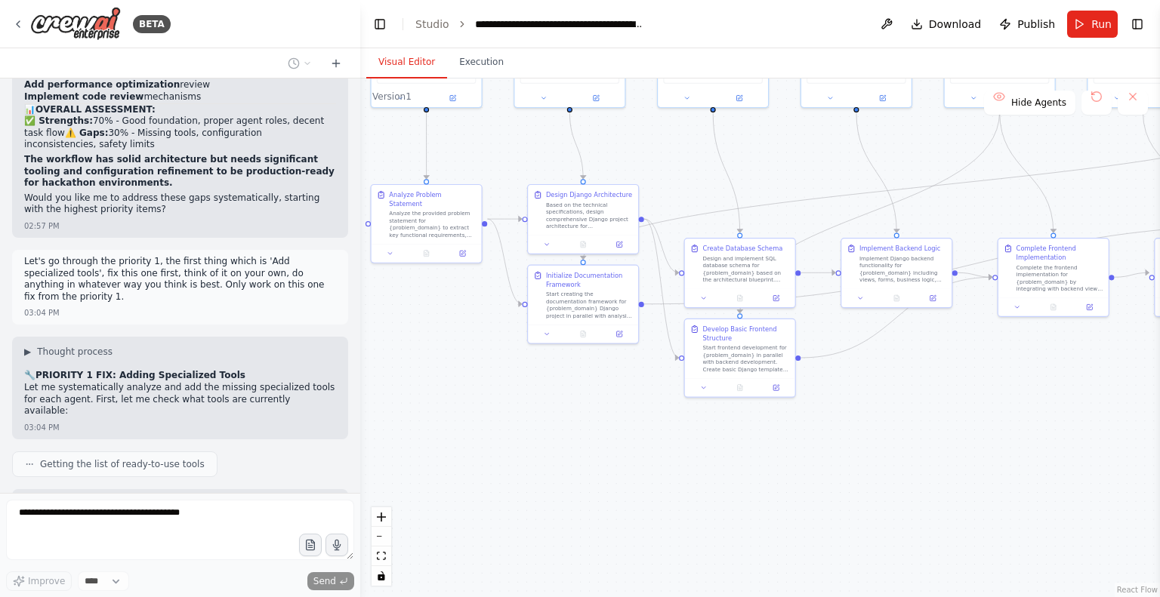
click at [580, 491] on div ".deletable-edge-delete-btn { width: 20px; height: 20px; border: 0px solid #ffff…" at bounding box center [760, 338] width 800 height 519
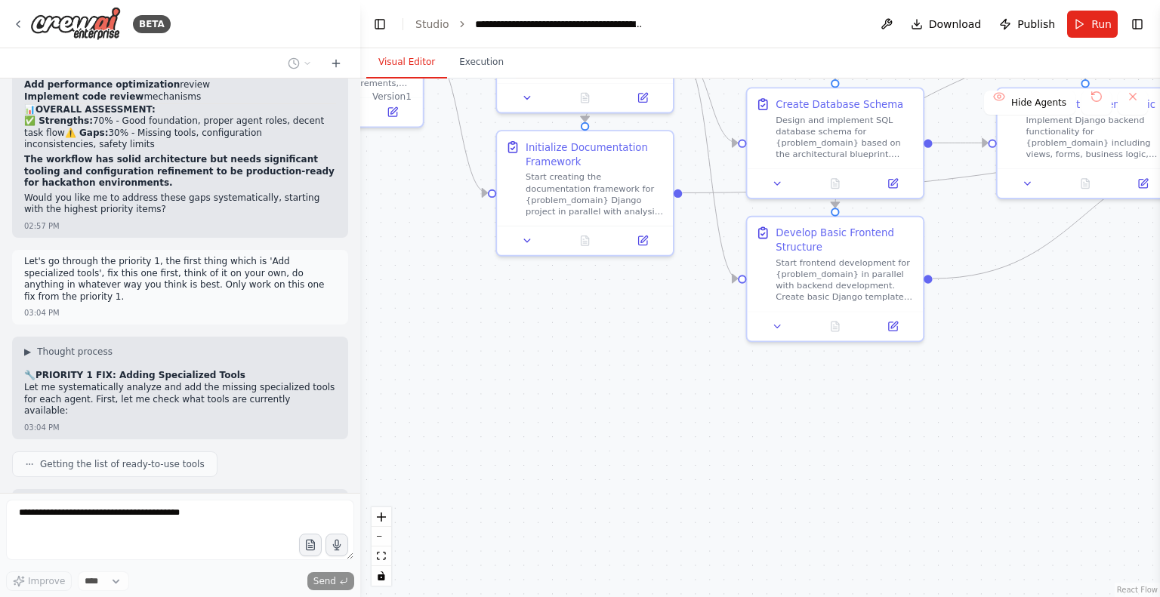
click at [580, 491] on div ".deletable-edge-delete-btn { width: 20px; height: 20px; border: 0px solid #ffff…" at bounding box center [760, 338] width 800 height 519
click at [524, 434] on div ".deletable-edge-delete-btn { width: 20px; height: 20px; border: 0px solid #ffff…" at bounding box center [760, 338] width 800 height 519
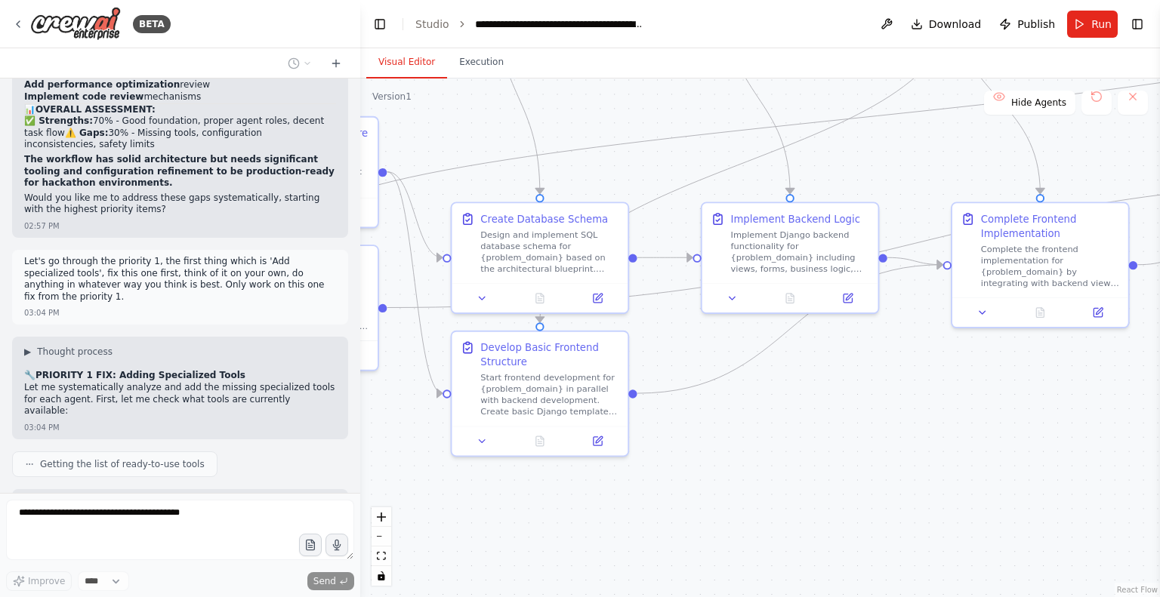
drag, startPoint x: 605, startPoint y: 383, endPoint x: 264, endPoint y: 440, distance: 346.2
click at [264, 440] on div "BETA CrewAI Multi-Agent Django Development Workflow Overview Create a multi-age…" at bounding box center [580, 298] width 1160 height 597
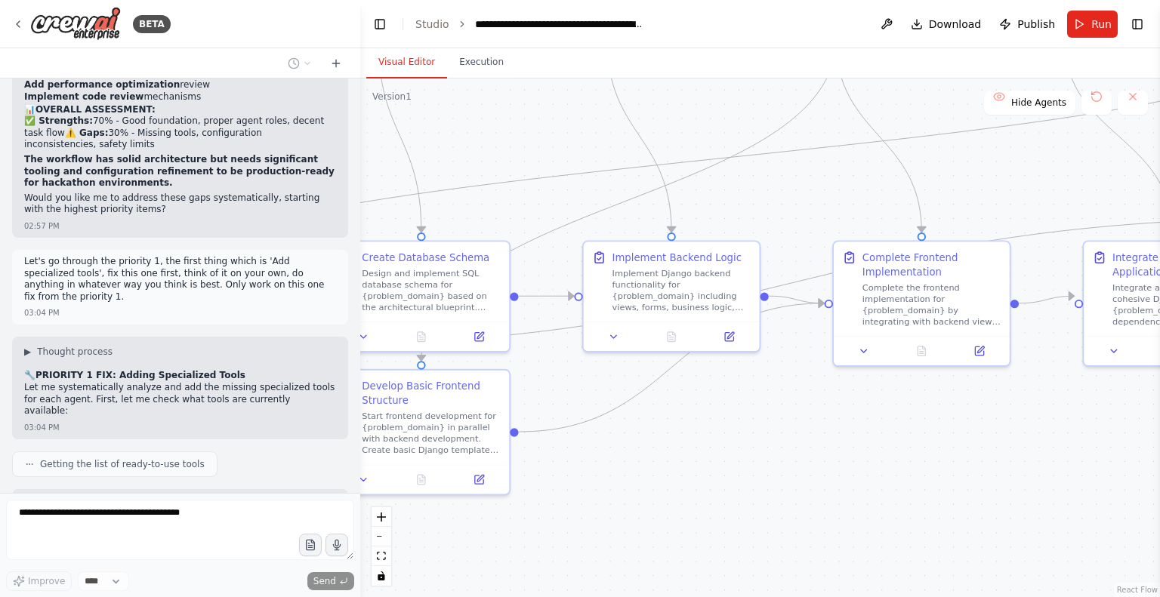
drag, startPoint x: 825, startPoint y: 365, endPoint x: 655, endPoint y: 633, distance: 317.4
click at [655, 597] on html "BETA CrewAI Multi-Agent Django Development Workflow Overview Create a multi-age…" at bounding box center [580, 298] width 1160 height 597
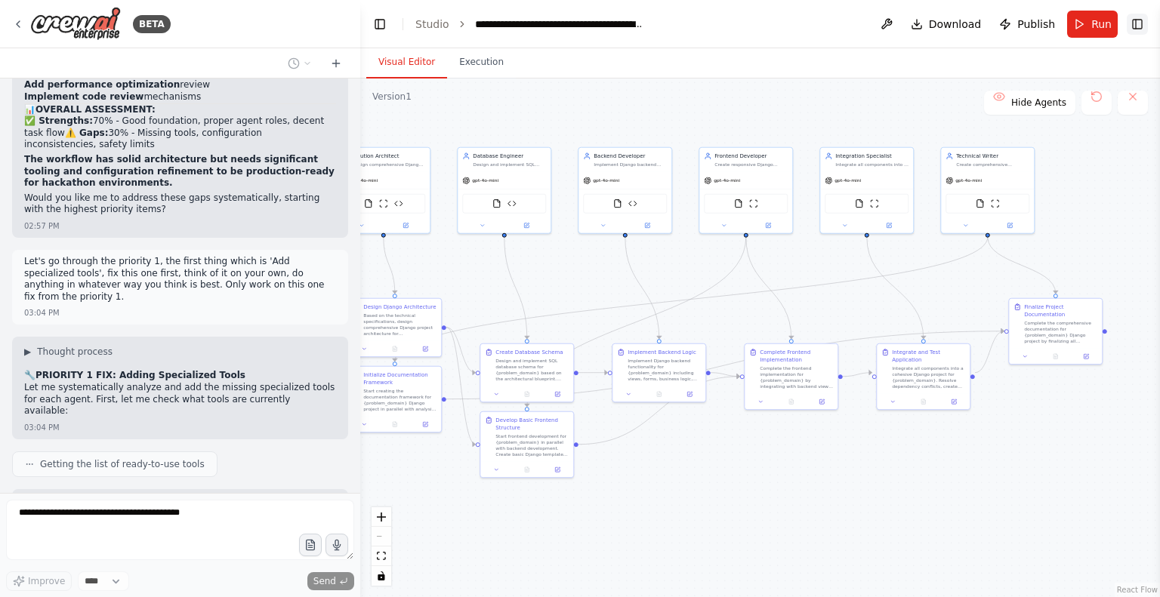
click at [1133, 20] on button "Toggle Right Sidebar" at bounding box center [1137, 24] width 21 height 21
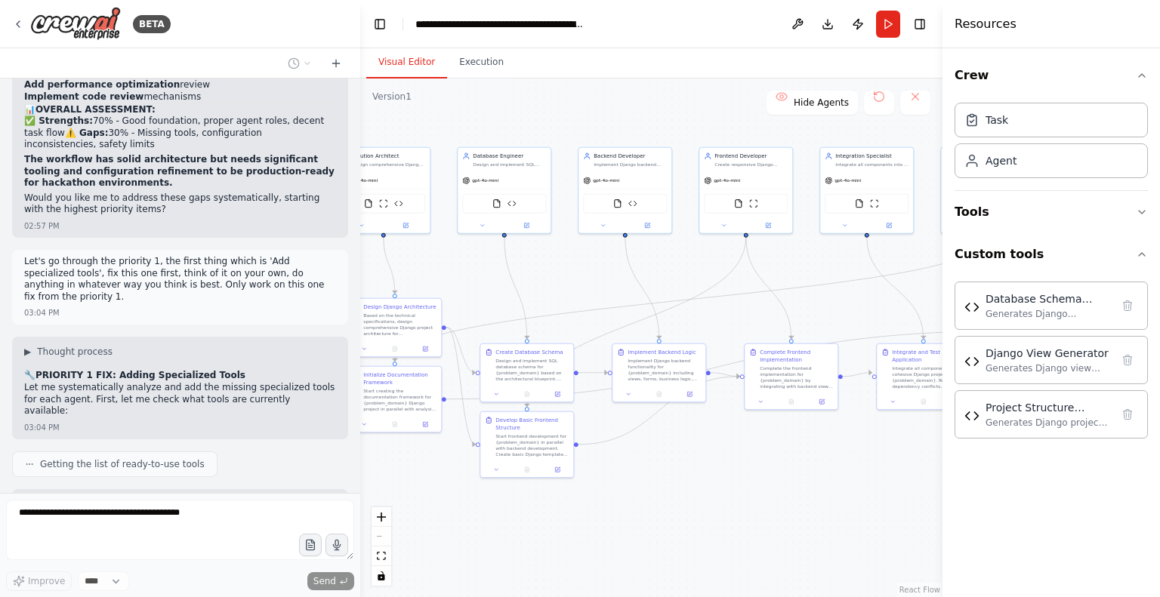
click at [787, 548] on div ".deletable-edge-delete-btn { width: 20px; height: 20px; border: 0px solid #ffff…" at bounding box center [651, 338] width 582 height 519
click at [606, 225] on button at bounding box center [603, 224] width 43 height 9
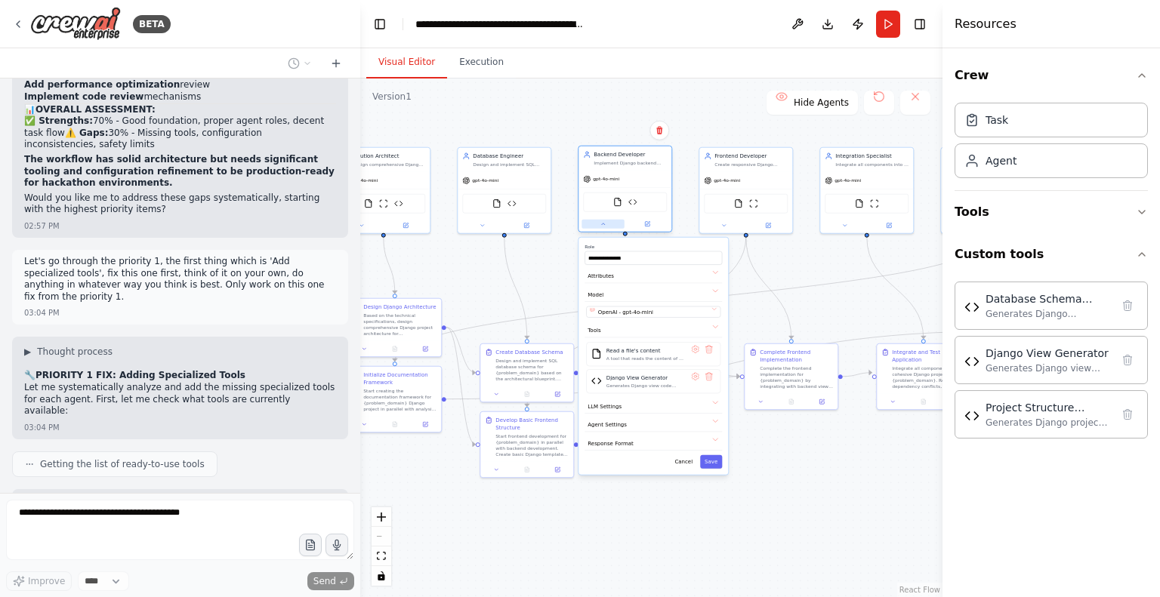
click at [606, 225] on button at bounding box center [603, 224] width 43 height 9
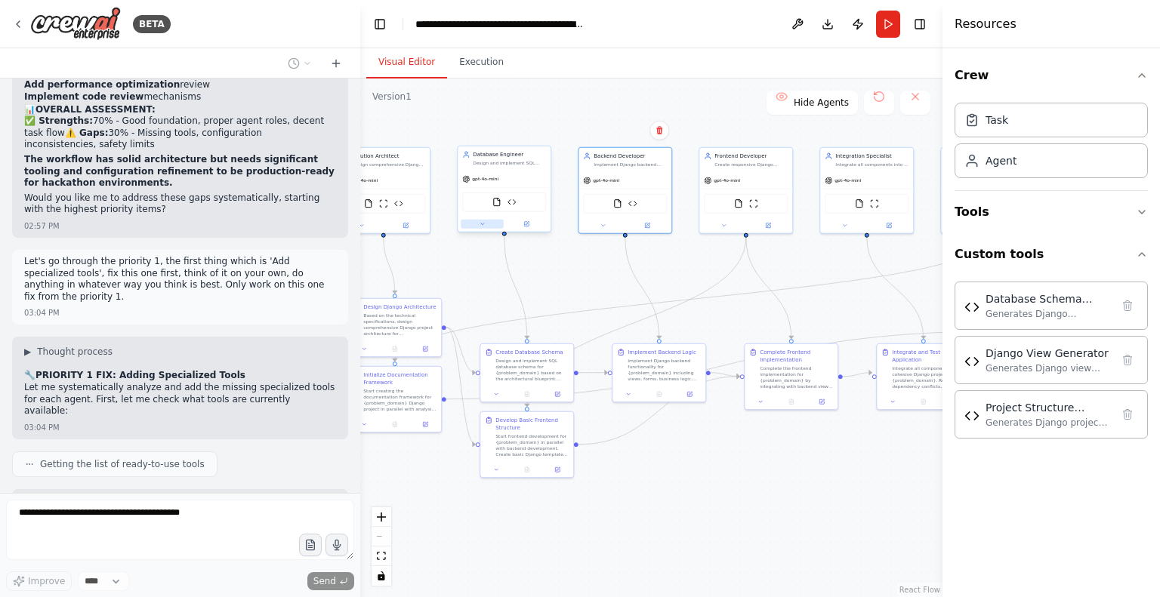
click at [483, 227] on button at bounding box center [482, 224] width 43 height 9
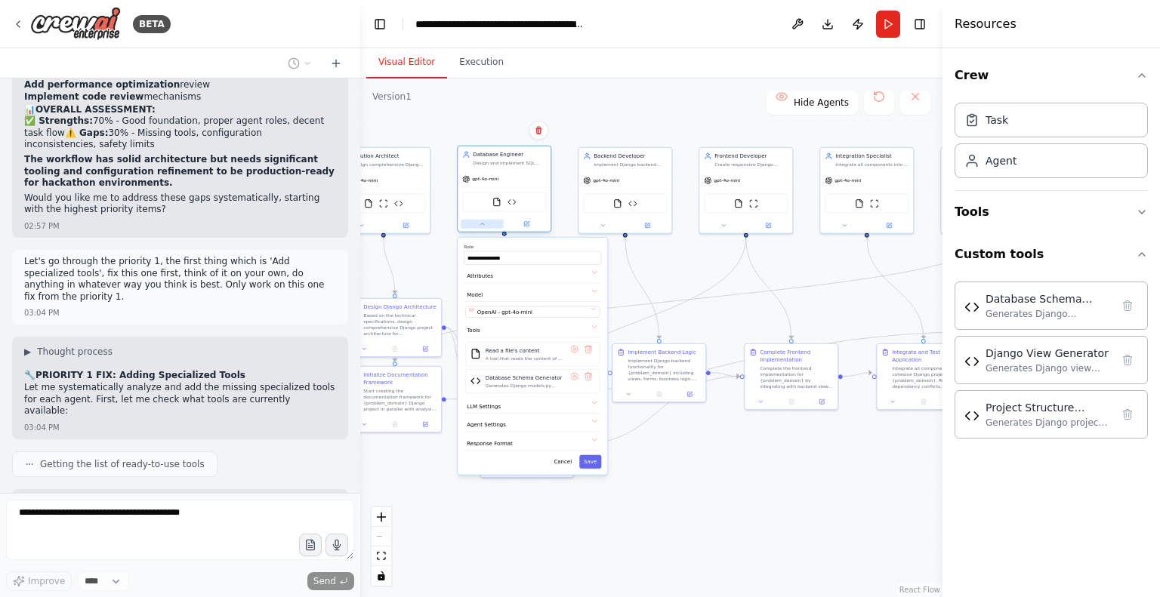
click at [483, 227] on button at bounding box center [482, 224] width 43 height 9
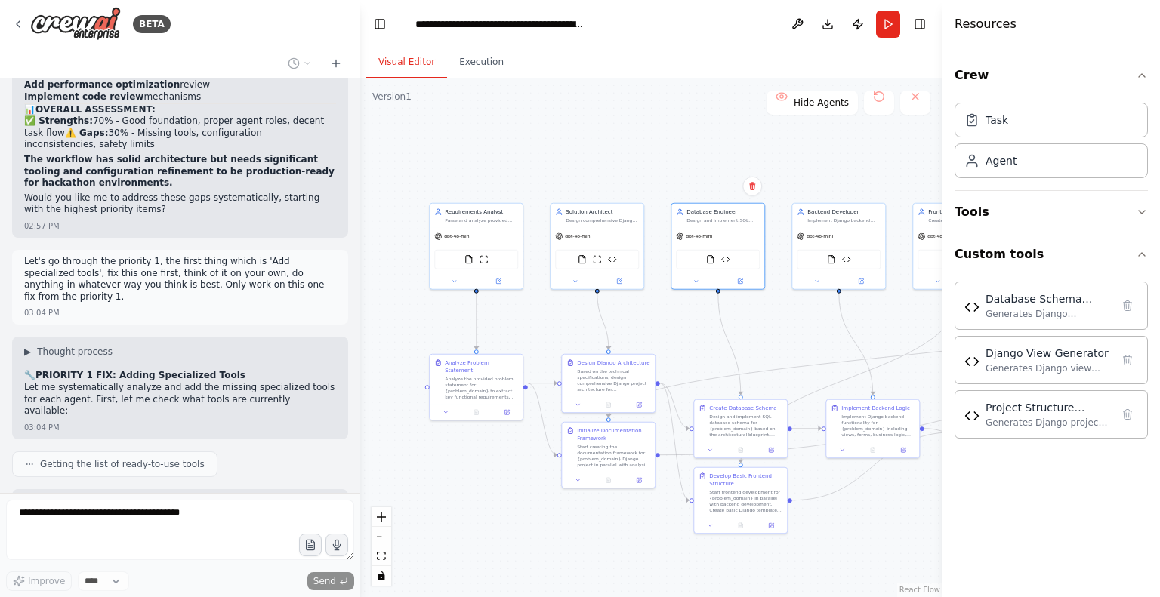
drag, startPoint x: 540, startPoint y: 270, endPoint x: 750, endPoint y: 323, distance: 216.5
click at [750, 323] on div ".deletable-edge-delete-btn { width: 20px; height: 20px; border: 0px solid #ffff…" at bounding box center [651, 338] width 582 height 519
click at [925, 26] on button "Toggle Right Sidebar" at bounding box center [919, 24] width 21 height 21
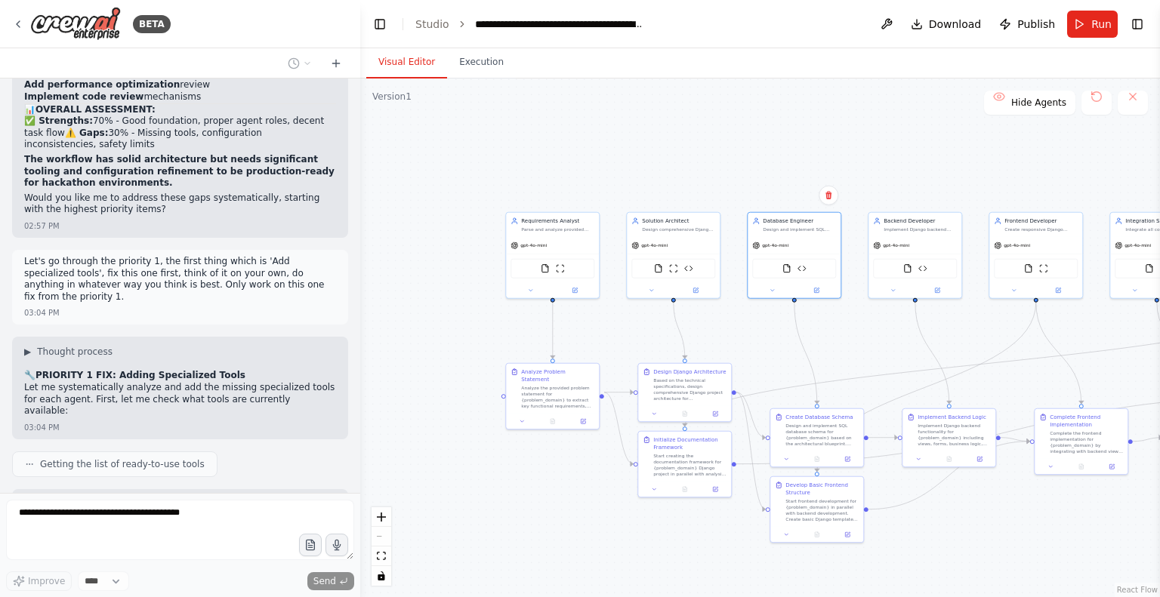
drag, startPoint x: 642, startPoint y: 150, endPoint x: 722, endPoint y: 162, distance: 81.0
click at [722, 162] on div ".deletable-edge-delete-btn { width: 20px; height: 20px; border: 0px solid #ffff…" at bounding box center [760, 338] width 800 height 519
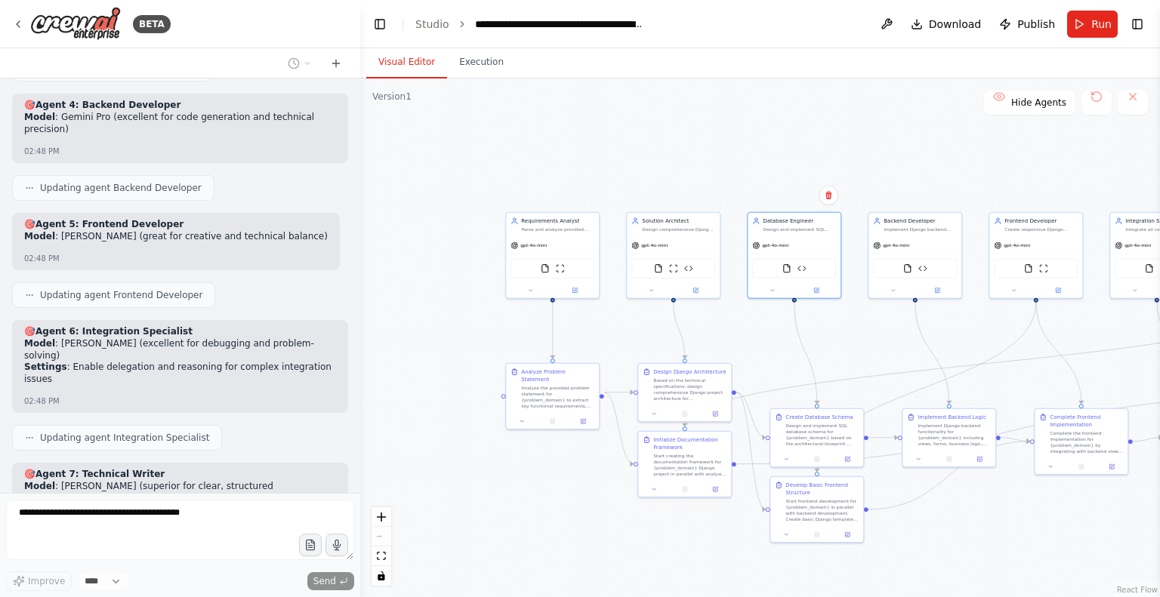
scroll to position [14939, 0]
drag, startPoint x: 109, startPoint y: 412, endPoint x: 172, endPoint y: 431, distance: 66.4
drag, startPoint x: 172, startPoint y: 431, endPoint x: 205, endPoint y: 440, distance: 34.4
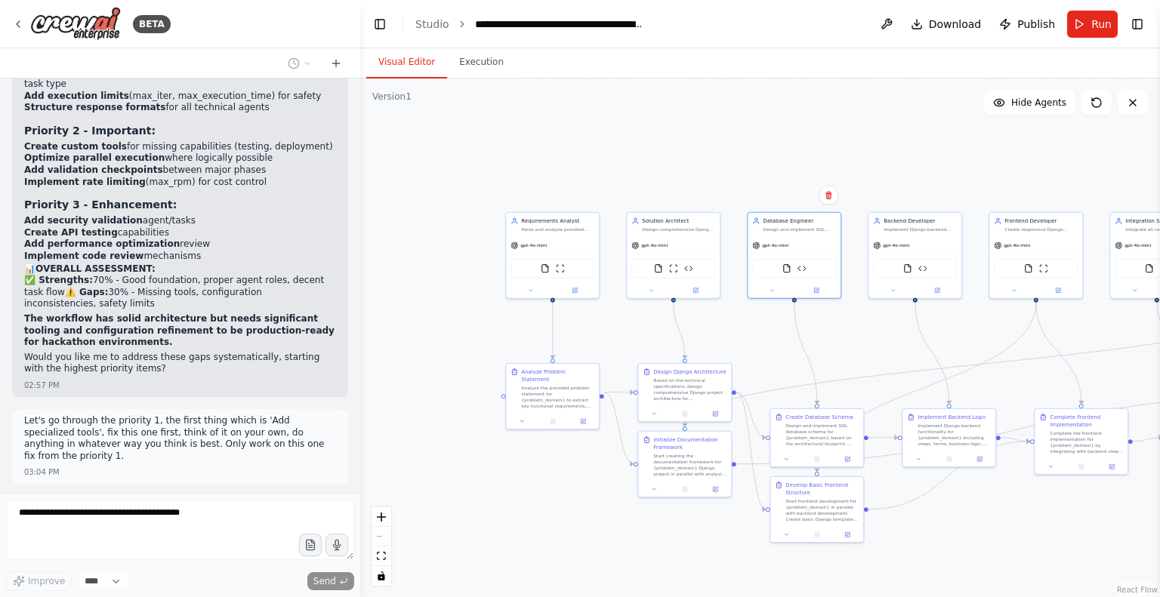
scroll to position [17962, 0]
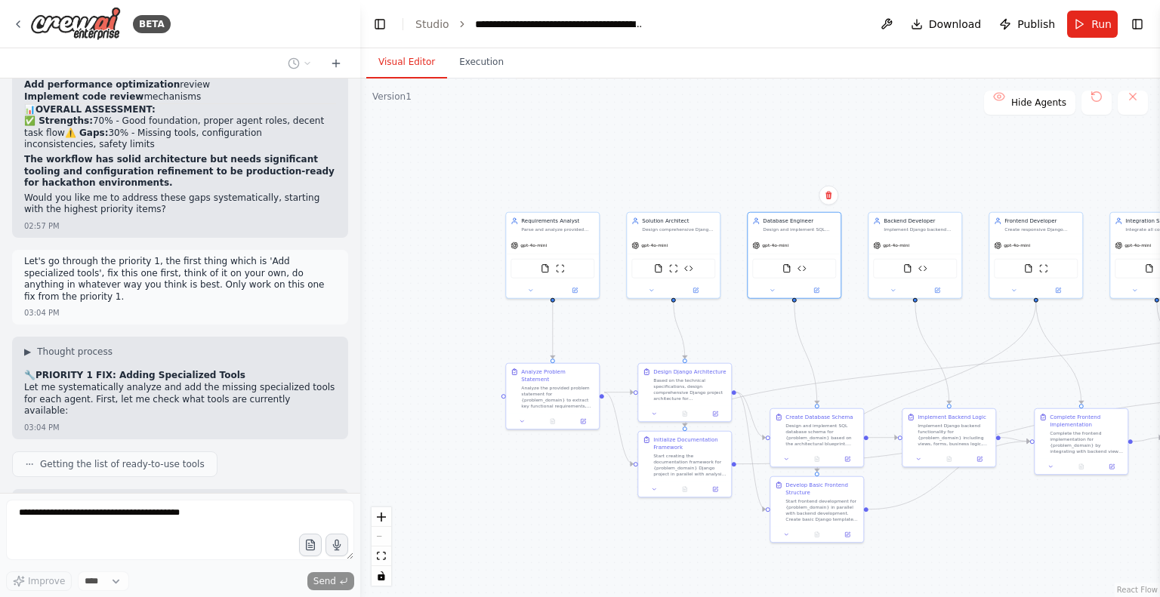
drag, startPoint x: 721, startPoint y: 174, endPoint x: 554, endPoint y: 155, distance: 167.2
click at [554, 155] on div ".deletable-edge-delete-btn { width: 20px; height: 20px; border: 0px solid #ffff…" at bounding box center [760, 338] width 800 height 519
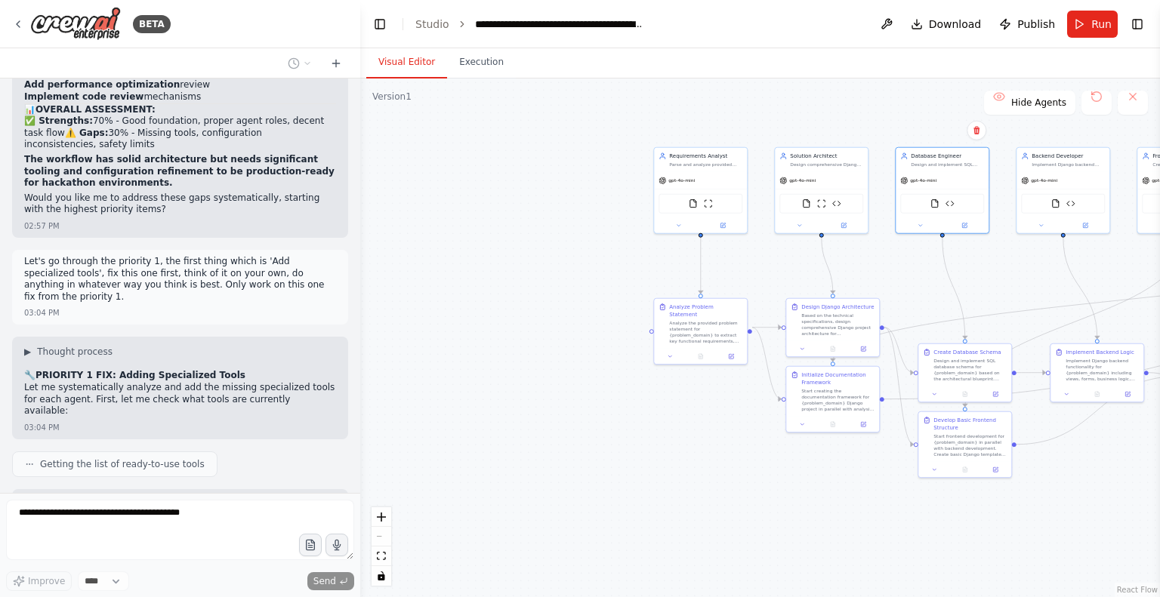
drag, startPoint x: 554, startPoint y: 155, endPoint x: 866, endPoint y: 112, distance: 314.1
click at [866, 112] on div ".deletable-edge-delete-btn { width: 20px; height: 20px; border: 0px solid #ffff…" at bounding box center [760, 338] width 800 height 519
click at [674, 226] on icon at bounding box center [676, 227] width 6 height 6
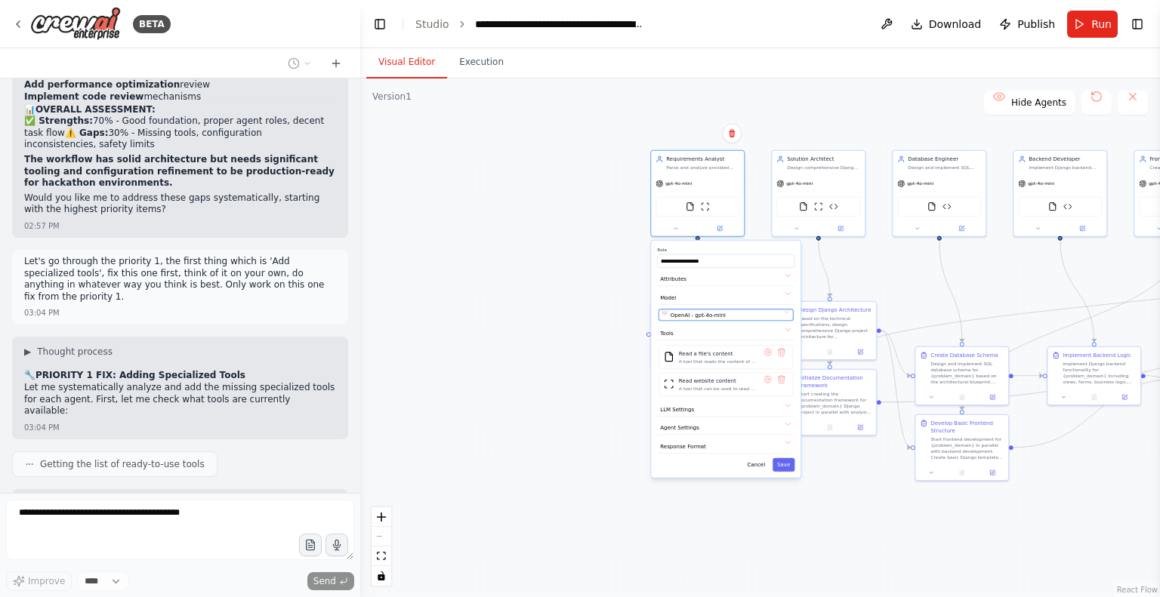
click at [785, 312] on button "OpenAI - gpt-4o-mini" at bounding box center [726, 315] width 134 height 11
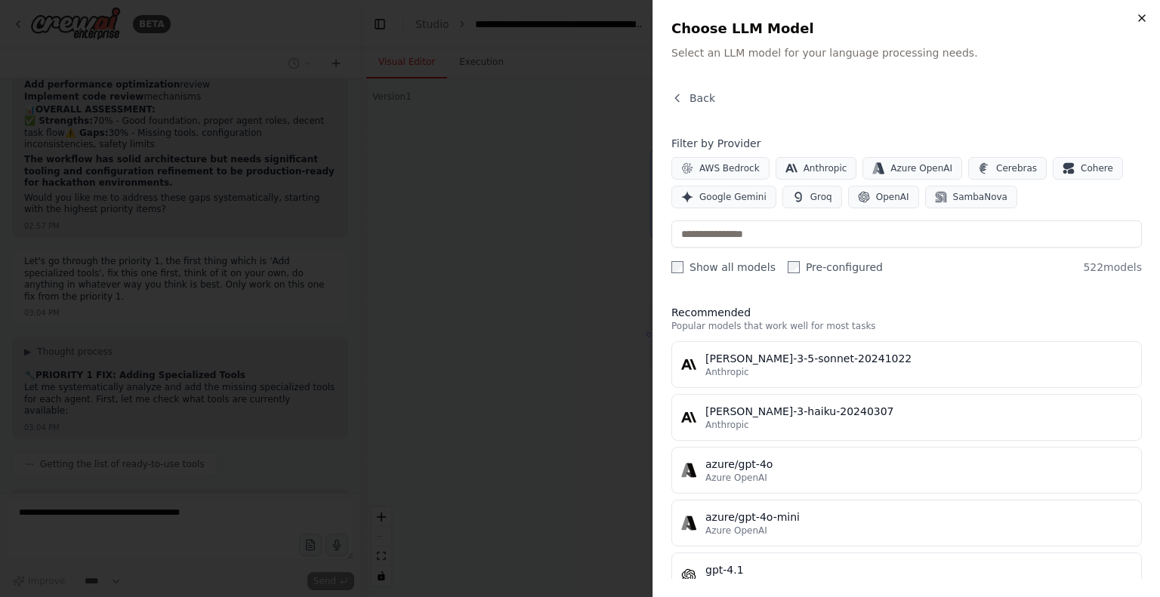
click at [1139, 19] on icon "button" at bounding box center [1142, 18] width 12 height 12
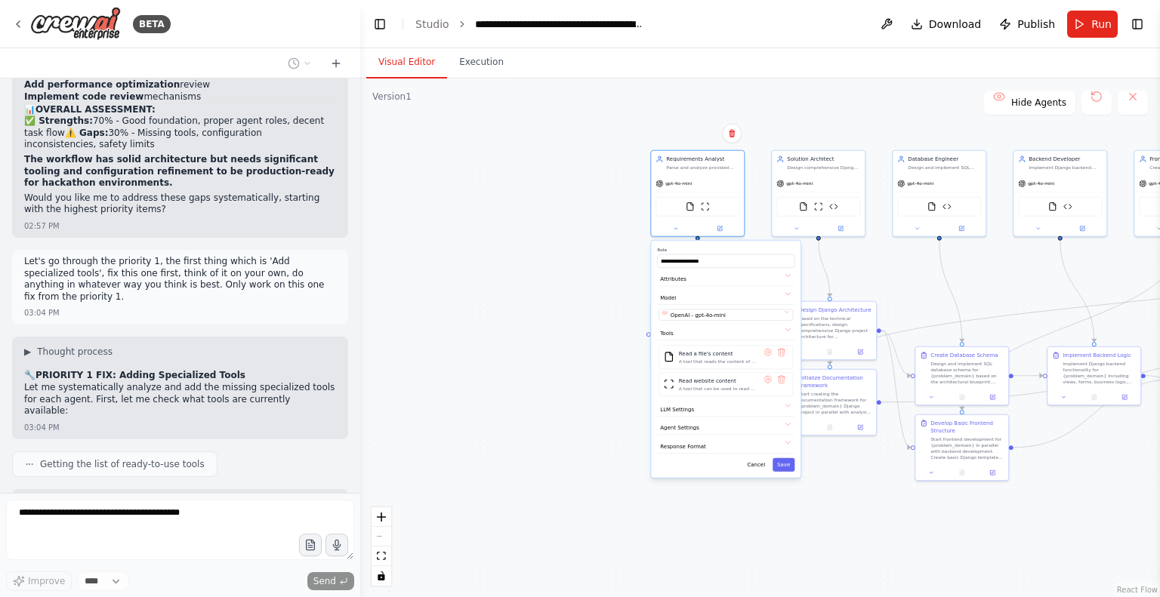
click at [553, 264] on div ".deletable-edge-delete-btn { width: 20px; height: 20px; border: 0px solid #ffff…" at bounding box center [760, 338] width 800 height 519
click at [629, 447] on div ".deletable-edge-delete-btn { width: 20px; height: 20px; border: 0px solid #ffff…" at bounding box center [760, 338] width 800 height 519
click at [757, 461] on button "Cancel" at bounding box center [755, 465] width 27 height 14
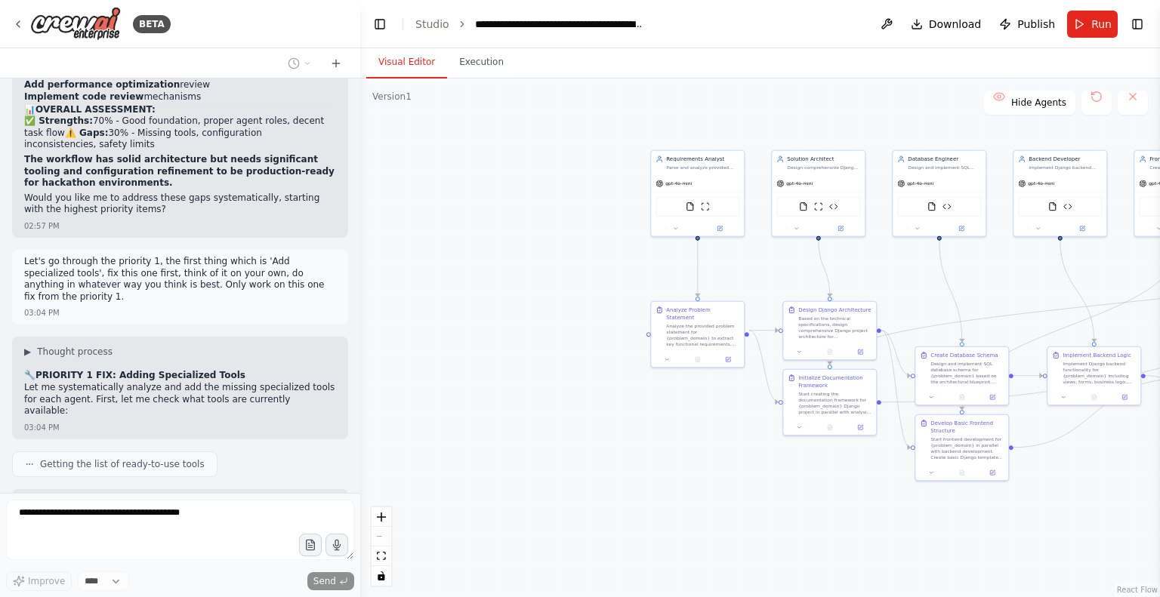
click at [402, 187] on div ".deletable-edge-delete-btn { width: 20px; height: 20px; border: 0px solid #ffff…" at bounding box center [760, 338] width 800 height 519
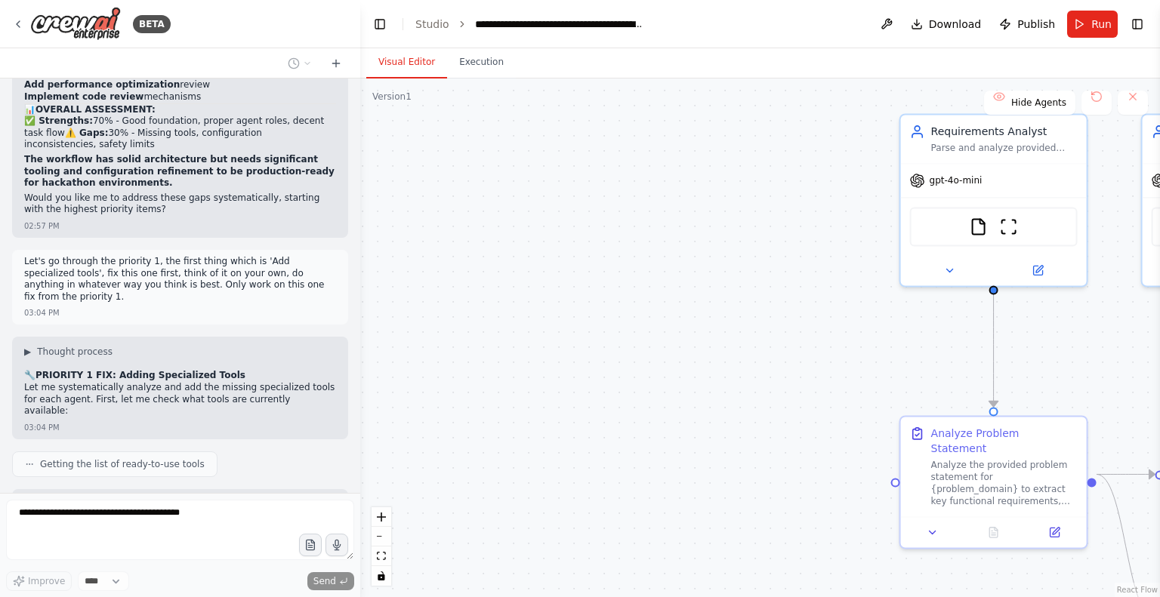
click at [402, 187] on div ".deletable-edge-delete-btn { width: 20px; height: 20px; border: 0px solid #ffff…" at bounding box center [760, 338] width 800 height 519
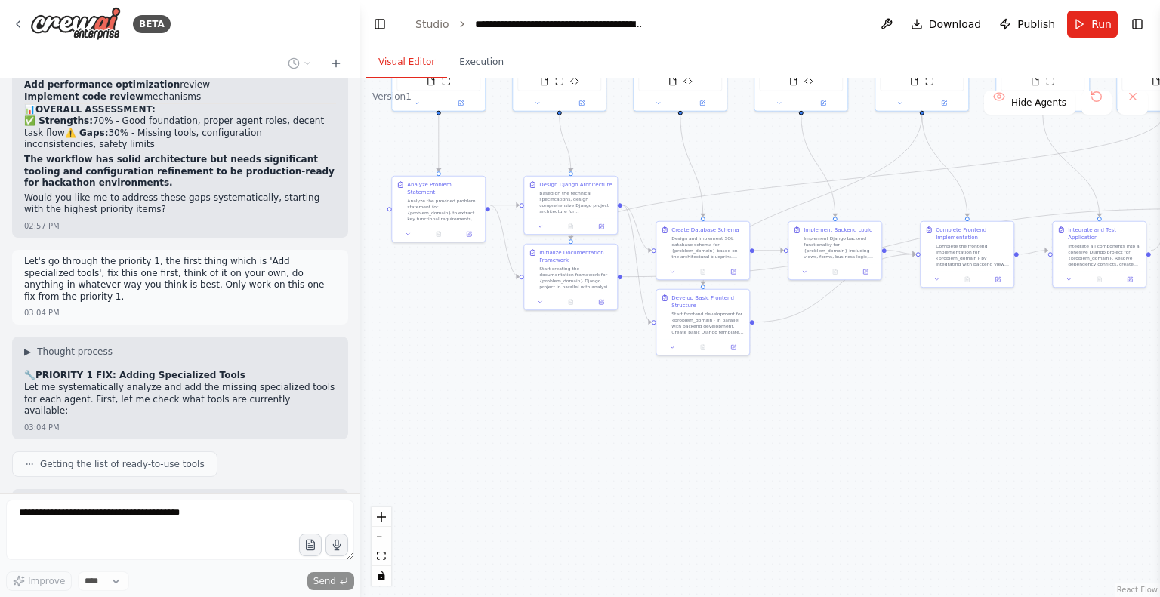
drag, startPoint x: 747, startPoint y: 513, endPoint x: 439, endPoint y: 329, distance: 358.7
click at [439, 329] on div ".deletable-edge-delete-btn { width: 20px; height: 20px; border: 0px solid #ffff…" at bounding box center [760, 338] width 800 height 519
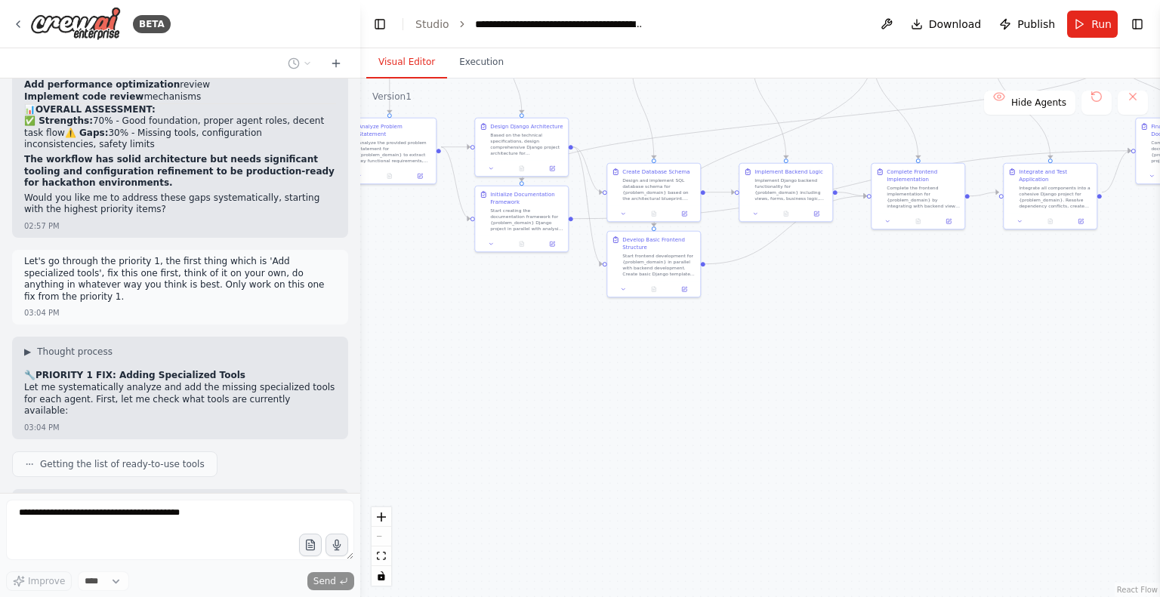
drag, startPoint x: 872, startPoint y: 478, endPoint x: 764, endPoint y: 516, distance: 113.7
click at [764, 516] on div ".deletable-edge-delete-btn { width: 20px; height: 20px; border: 0px solid #ffff…" at bounding box center [760, 338] width 800 height 519
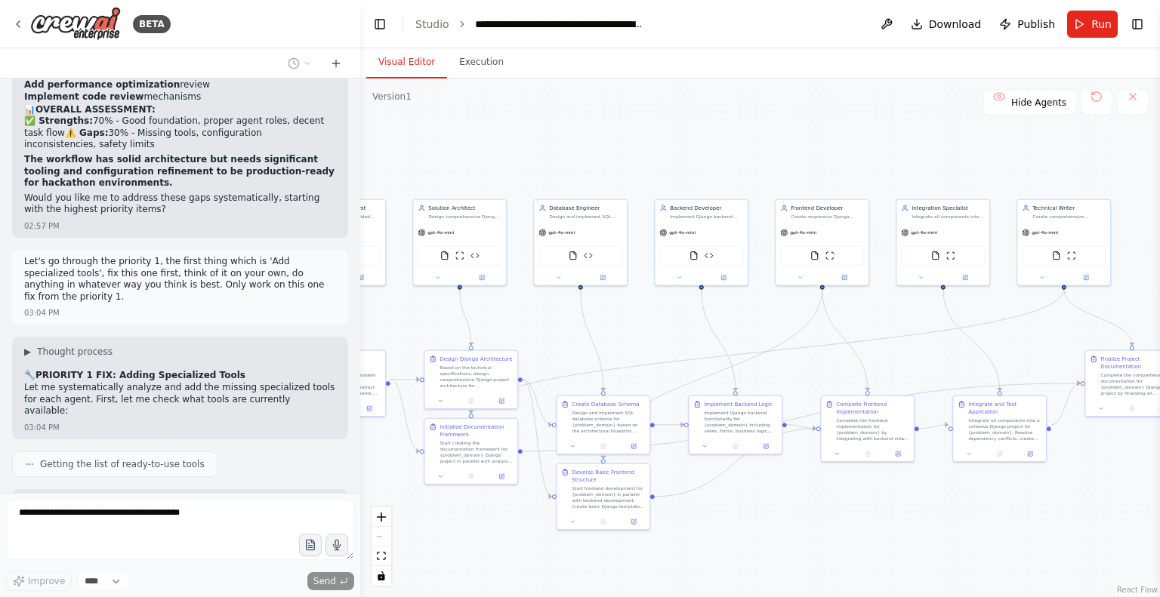
drag, startPoint x: 1091, startPoint y: 393, endPoint x: 1159, endPoint y: 498, distance: 125.7
click at [1159, 498] on div "BETA CrewAI Multi-Agent Django Development Workflow Overview Create a multi-age…" at bounding box center [580, 298] width 1160 height 597
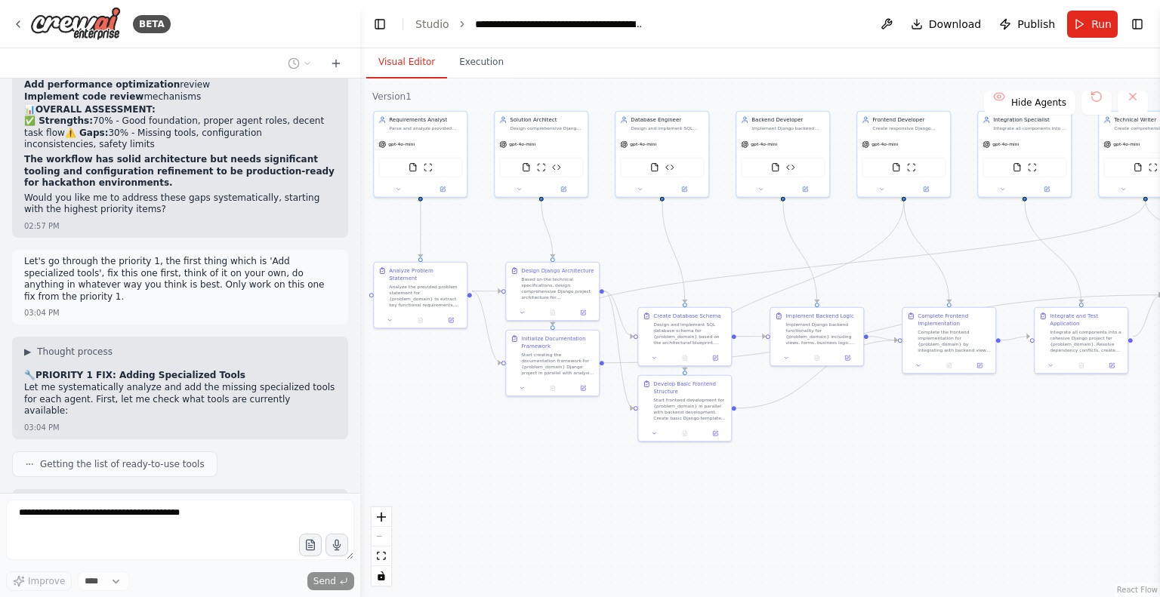
drag, startPoint x: 851, startPoint y: 414, endPoint x: 919, endPoint y: 418, distance: 68.1
click at [919, 418] on div ".deletable-edge-delete-btn { width: 20px; height: 20px; border: 0px solid #ffff…" at bounding box center [760, 338] width 800 height 519
drag, startPoint x: 522, startPoint y: 367, endPoint x: 736, endPoint y: 506, distance: 255.0
click at [736, 506] on div "Start creating the documentation framework for {problem_domain} Django project …" at bounding box center [770, 502] width 73 height 24
click at [520, 488] on div ".deletable-edge-delete-btn { width: 20px; height: 20px; border: 0px solid #ffff…" at bounding box center [760, 338] width 800 height 519
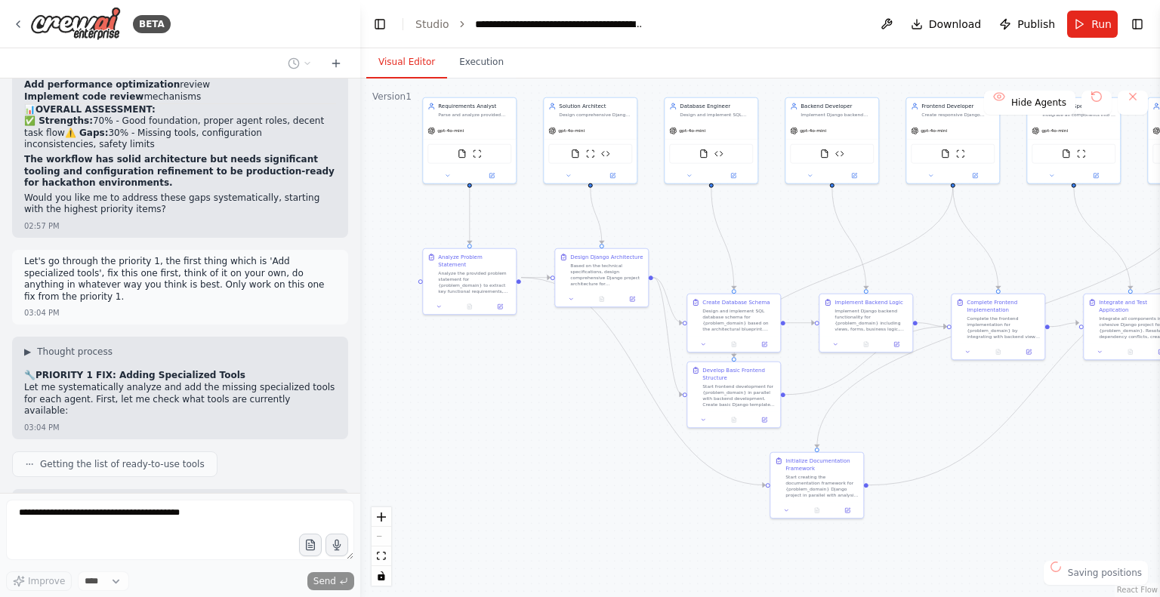
drag, startPoint x: 520, startPoint y: 488, endPoint x: 573, endPoint y: 461, distance: 59.1
click at [573, 461] on div ".deletable-edge-delete-btn { width: 20px; height: 20px; border: 0px solid #ffff…" at bounding box center [760, 338] width 800 height 519
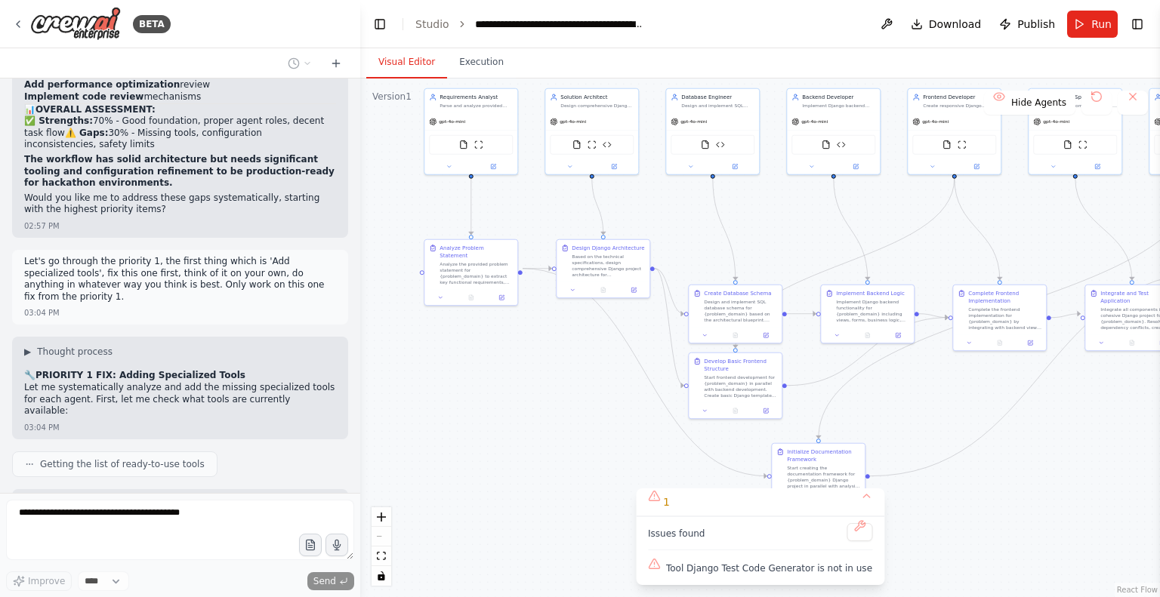
click at [569, 458] on div ".deletable-edge-delete-btn { width: 20px; height: 20px; border: 0px solid #ffff…" at bounding box center [760, 338] width 800 height 519
click at [1136, 29] on button "Toggle Right Sidebar" at bounding box center [1137, 24] width 21 height 21
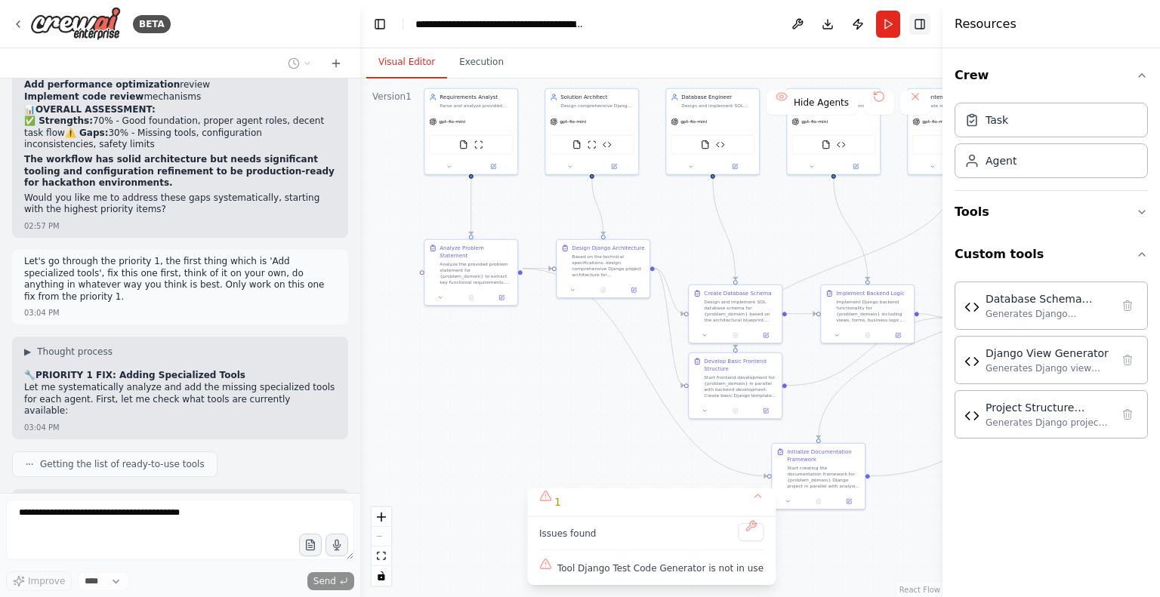
click at [919, 23] on button "Toggle Right Sidebar" at bounding box center [919, 24] width 21 height 21
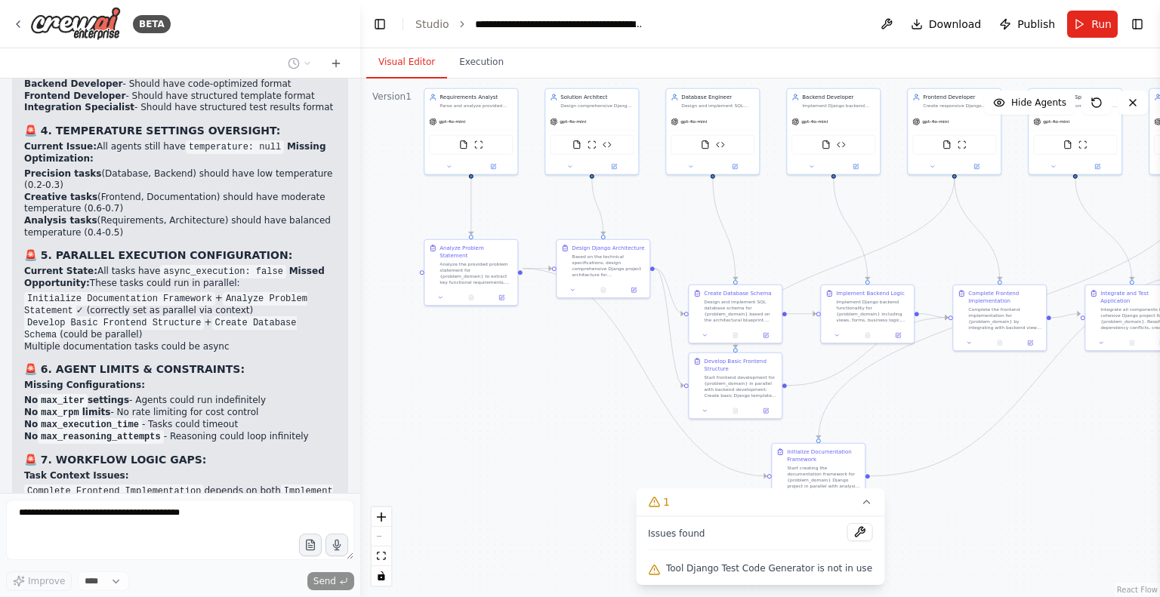
scroll to position [17022, 0]
drag, startPoint x: 24, startPoint y: 351, endPoint x: 300, endPoint y: 375, distance: 276.7
copy p "Let's go through the priority 1, the first thing which is 'Add specialized tool…"
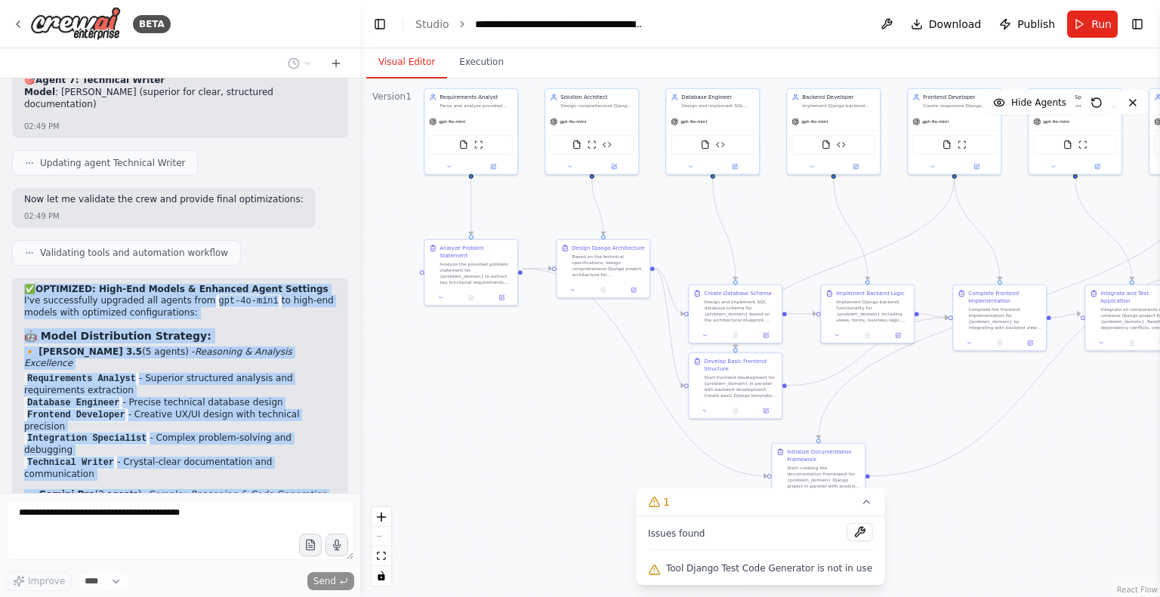
scroll to position [15426, 0]
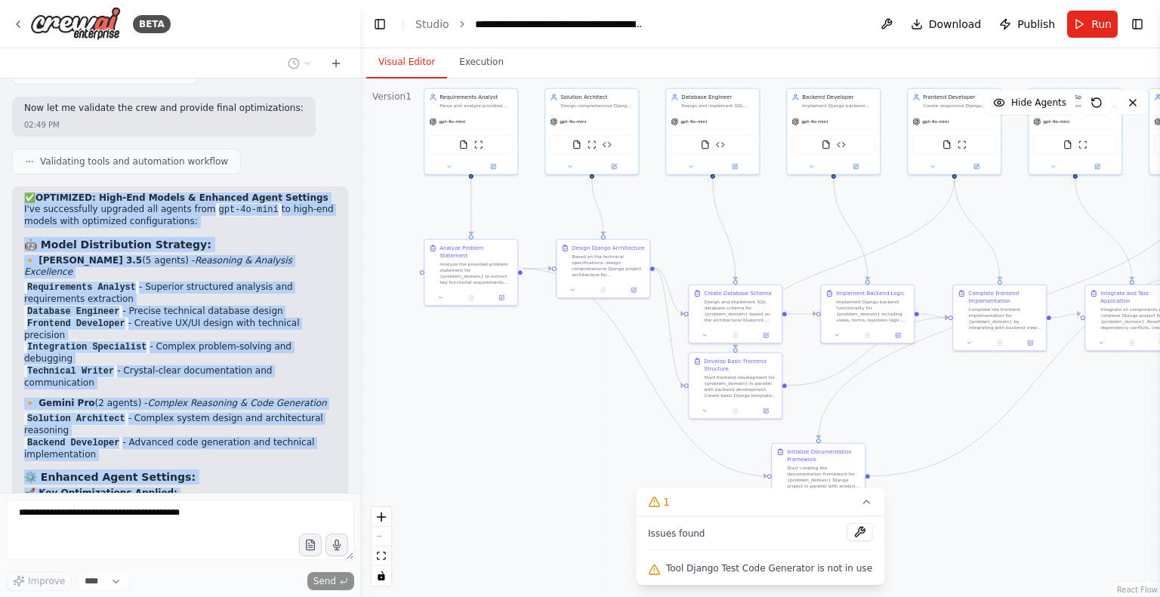
drag, startPoint x: 23, startPoint y: 187, endPoint x: 254, endPoint y: 147, distance: 233.8
click at [254, 187] on div "✅ OPTIMIZED: High-End Models & Enhanced Agent Settings I've successfully upgrad…" at bounding box center [180, 577] width 336 height 781
copy div "✅ OPTIMIZED: High-End Models & Enhanced Agent Settings I've successfully upgrad…"
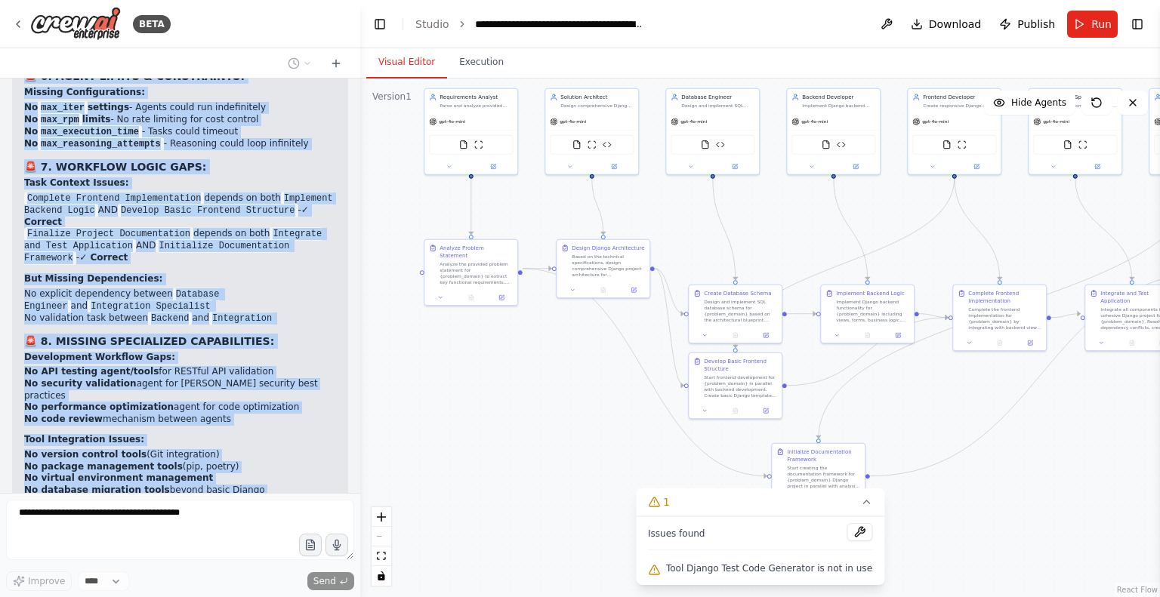
scroll to position [17962, 0]
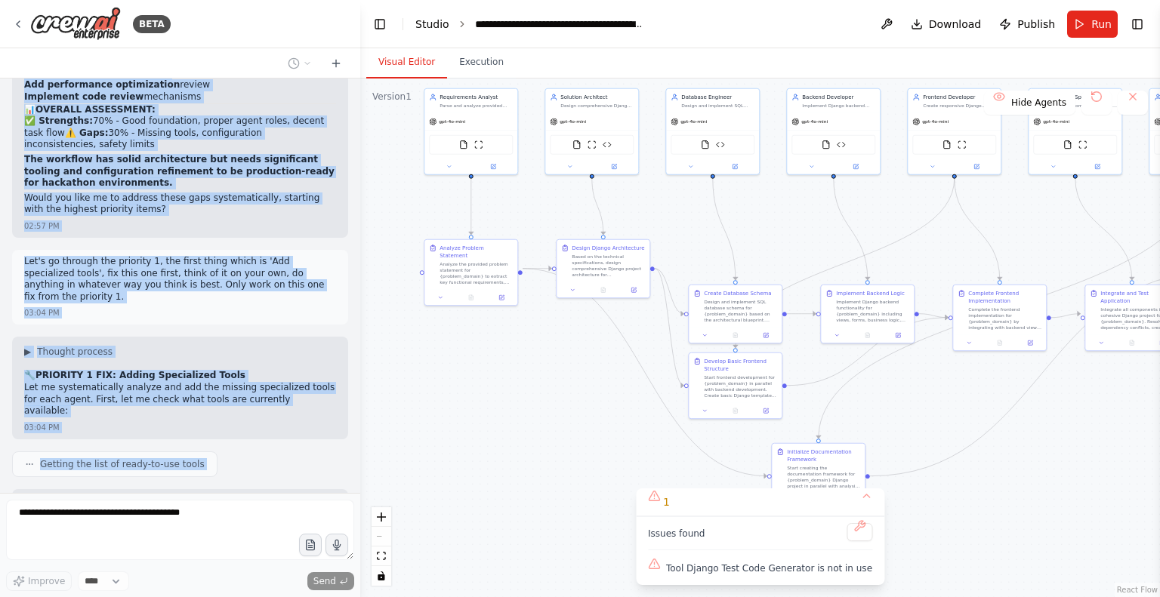
click at [430, 23] on link "Studio" at bounding box center [432, 24] width 34 height 12
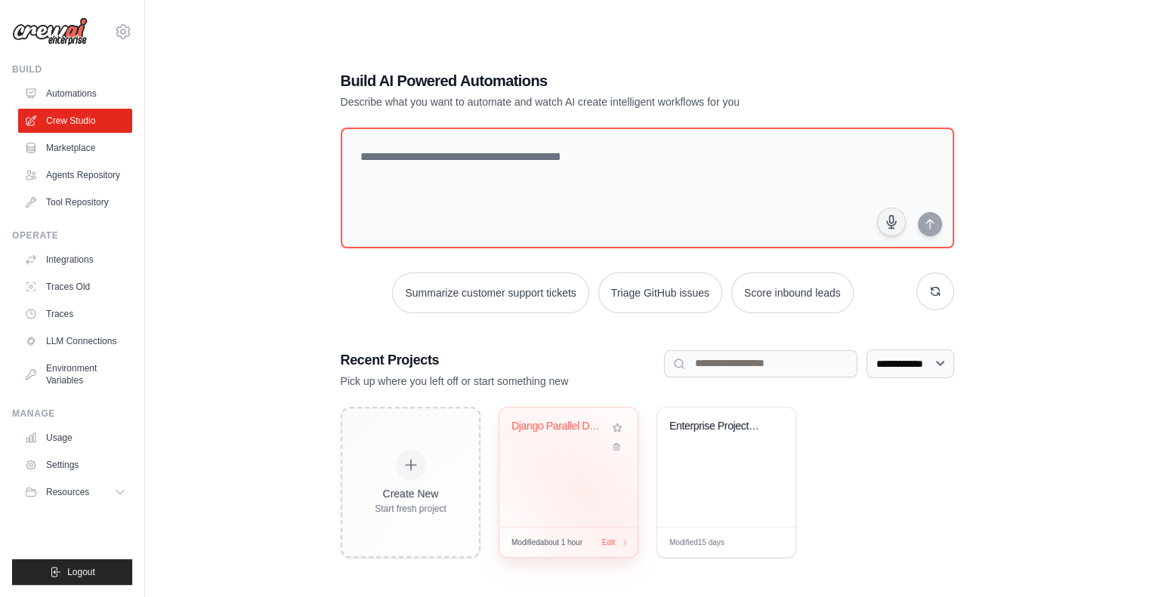
click at [587, 489] on div "Django Parallel Development Multi-A..." at bounding box center [568, 467] width 138 height 119
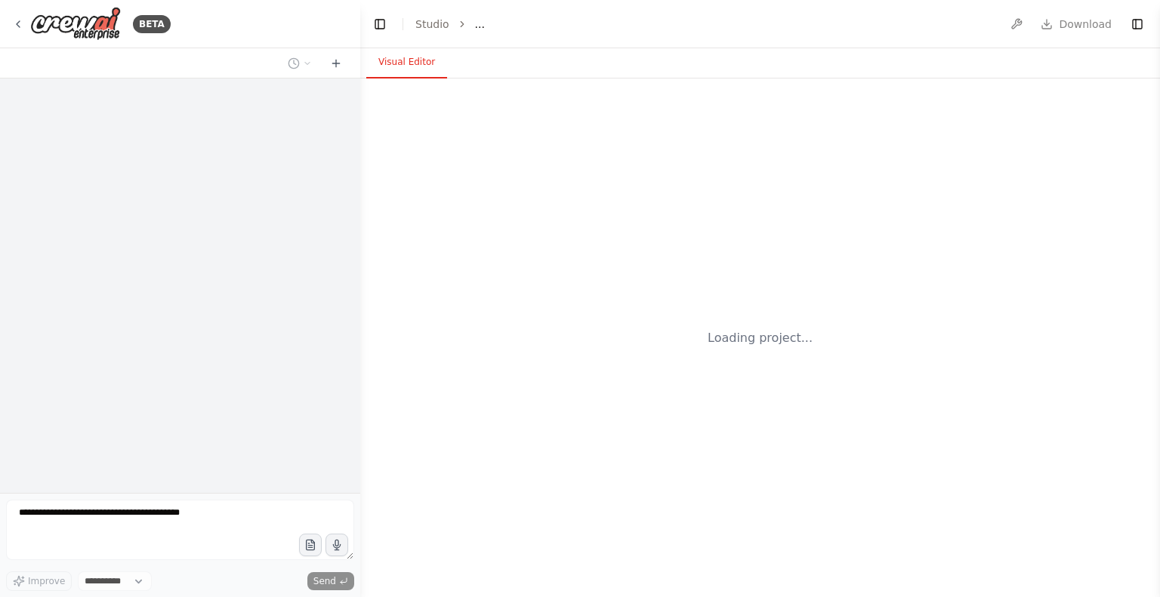
select select "****"
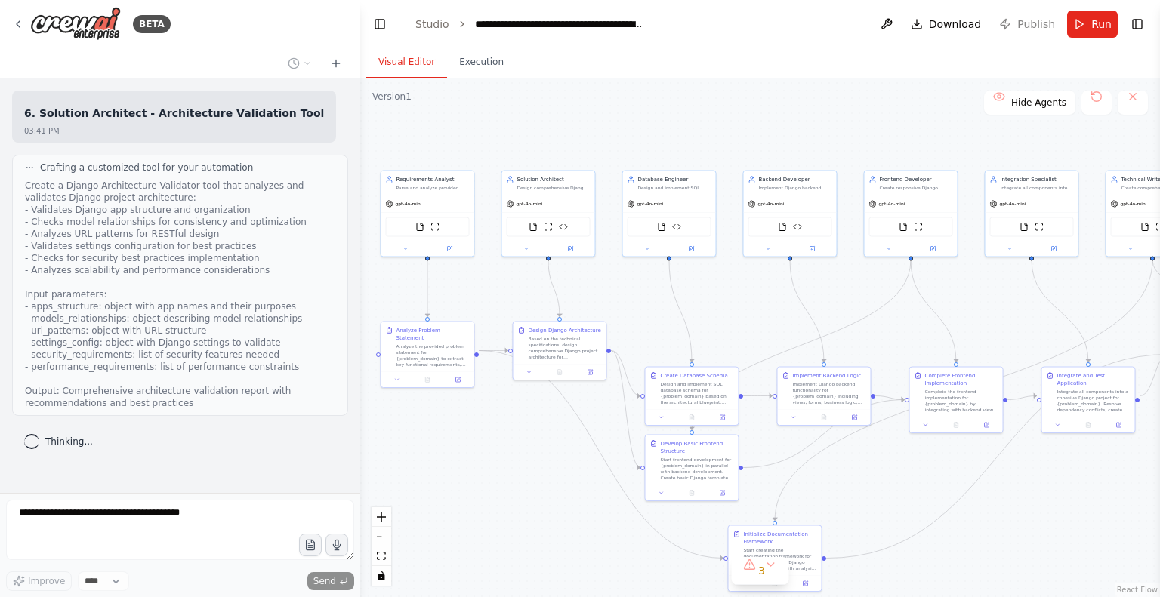
drag, startPoint x: 764, startPoint y: 158, endPoint x: 613, endPoint y: 93, distance: 164.4
click at [613, 93] on div ".deletable-edge-delete-btn { width: 20px; height: 20px; border: 0px solid #ffff…" at bounding box center [760, 338] width 800 height 519
click at [772, 568] on button "3" at bounding box center [760, 571] width 58 height 28
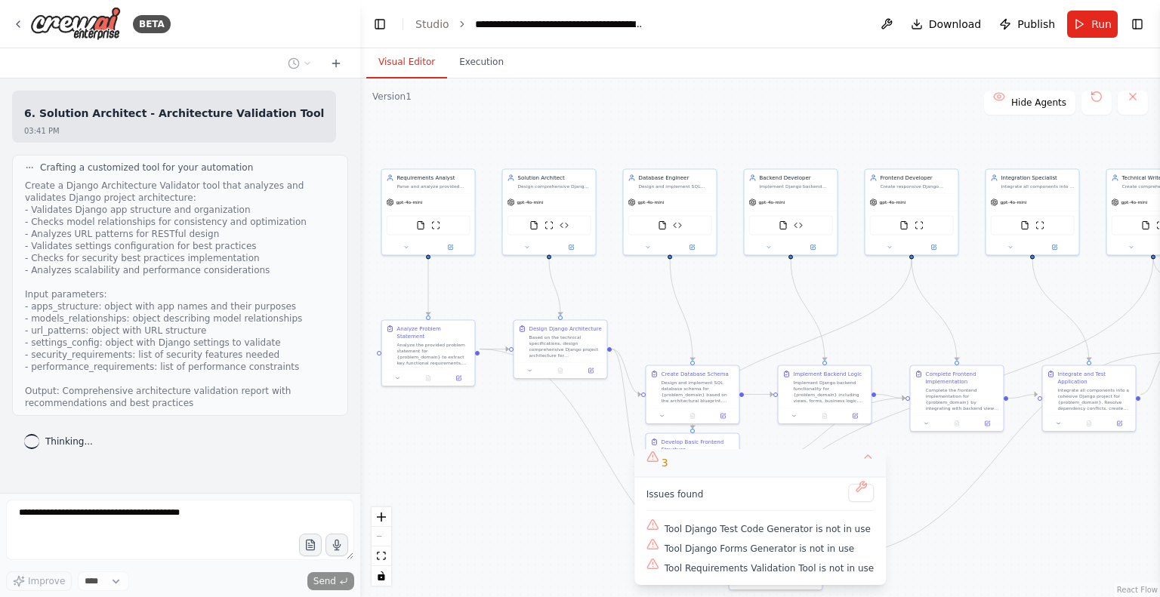
click at [850, 458] on button "3" at bounding box center [760, 463] width 252 height 28
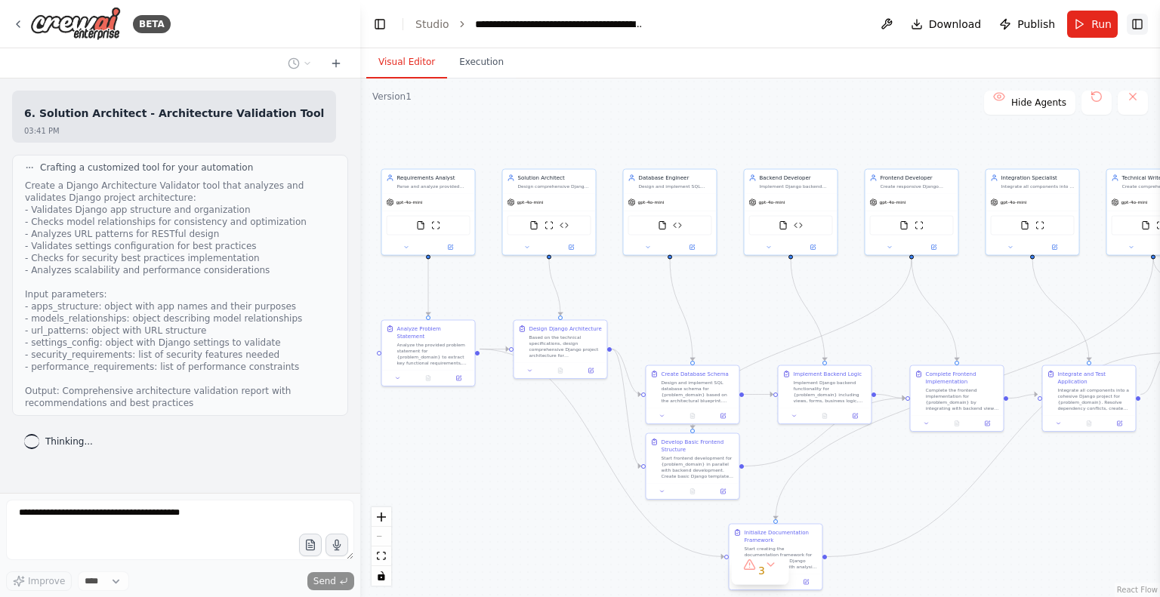
click at [1128, 23] on button "Toggle Right Sidebar" at bounding box center [1137, 24] width 21 height 21
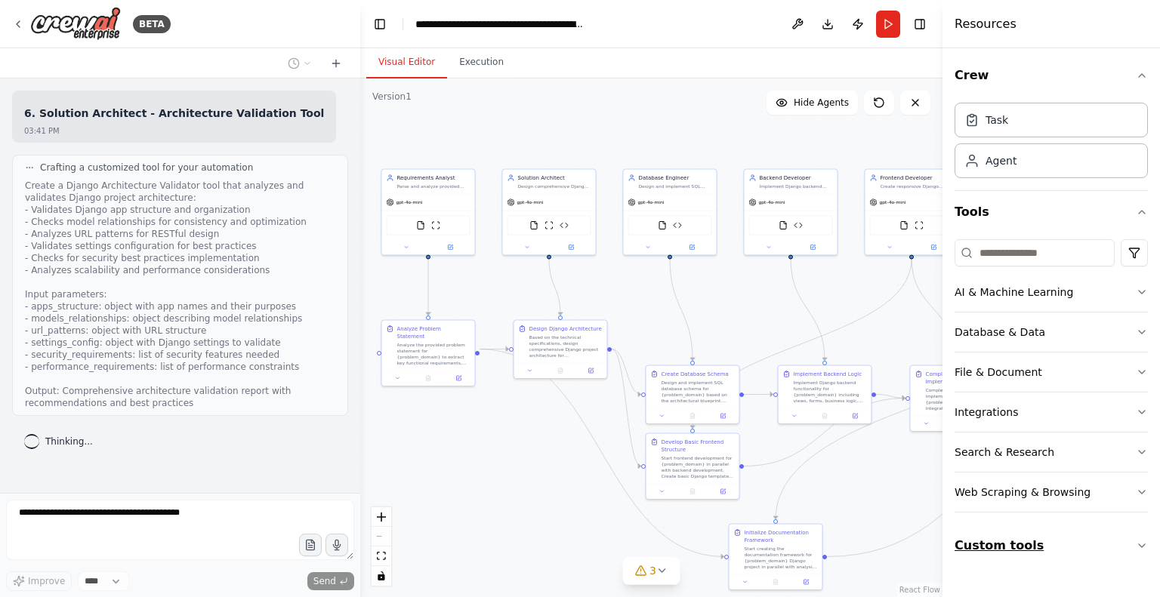
click at [1042, 558] on button "Custom tools" at bounding box center [1051, 546] width 193 height 42
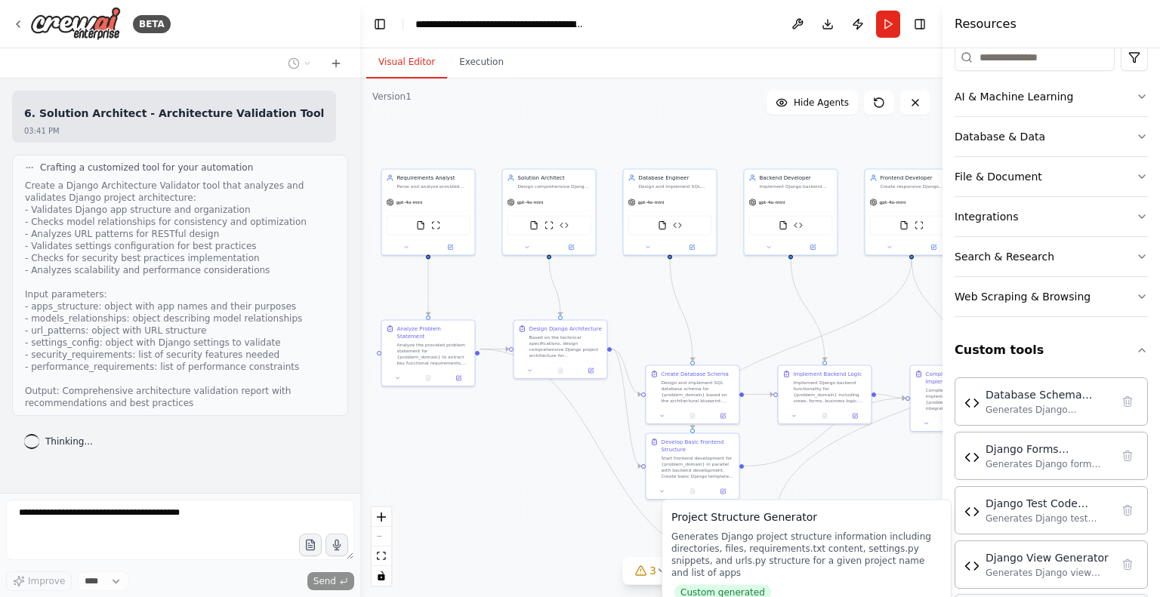
scroll to position [316, 0]
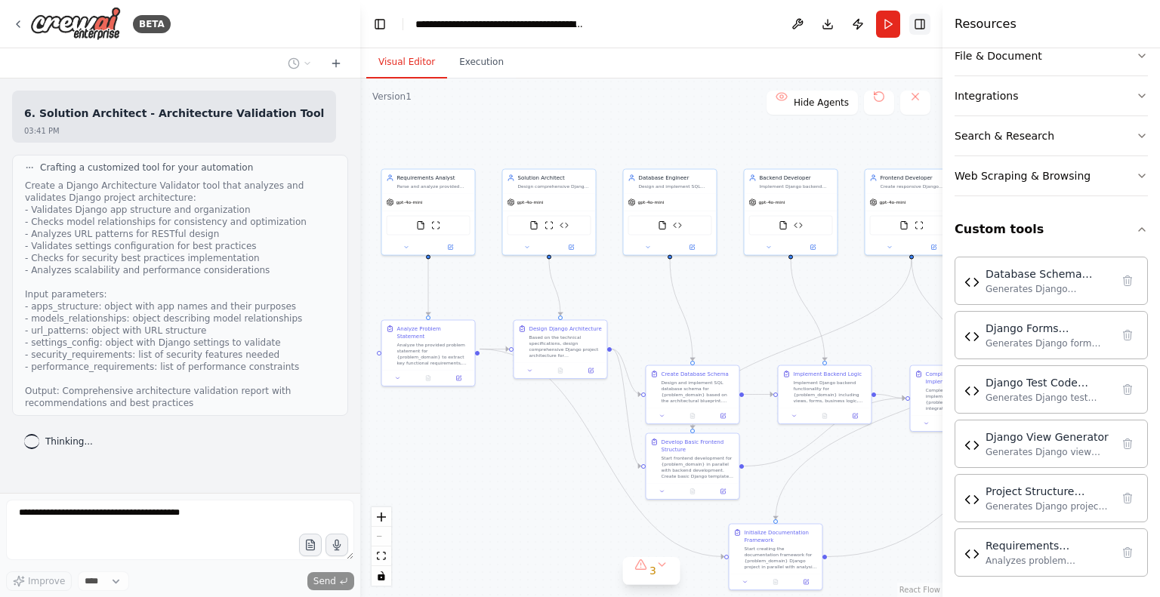
click at [921, 29] on button "Toggle Right Sidebar" at bounding box center [919, 24] width 21 height 21
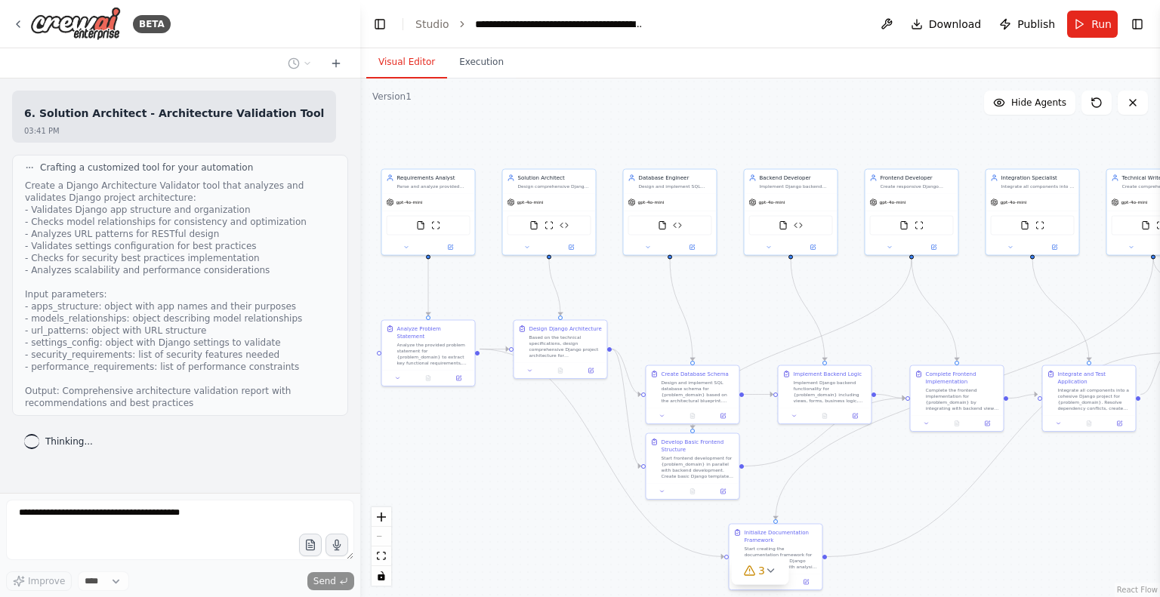
click at [195, 190] on div "Create a Django Architecture Validator tool that analyzes and validates Django …" at bounding box center [180, 295] width 310 height 230
click at [378, 20] on button "Toggle Left Sidebar" at bounding box center [379, 24] width 21 height 21
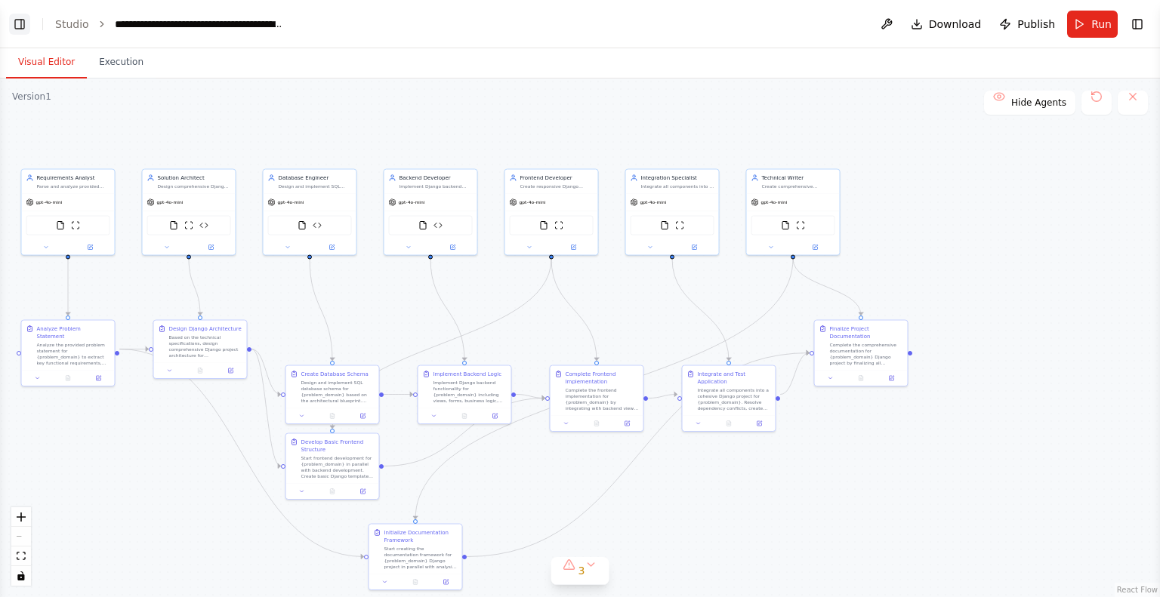
click at [27, 31] on button "Toggle Left Sidebar" at bounding box center [19, 24] width 21 height 21
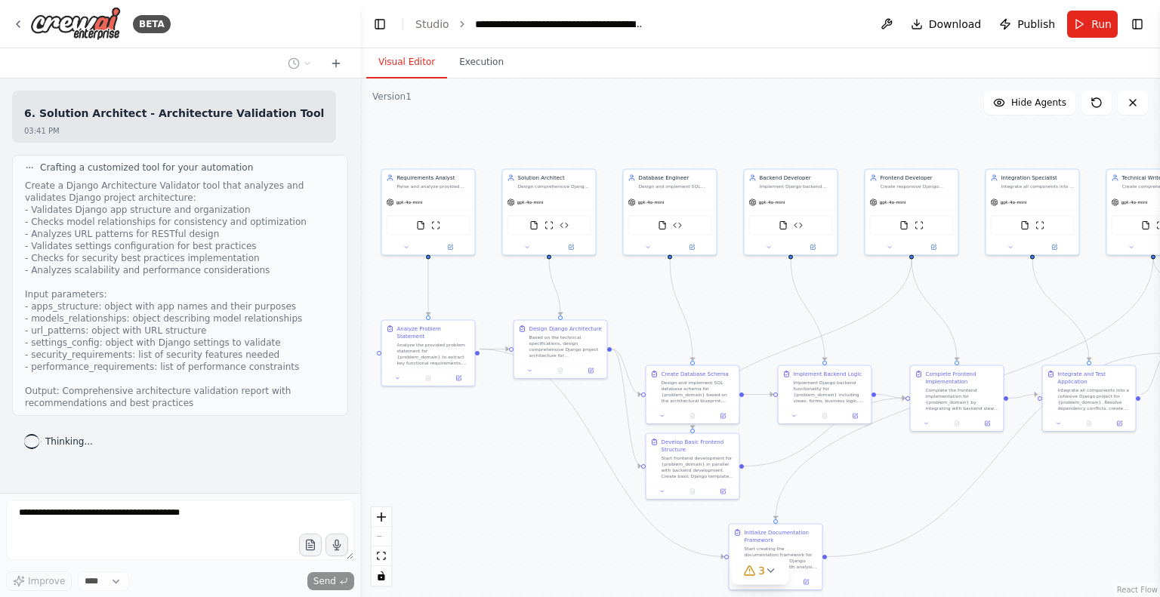
click at [184, 461] on div "6. Solution Architect - Architecture Validation Tool 03:41 PM Crafting a custom…" at bounding box center [180, 286] width 360 height 415
click at [174, 461] on div "6. Solution Architect - Architecture Validation Tool 03:41 PM Crafting a custom…" at bounding box center [180, 286] width 360 height 415
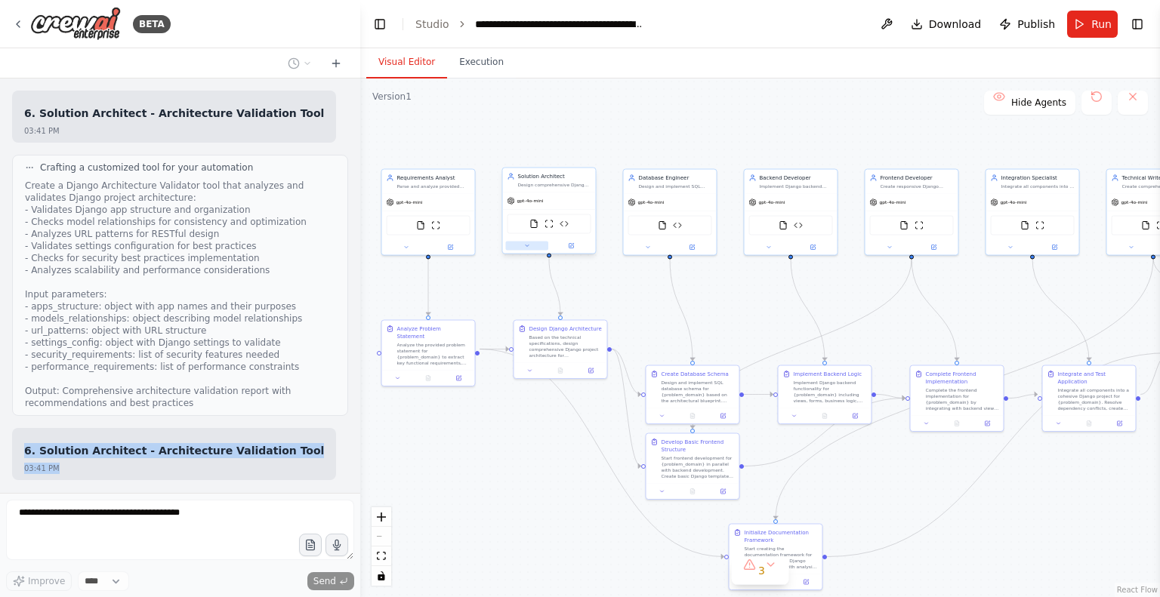
click at [508, 249] on button at bounding box center [527, 246] width 43 height 9
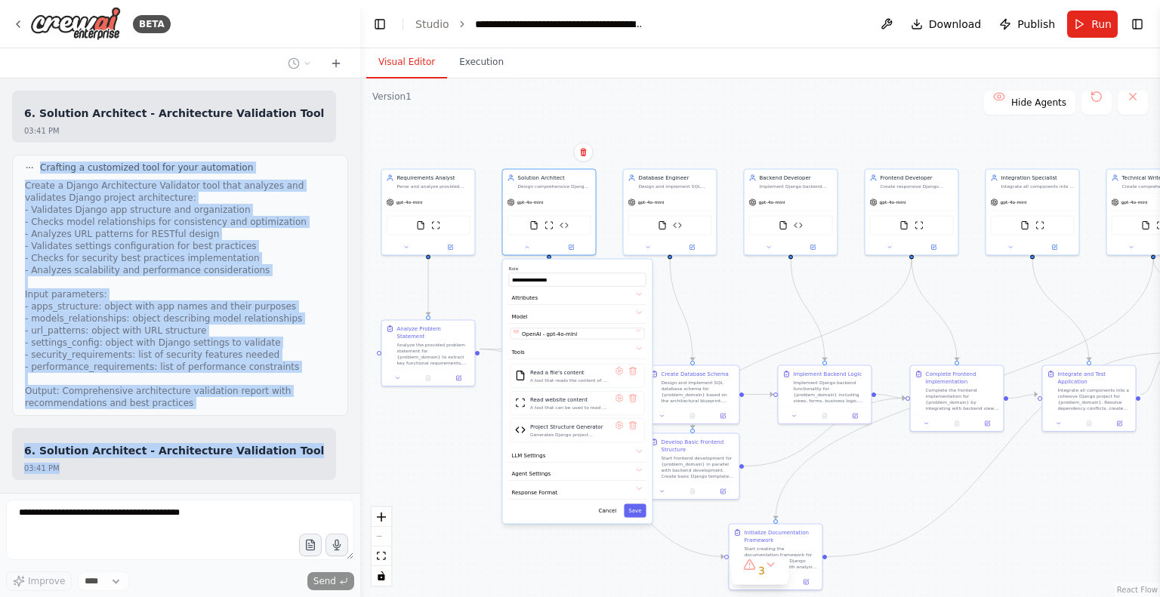
click at [710, 129] on div ".deletable-edge-delete-btn { width: 20px; height: 20px; border: 0px solid #ffff…" at bounding box center [760, 338] width 800 height 519
click at [610, 512] on div "**********" at bounding box center [578, 384] width 150 height 264
click at [609, 507] on button "Cancel" at bounding box center [607, 504] width 27 height 14
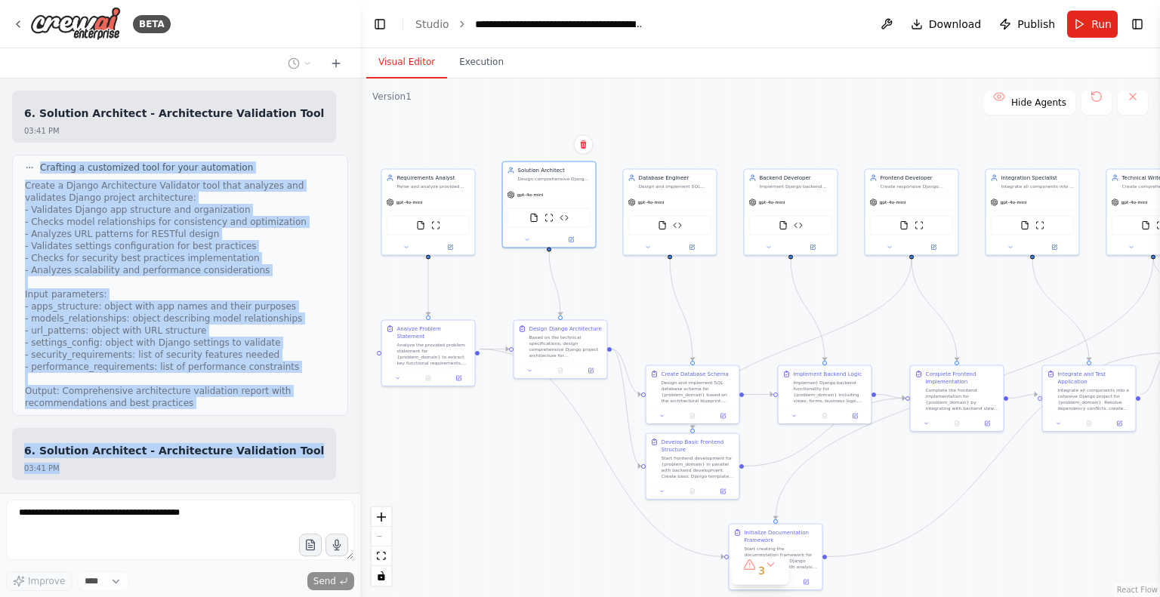
click at [495, 555] on div ".deletable-edge-delete-btn { width: 20px; height: 20px; border: 0px solid #ffff…" at bounding box center [760, 338] width 800 height 519
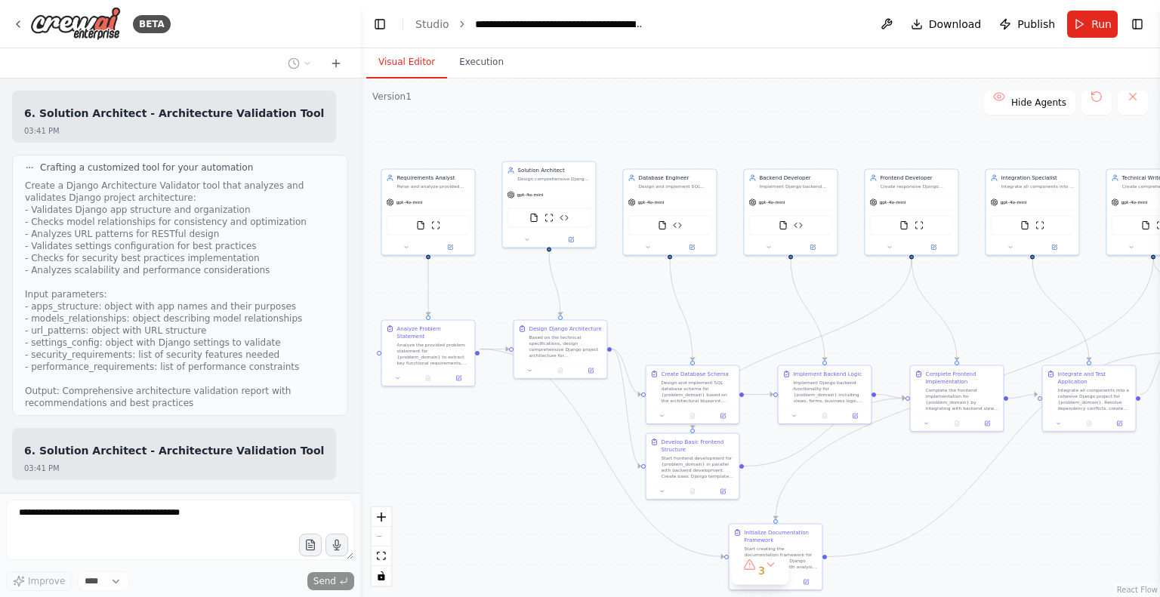
click at [205, 368] on div "Create a Django Architecture Validator tool that analyzes and validates Django …" at bounding box center [180, 295] width 310 height 230
click at [382, 18] on button "Toggle Left Sidebar" at bounding box center [379, 24] width 21 height 21
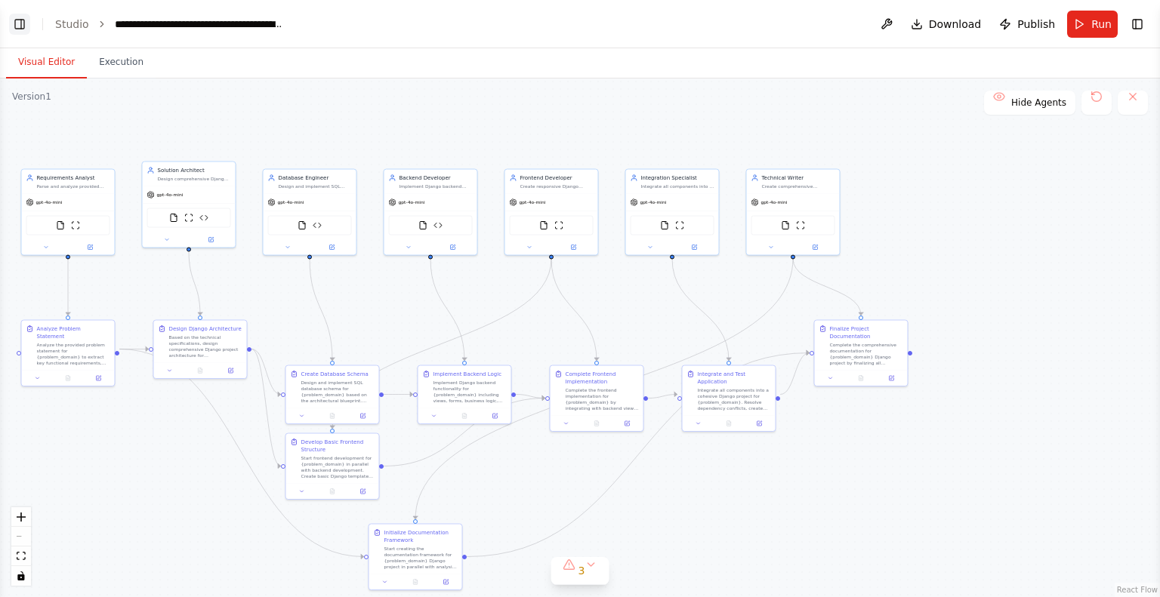
click at [9, 24] on button "Toggle Left Sidebar" at bounding box center [19, 24] width 21 height 21
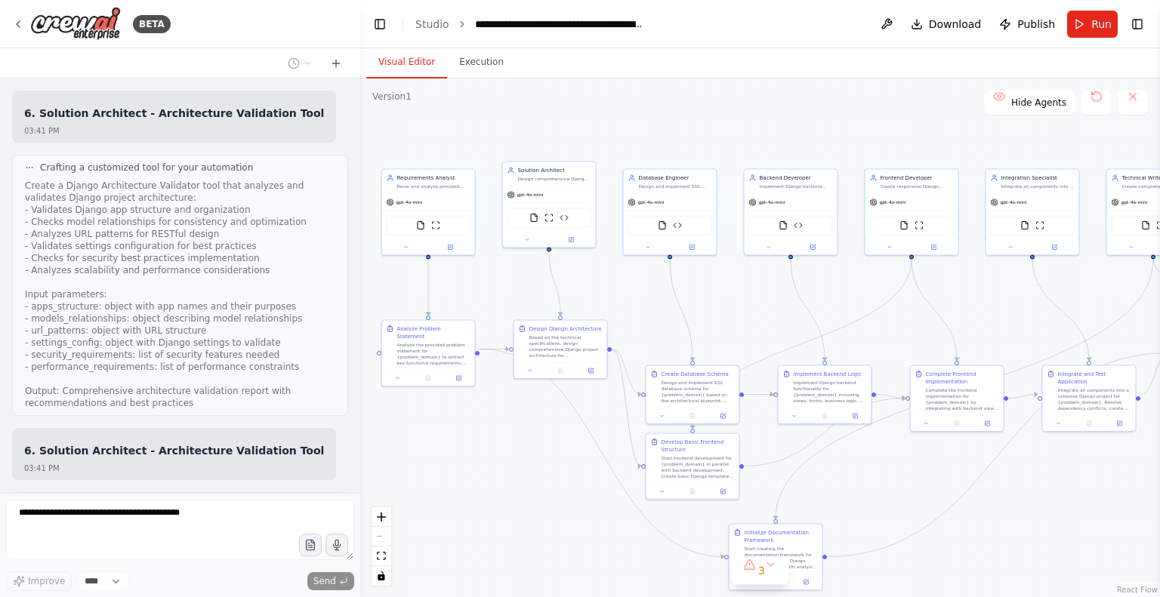
scroll to position [174, 0]
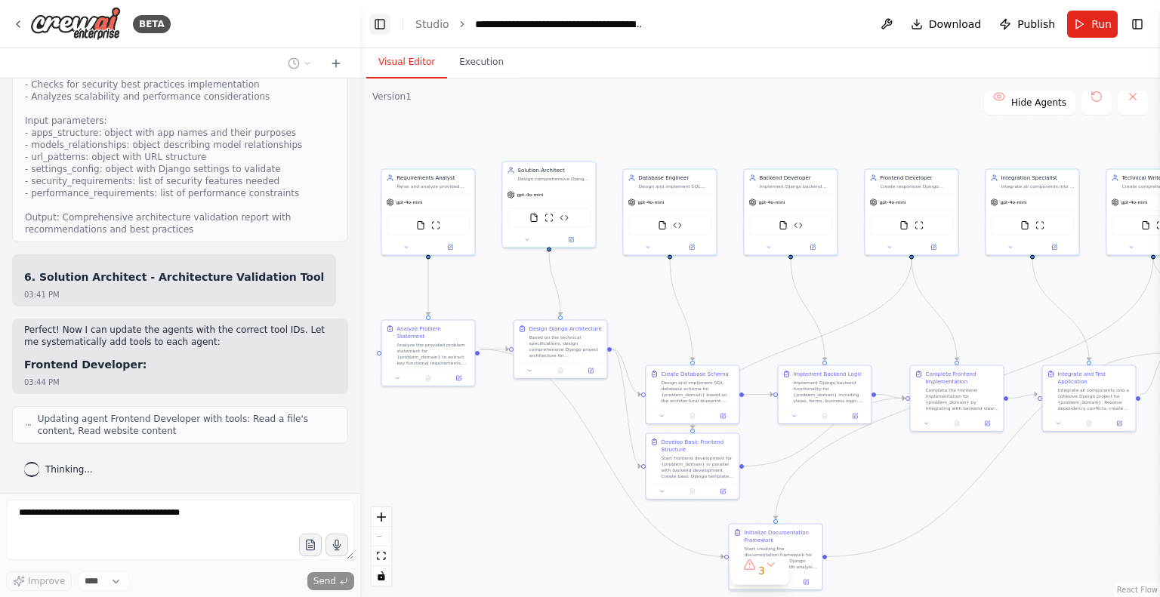
click at [375, 32] on button "Toggle Left Sidebar" at bounding box center [379, 24] width 21 height 21
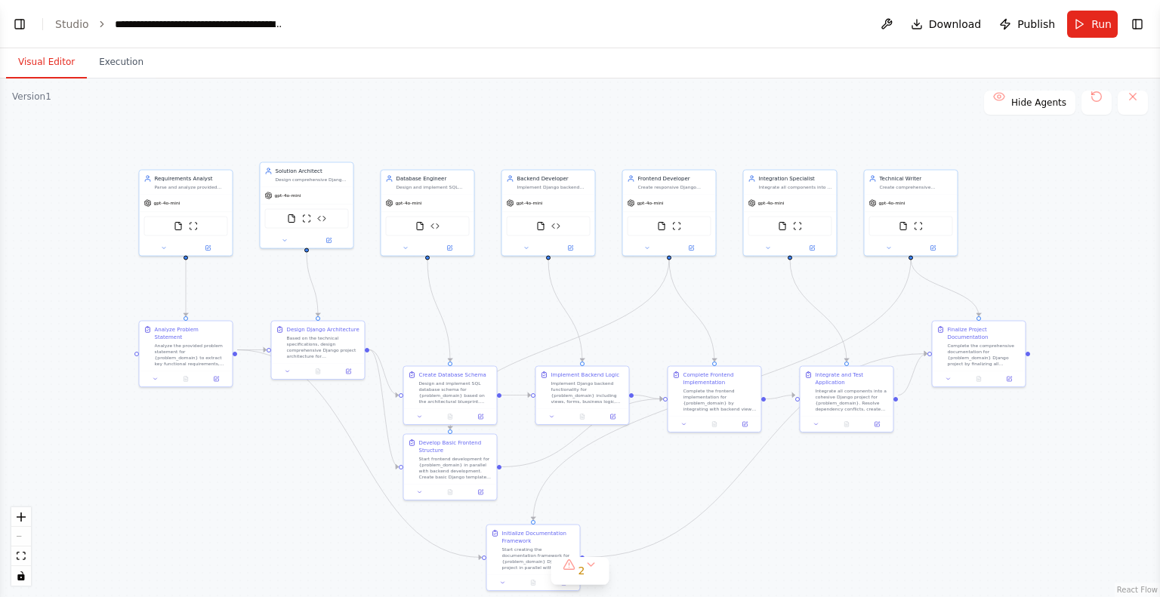
drag, startPoint x: 347, startPoint y: 149, endPoint x: 464, endPoint y: 153, distance: 117.1
click at [464, 153] on div ".deletable-edge-delete-btn { width: 20px; height: 20px; border: 0px solid #ffff…" at bounding box center [580, 338] width 1160 height 519
click at [588, 567] on button "2" at bounding box center [580, 571] width 58 height 28
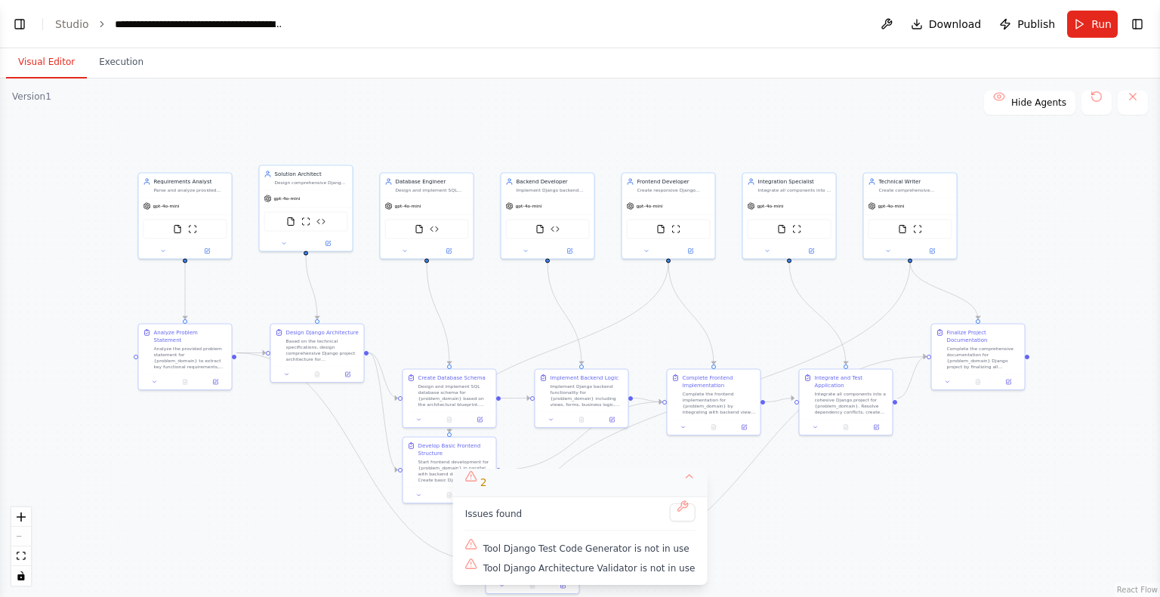
click at [677, 483] on button "2" at bounding box center [580, 483] width 255 height 28
click at [17, 17] on button "Toggle Left Sidebar" at bounding box center [19, 24] width 21 height 21
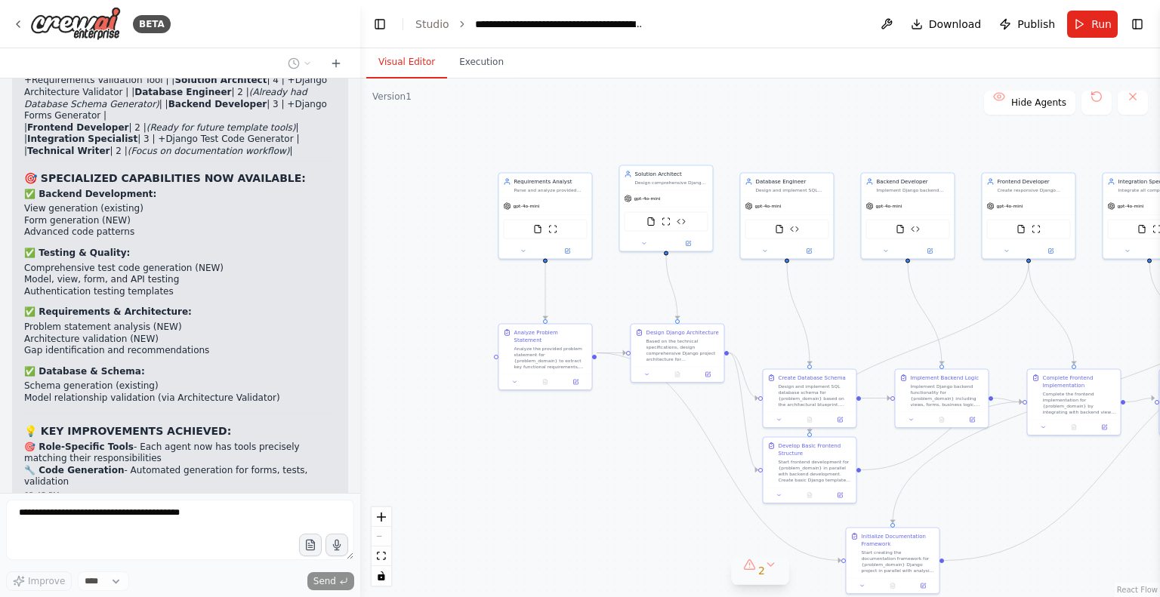
click at [770, 567] on button "2" at bounding box center [760, 571] width 58 height 28
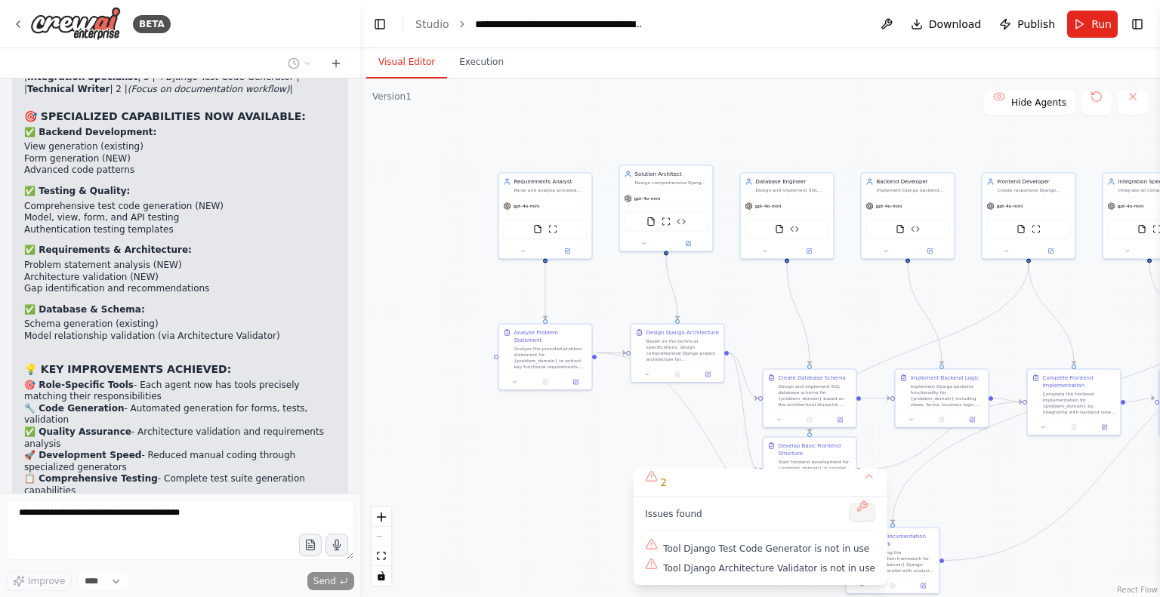
scroll to position [1014, 0]
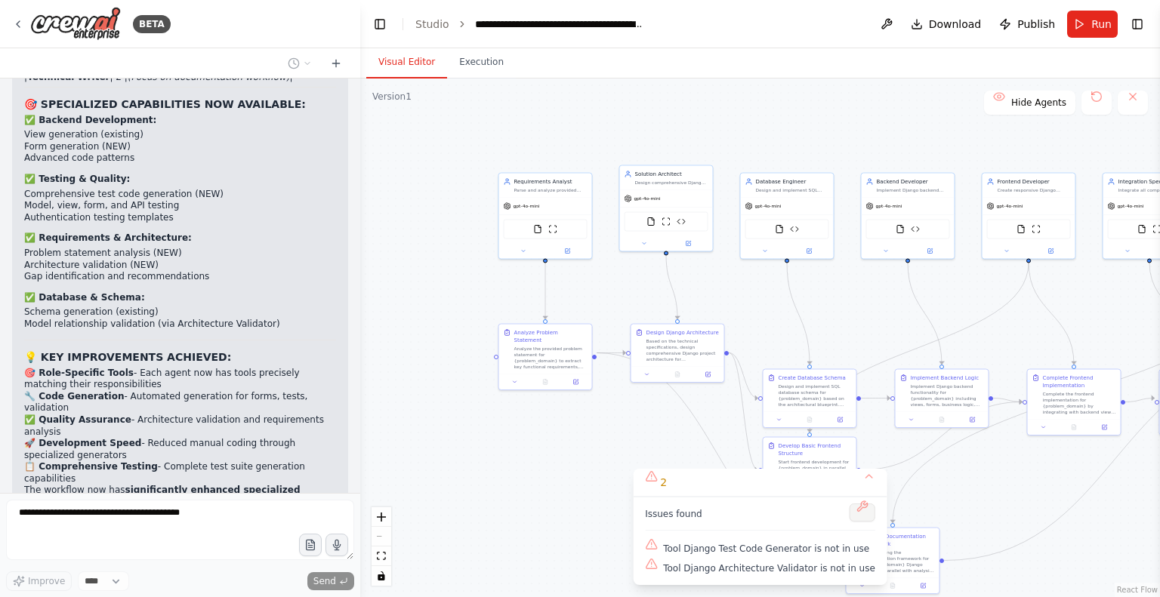
click at [853, 509] on button at bounding box center [863, 513] width 26 height 18
click at [667, 483] on div "2" at bounding box center [656, 482] width 22 height 15
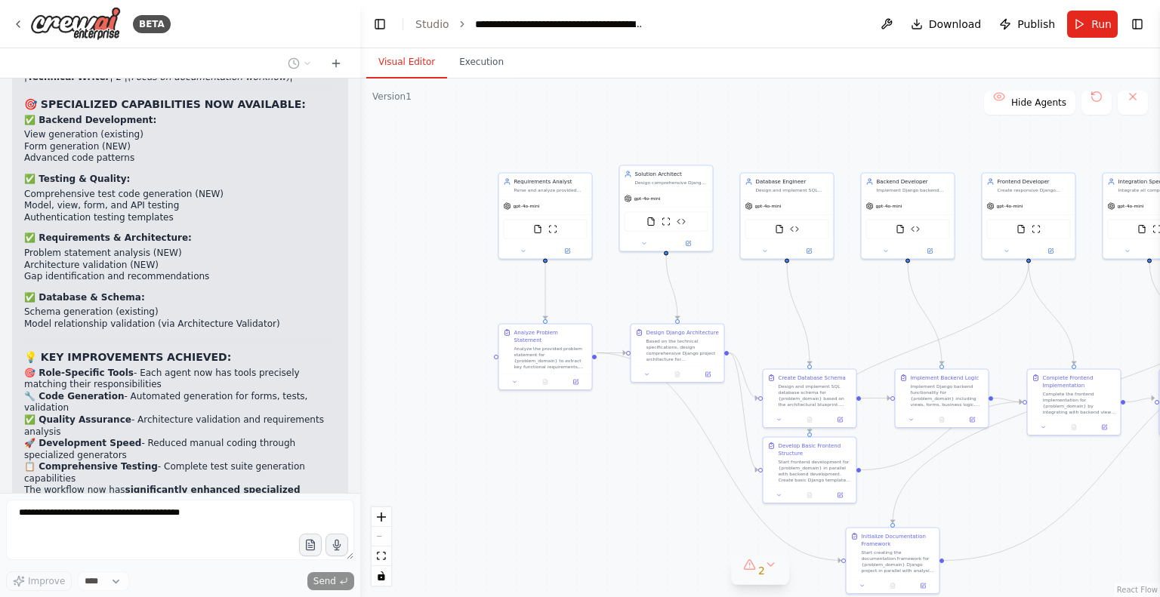
click at [744, 570] on div "2" at bounding box center [754, 570] width 22 height 15
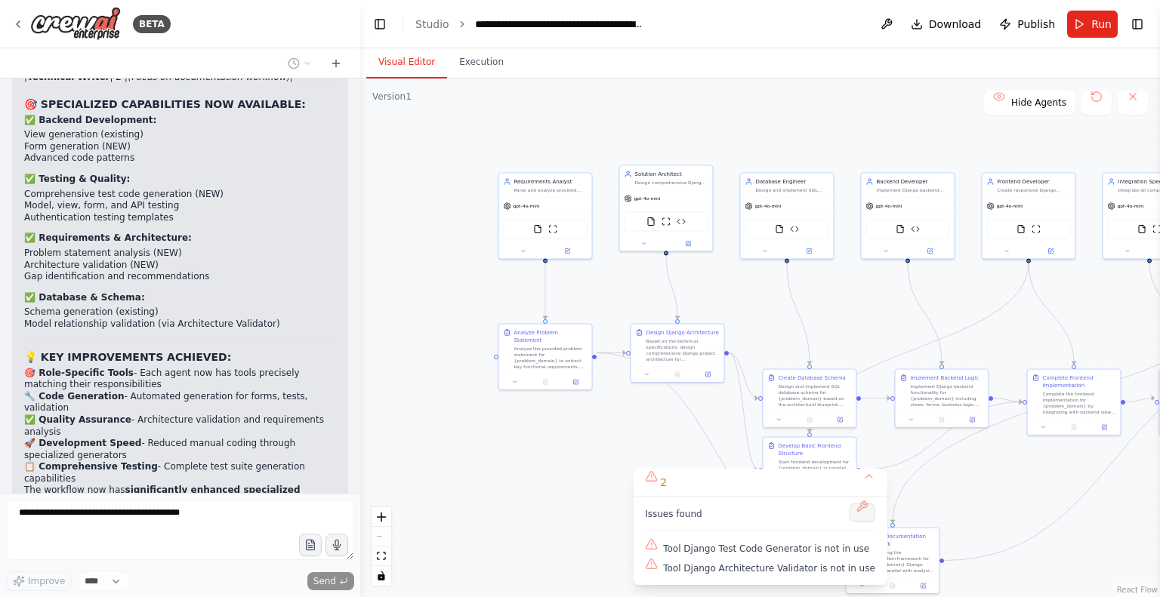
click at [850, 511] on button at bounding box center [863, 513] width 26 height 18
click at [850, 511] on div at bounding box center [863, 514] width 26 height 20
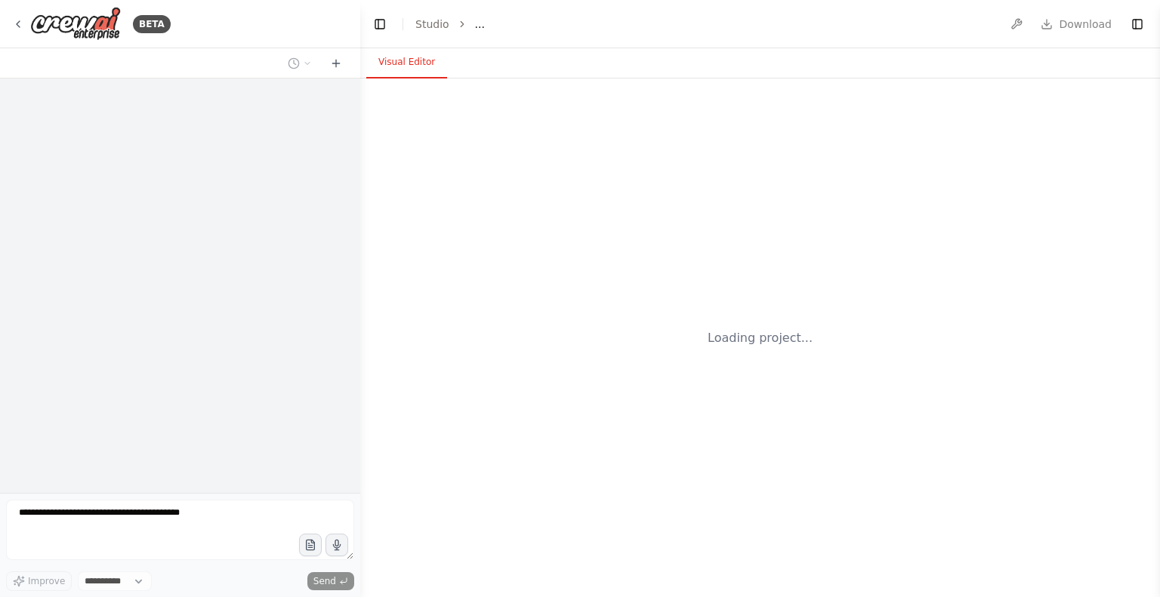
select select "****"
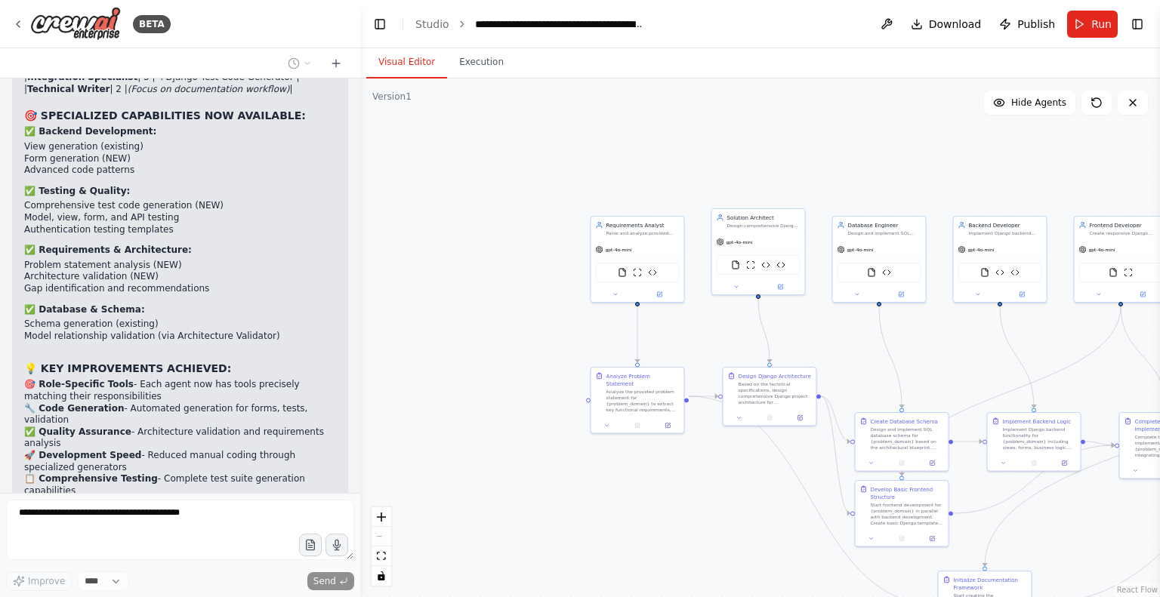
scroll to position [475, 0]
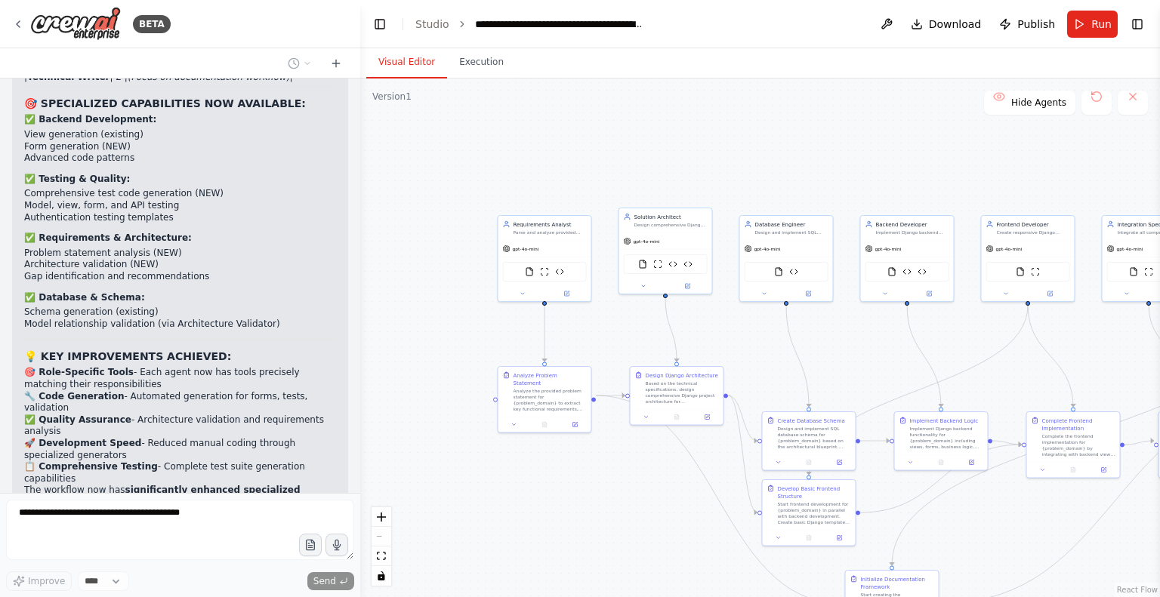
drag, startPoint x: 856, startPoint y: 144, endPoint x: 767, endPoint y: 153, distance: 89.6
click at [767, 153] on div ".deletable-edge-delete-btn { width: 20px; height: 20px; border: 0px solid #ffff…" at bounding box center [760, 338] width 800 height 519
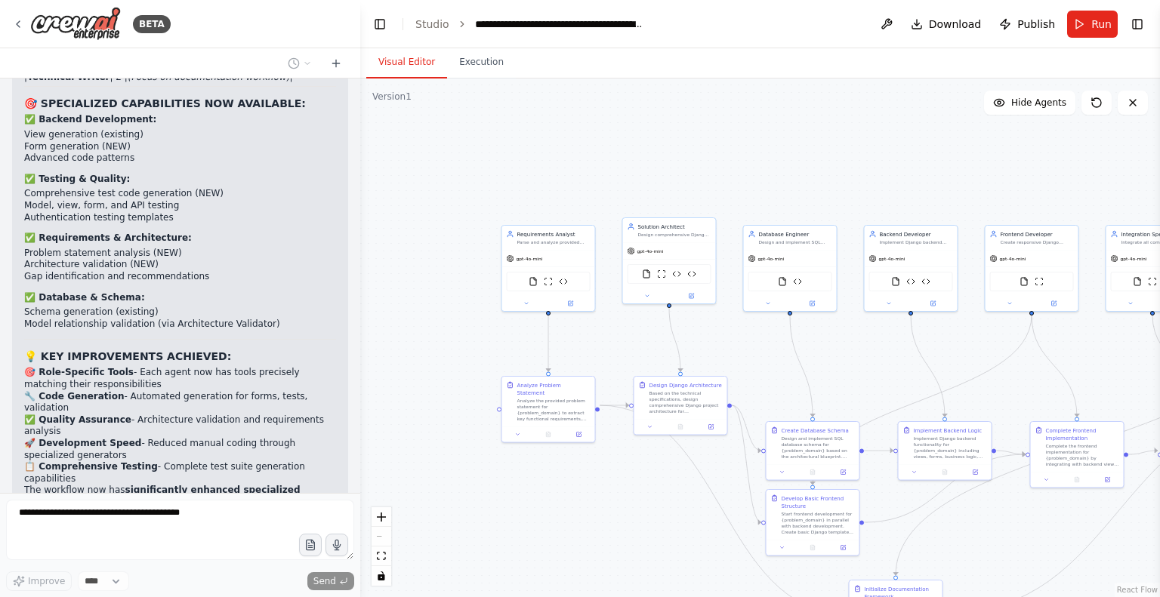
click at [187, 413] on div "BETA ✅ PRIORITY 1 COMPLETED: Specialized Tools Added I have successfully addres…" at bounding box center [180, 298] width 360 height 597
click at [422, 212] on div ".deletable-edge-delete-btn { width: 20px; height: 20px; border: 0px solid #ffff…" at bounding box center [760, 338] width 800 height 519
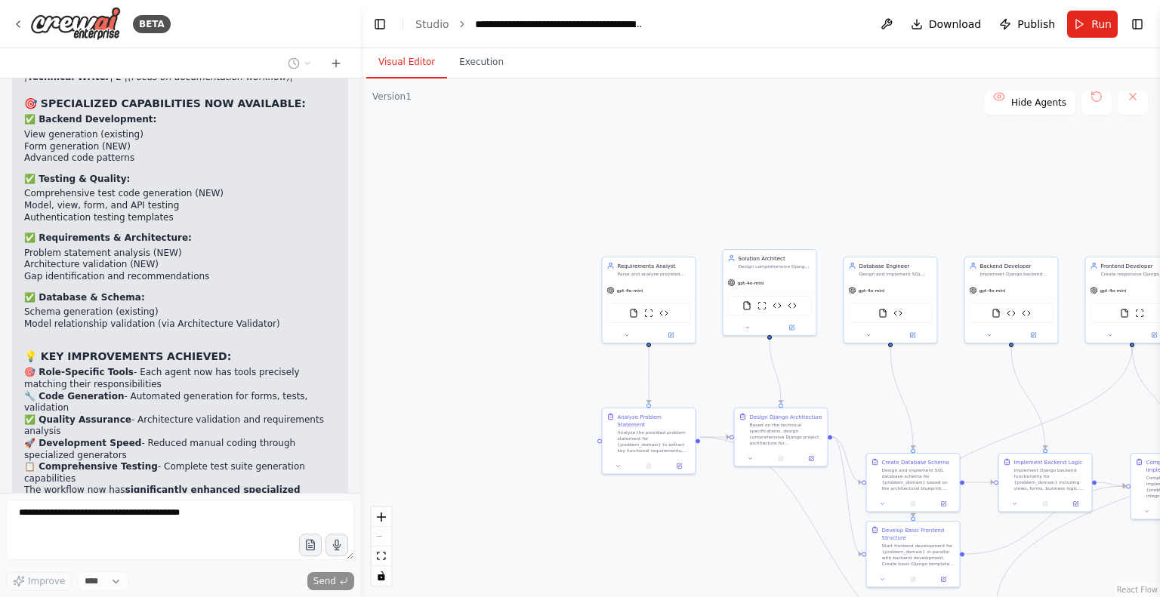
drag, startPoint x: 422, startPoint y: 212, endPoint x: 524, endPoint y: 236, distance: 104.6
click at [524, 236] on div ".deletable-edge-delete-btn { width: 20px; height: 20px; border: 0px solid #ffff…" at bounding box center [760, 338] width 800 height 519
click at [426, 26] on link "Studio" at bounding box center [432, 24] width 34 height 12
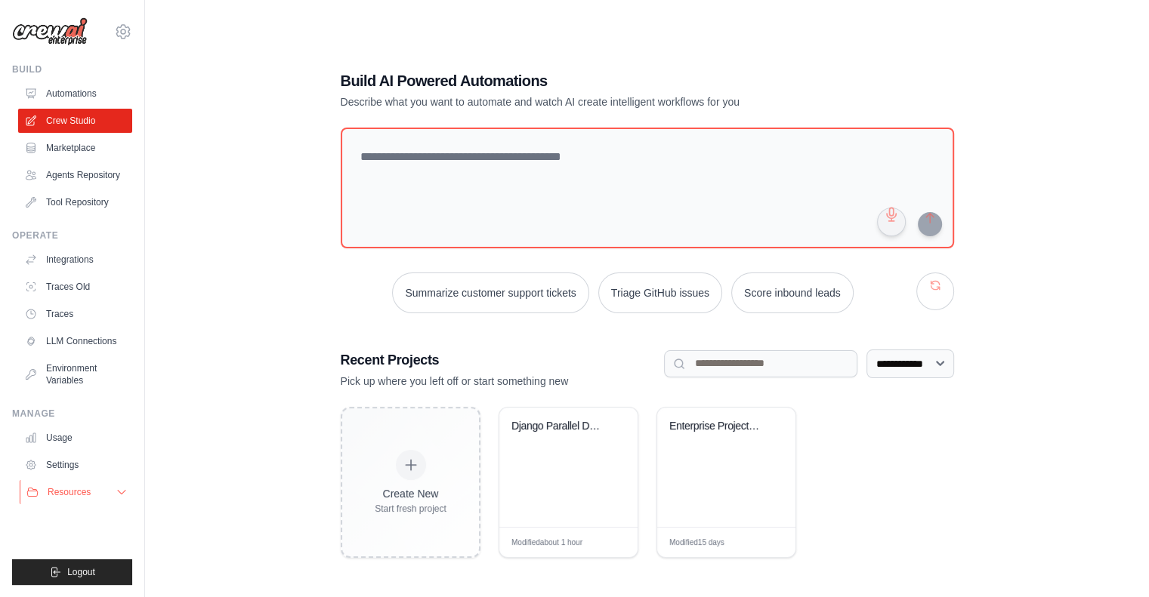
click at [116, 483] on button "Resources" at bounding box center [77, 492] width 114 height 24
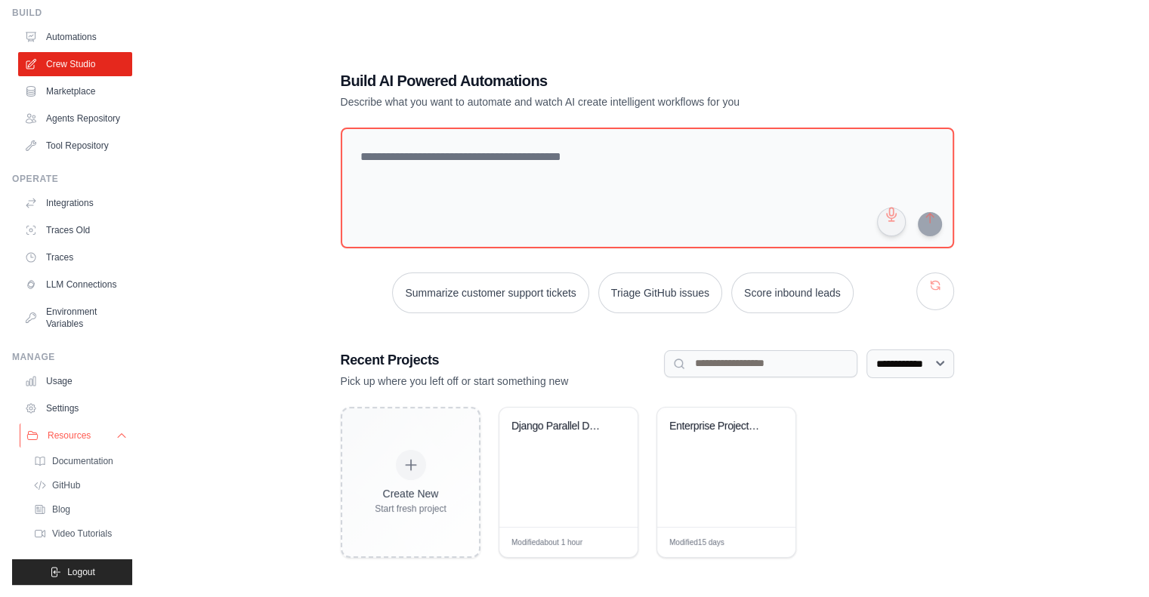
click at [116, 436] on icon at bounding box center [122, 436] width 12 height 12
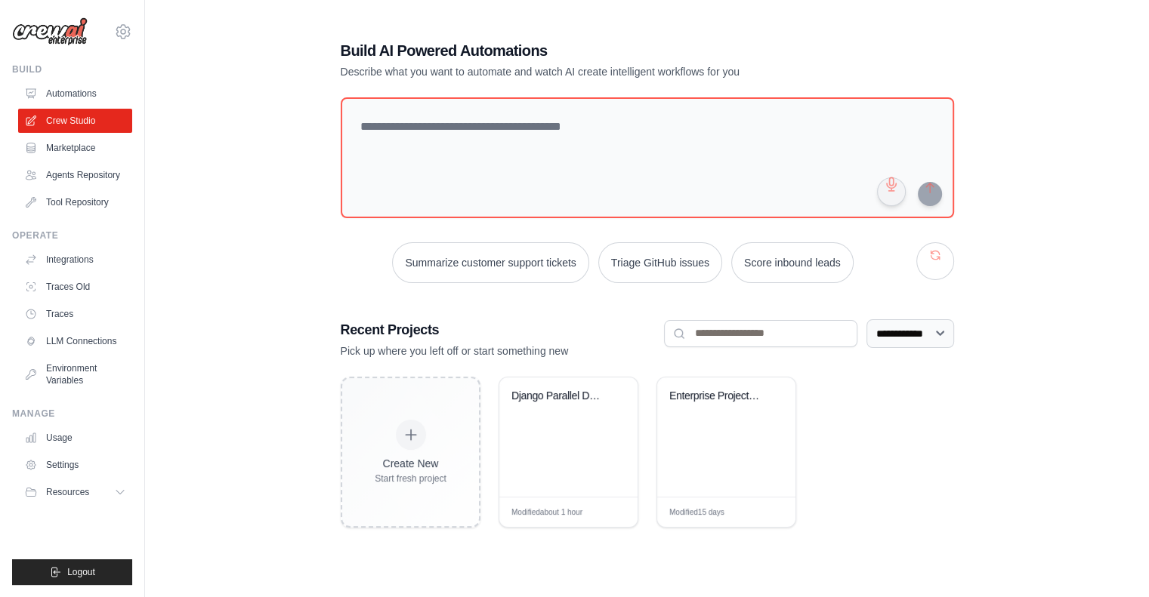
scroll to position [0, 0]
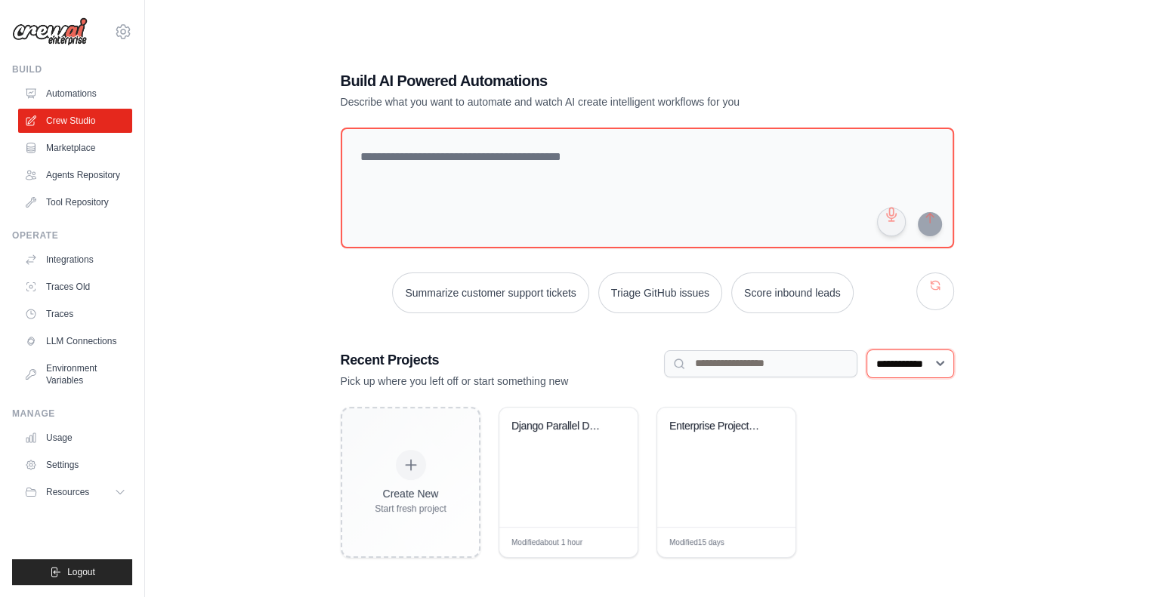
click at [939, 359] on select "**********" at bounding box center [910, 364] width 88 height 29
click at [121, 26] on icon at bounding box center [123, 32] width 18 height 18
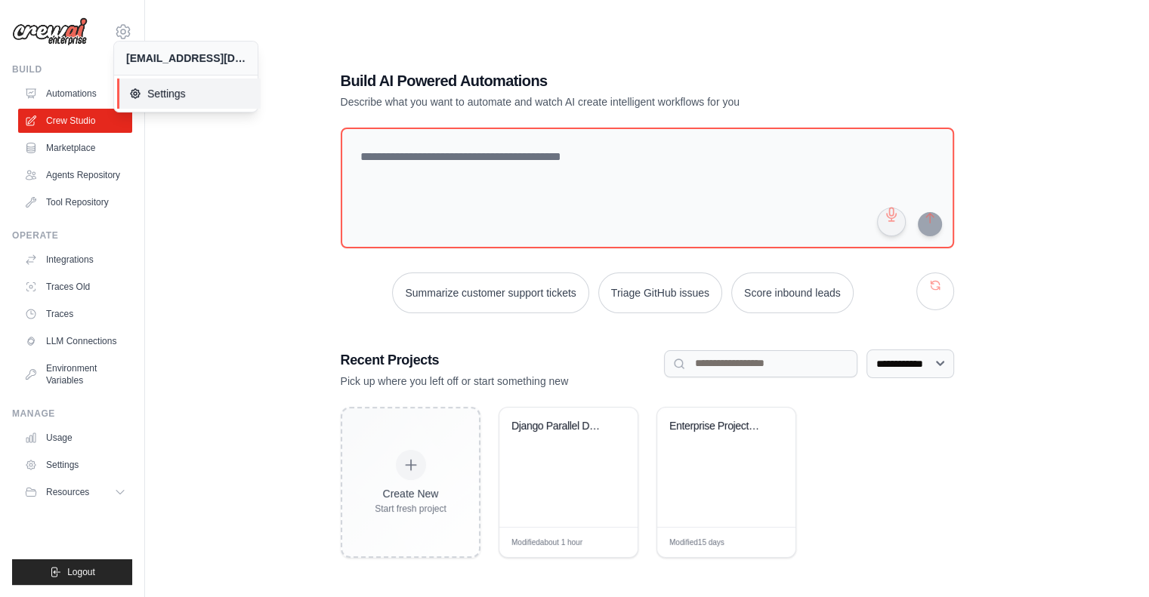
click at [144, 88] on span "Settings" at bounding box center [188, 93] width 119 height 15
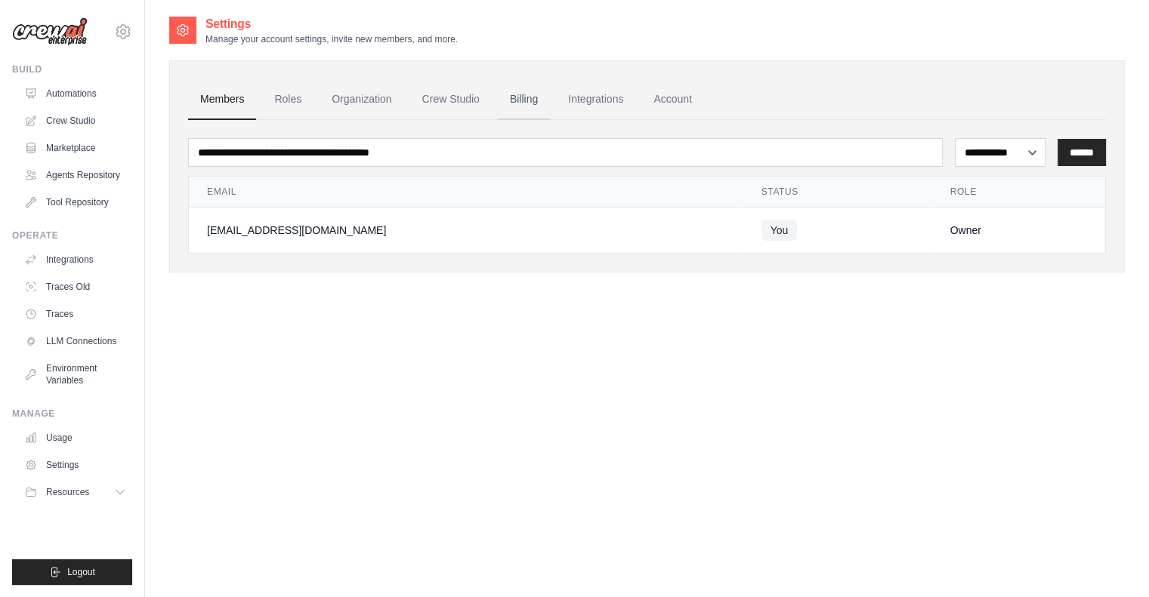
click at [518, 96] on link "Billing" at bounding box center [524, 99] width 52 height 41
click at [73, 124] on link "Crew Studio" at bounding box center [77, 121] width 114 height 24
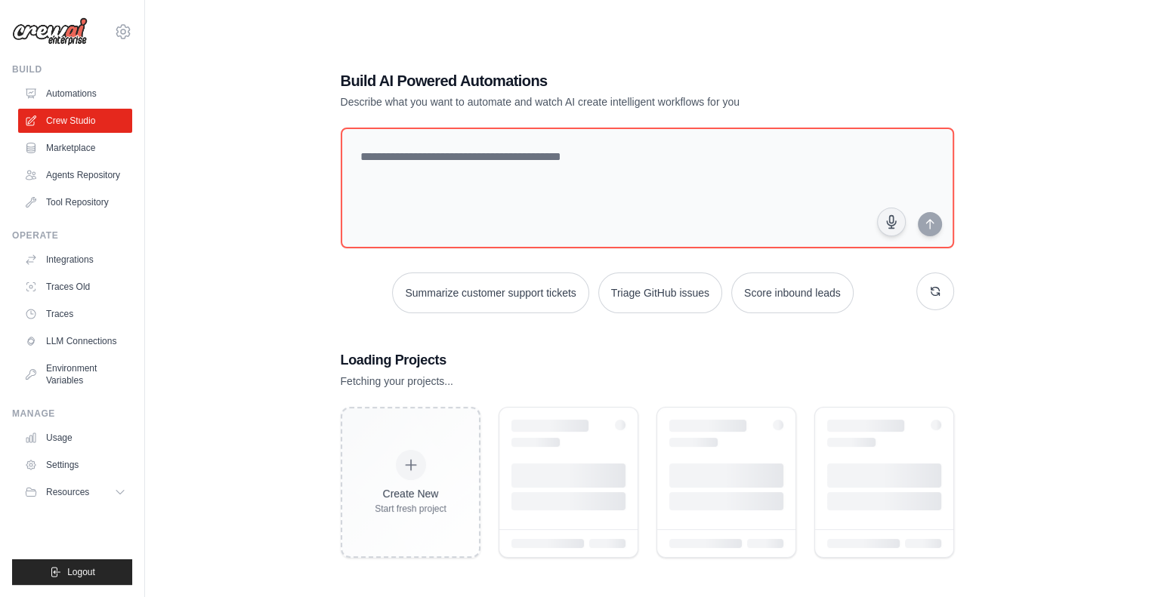
click at [69, 190] on ul "Automations Crew Studio Marketplace Agents Repository Tool Repository" at bounding box center [75, 148] width 114 height 133
click at [73, 199] on link "Tool Repository" at bounding box center [77, 202] width 114 height 24
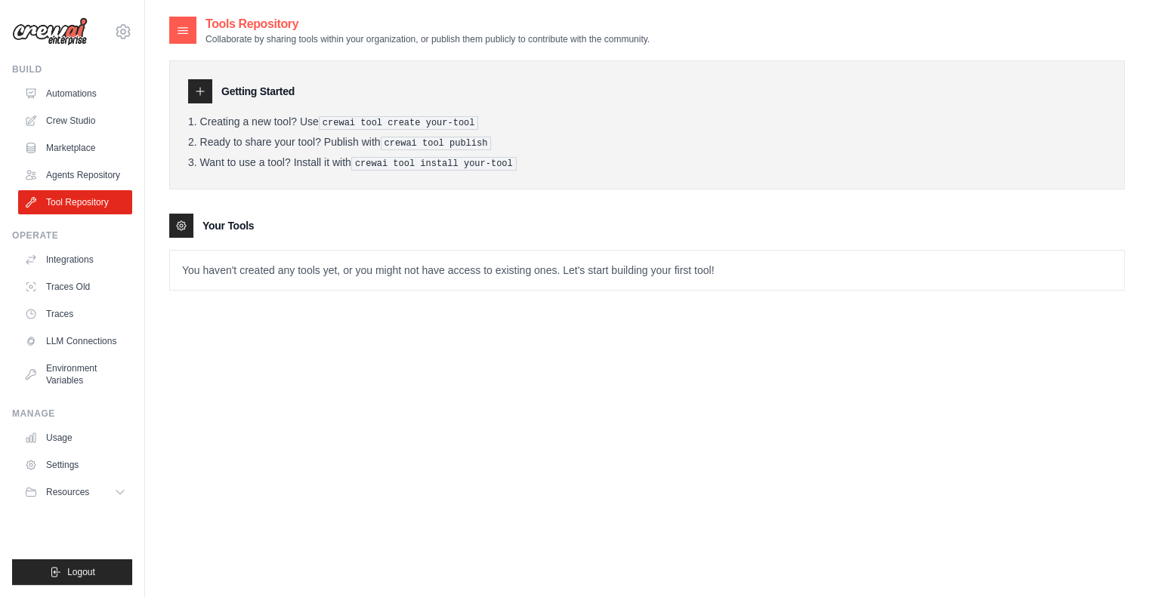
click at [439, 158] on pre "crewai tool install your-tool" at bounding box center [433, 164] width 165 height 14
click at [199, 91] on icon at bounding box center [200, 91] width 12 height 12
click at [184, 32] on icon at bounding box center [182, 30] width 15 height 15
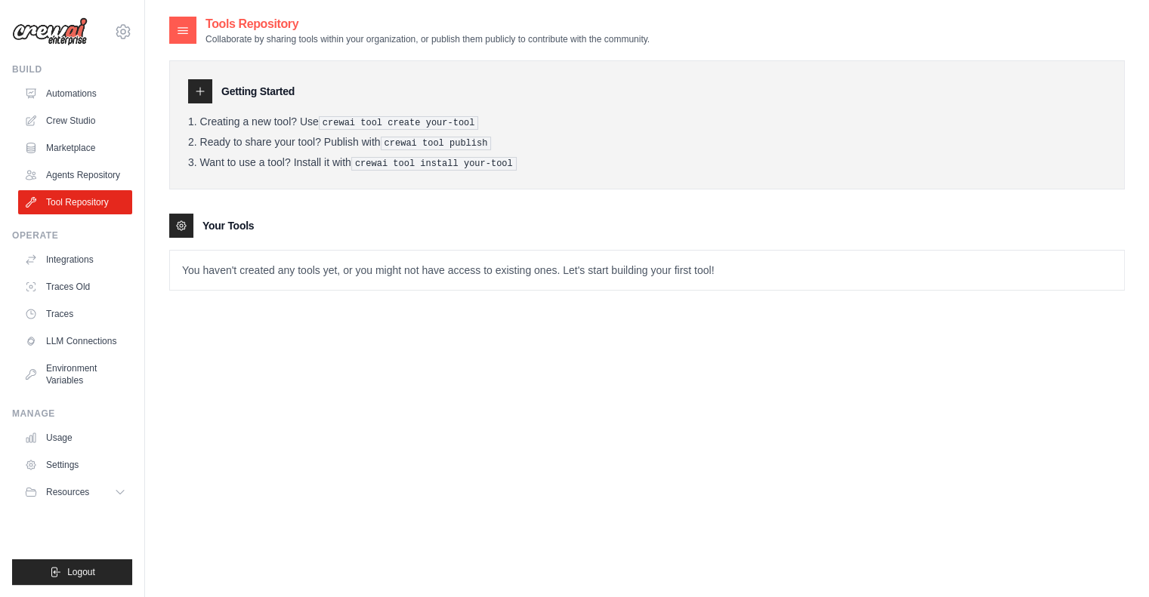
click at [339, 351] on div "Tools Repository Collaborate by sharing tools within your organization, or publ…" at bounding box center [646, 313] width 955 height 597
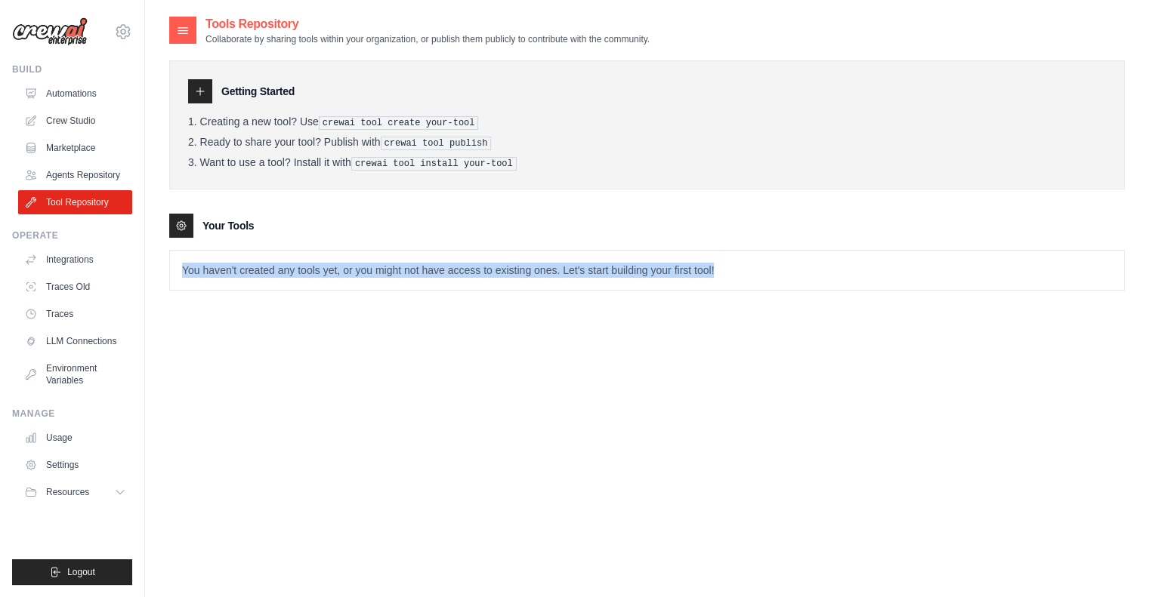
click at [339, 351] on div "Tools Repository Collaborate by sharing tools within your organization, or publ…" at bounding box center [646, 313] width 955 height 597
click at [67, 172] on link "Agents Repository" at bounding box center [77, 175] width 114 height 24
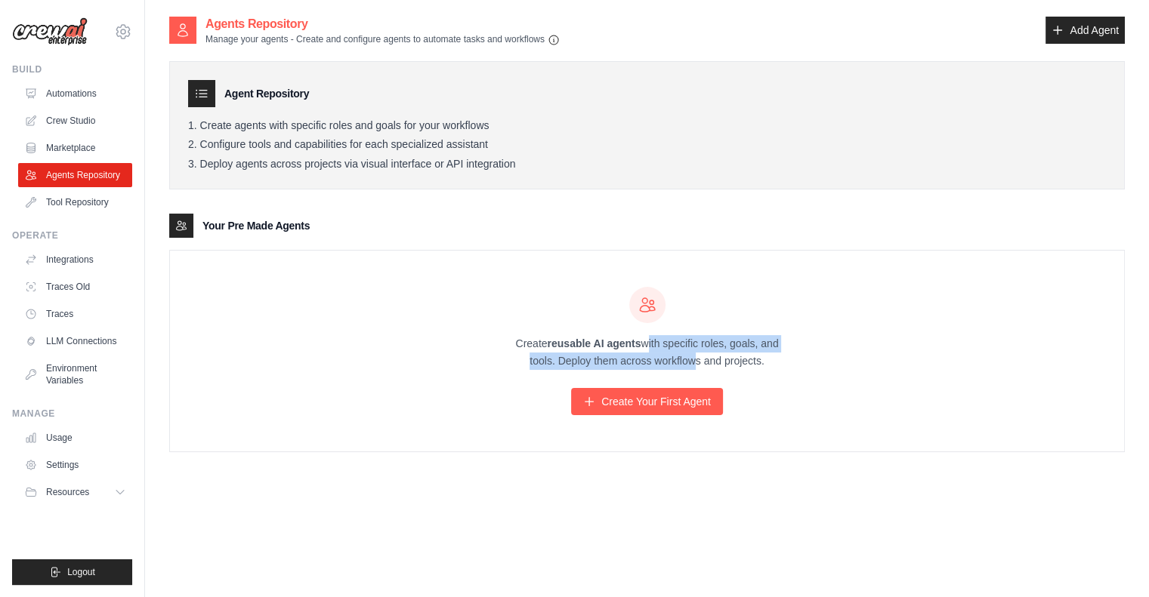
drag, startPoint x: 643, startPoint y: 340, endPoint x: 687, endPoint y: 362, distance: 49.7
click at [687, 362] on p "Create reusable AI agents with specific roles, goals, and tools. Deploy them ac…" at bounding box center [647, 352] width 290 height 35
drag, startPoint x: 687, startPoint y: 362, endPoint x: 751, endPoint y: 364, distance: 63.5
click at [751, 364] on p "Create reusable AI agents with specific roles, goals, and tools. Deploy them ac…" at bounding box center [647, 352] width 290 height 35
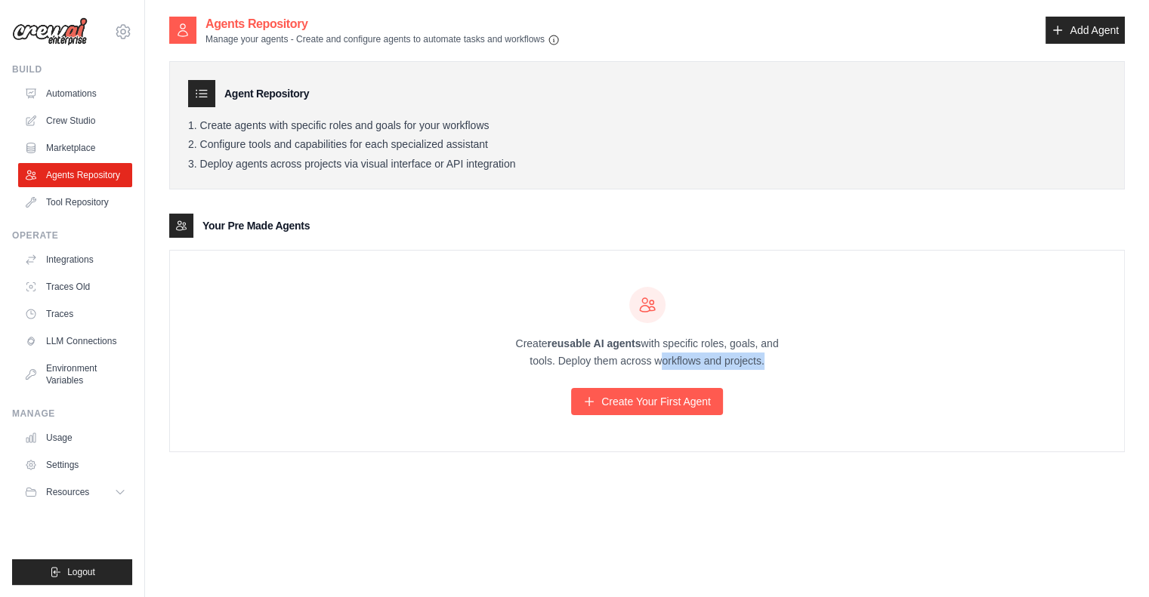
click at [751, 364] on p "Create reusable AI agents with specific roles, goals, and tools. Deploy them ac…" at bounding box center [647, 352] width 290 height 35
click at [48, 257] on link "Integrations" at bounding box center [77, 260] width 114 height 24
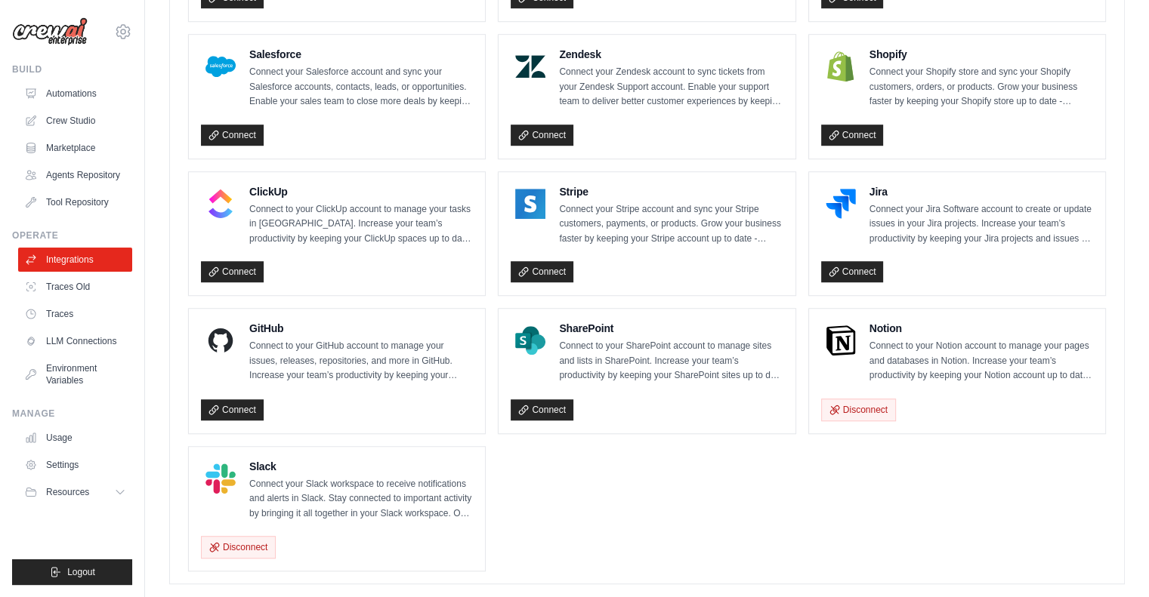
scroll to position [988, 0]
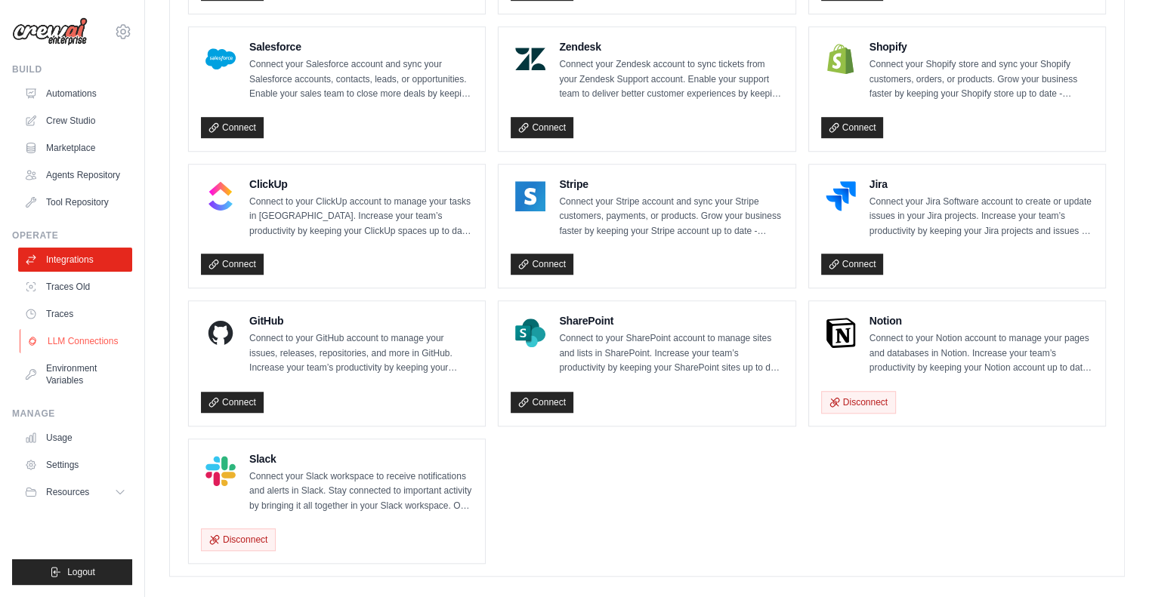
click at [63, 340] on link "LLM Connections" at bounding box center [77, 341] width 114 height 24
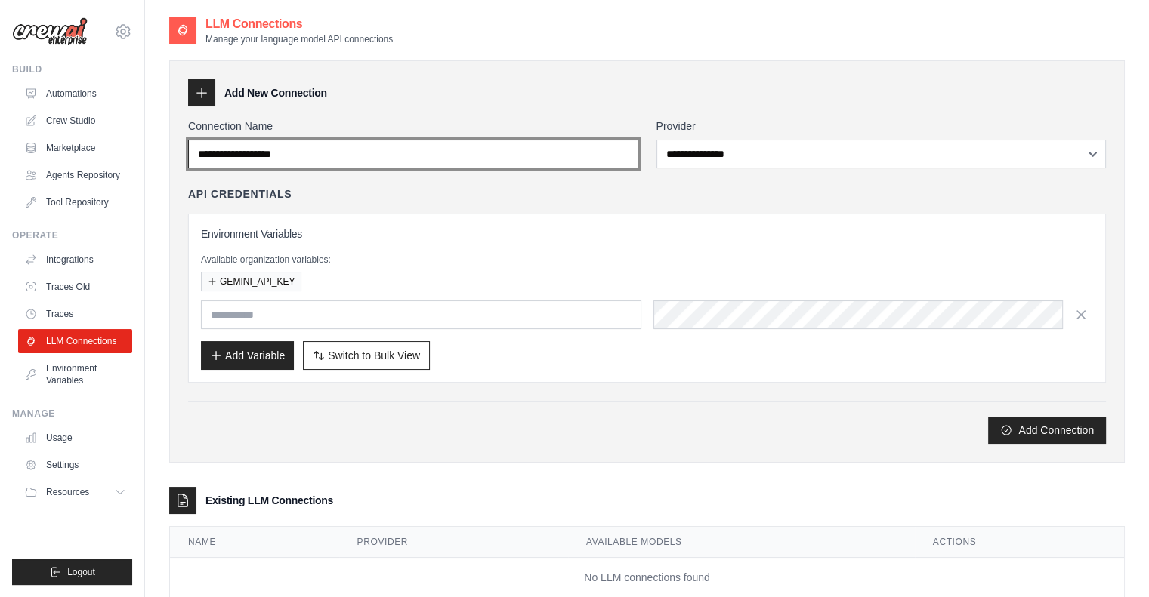
click at [423, 155] on input "Connection Name" at bounding box center [413, 154] width 450 height 29
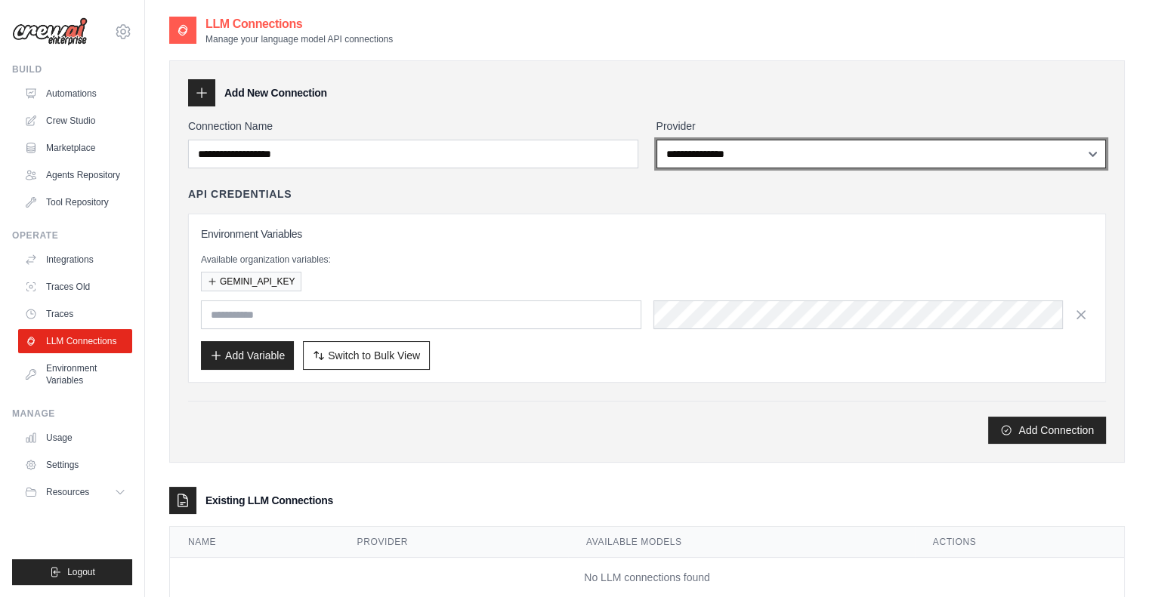
click at [760, 150] on select "**********" at bounding box center [881, 154] width 450 height 29
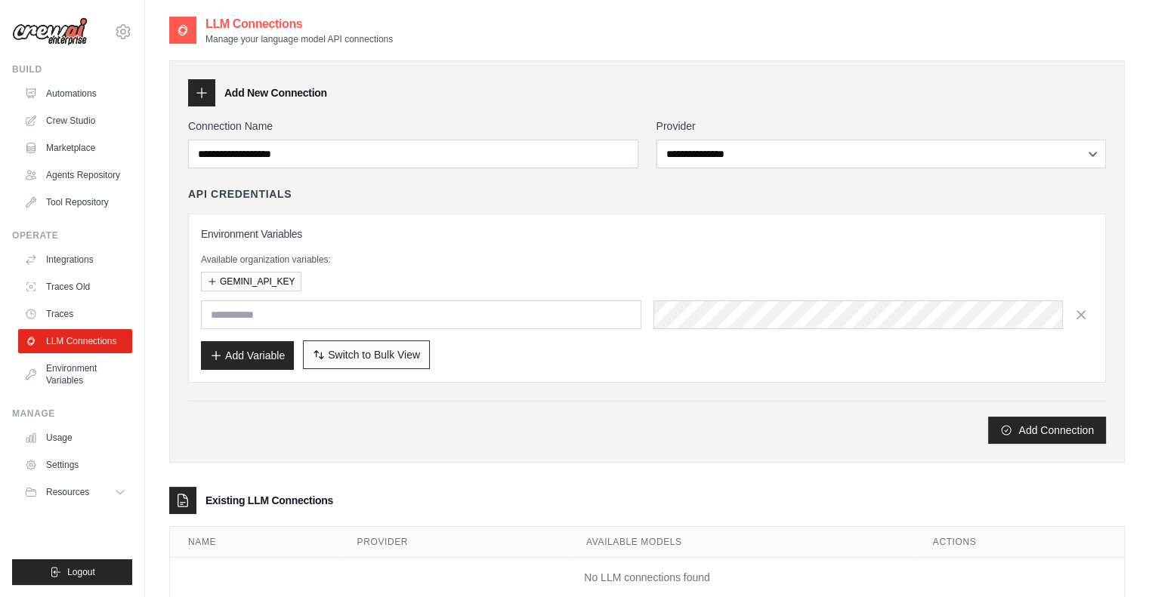
click at [338, 358] on span "Switch to Bulk View" at bounding box center [374, 354] width 92 height 15
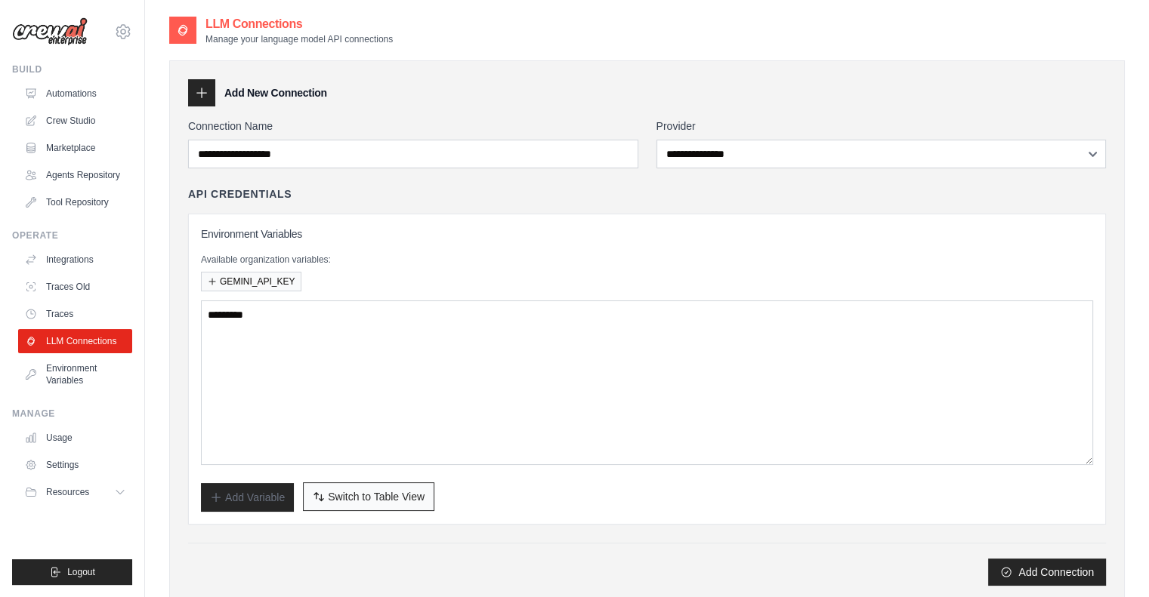
click at [369, 502] on span "Switch to Table View" at bounding box center [376, 496] width 97 height 15
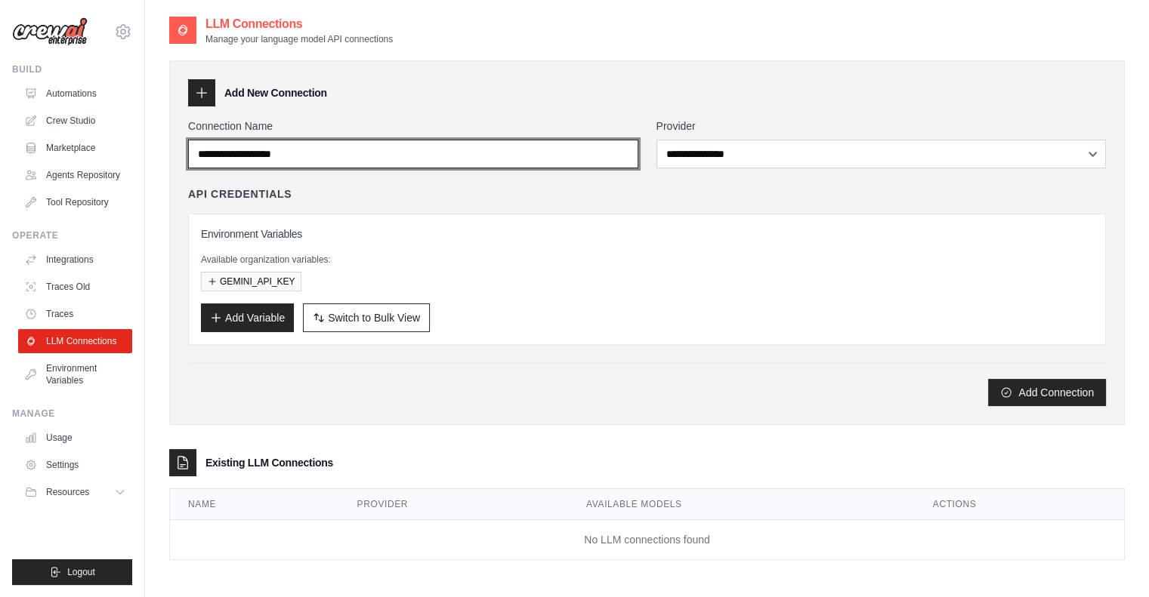
click at [384, 160] on input "Connection Name" at bounding box center [413, 154] width 450 height 29
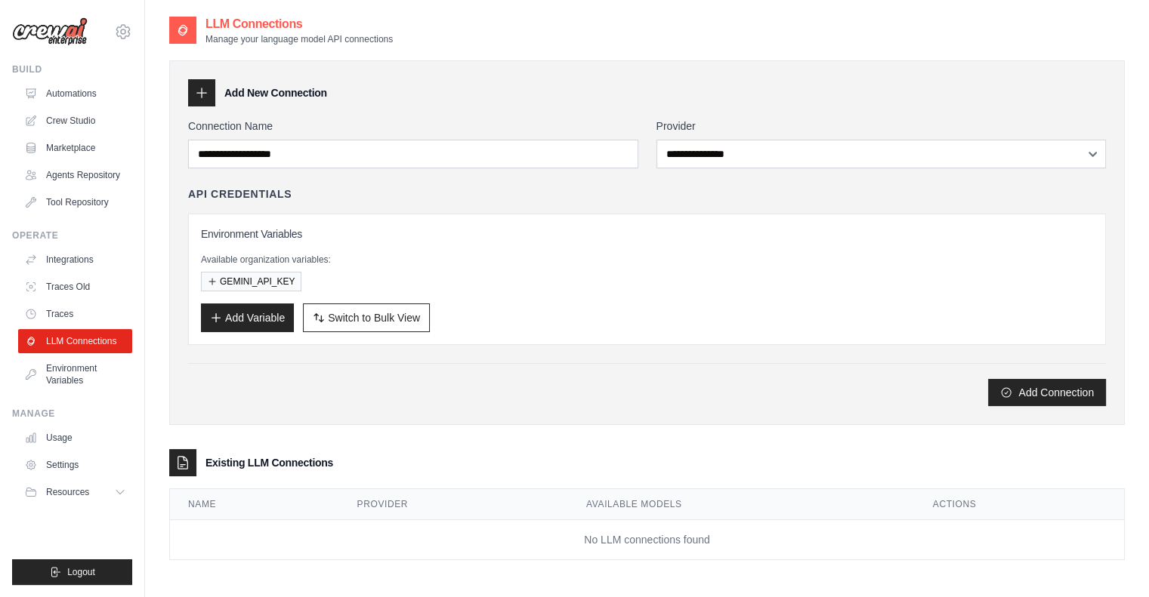
click at [399, 202] on div "API Credentials Environment Variables Available organization variables: GEMINI_…" at bounding box center [647, 266] width 918 height 159
click at [413, 178] on div "**********" at bounding box center [647, 263] width 918 height 288
click at [73, 374] on link "Environment Variables" at bounding box center [77, 374] width 114 height 36
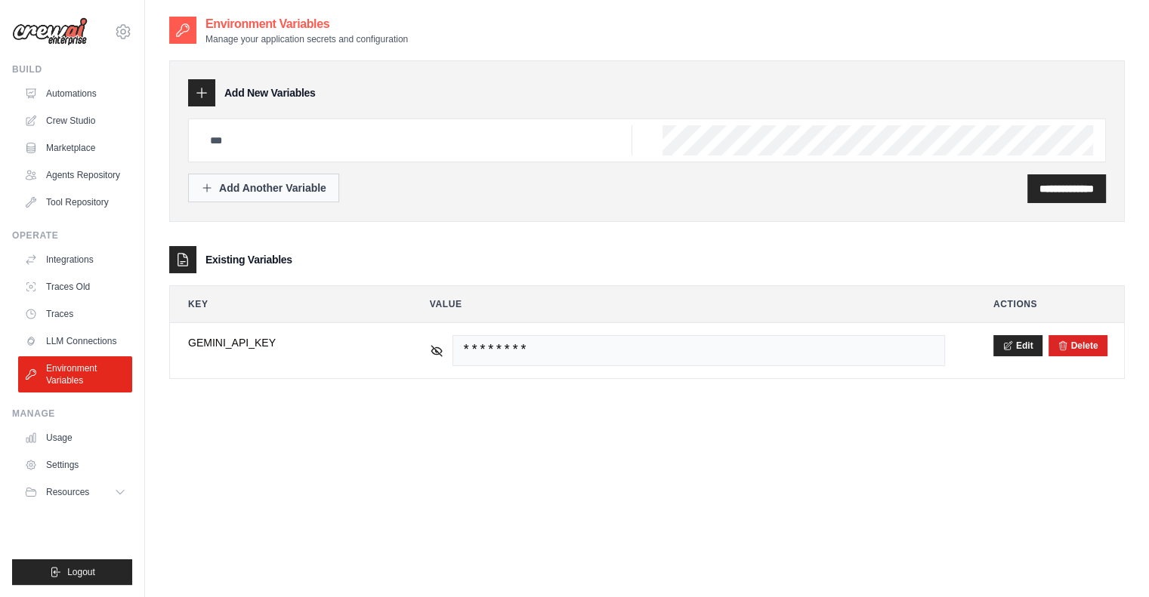
click at [269, 184] on div "Add Another Variable" at bounding box center [263, 188] width 125 height 15
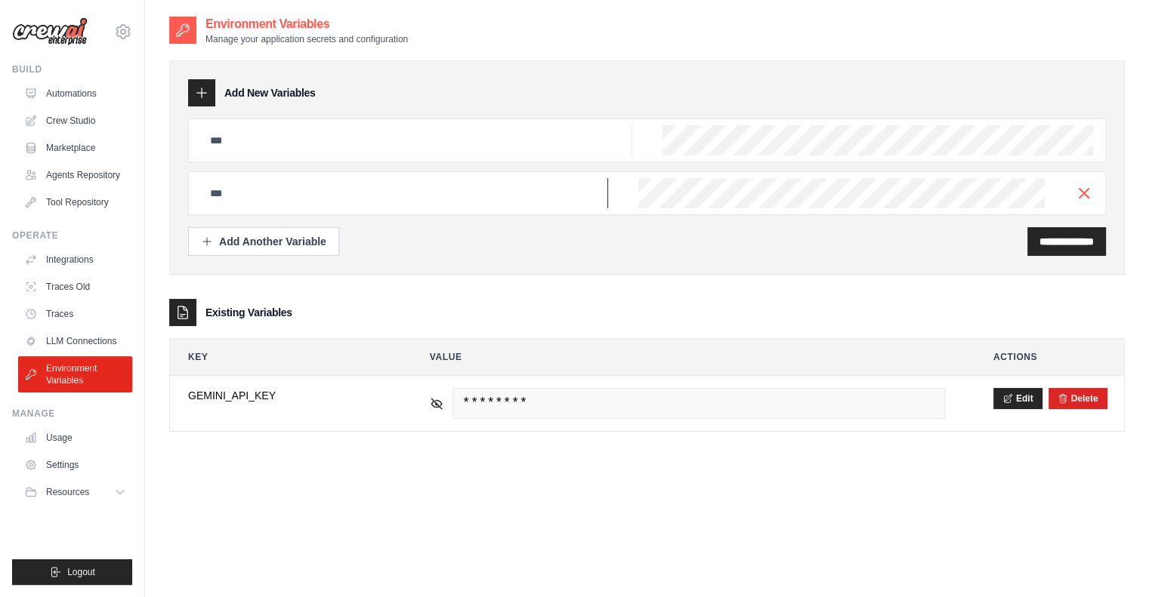
click at [276, 187] on input "text" at bounding box center [404, 193] width 407 height 30
click at [1078, 196] on icon "button" at bounding box center [1084, 193] width 18 height 18
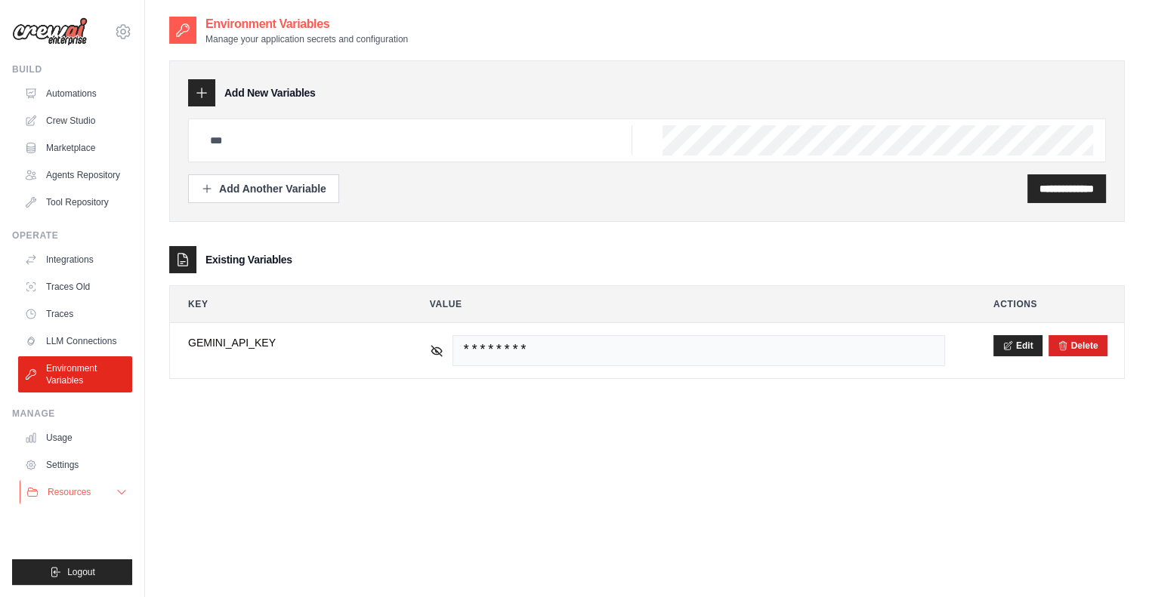
click at [118, 492] on icon at bounding box center [122, 492] width 12 height 12
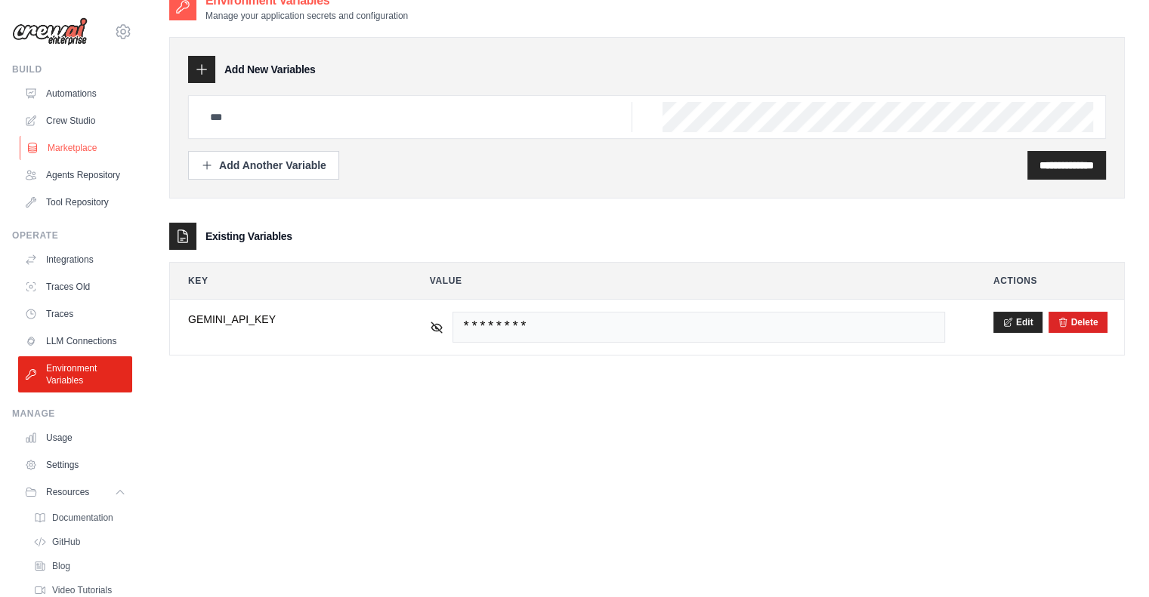
click at [66, 147] on link "Marketplace" at bounding box center [77, 148] width 114 height 24
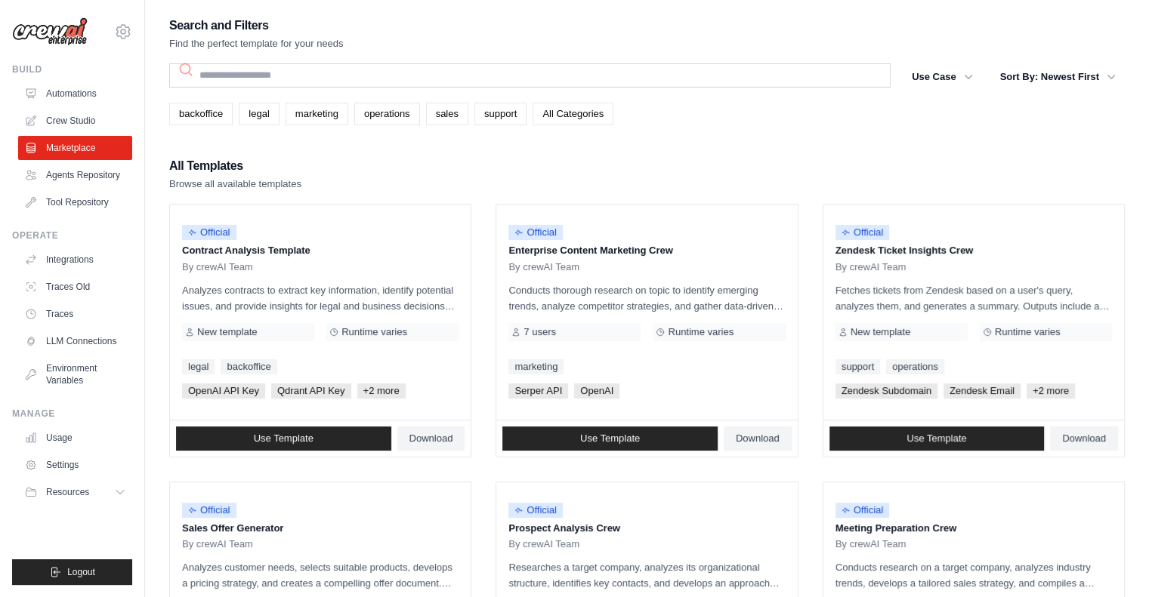
click at [556, 109] on link "All Categories" at bounding box center [572, 114] width 81 height 23
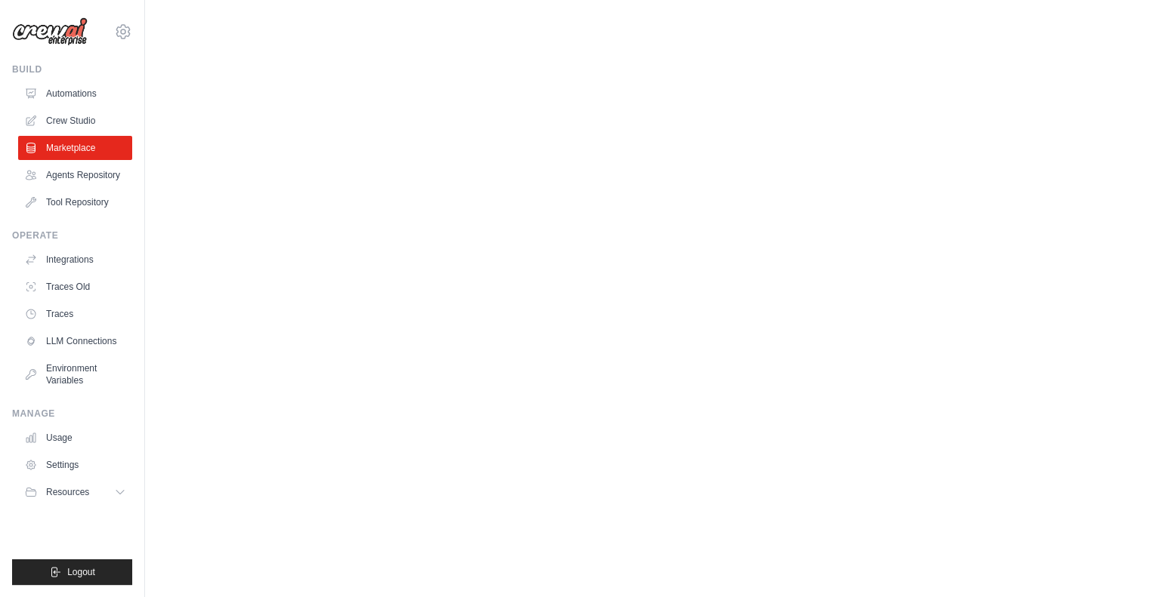
scroll to position [647, 0]
click at [224, 181] on div "Official Personalized Outreach Crew By crewAI Team Researches a prospect and th…" at bounding box center [320, 221] width 301 height 215
click at [414, 205] on p "Researches a prospect and their company, identifies personalized content angles…" at bounding box center [320, 207] width 276 height 32
drag, startPoint x: 397, startPoint y: 224, endPoint x: 390, endPoint y: 253, distance: 29.5
click at [390, 253] on div "Official Personalized Outreach Crew By crewAI Team Researches a prospect and th…" at bounding box center [320, 221] width 301 height 215
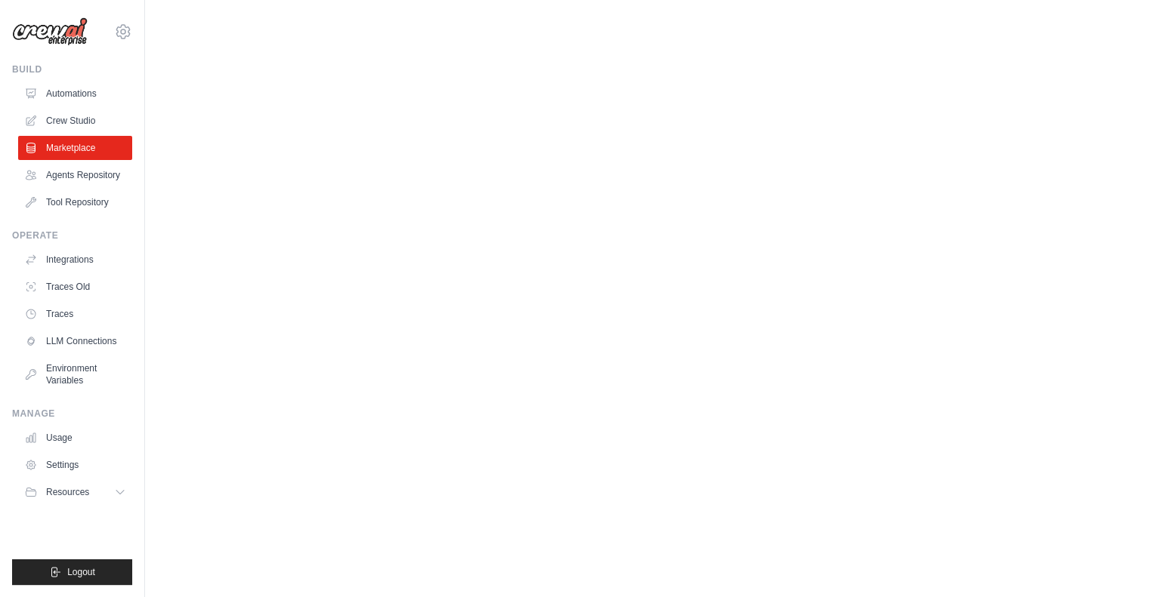
click at [390, 253] on div "Official Personalized Outreach Crew By crewAI Team Researches a prospect and th…" at bounding box center [320, 221] width 301 height 215
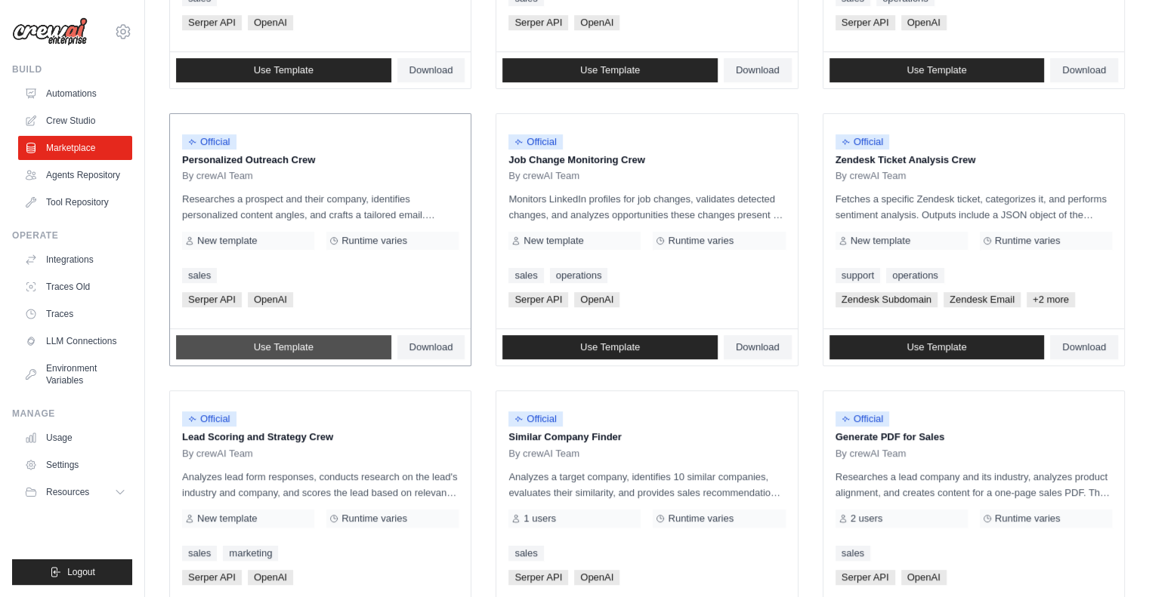
click at [363, 342] on link "Use Template" at bounding box center [283, 347] width 215 height 24
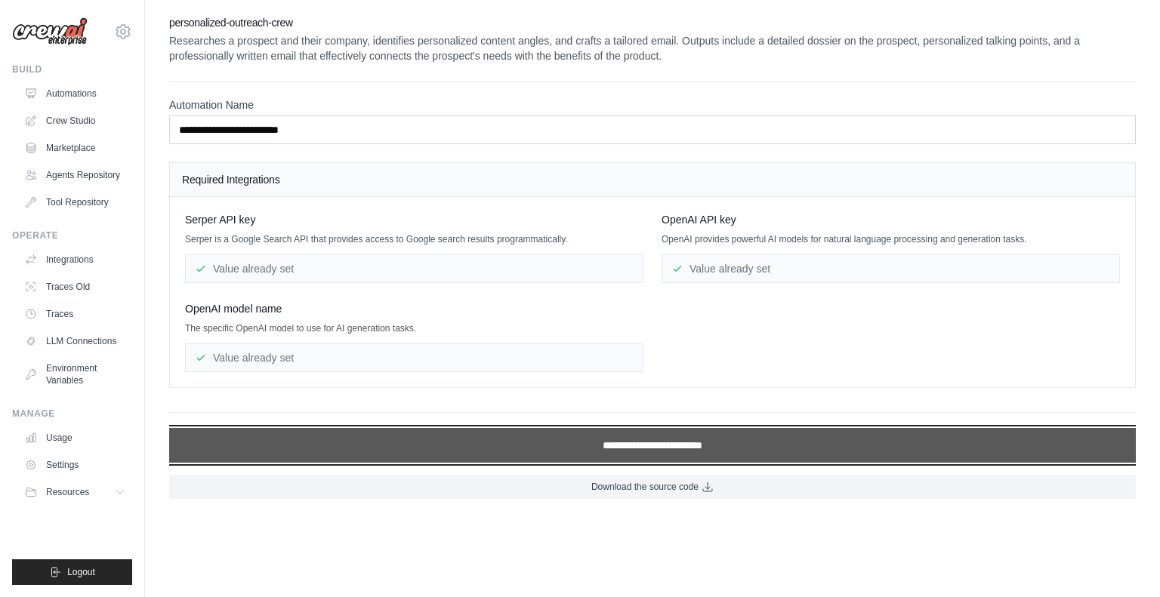
click at [559, 437] on input "**********" at bounding box center [652, 445] width 967 height 35
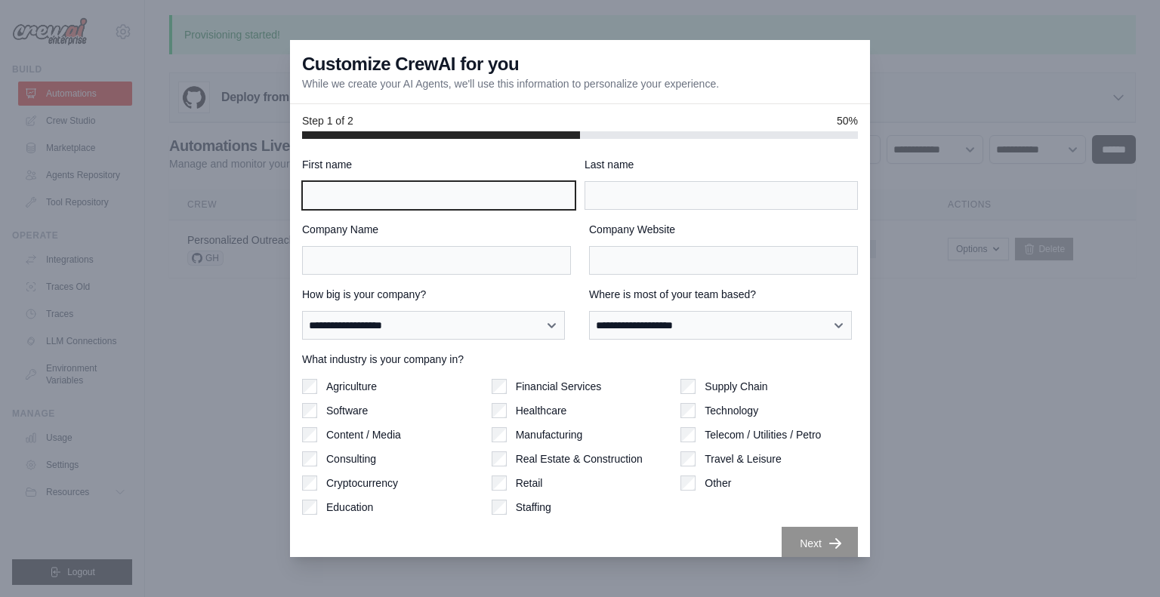
click at [384, 199] on input "First name" at bounding box center [438, 195] width 273 height 29
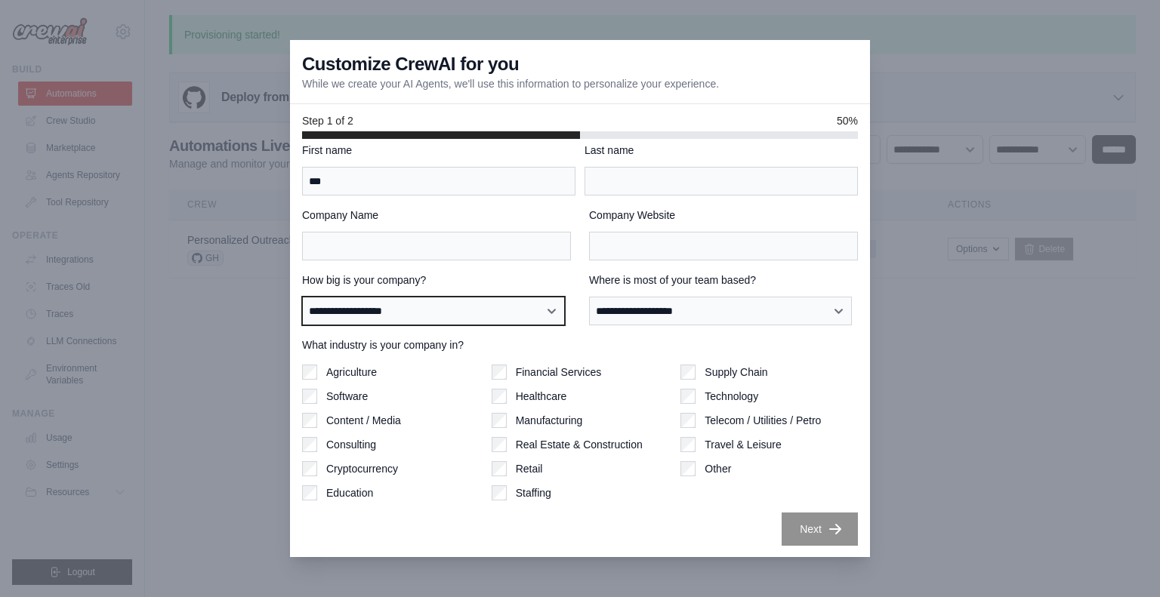
click at [461, 305] on select "**********" at bounding box center [433, 311] width 263 height 29
click at [503, 287] on div "**********" at bounding box center [436, 299] width 269 height 53
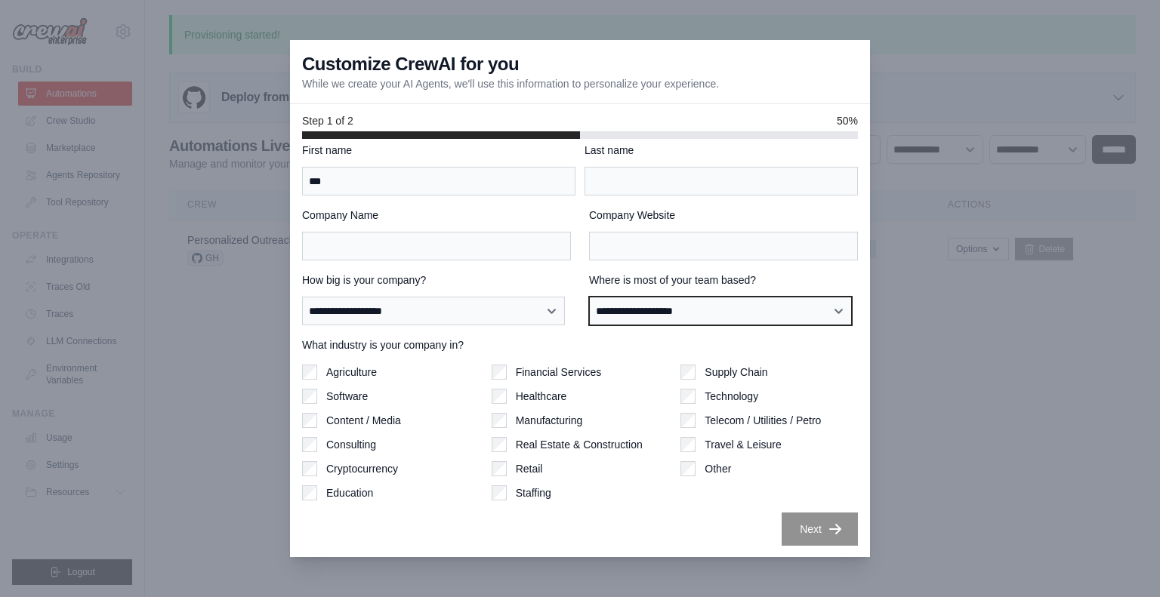
click at [712, 310] on select "**********" at bounding box center [720, 311] width 263 height 29
drag, startPoint x: 424, startPoint y: 100, endPoint x: 431, endPoint y: 88, distance: 14.5
click at [431, 88] on div "Customize CrewAI for you While we create your AI Agents, we'll use this informa…" at bounding box center [580, 72] width 580 height 64
click at [431, 88] on p "While we create your AI Agents, we'll use this information to personalize your …" at bounding box center [510, 83] width 417 height 15
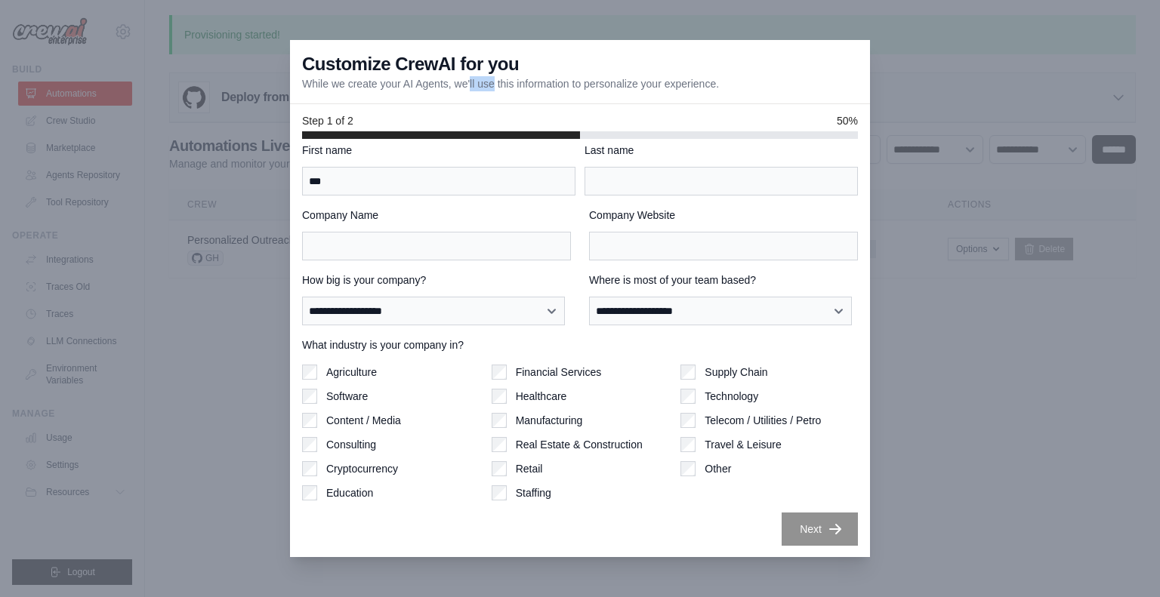
click at [431, 88] on p "While we create your AI Agents, we'll use this information to personalize your …" at bounding box center [510, 83] width 417 height 15
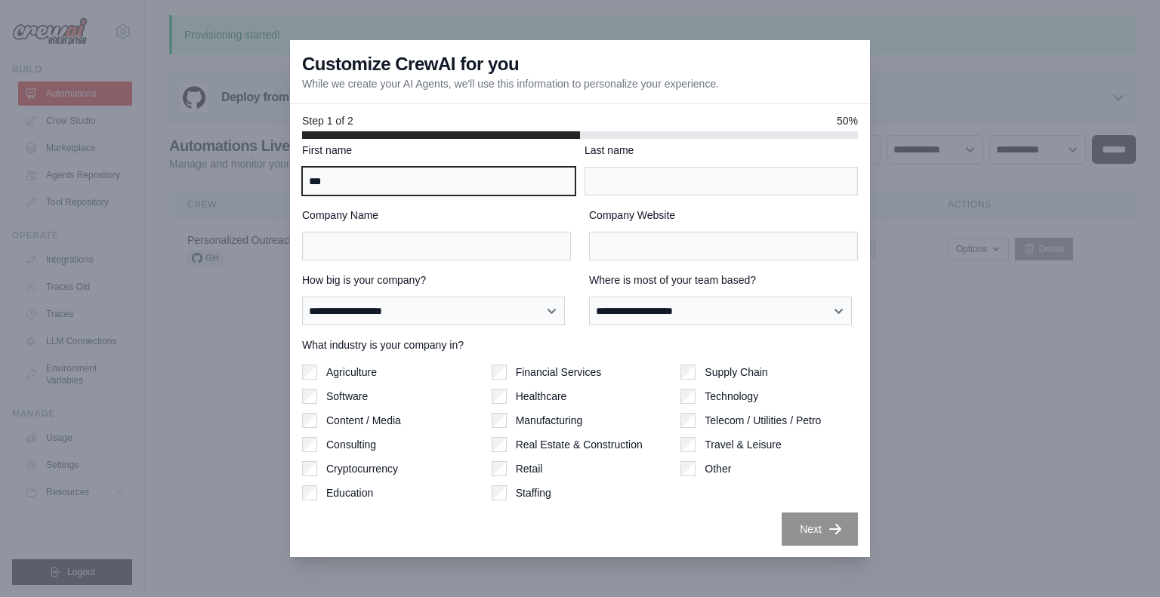
click at [408, 171] on input "***" at bounding box center [438, 181] width 273 height 29
type input "******"
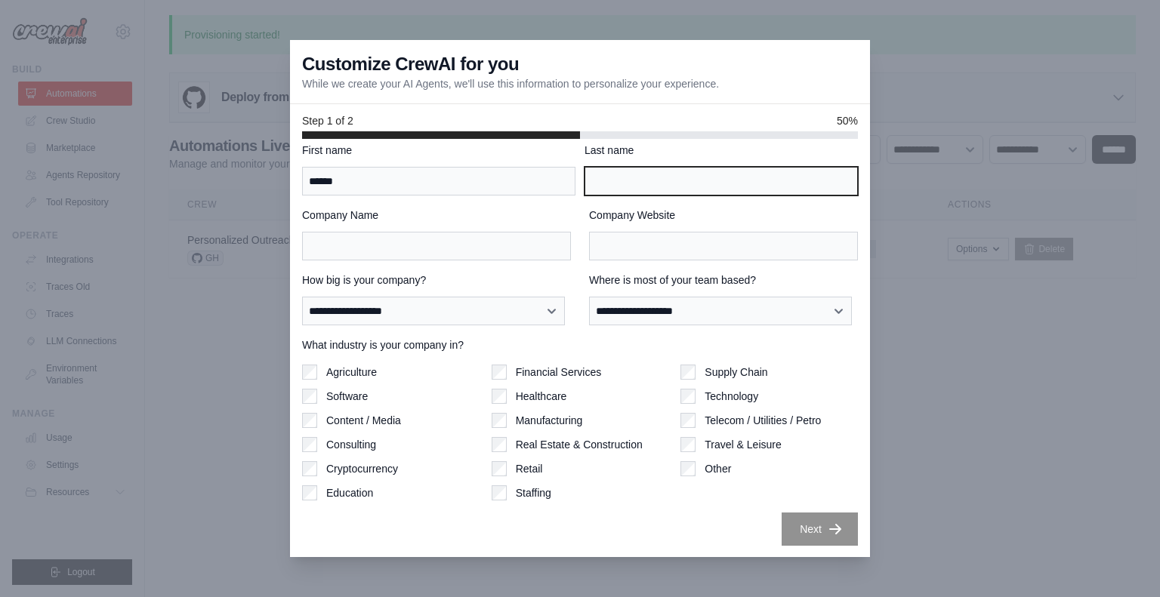
click at [637, 177] on input "Last name" at bounding box center [721, 181] width 273 height 29
type input "*********"
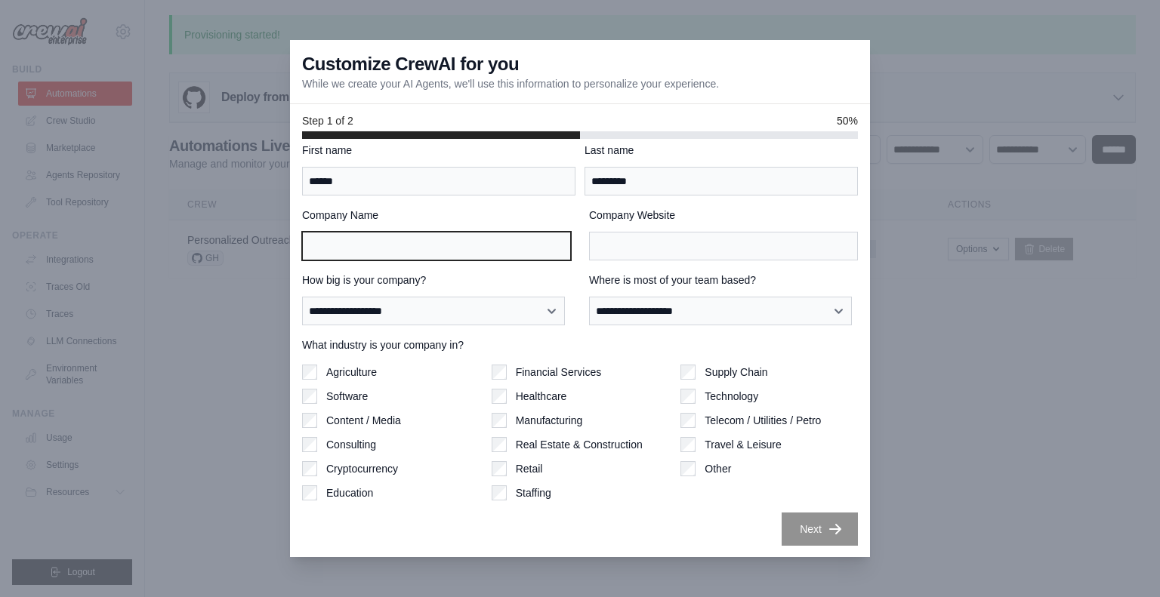
click at [418, 259] on input "Company Name" at bounding box center [436, 246] width 269 height 29
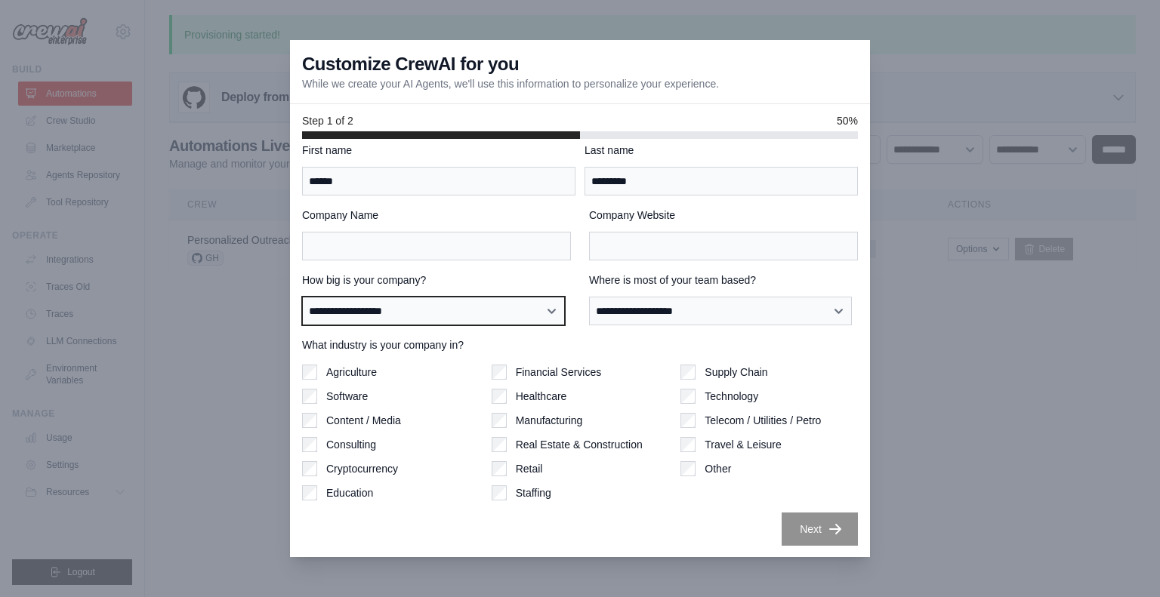
click at [426, 309] on select "**********" at bounding box center [433, 311] width 263 height 29
select select "**********"
click at [302, 297] on select "**********" at bounding box center [433, 311] width 263 height 29
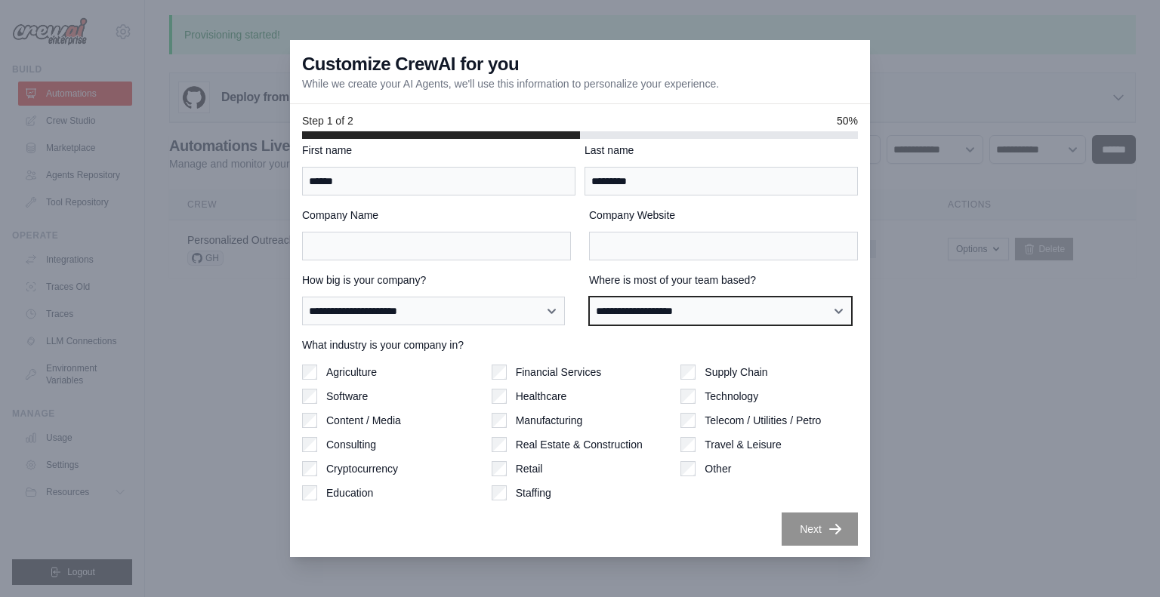
click at [680, 307] on select "**********" at bounding box center [720, 311] width 263 height 29
select select "**********"
click at [589, 297] on select "**********" at bounding box center [720, 311] width 263 height 29
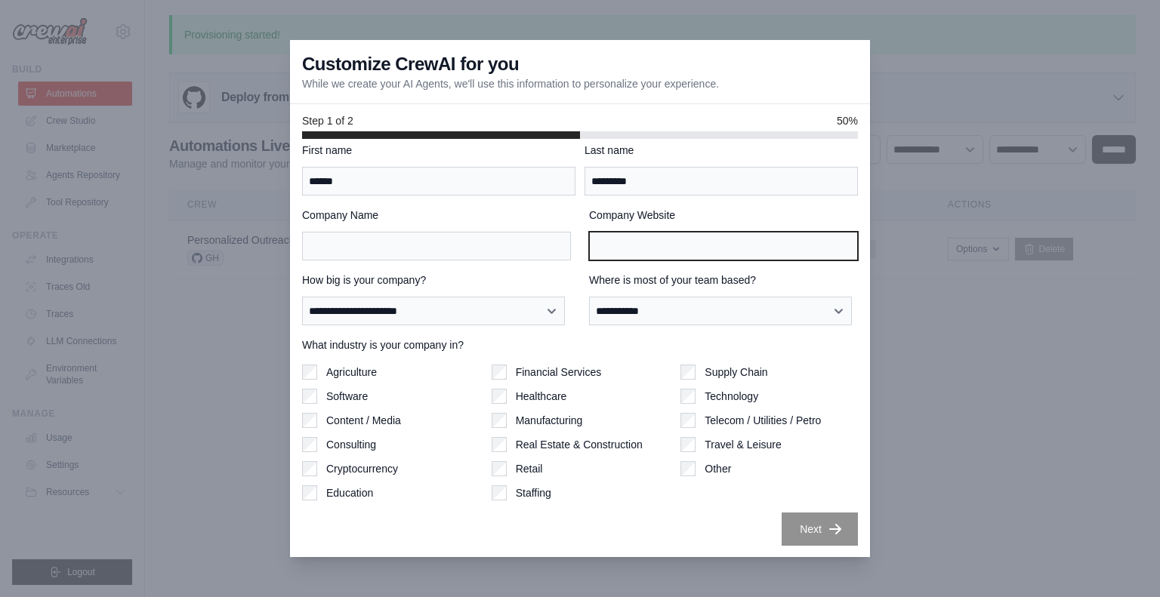
click at [603, 248] on input "Company Website" at bounding box center [723, 246] width 269 height 29
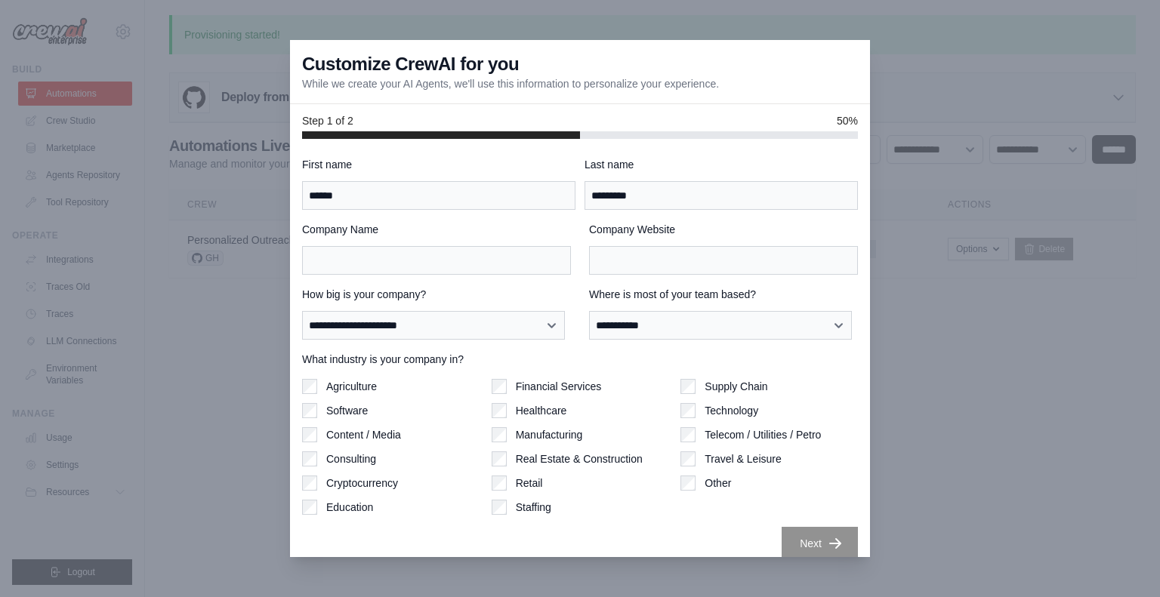
click at [260, 248] on div at bounding box center [580, 298] width 1160 height 597
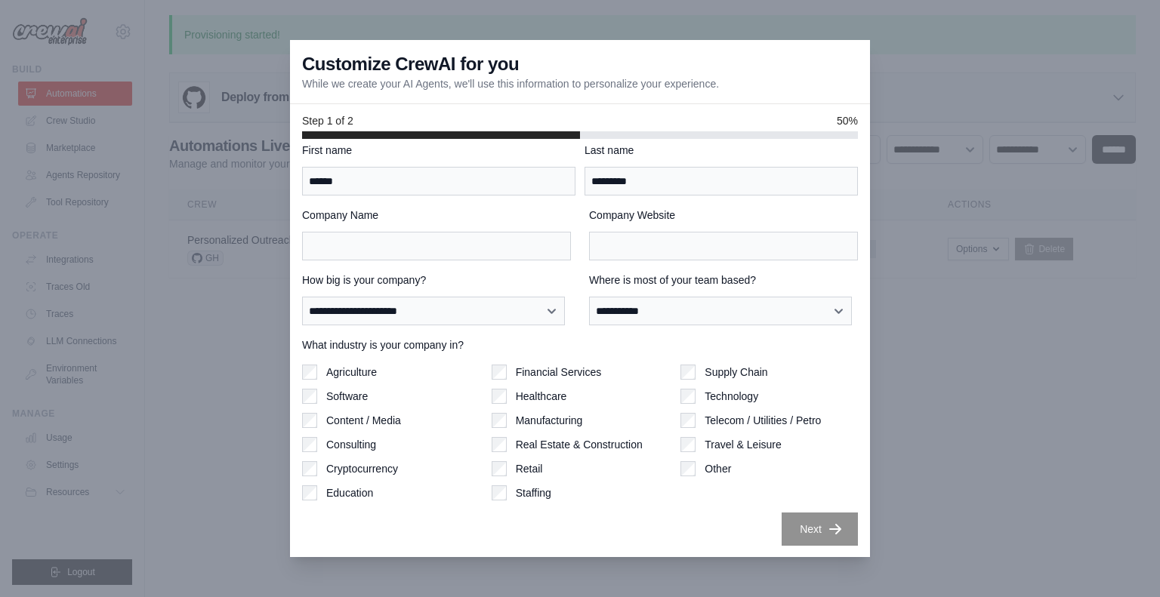
click at [82, 271] on div at bounding box center [580, 298] width 1160 height 597
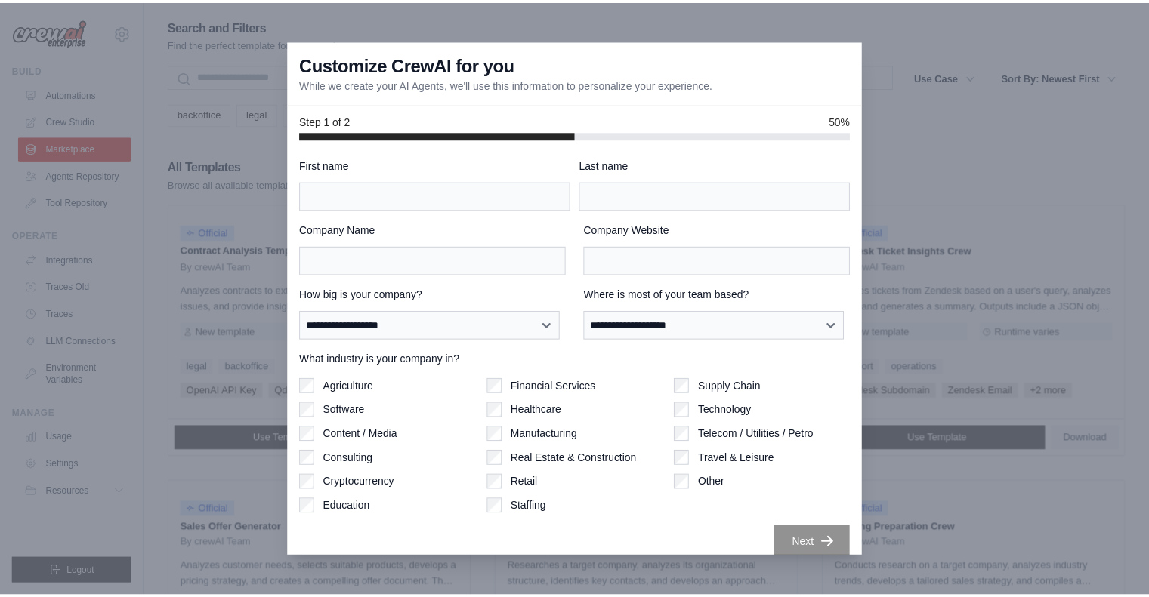
scroll to position [647, 0]
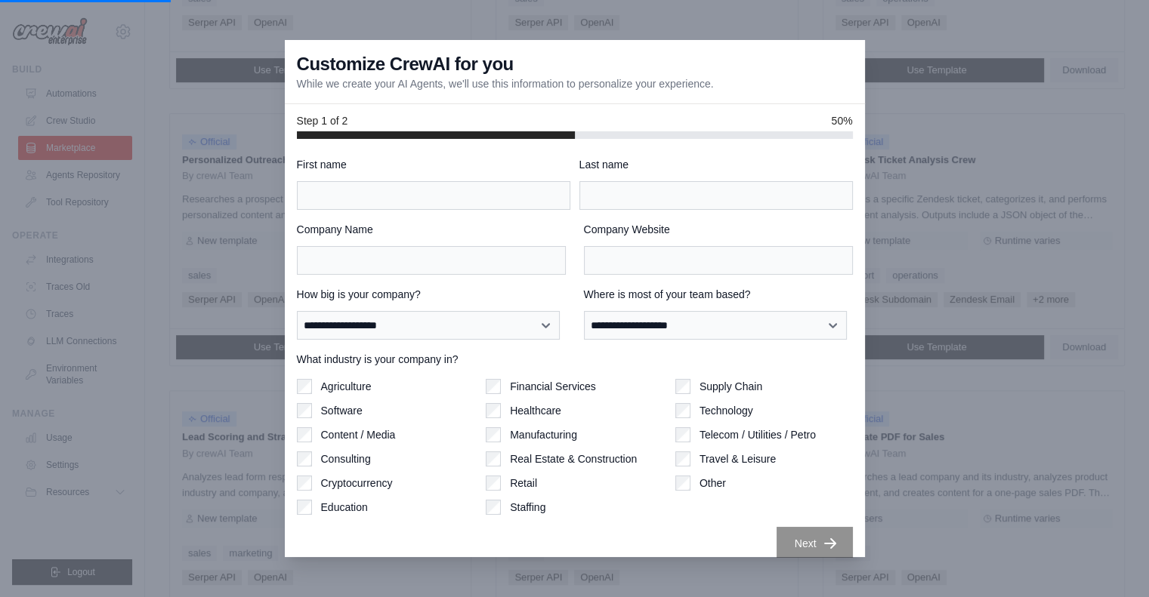
scroll to position [14, 0]
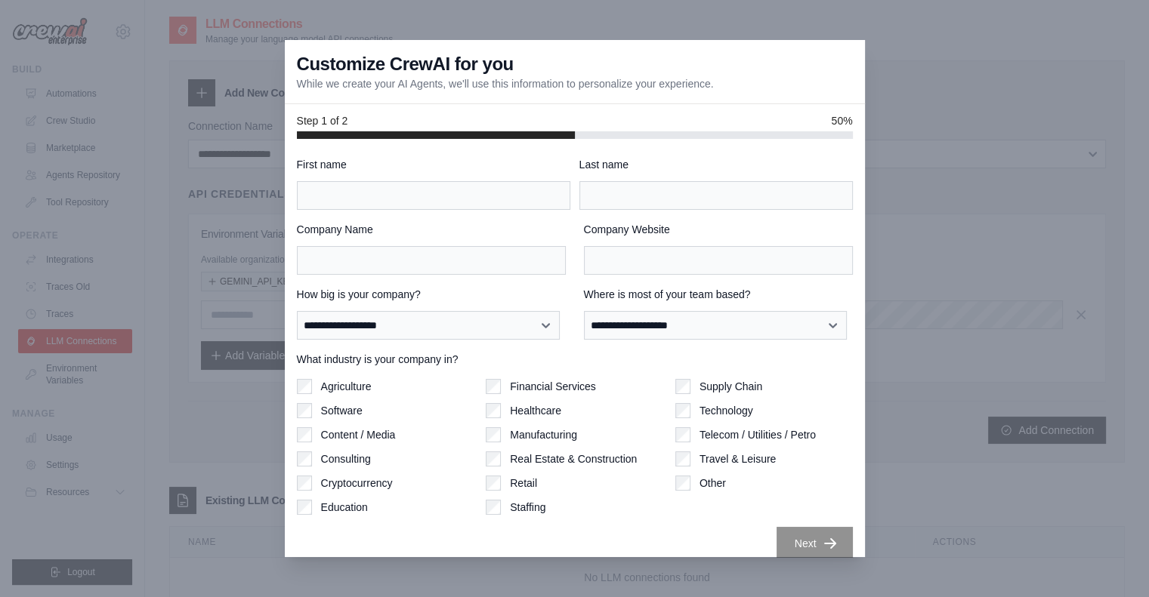
click at [248, 193] on div at bounding box center [574, 298] width 1149 height 597
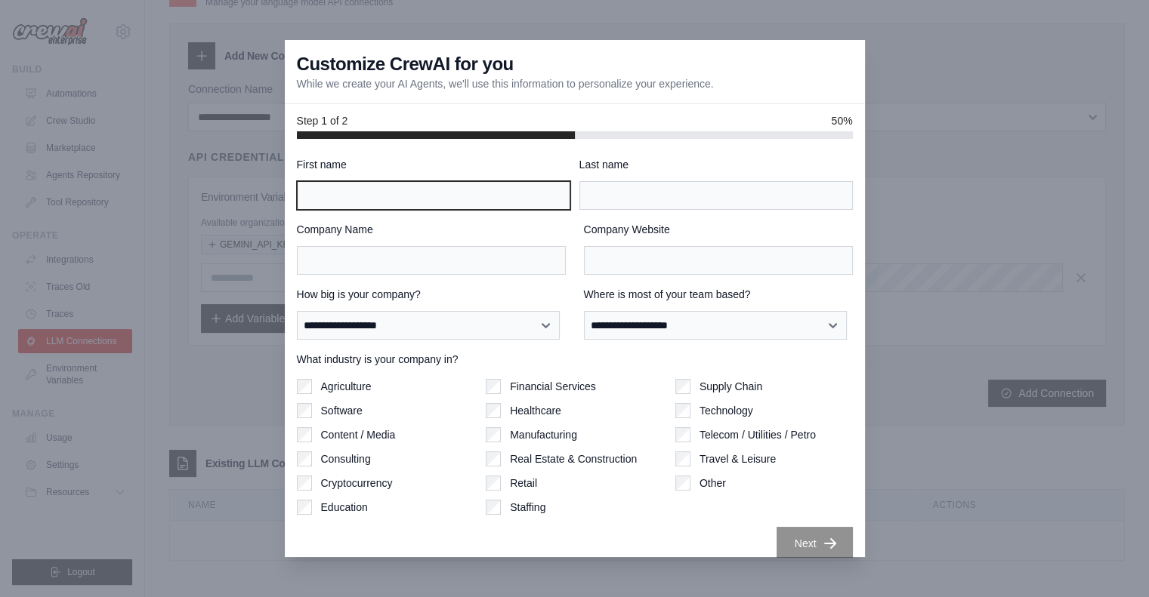
click at [401, 199] on input "First name" at bounding box center [433, 195] width 273 height 29
click at [1052, 222] on div at bounding box center [574, 298] width 1149 height 597
drag, startPoint x: 1052, startPoint y: 222, endPoint x: 1032, endPoint y: 85, distance: 138.2
click at [1032, 85] on div at bounding box center [574, 298] width 1149 height 597
click at [70, 26] on div at bounding box center [574, 298] width 1149 height 597
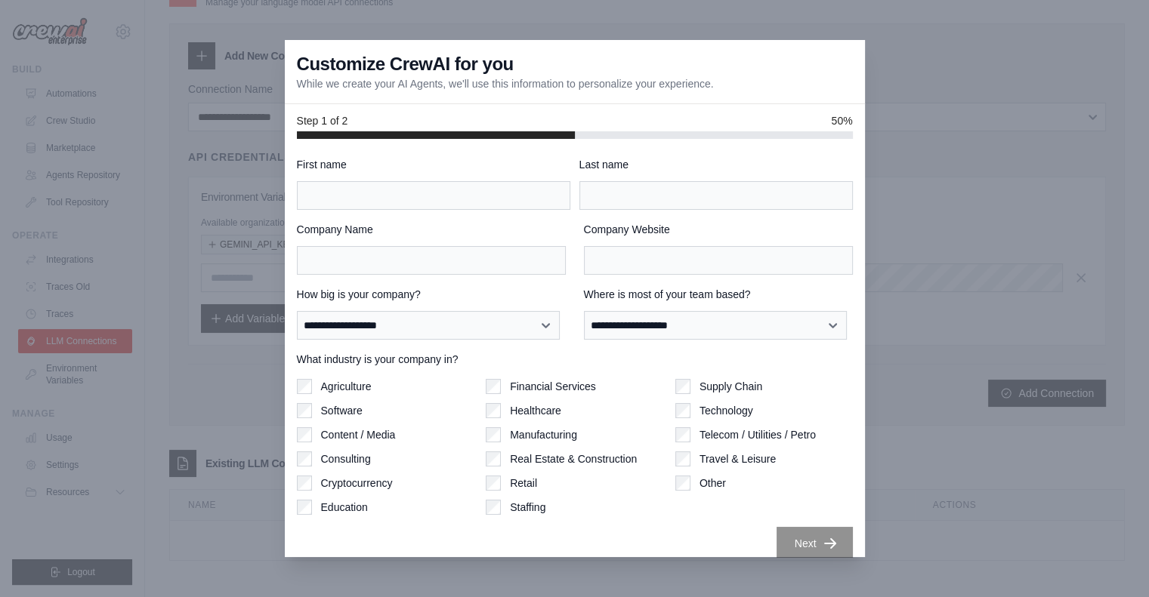
scroll to position [14, 0]
